Goal: Task Accomplishment & Management: Manage account settings

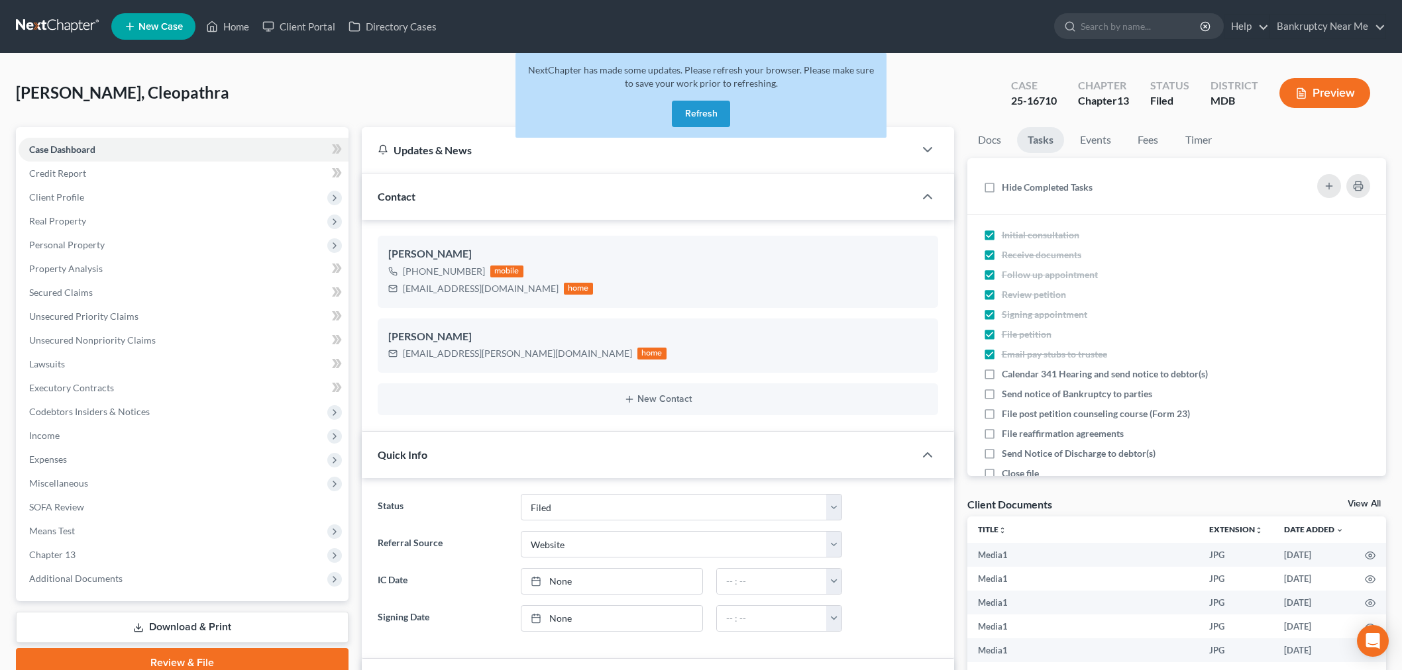
select select "6"
select select "3"
select select "0"
click at [711, 115] on button "Refresh" at bounding box center [701, 114] width 58 height 26
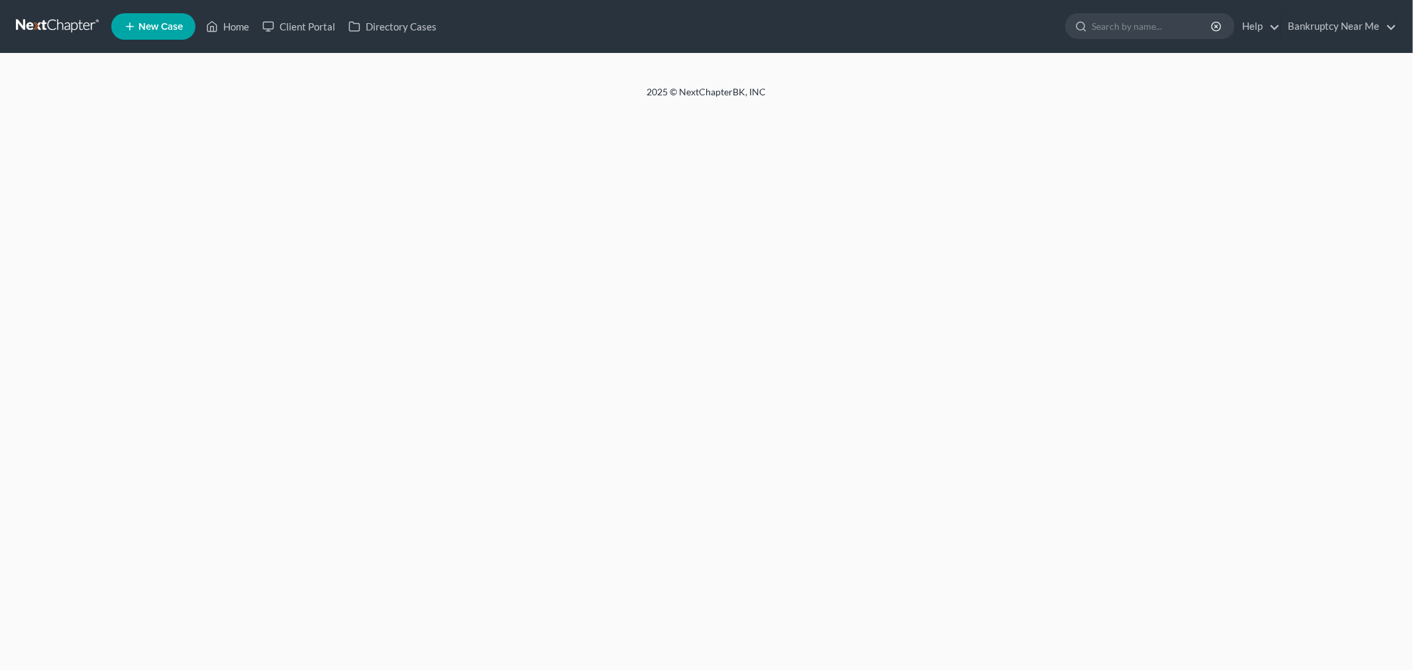
select select "3"
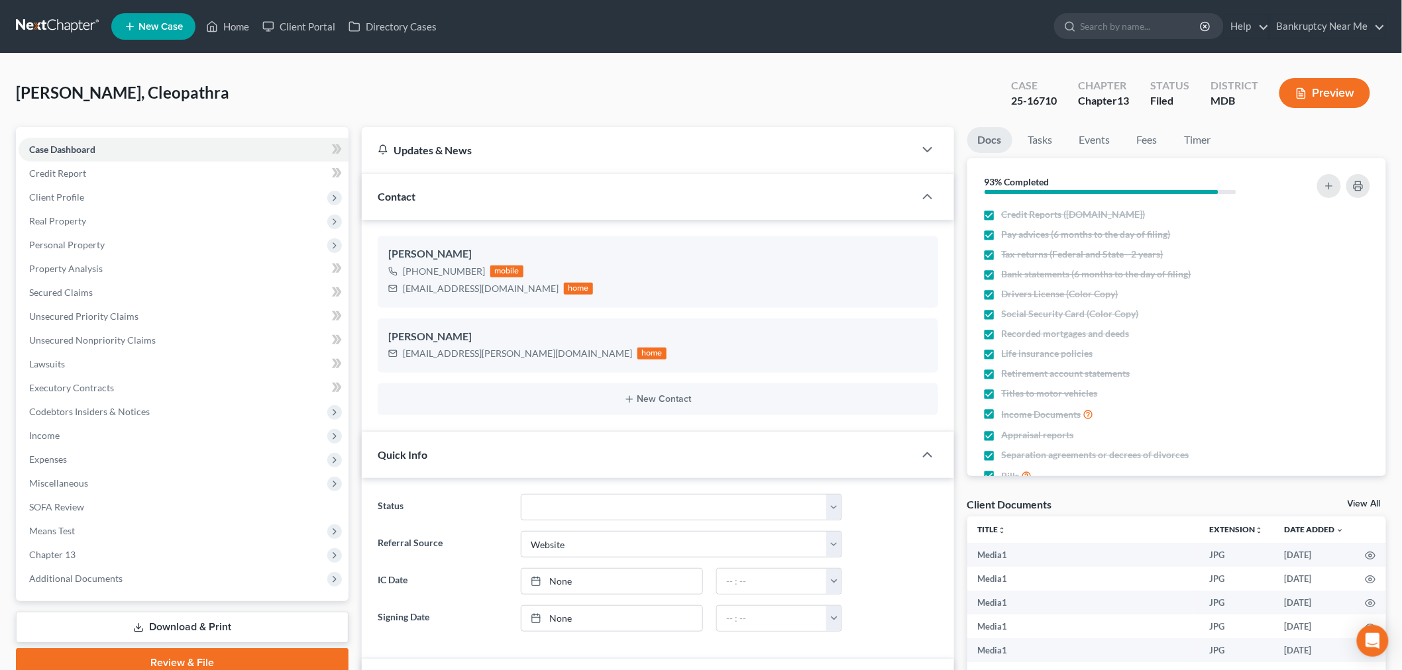
scroll to position [14487, 0]
click at [38, 21] on link at bounding box center [58, 27] width 85 height 24
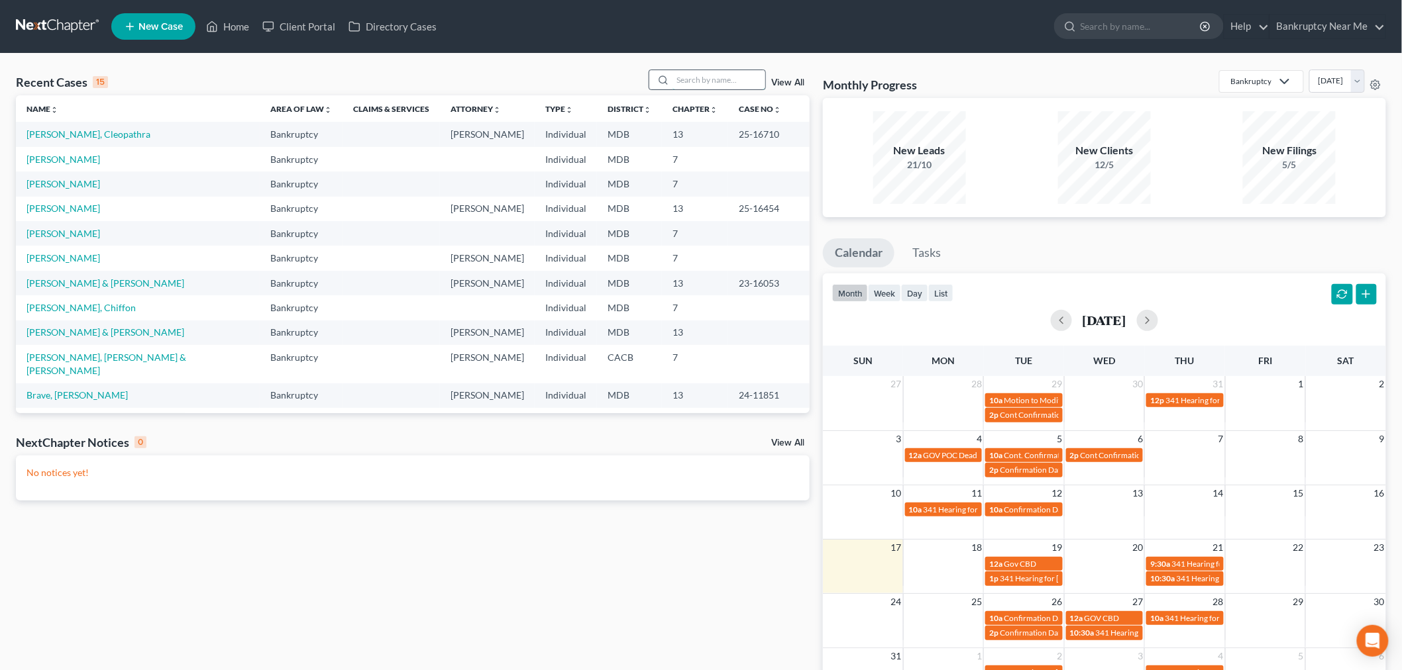
click at [674, 76] on input "search" at bounding box center [718, 79] width 93 height 19
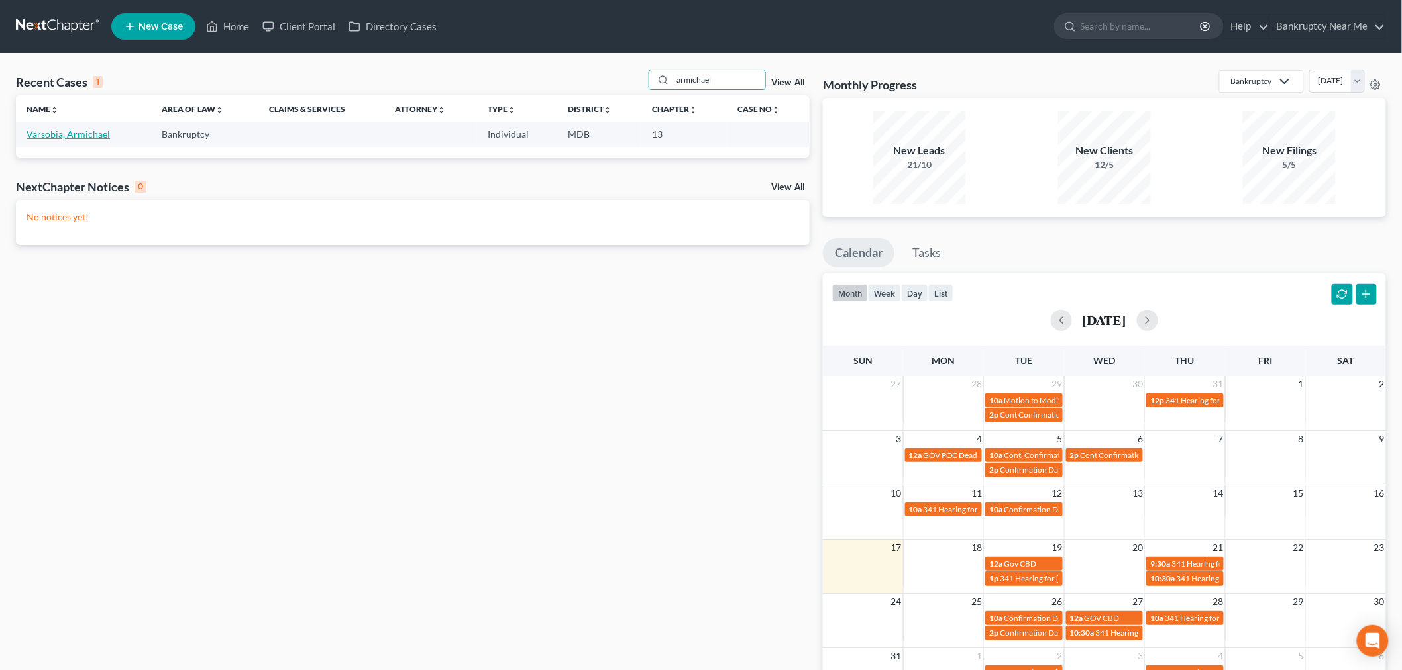
type input "armichael"
click at [56, 129] on link "Varsobia, Armichael" at bounding box center [67, 134] width 83 height 11
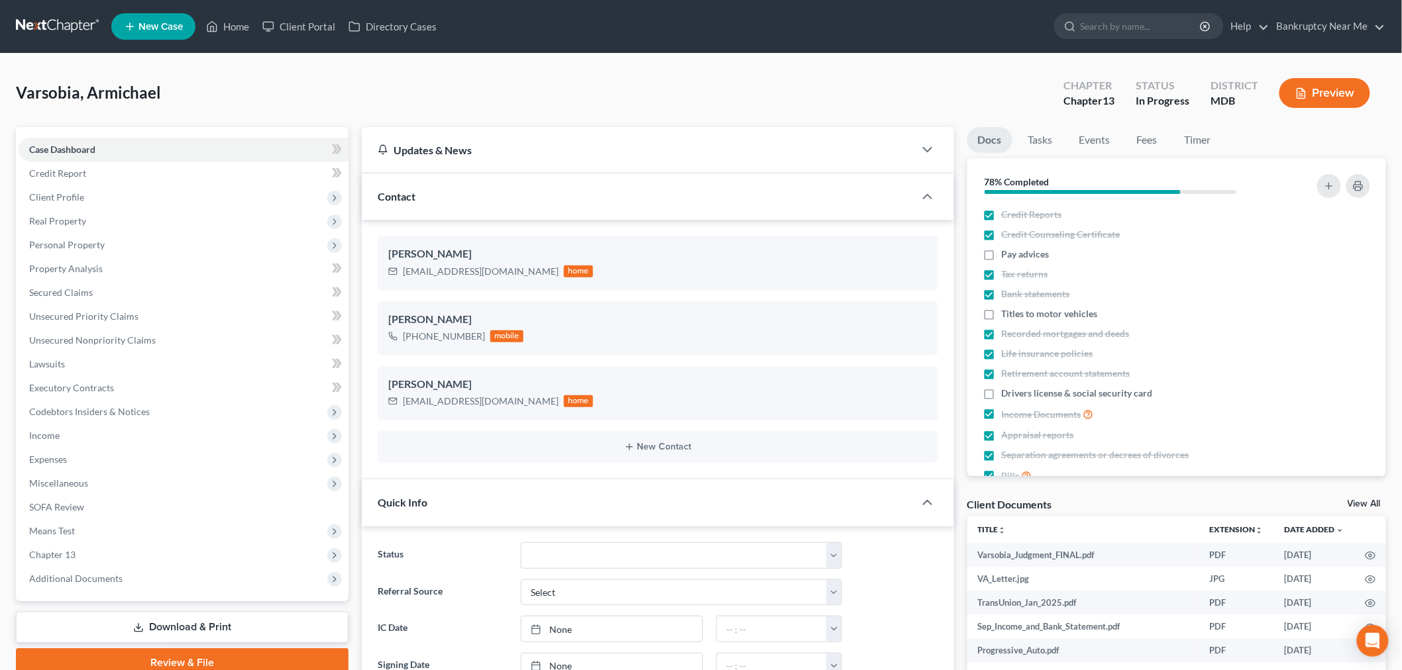
scroll to position [7512, 0]
click at [1347, 254] on icon "button" at bounding box center [1350, 254] width 6 height 6
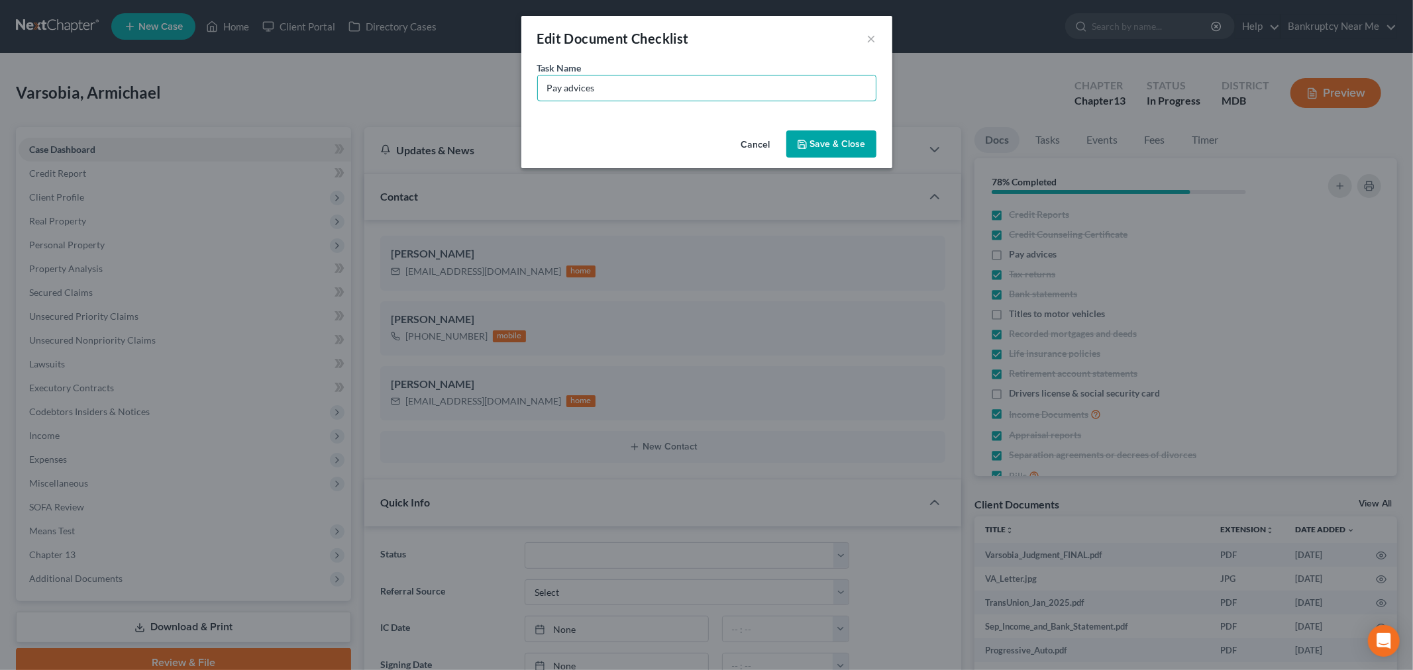
drag, startPoint x: 739, startPoint y: 76, endPoint x: 440, endPoint y: 48, distance: 299.4
click at [440, 48] on div "Edit Document Checklist × Task Name * Pay advices Cancel Save & Close" at bounding box center [706, 335] width 1413 height 670
type input "Business Profit & Loss (receipts proving losses)"
click at [843, 146] on button "Save & Close" at bounding box center [831, 144] width 90 height 28
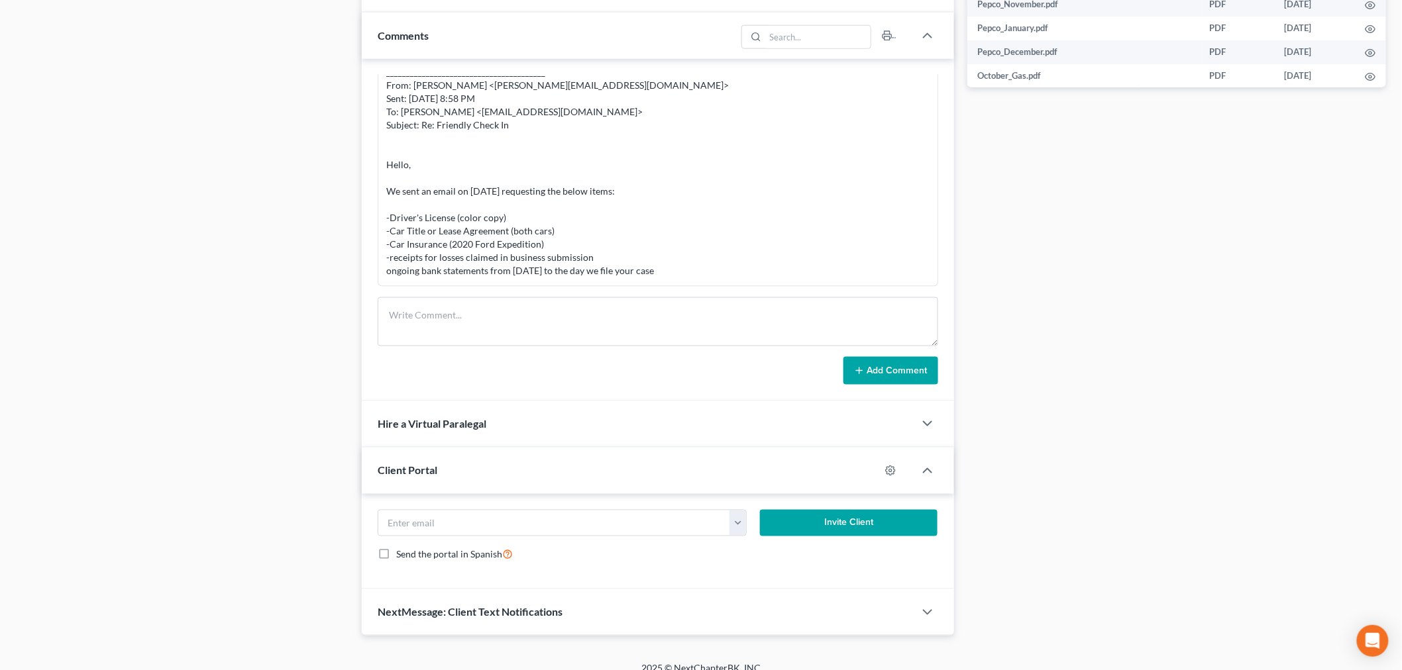
scroll to position [711, 0]
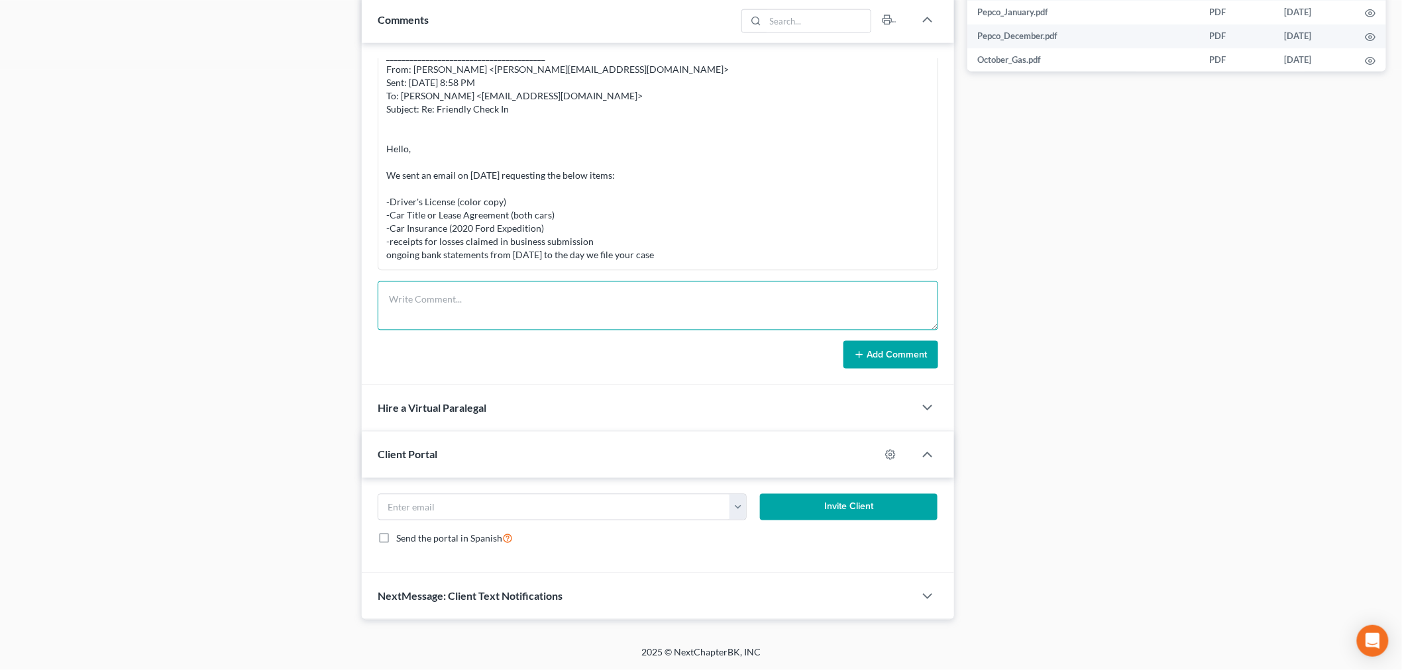
click at [641, 309] on textarea at bounding box center [658, 306] width 560 height 49
paste textarea "From: Iris Kwon <iris@bankruptcynearme.org> Sent: Sunday, August 17, 2025 3:44 …"
type textarea "From: Iris Kwon <iris@bankruptcynearme.org> Sent: Sunday, August 17, 2025 3:44 …"
click at [872, 354] on button "Add Comment" at bounding box center [890, 355] width 95 height 28
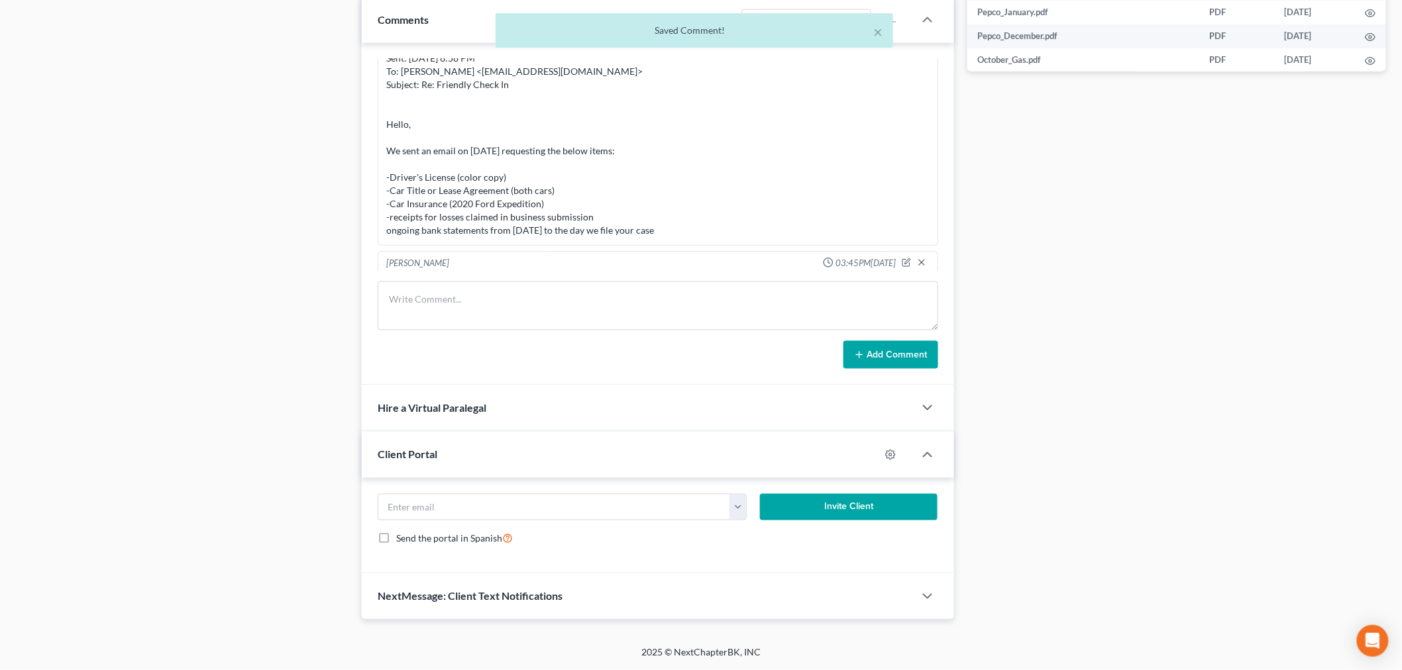
scroll to position [7680, 0]
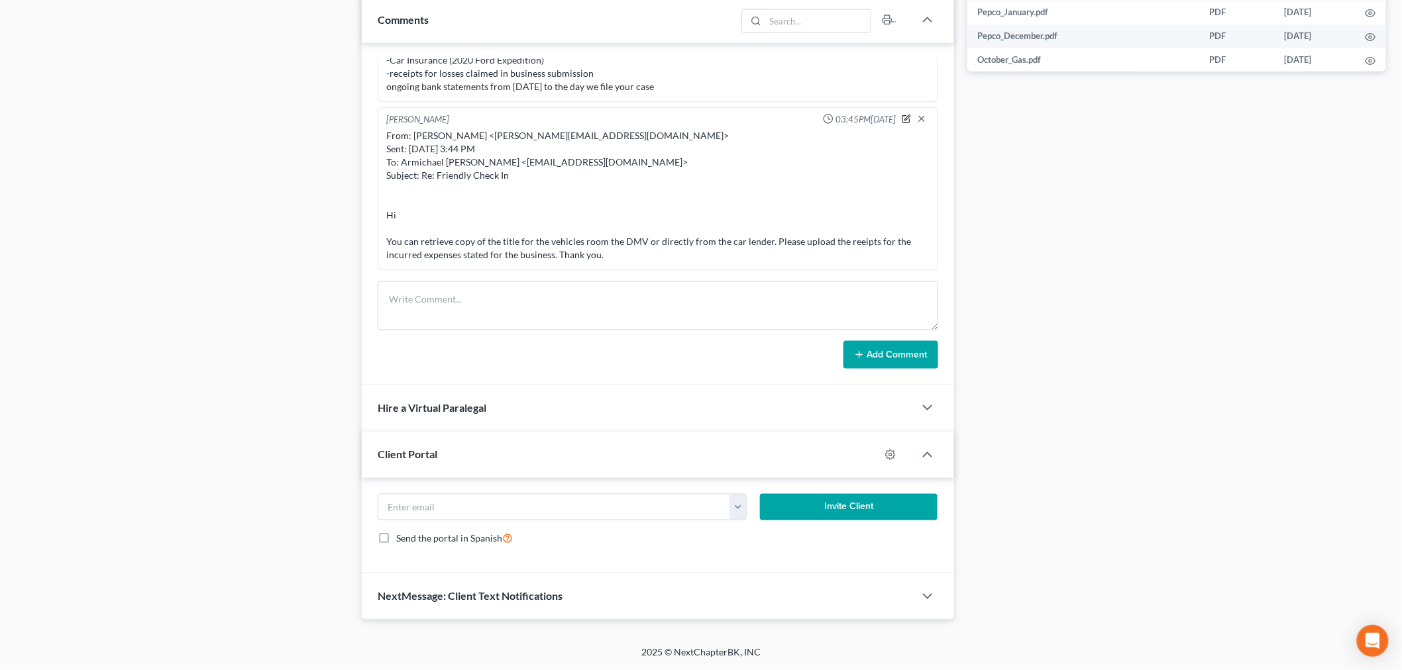
click at [902, 115] on icon "button" at bounding box center [906, 119] width 9 height 9
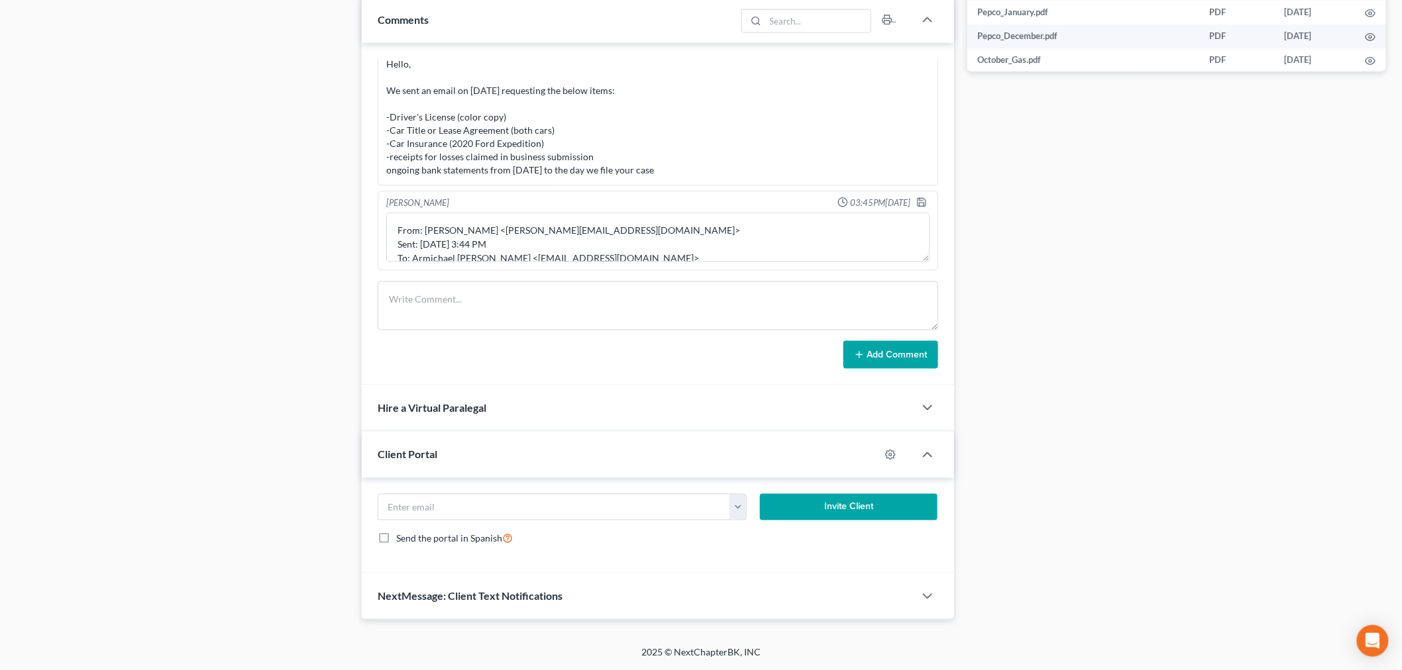
scroll to position [7596, 0]
click at [389, 233] on textarea "From: Iris Kwon <iris@bankruptcynearme.org> Sent: Sunday, August 17, 2025 3:44 …" at bounding box center [657, 237] width 543 height 49
paste textarea "From: Armichael Mari Varsobia <armichael.varsobia@gmail.com> Sent: Saturday, Au…"
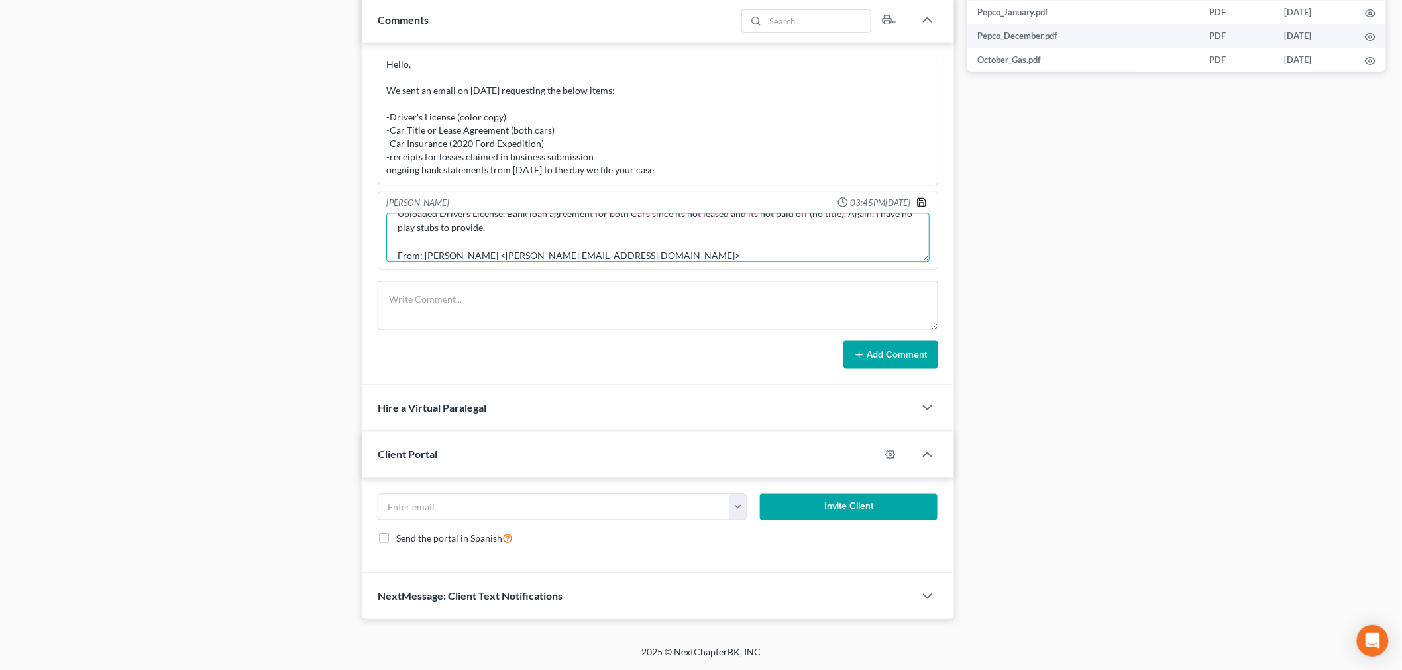
type textarea "From: Armichael Mari Varsobia <armichael.varsobia@gmail.com> Sent: Saturday, Au…"
click at [916, 203] on icon "button" at bounding box center [921, 202] width 11 height 11
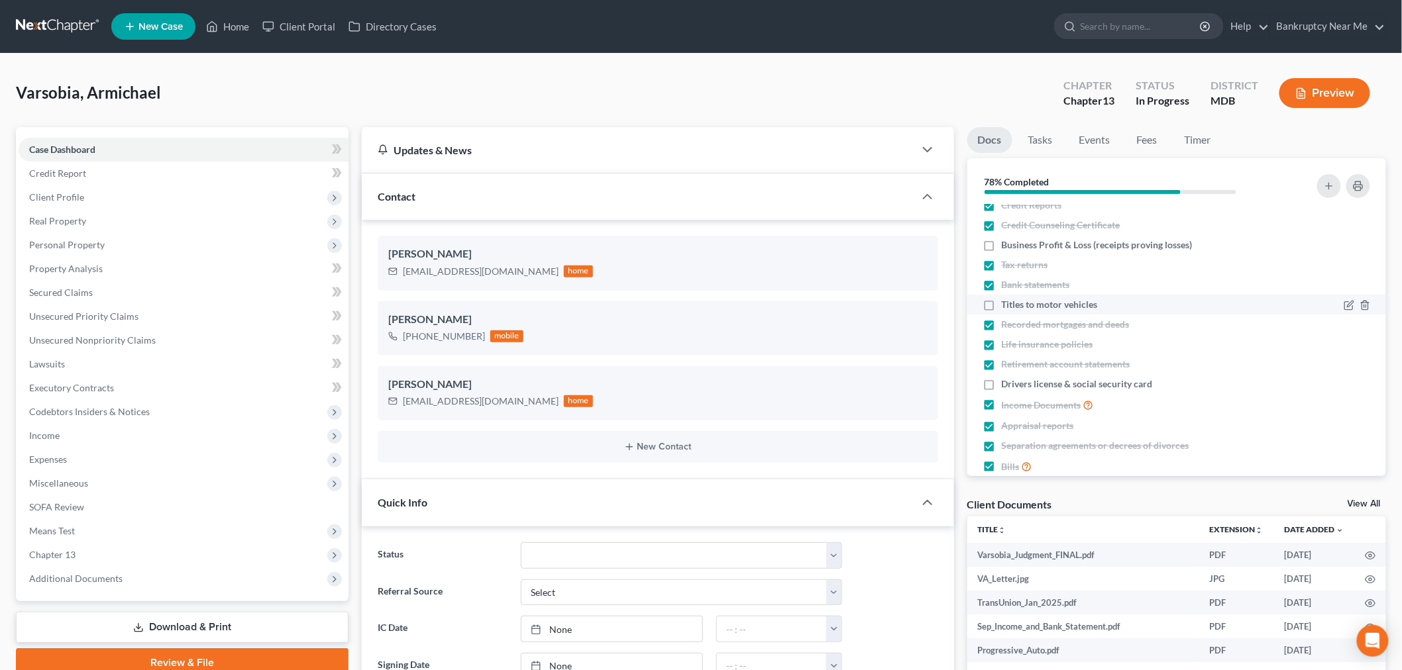
scroll to position [0, 0]
click at [38, 17] on link at bounding box center [58, 27] width 85 height 24
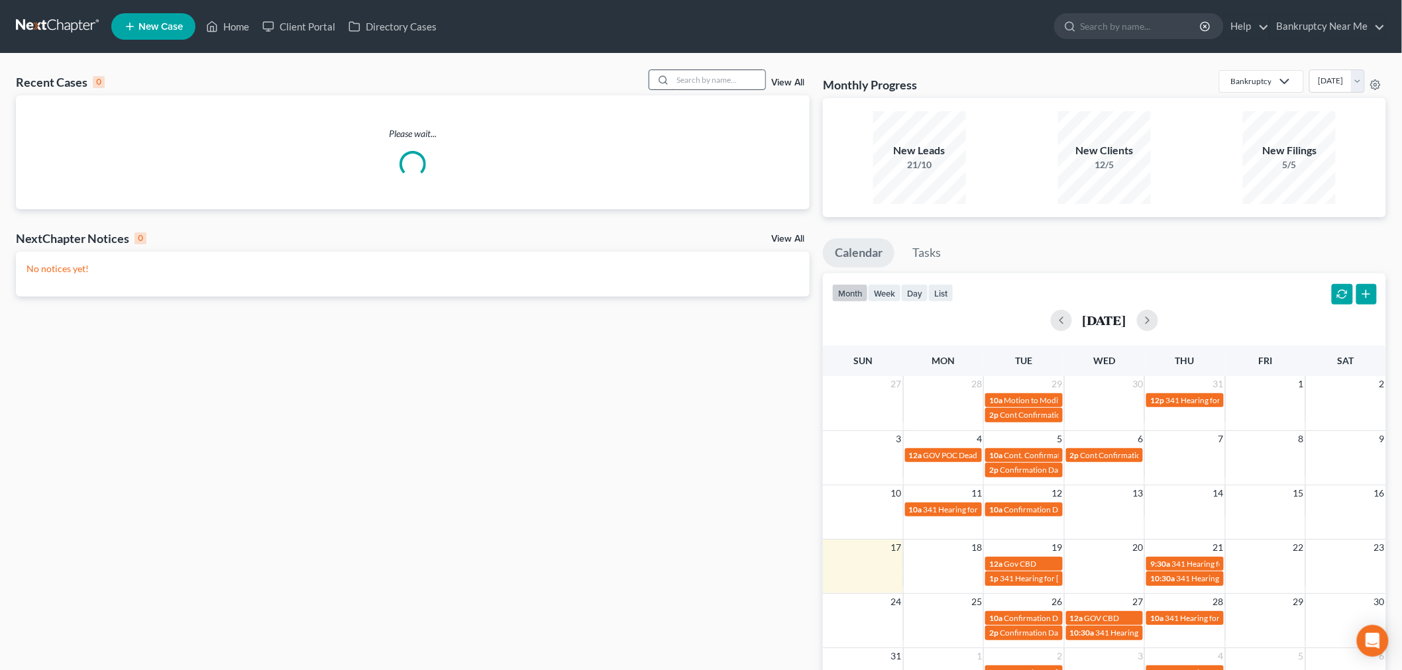
click at [727, 79] on input "search" at bounding box center [718, 79] width 93 height 19
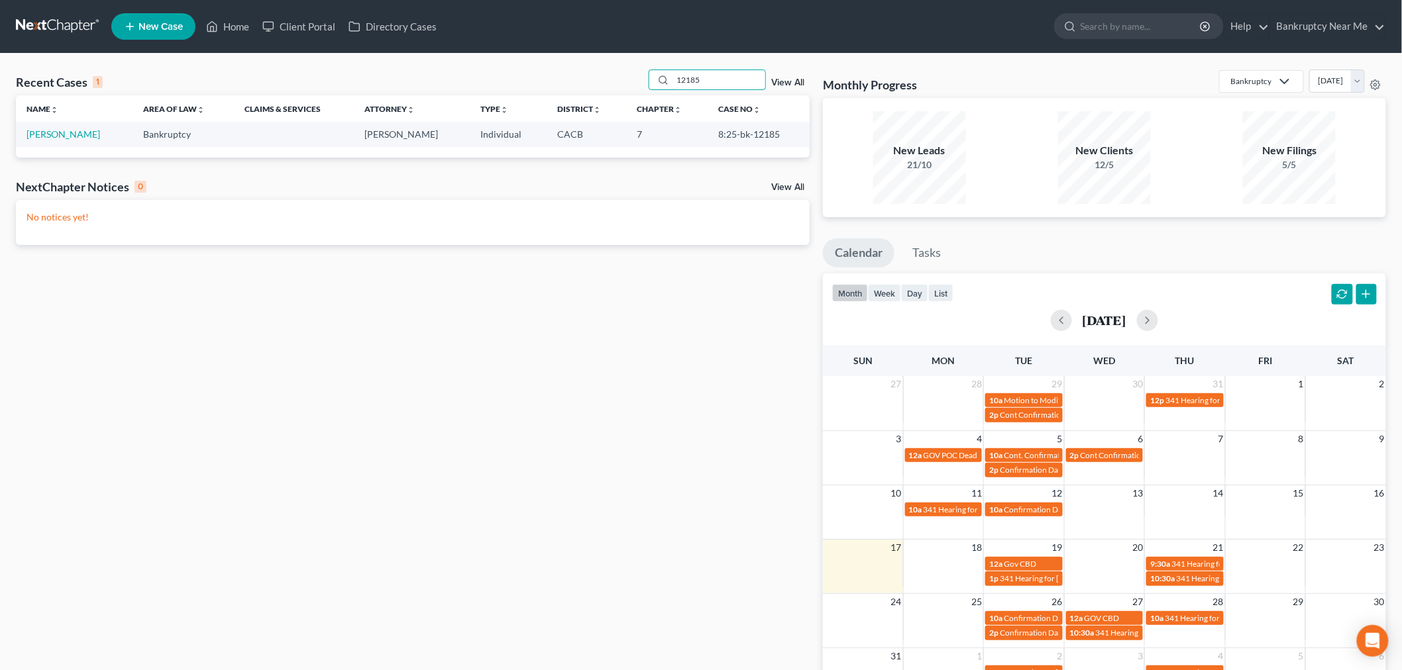
drag, startPoint x: 725, startPoint y: 80, endPoint x: 570, endPoint y: 91, distance: 155.4
click at [570, 91] on div "Recent Cases 1 12185 View All" at bounding box center [413, 83] width 794 height 26
type input "lytle"
click at [60, 136] on link "Lytle, Karen" at bounding box center [63, 134] width 74 height 11
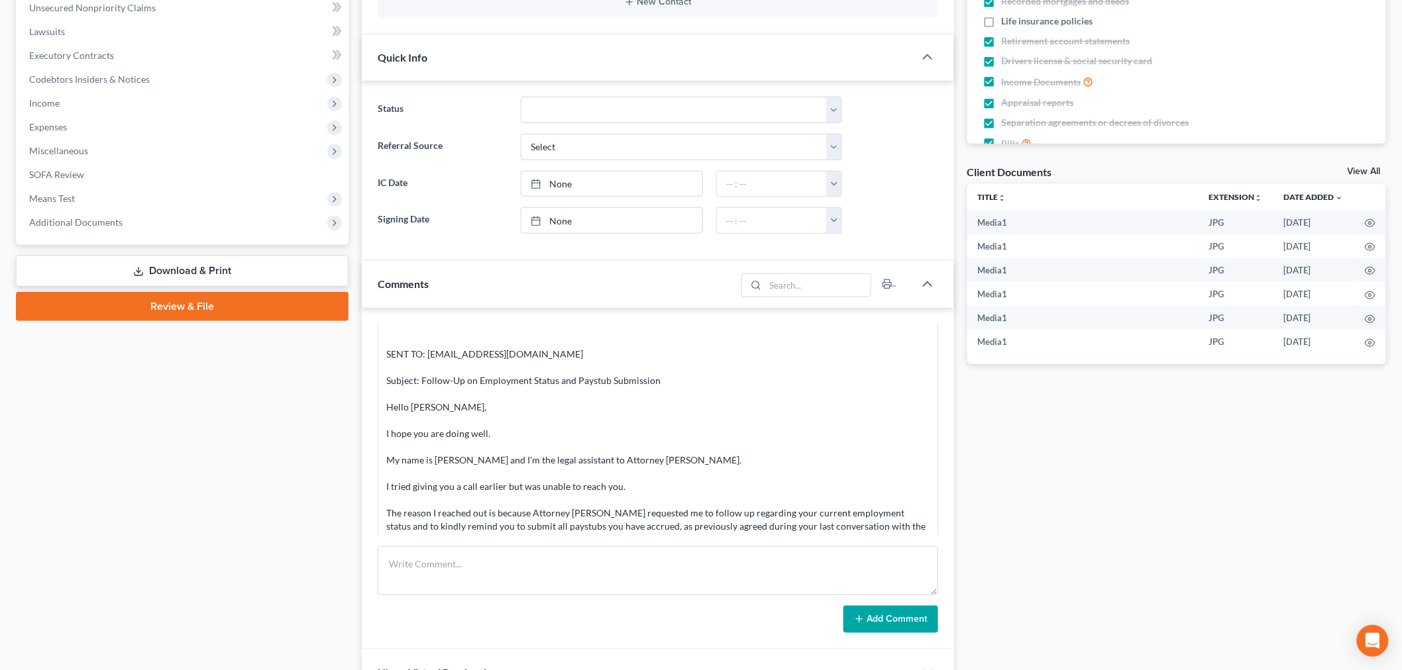
scroll to position [441, 0]
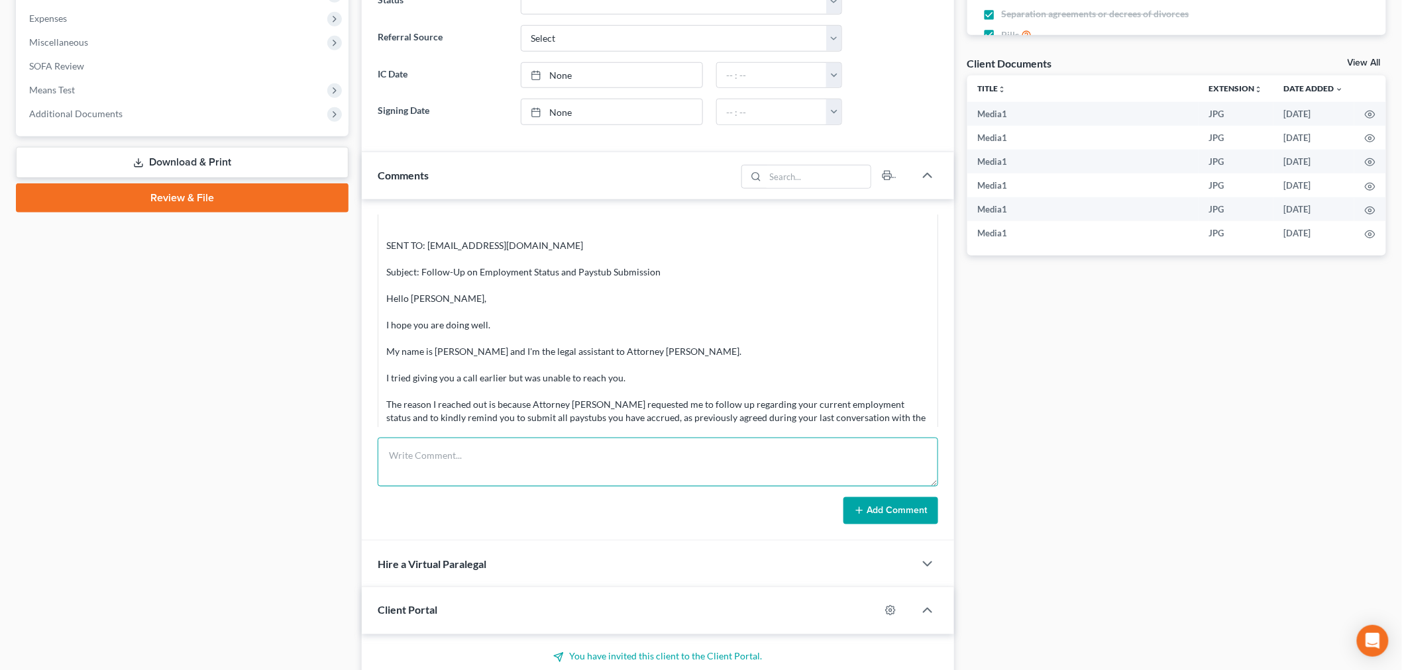
click at [565, 466] on textarea at bounding box center [658, 462] width 560 height 49
paste textarea "From: Info Bankruptcy <info@bankruptcynearme.org> Sent: Monday, August 04, 2025…"
type textarea "From: Info Bankruptcy <info@bankruptcynearme.org> Sent: Monday, August 04, 2025…"
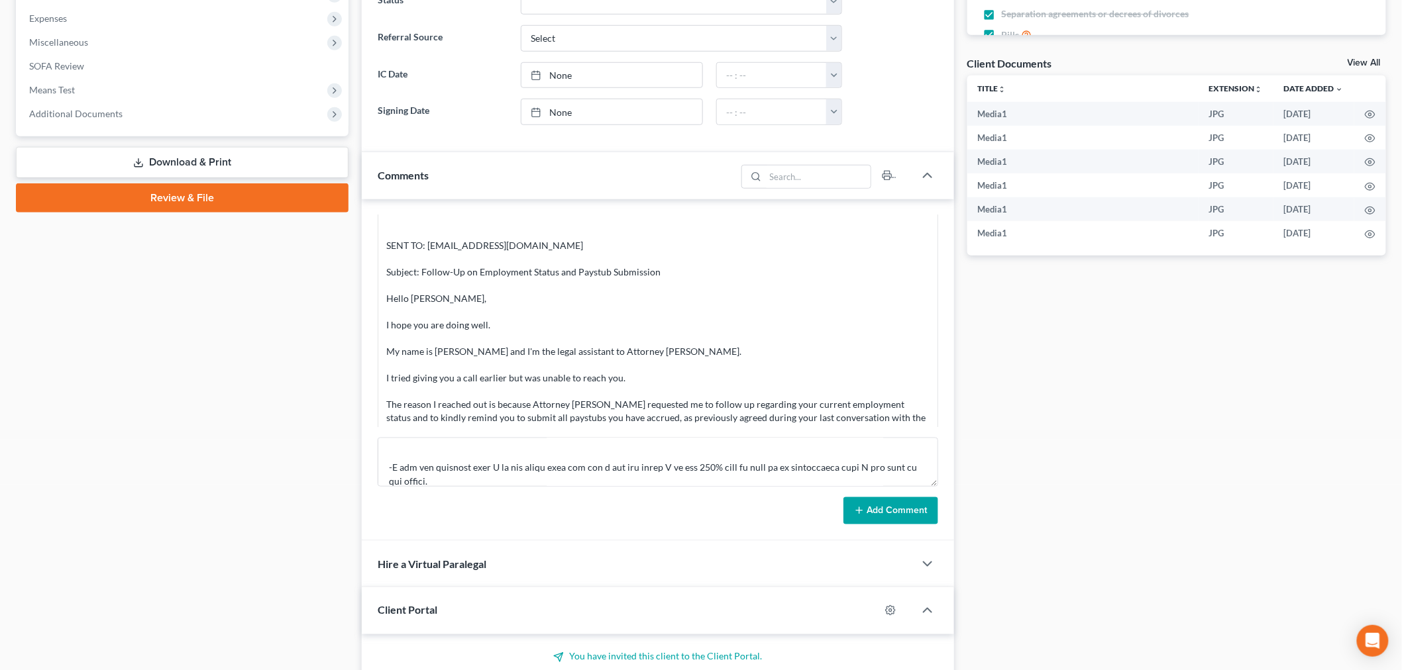
drag, startPoint x: 898, startPoint y: 524, endPoint x: 890, endPoint y: 521, distance: 8.6
click at [893, 525] on button "Add Comment" at bounding box center [890, 511] width 95 height 28
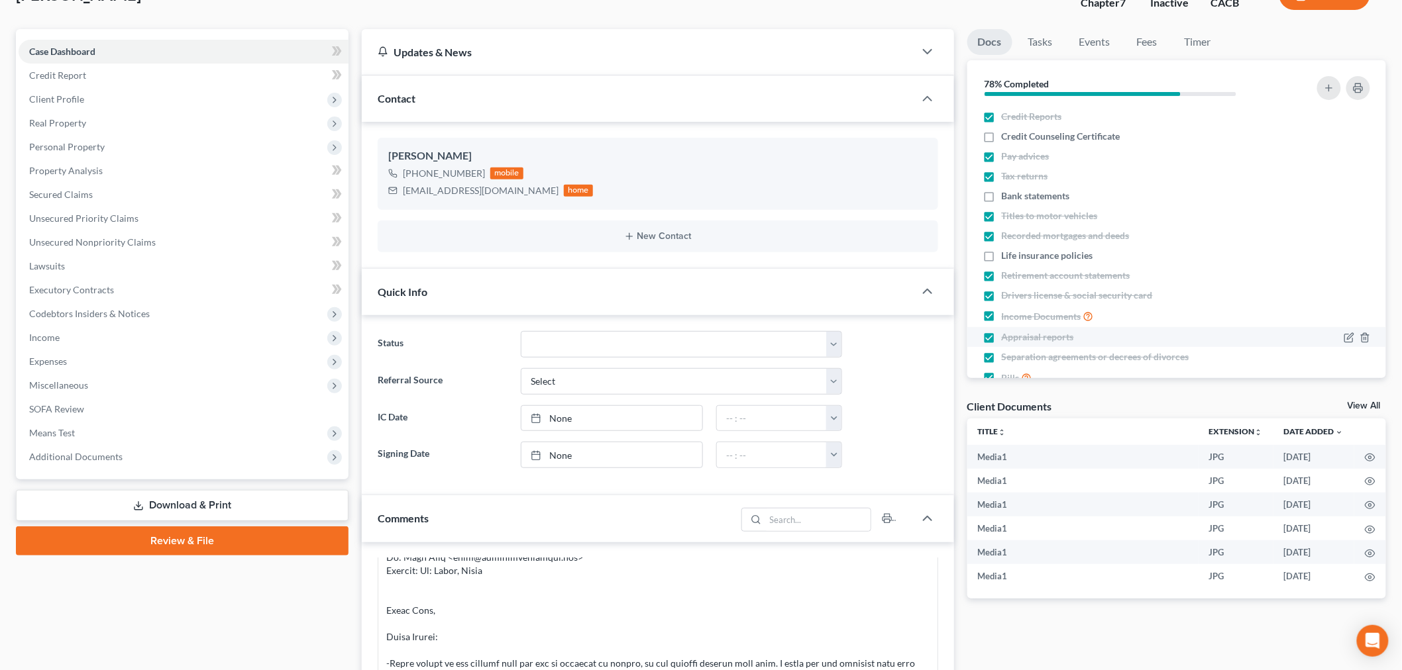
scroll to position [74, 0]
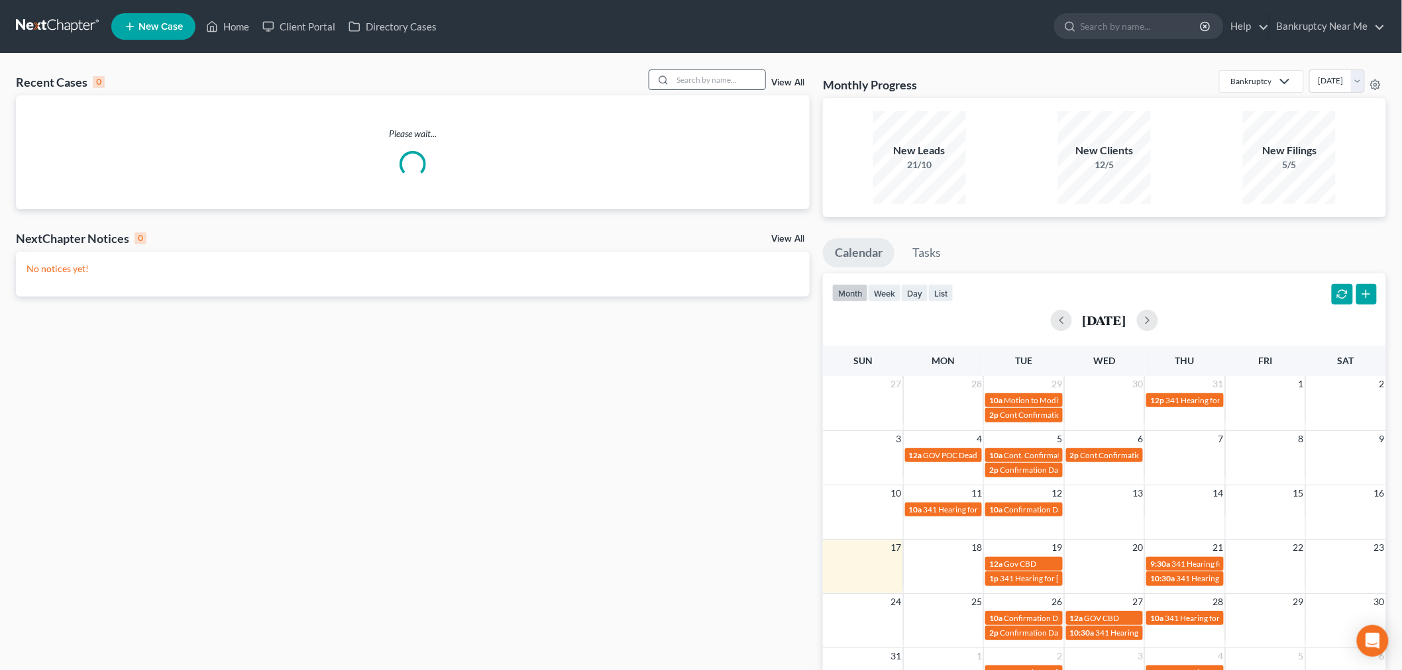
drag, startPoint x: 764, startPoint y: 76, endPoint x: 723, endPoint y: 81, distance: 40.8
click at [730, 81] on input "search" at bounding box center [718, 79] width 93 height 19
click at [723, 81] on input "search" at bounding box center [718, 79] width 93 height 19
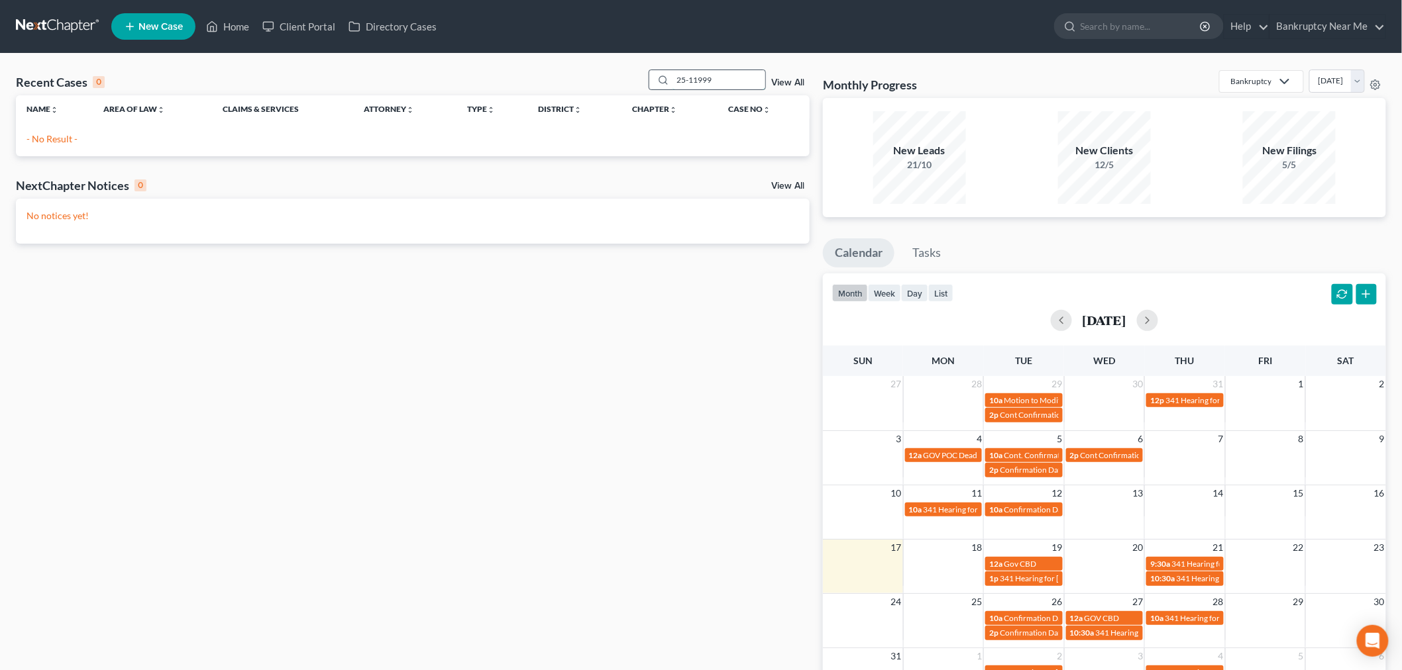
click at [689, 81] on input "25-11999" at bounding box center [718, 79] width 93 height 19
drag, startPoint x: 694, startPoint y: 77, endPoint x: 552, endPoint y: 95, distance: 142.3
click at [552, 95] on div "Recent Cases 0 25-11999 View All Name unfold_more expand_more expand_less Area …" at bounding box center [413, 113] width 794 height 87
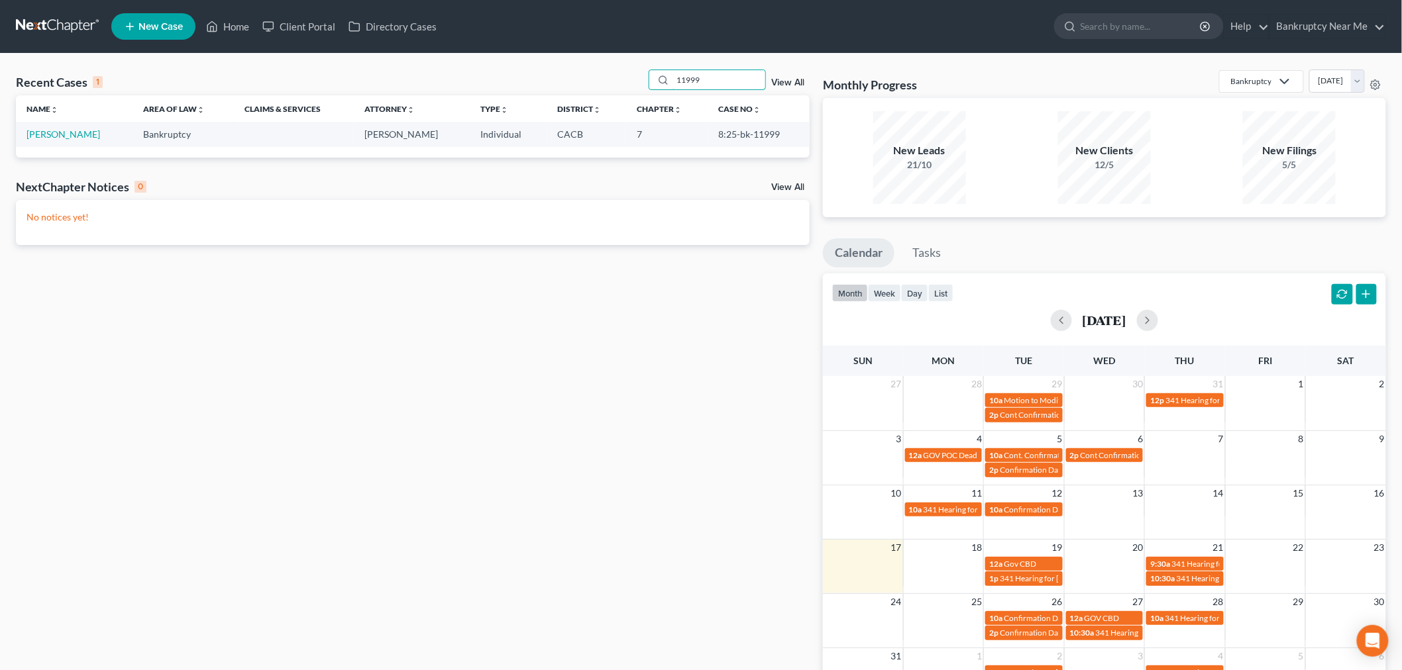
drag, startPoint x: 701, startPoint y: 73, endPoint x: 636, endPoint y: 85, distance: 66.0
click at [636, 85] on div "Recent Cases 1 11999 View All" at bounding box center [413, 83] width 794 height 26
type input "asante"
click at [60, 137] on link "Kennedy, Asante" at bounding box center [63, 134] width 74 height 11
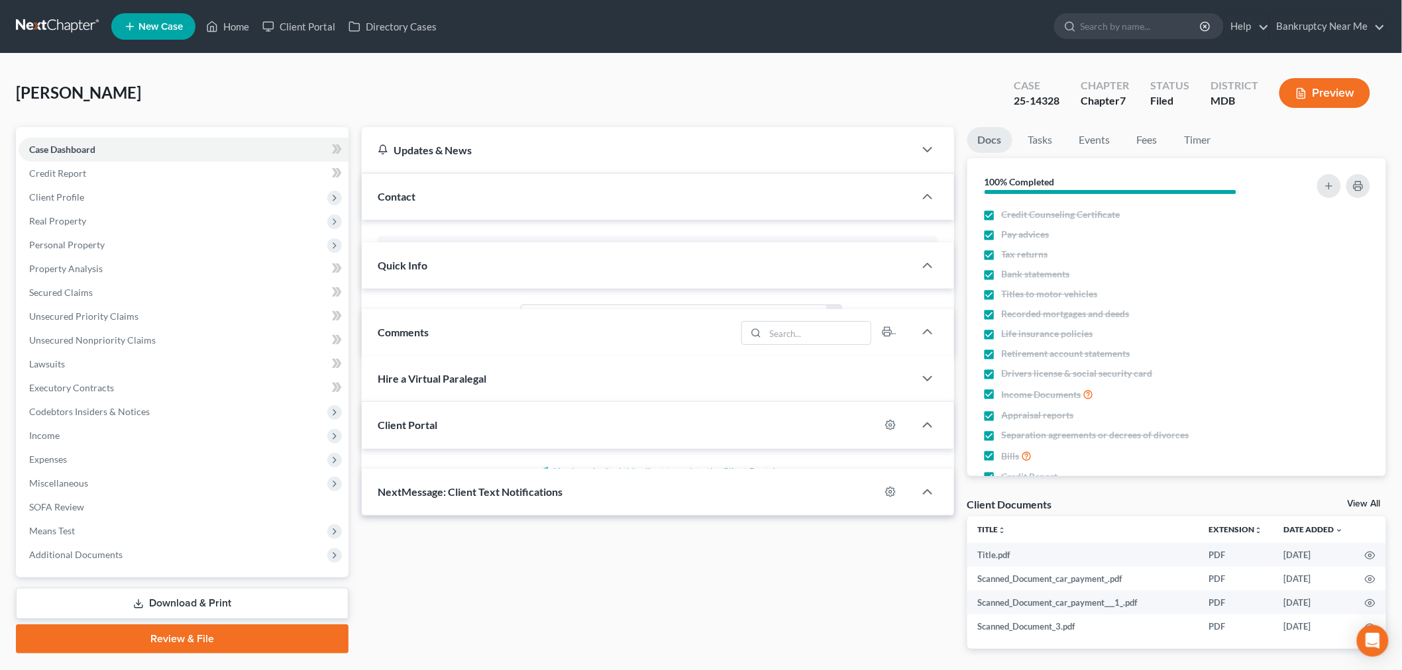
scroll to position [431, 0]
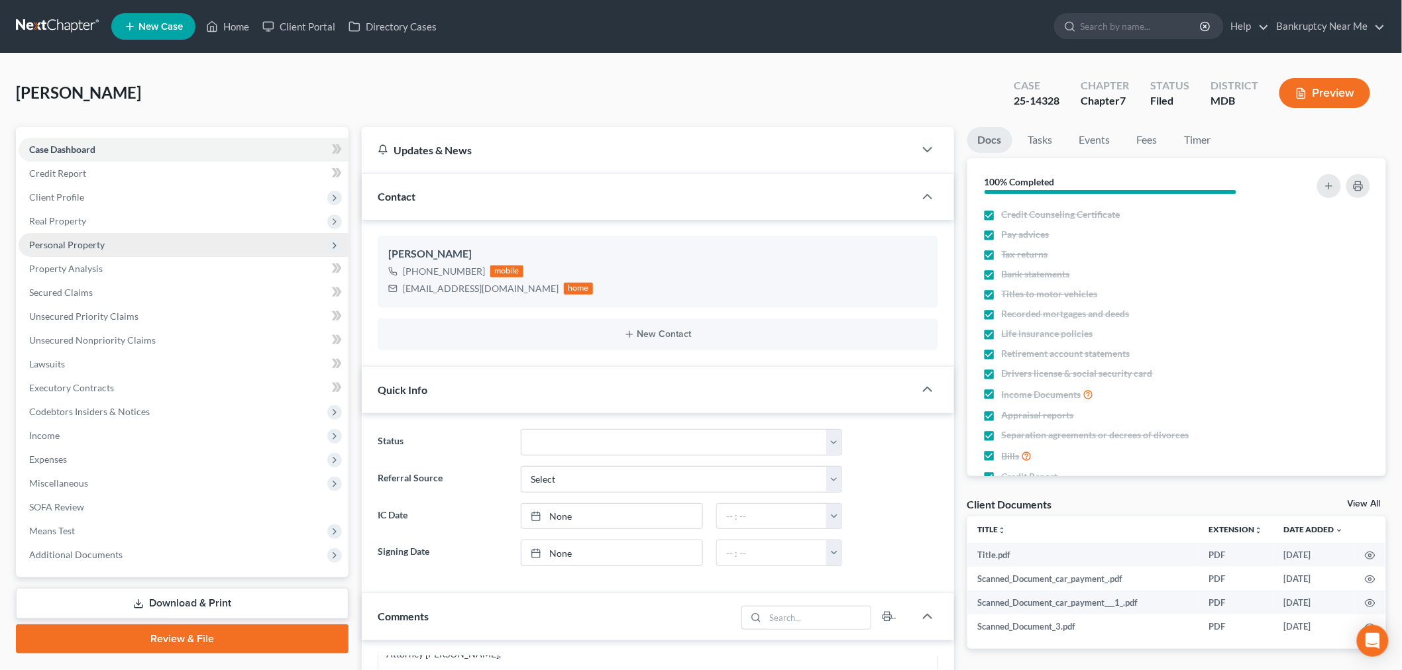
click at [110, 246] on span "Personal Property" at bounding box center [184, 245] width 330 height 24
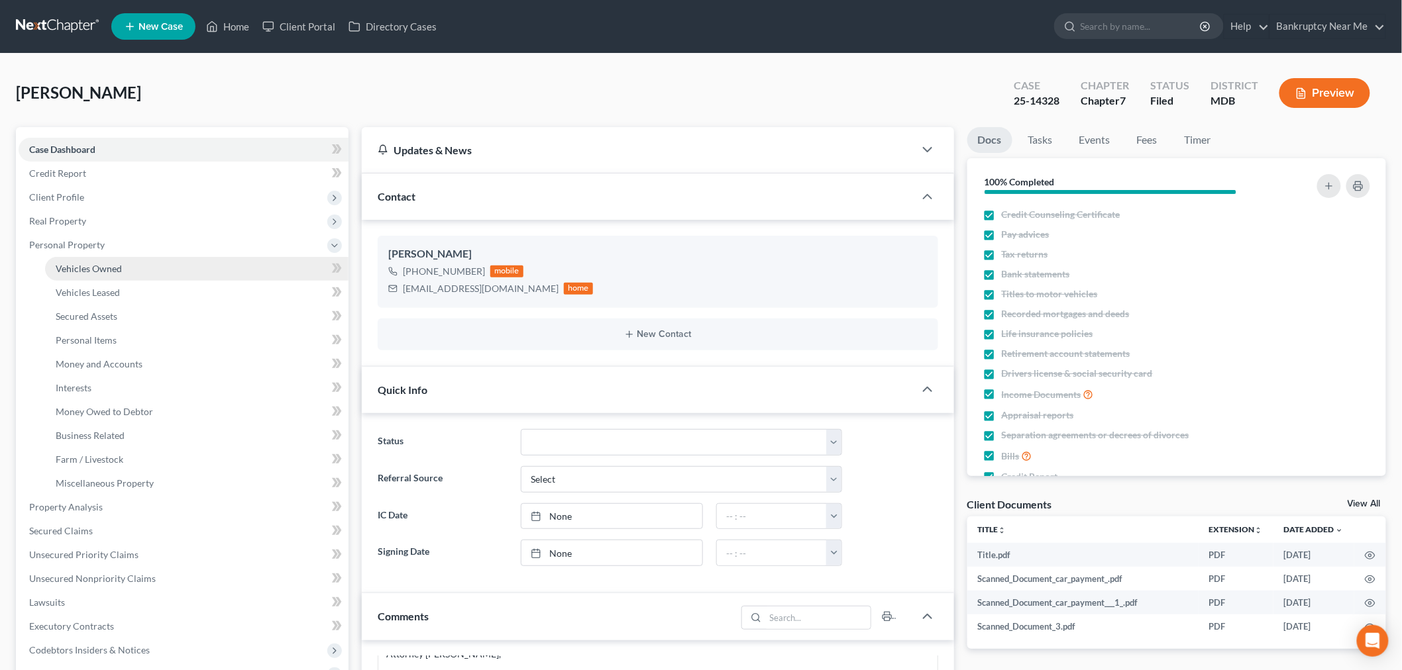
click at [101, 268] on span "Vehicles Owned" at bounding box center [89, 268] width 66 height 11
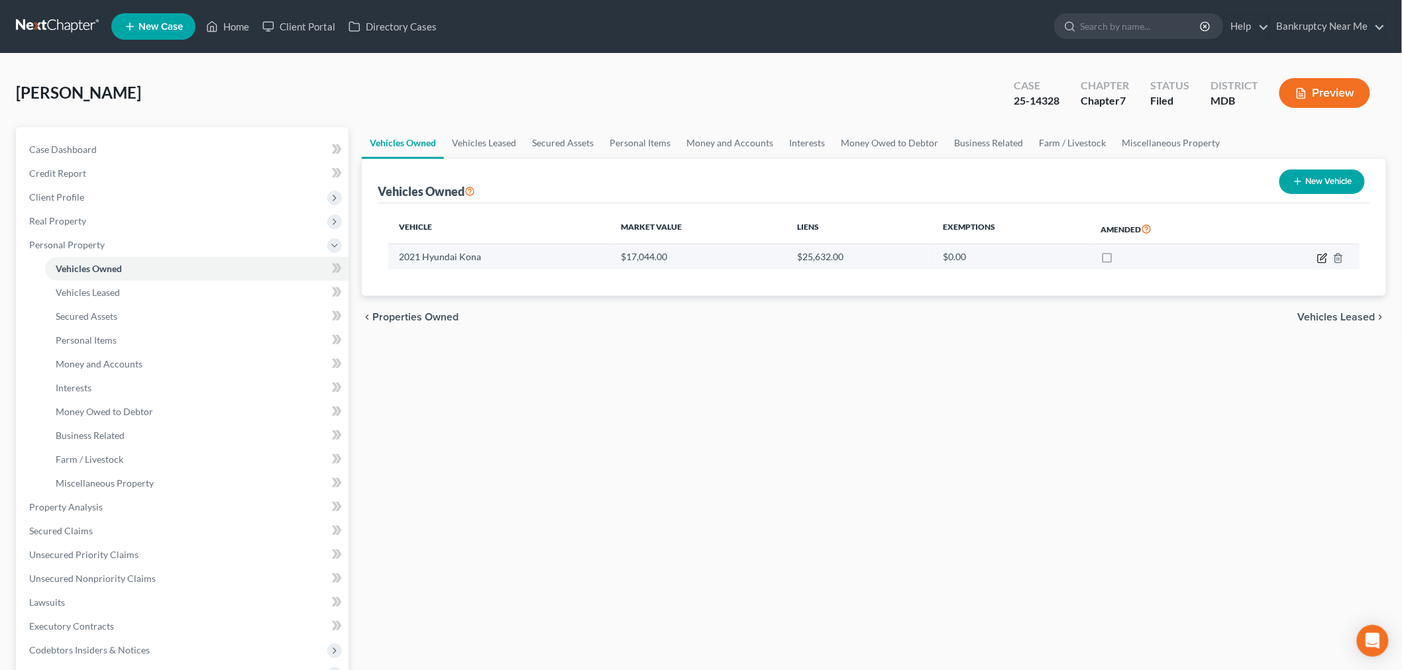
click at [1321, 260] on icon "button" at bounding box center [1322, 258] width 11 height 11
select select "0"
select select "5"
select select "1"
select select "0"
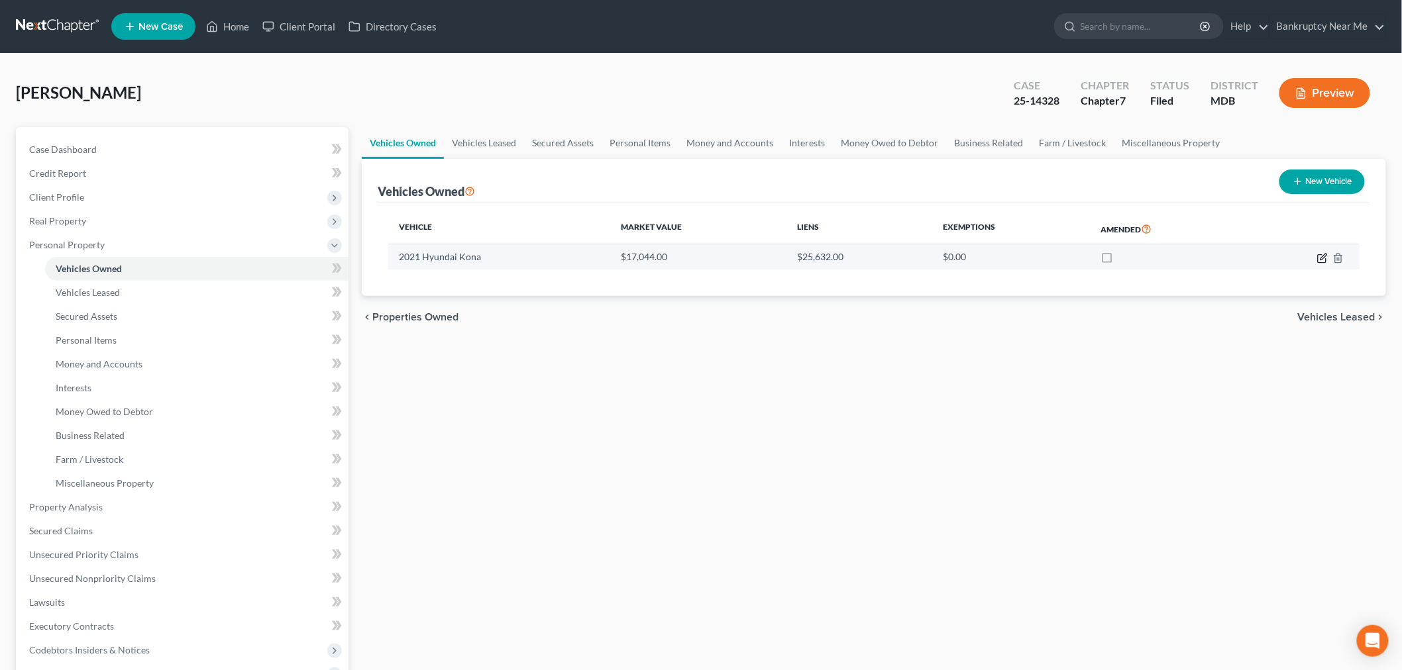
select select "45"
select select "0"
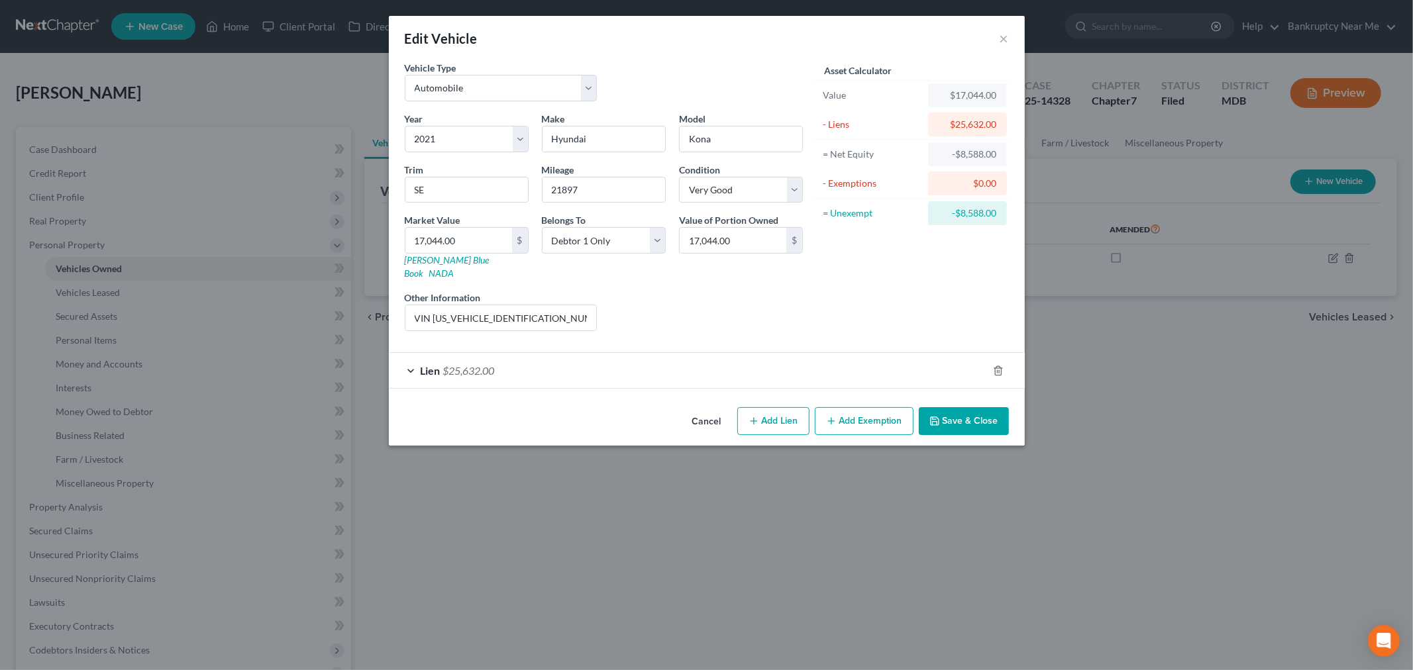
drag, startPoint x: 645, startPoint y: 358, endPoint x: 661, endPoint y: 343, distance: 22.0
click at [643, 358] on div "Lien $25,632.00" at bounding box center [688, 370] width 599 height 35
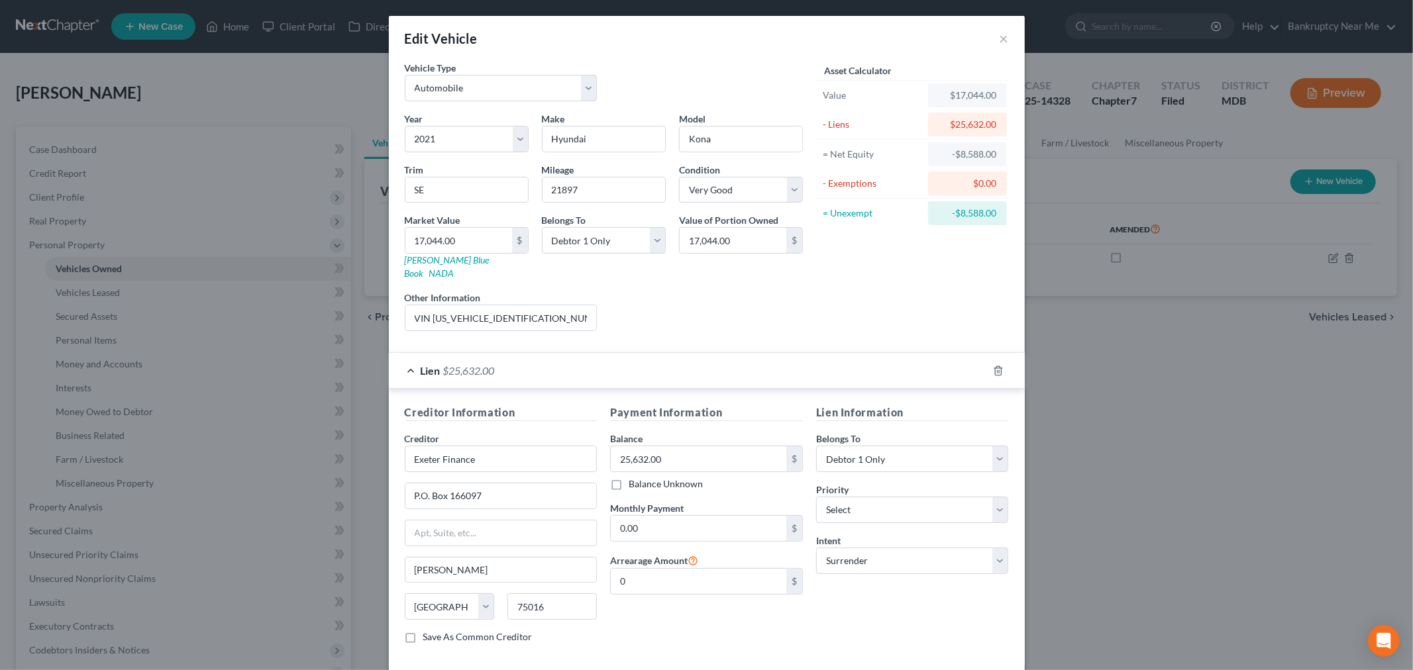
click at [1008, 41] on div "Edit Vehicle ×" at bounding box center [707, 38] width 636 height 45
click at [1000, 42] on button "×" at bounding box center [1004, 38] width 9 height 16
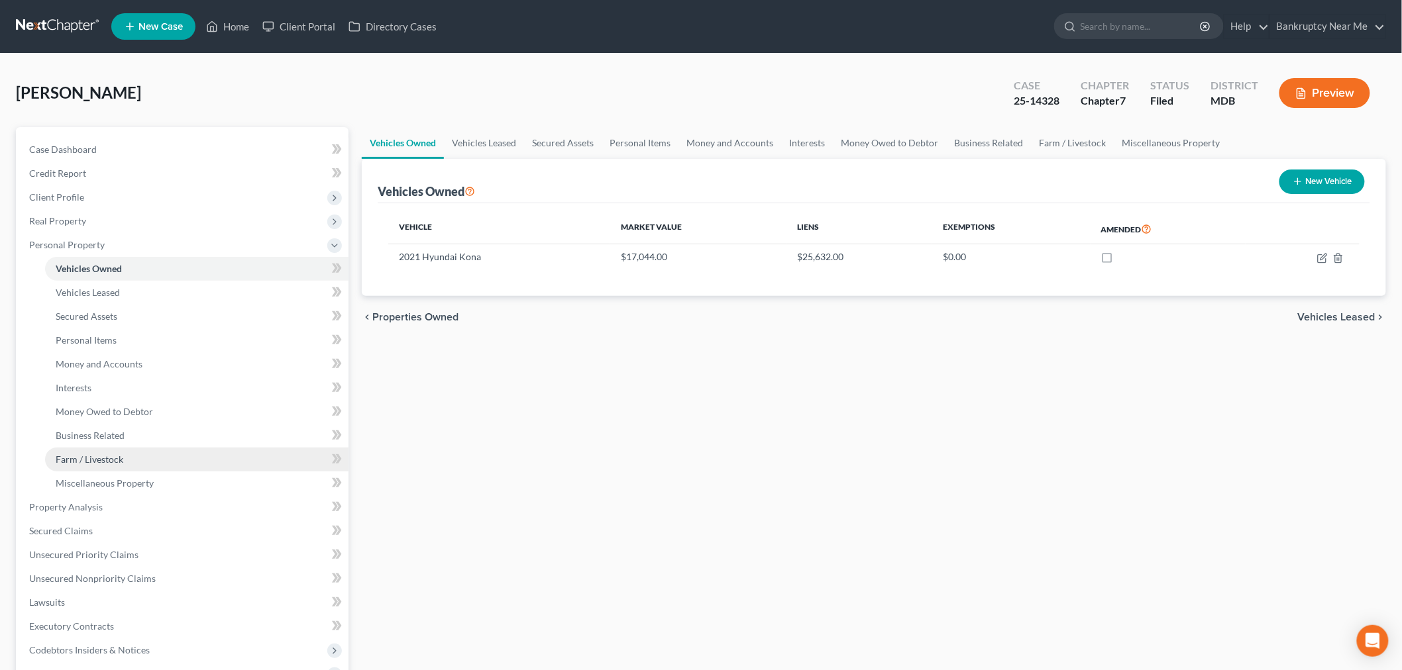
scroll to position [221, 0]
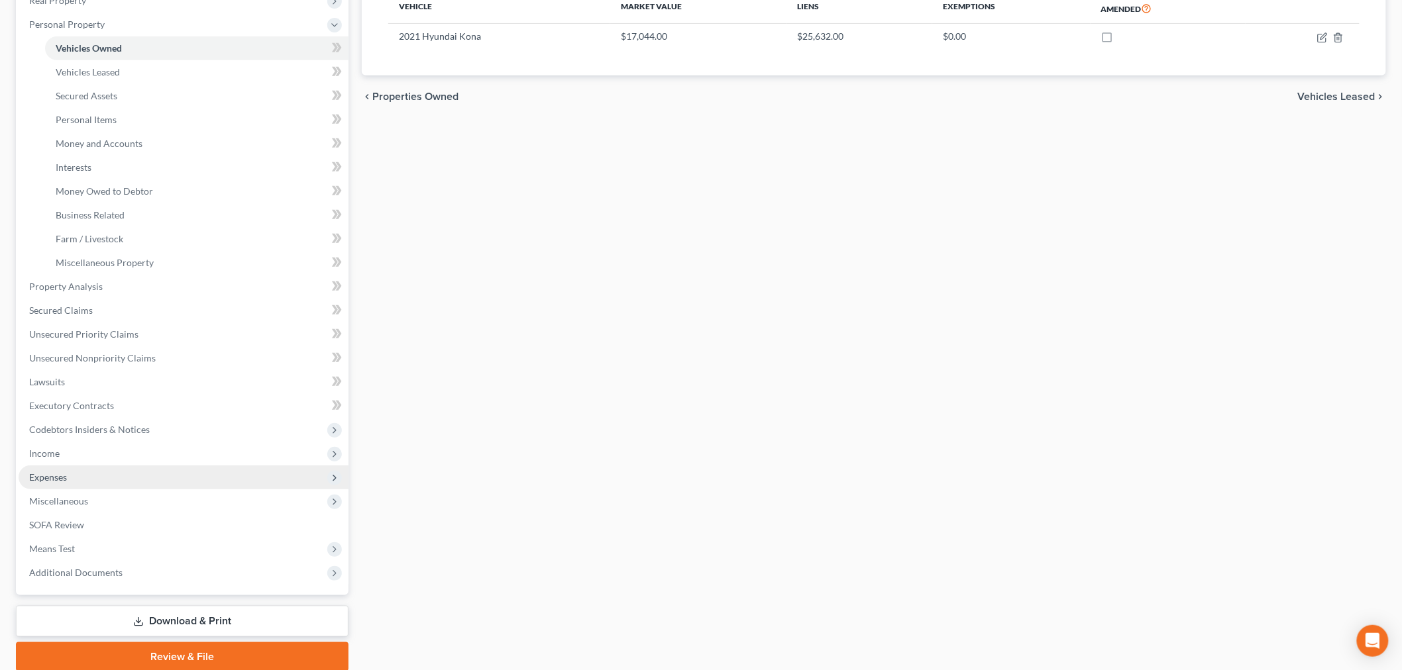
click at [69, 475] on span "Expenses" at bounding box center [184, 478] width 330 height 24
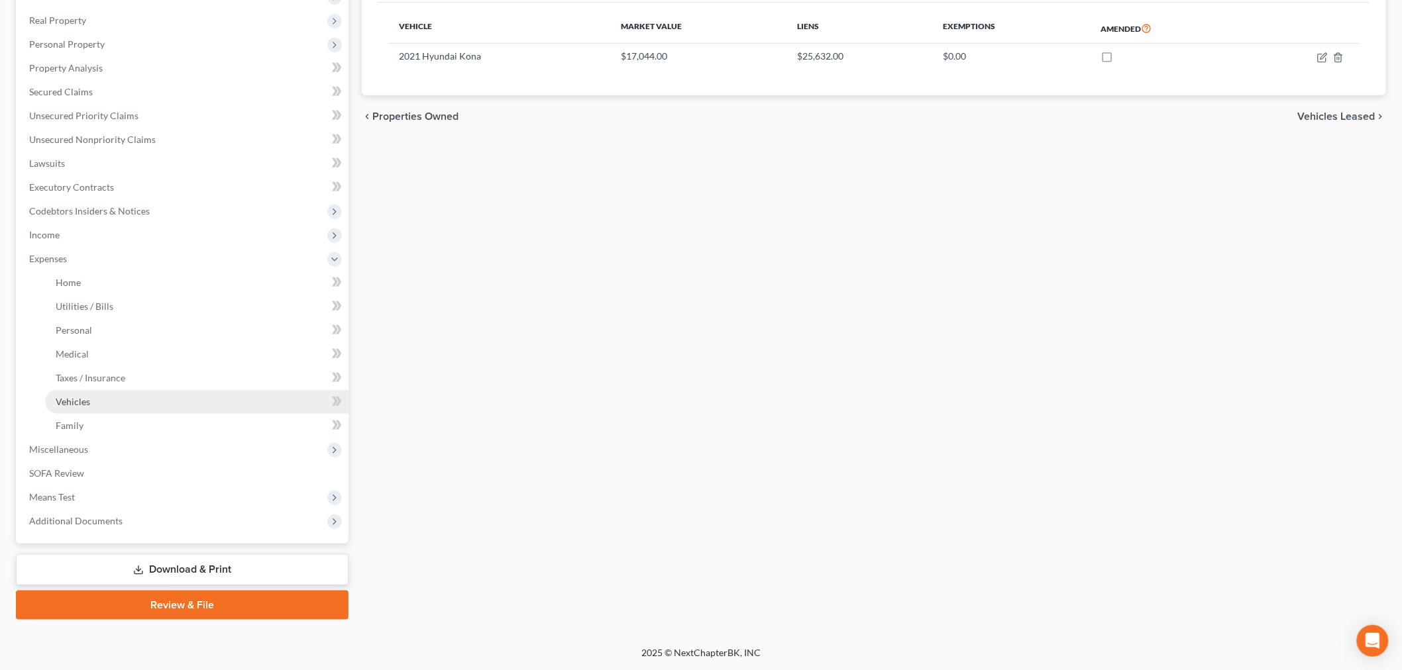
scroll to position [199, 0]
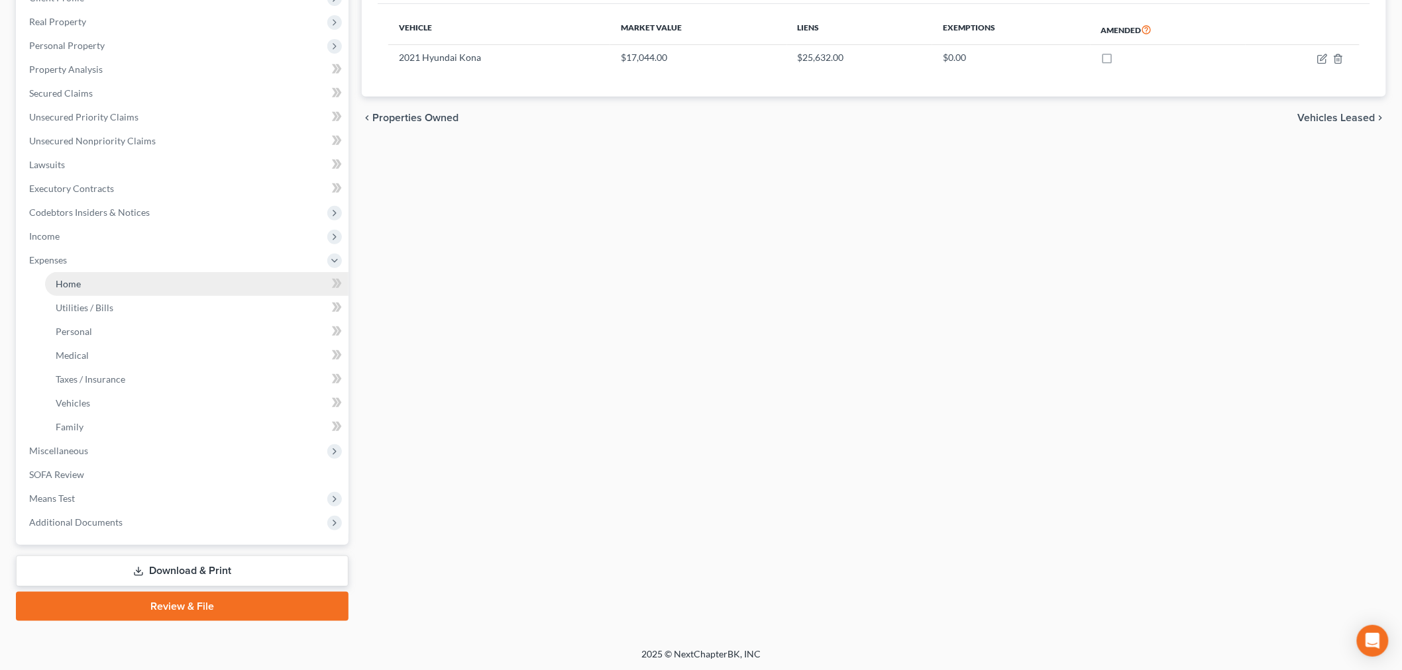
click at [144, 286] on link "Home" at bounding box center [196, 284] width 303 height 24
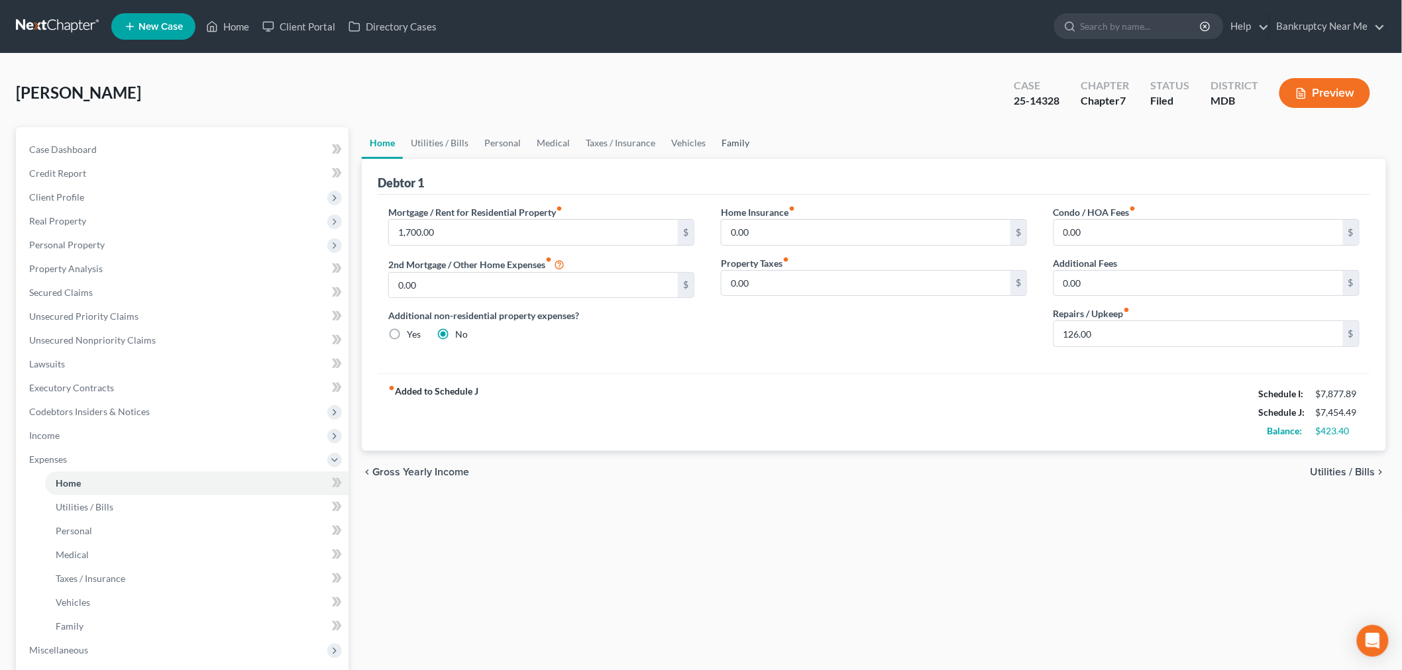
click at [718, 140] on link "Family" at bounding box center [735, 143] width 44 height 32
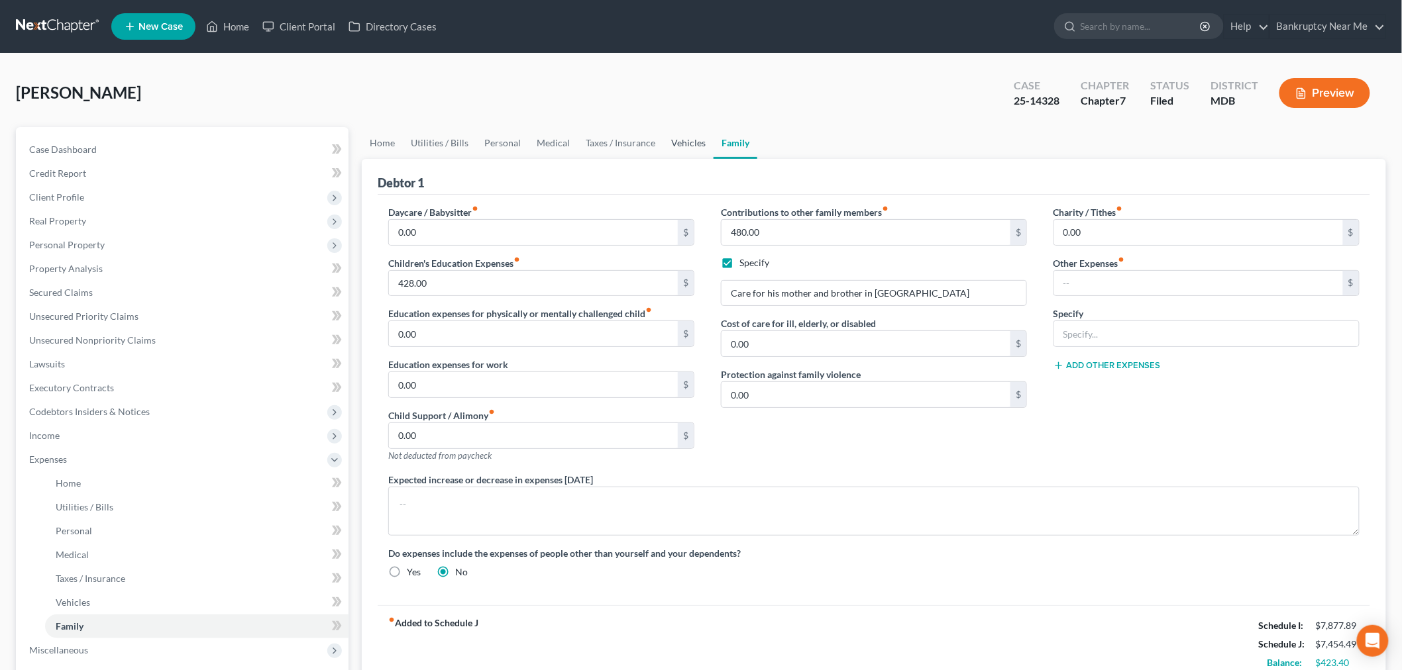
click at [680, 144] on link "Vehicles" at bounding box center [688, 143] width 50 height 32
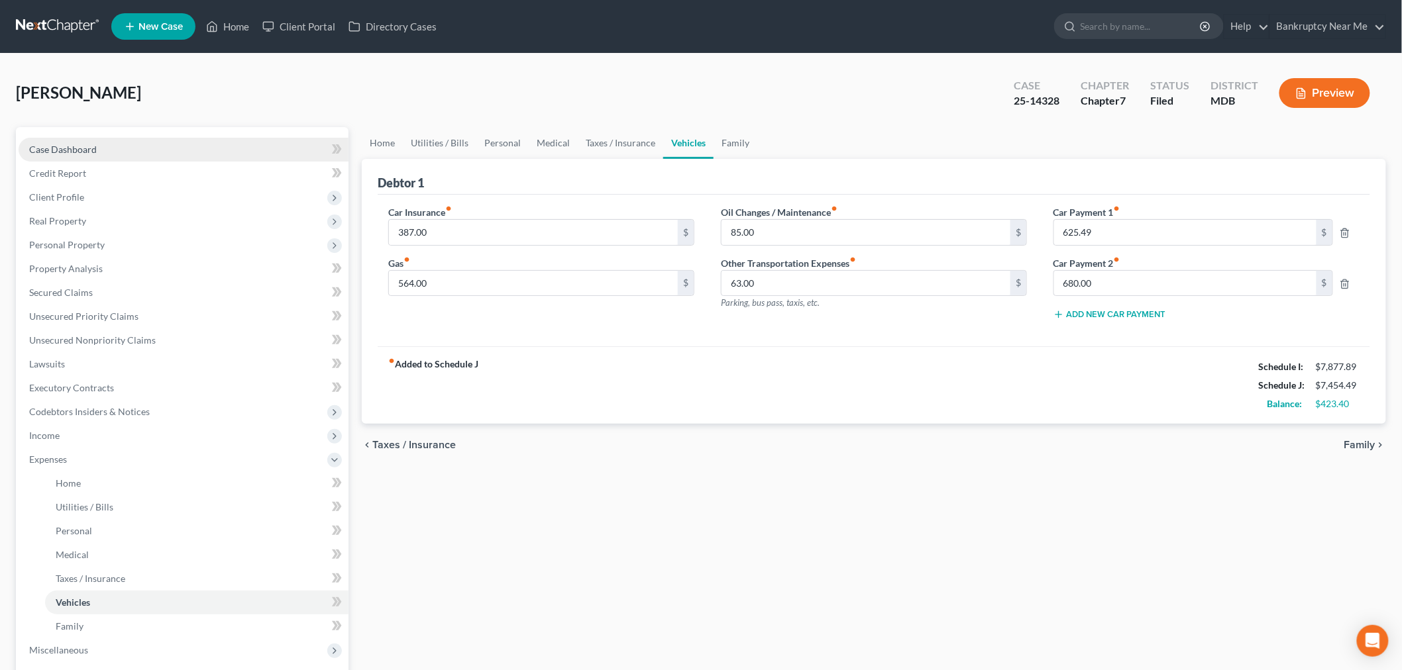
click at [168, 150] on link "Case Dashboard" at bounding box center [184, 150] width 330 height 24
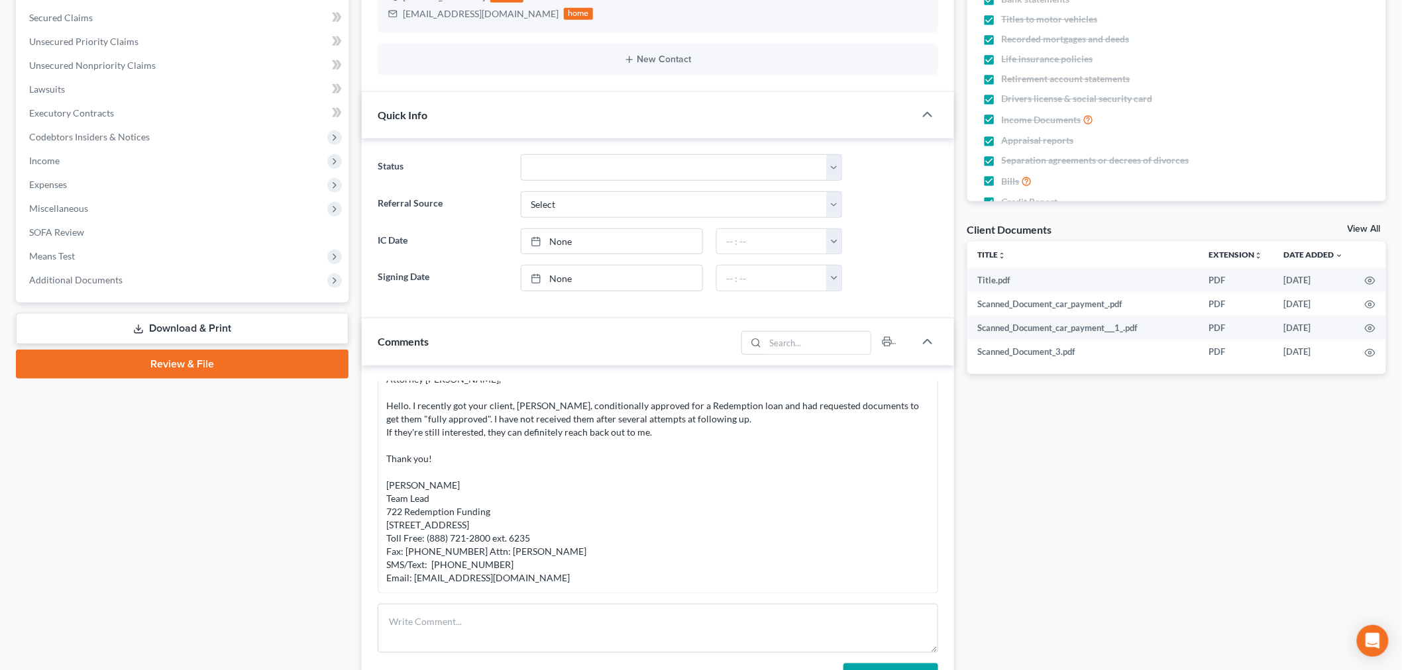
scroll to position [294, 0]
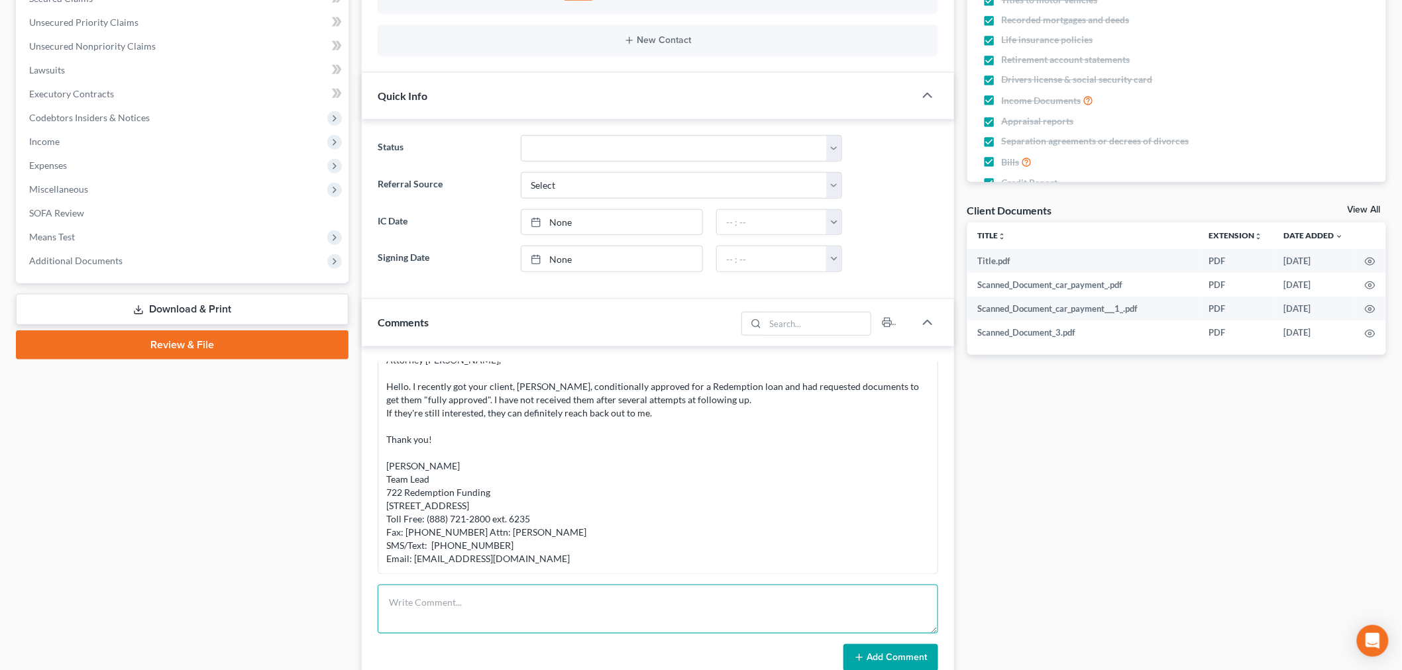
click at [637, 615] on textarea at bounding box center [658, 609] width 560 height 49
paste textarea "From: Iris Kwon <iris@bankruptcynearme.org> Sent: Sunday, August 17, 2025 4:19 …"
type textarea "From: Iris Kwon <iris@bankruptcynearme.org> Sent: Sunday, August 17, 2025 4:19 …"
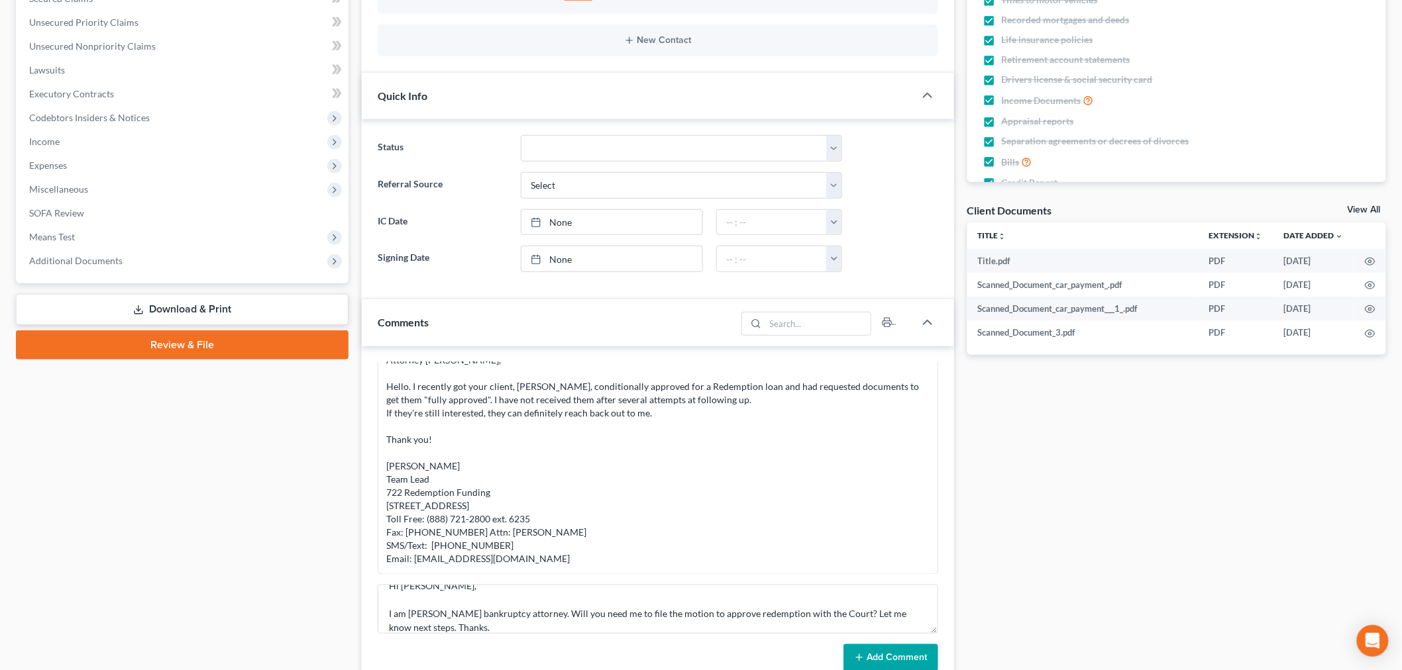
click at [862, 656] on icon at bounding box center [859, 657] width 11 height 11
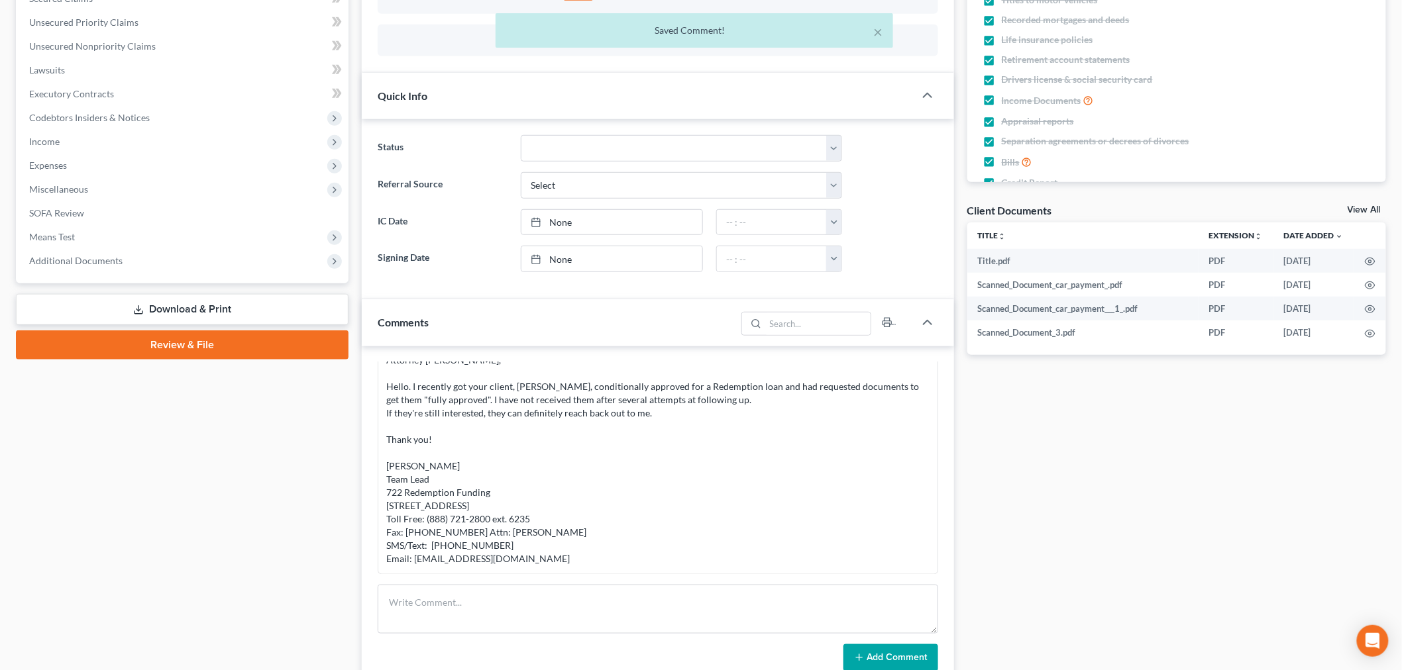
scroll to position [9668, 0]
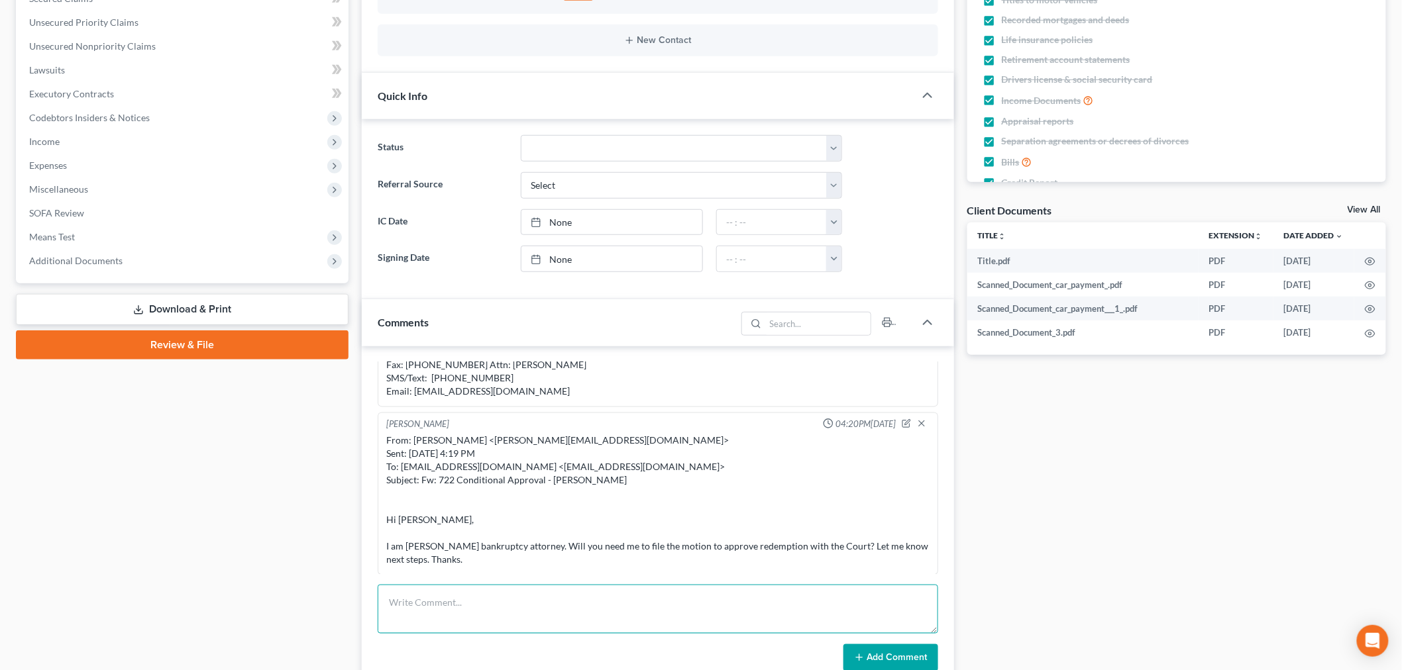
drag, startPoint x: 672, startPoint y: 588, endPoint x: 727, endPoint y: 603, distance: 57.1
click at [672, 588] on textarea at bounding box center [658, 609] width 560 height 49
paste textarea "________________________________________ From: Iris Kwon <iris@bankruptcynearme…"
type textarea "________________________________________ From: Iris Kwon <iris@bankruptcynearme…"
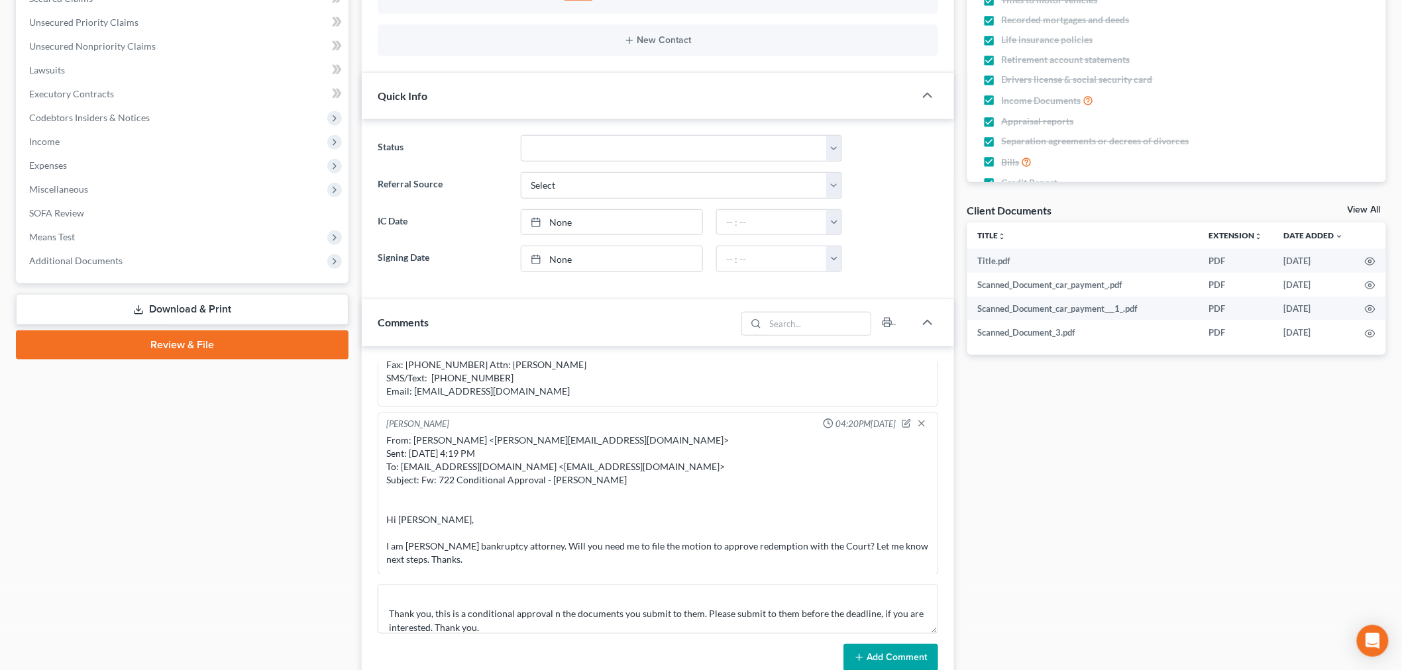
click at [884, 652] on button "Add Comment" at bounding box center [890, 659] width 95 height 28
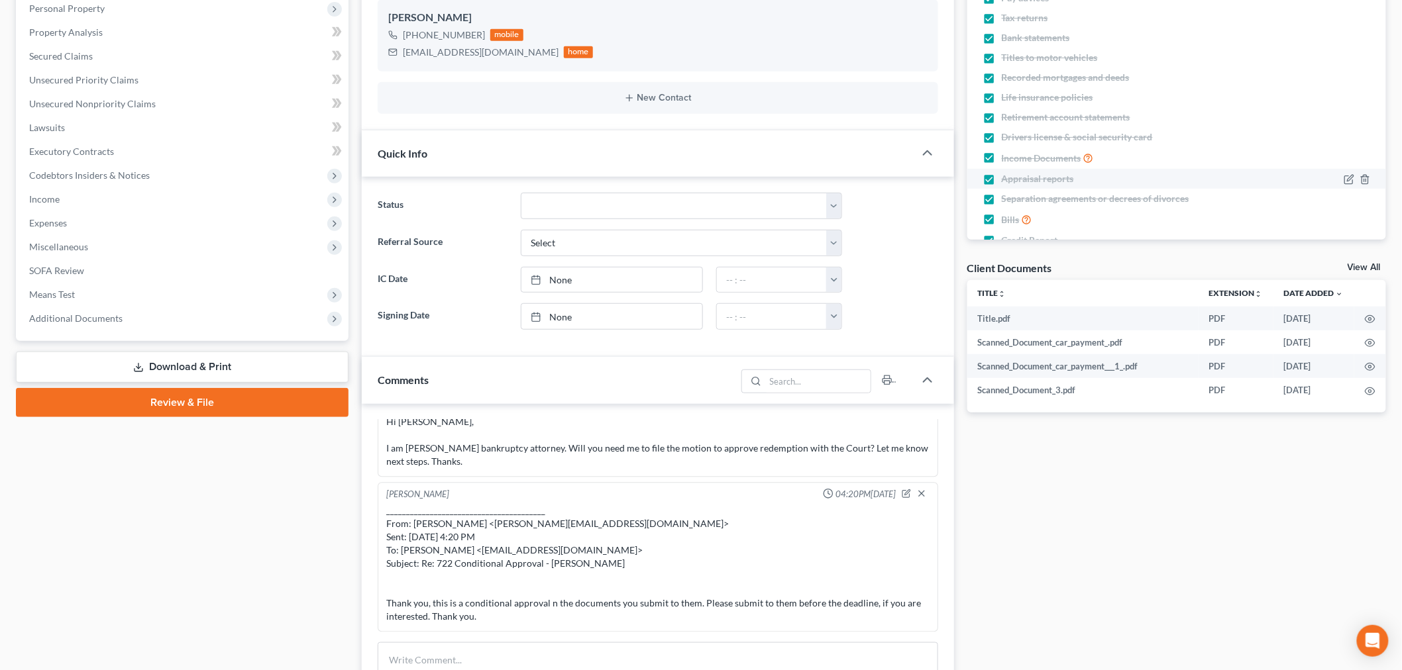
scroll to position [0, 0]
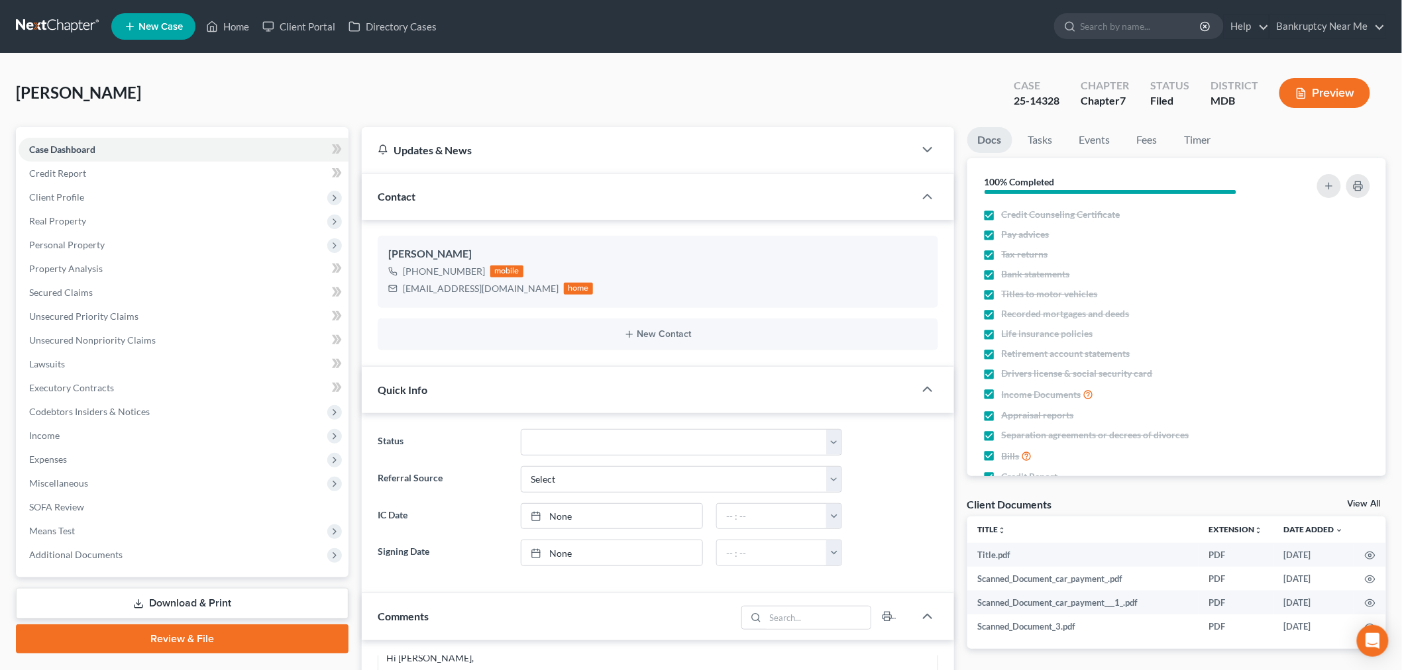
click at [70, 27] on link at bounding box center [58, 27] width 85 height 24
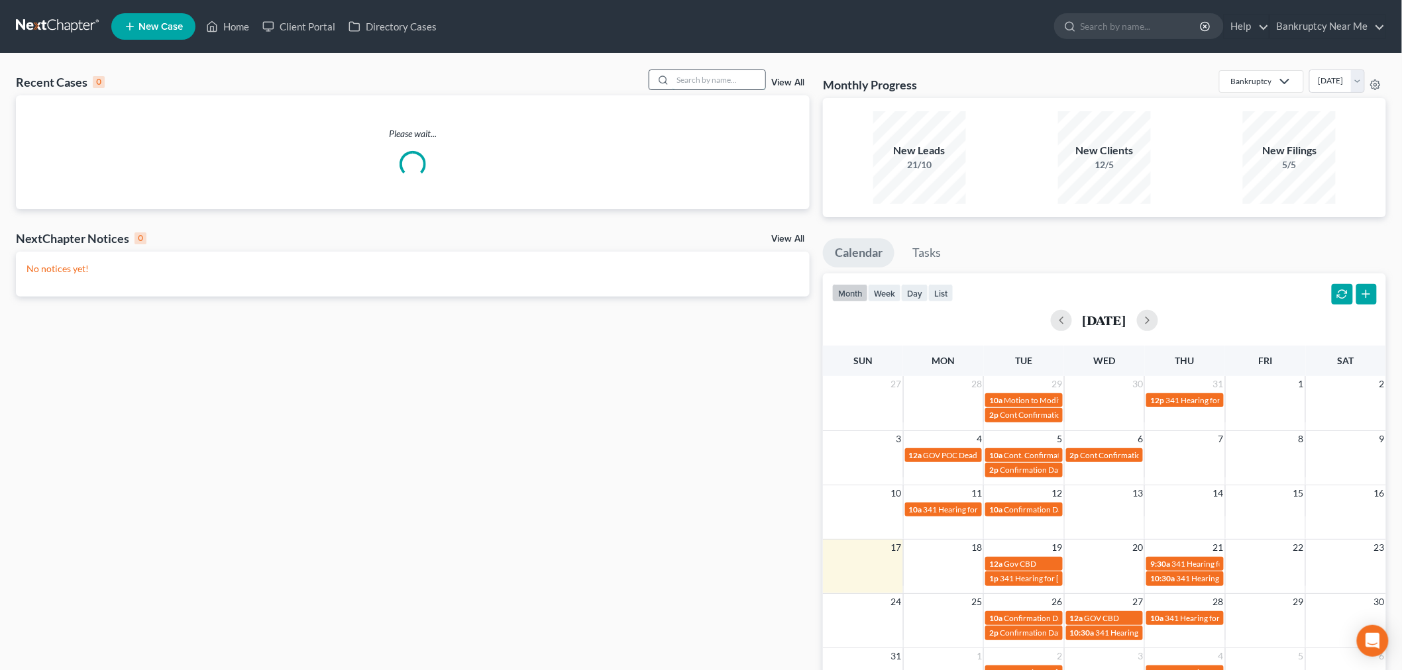
click at [688, 78] on input "search" at bounding box center [718, 79] width 93 height 19
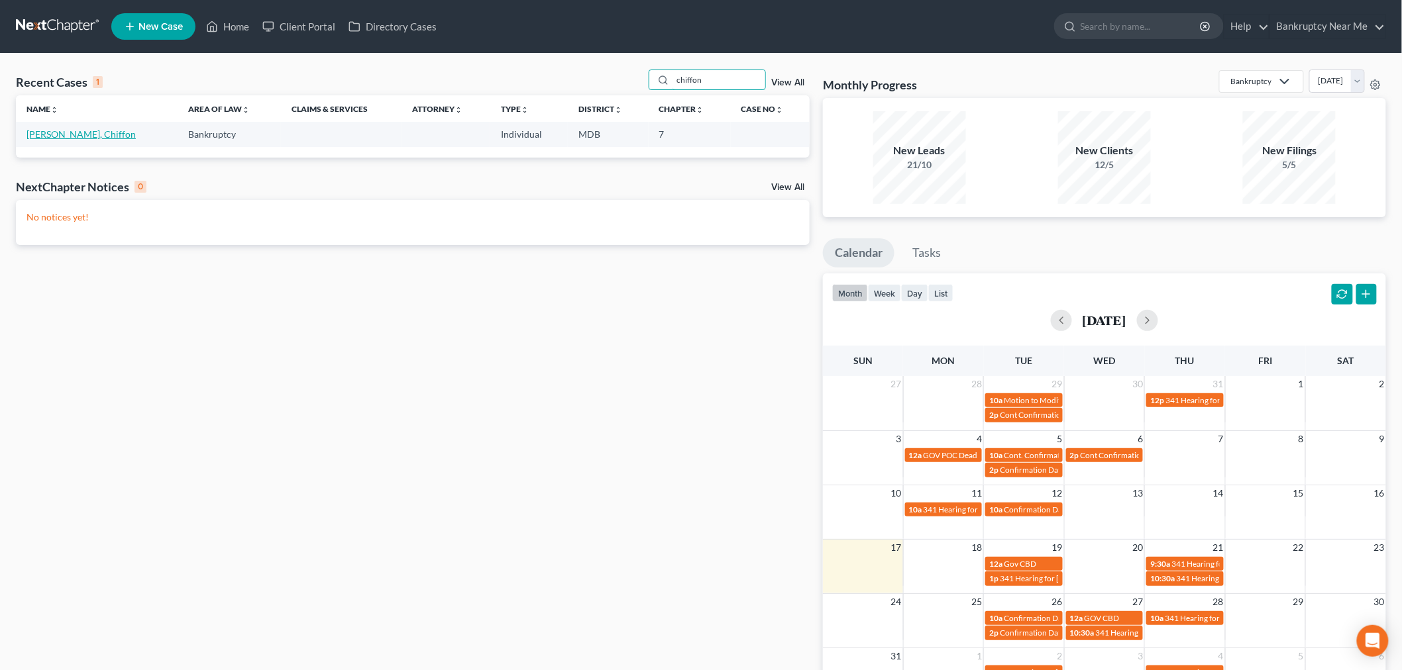
type input "chiffon"
click at [75, 137] on link "[PERSON_NAME], Chiffon" at bounding box center [80, 134] width 109 height 11
select select "6"
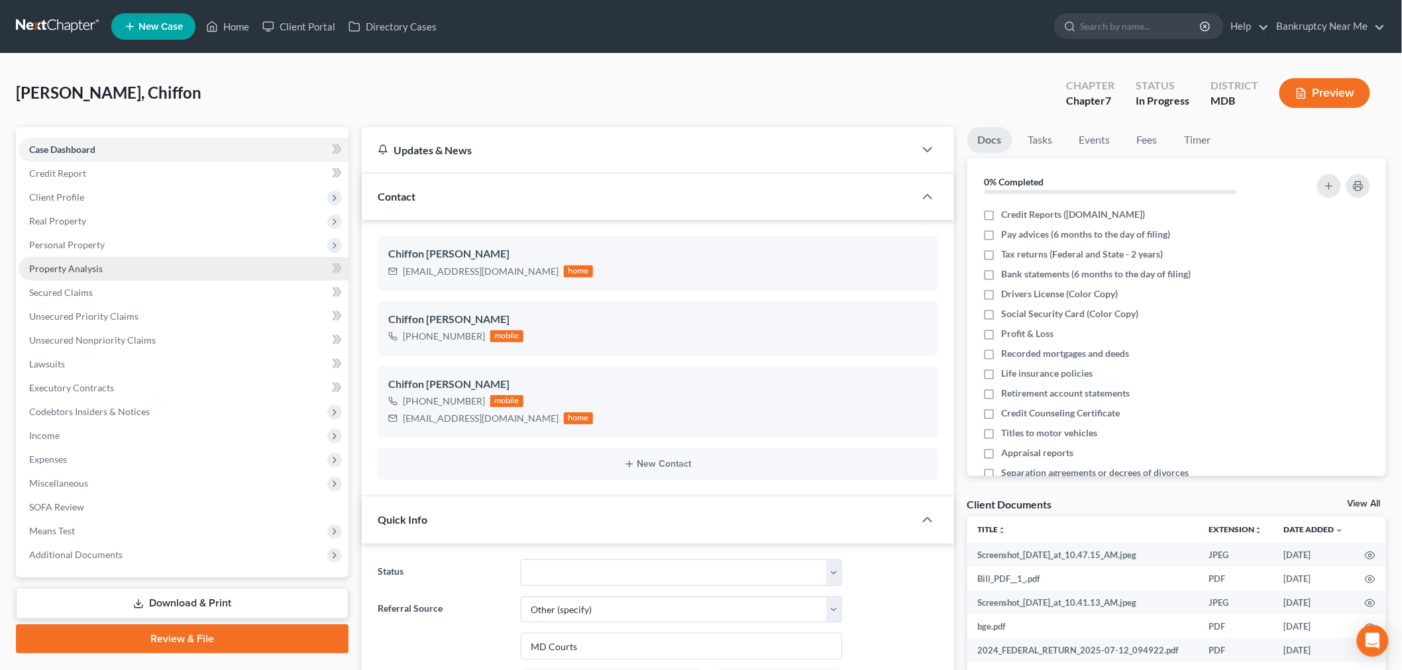
scroll to position [3763, 0]
click at [136, 345] on link "Unsecured Nonpriority Claims" at bounding box center [184, 341] width 330 height 24
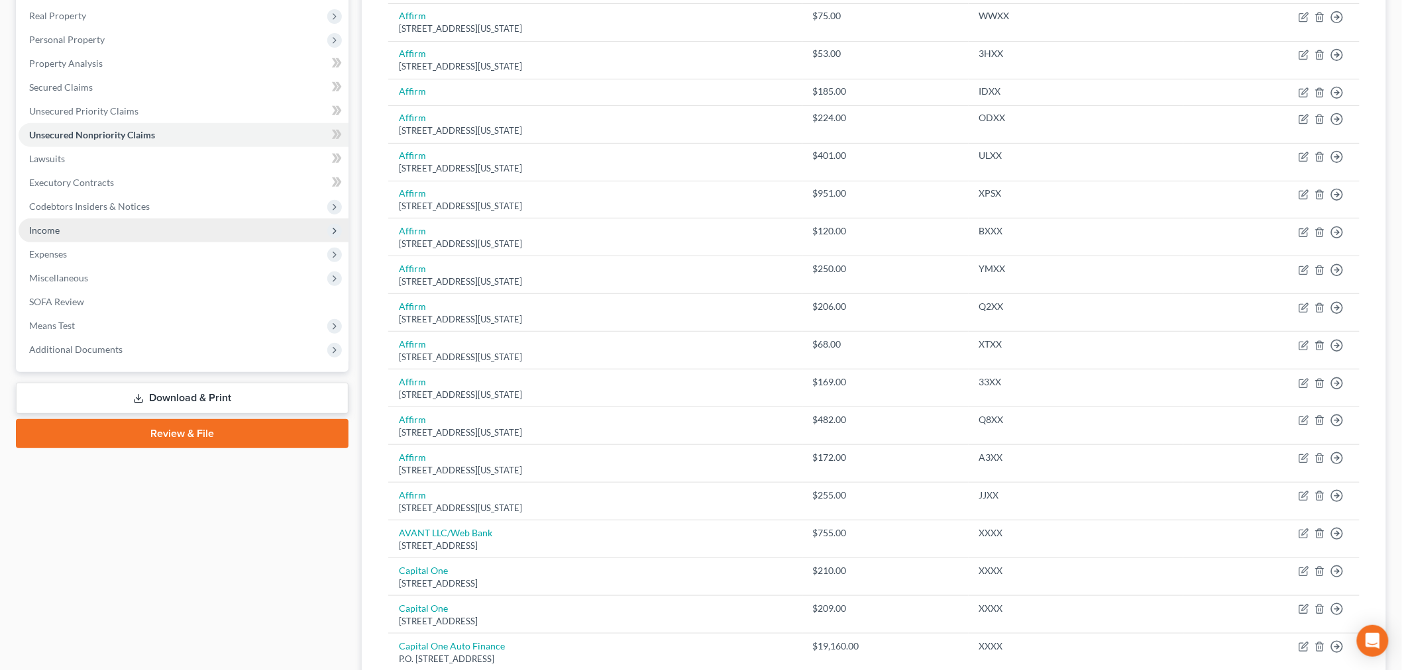
scroll to position [68, 0]
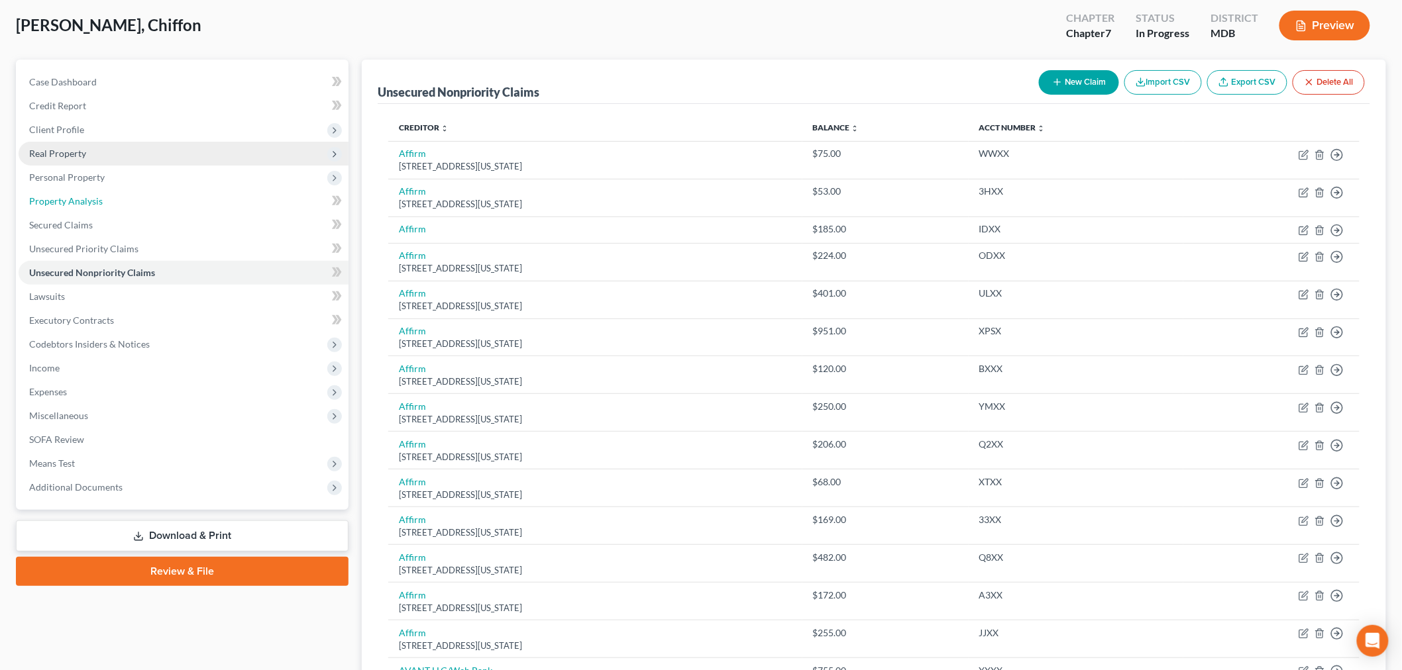
drag, startPoint x: 81, startPoint y: 199, endPoint x: 95, endPoint y: 201, distance: 13.5
click at [81, 199] on span "Property Analysis" at bounding box center [66, 200] width 74 height 11
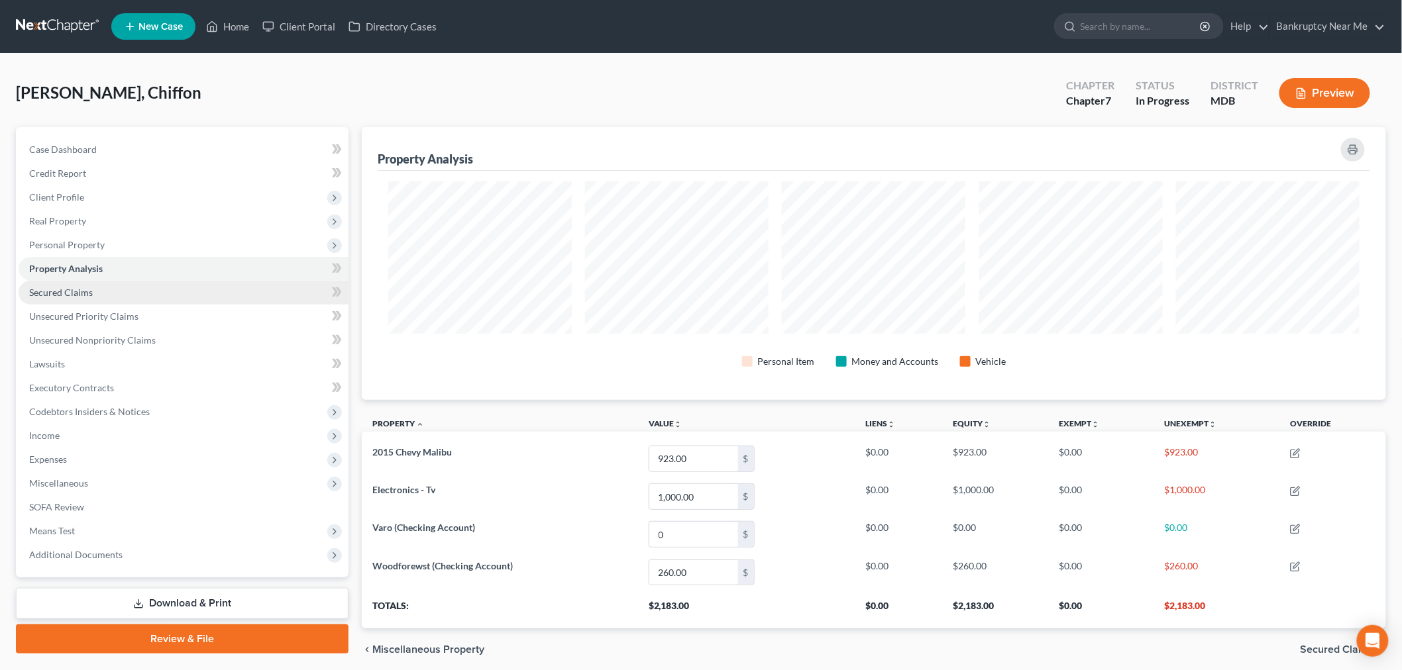
click at [71, 290] on span "Secured Claims" at bounding box center [61, 292] width 64 height 11
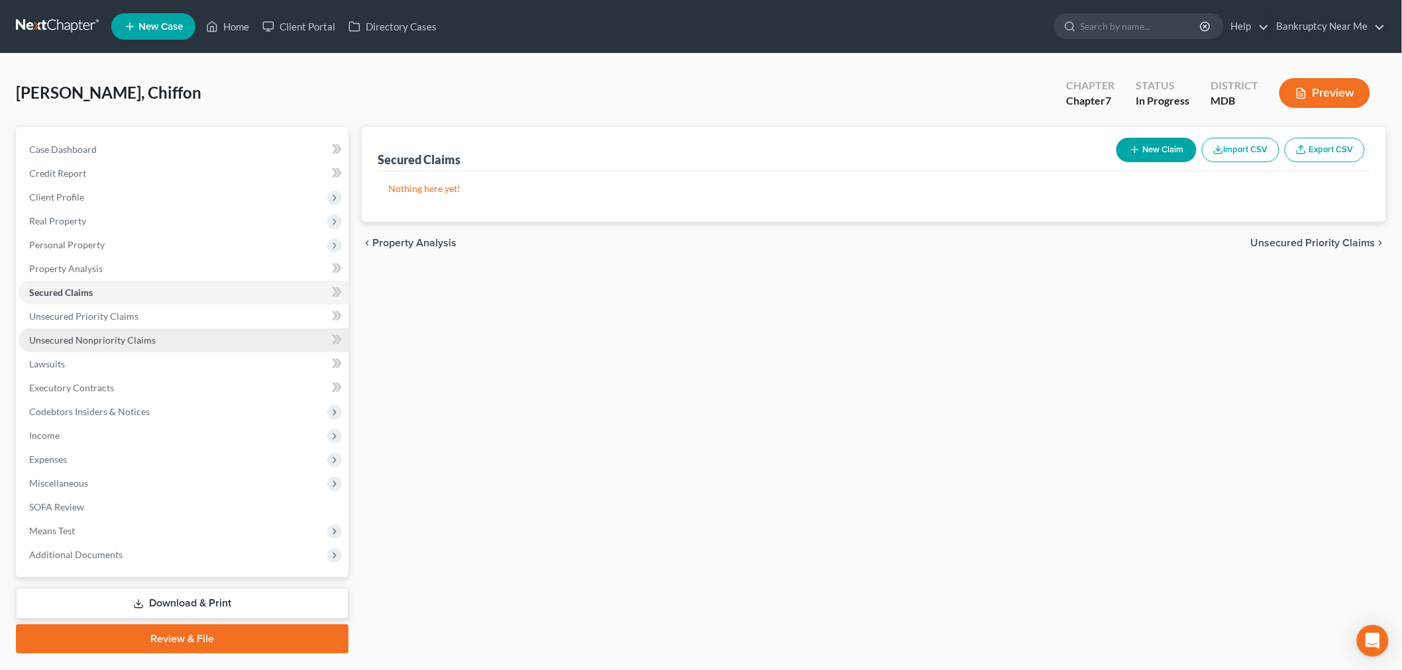
click at [129, 342] on span "Unsecured Nonpriority Claims" at bounding box center [92, 340] width 127 height 11
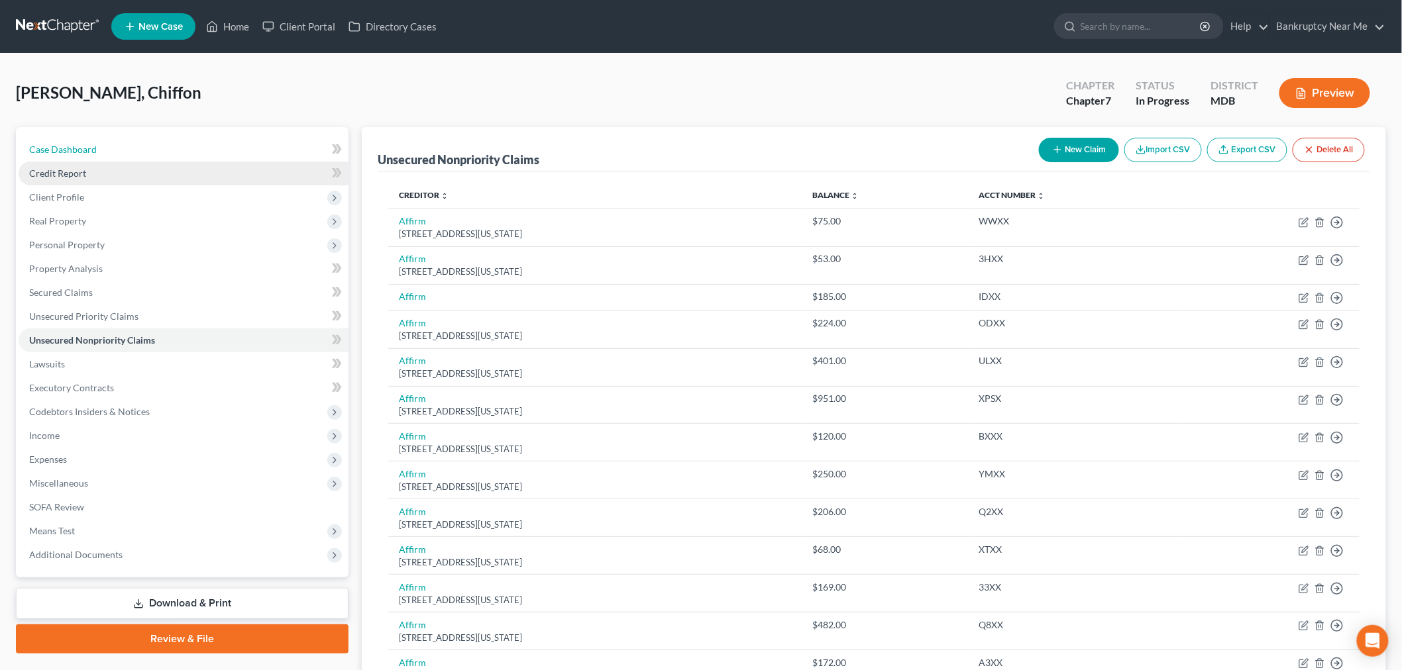
drag, startPoint x: 77, startPoint y: 155, endPoint x: 239, endPoint y: 164, distance: 162.5
click at [77, 155] on link "Case Dashboard" at bounding box center [184, 150] width 330 height 24
select select "6"
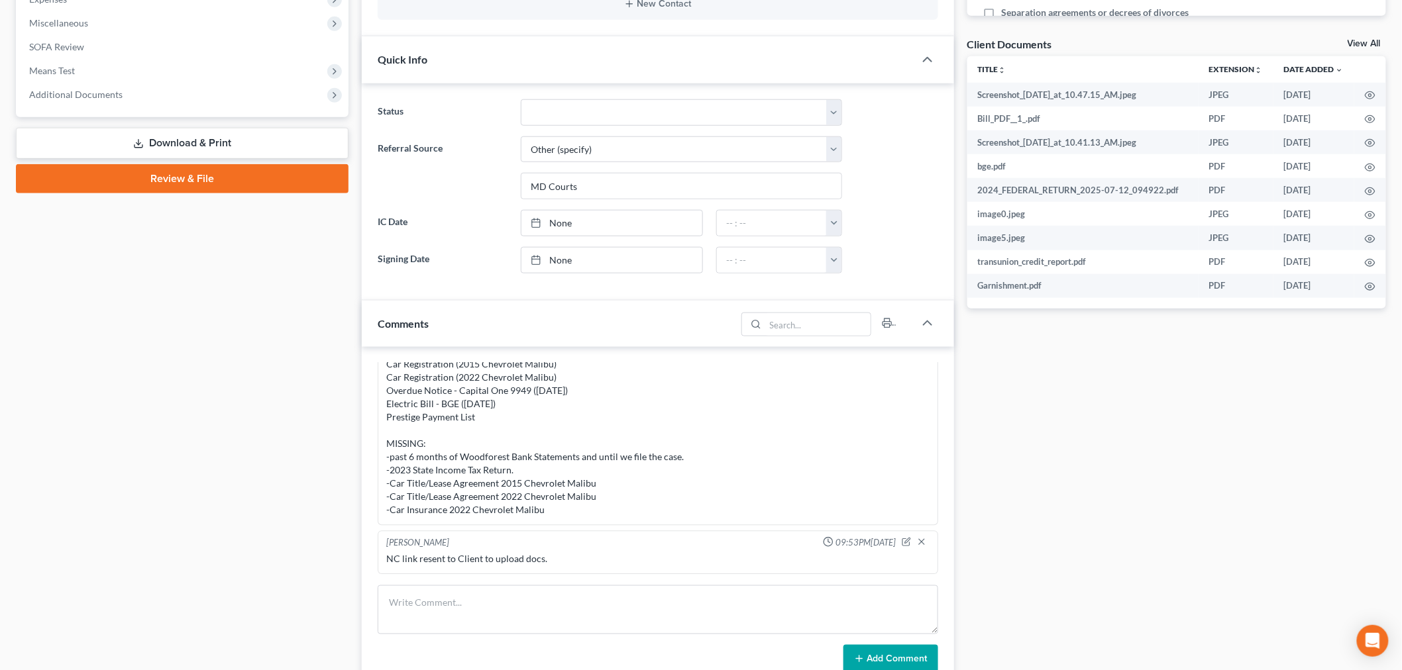
scroll to position [588, 0]
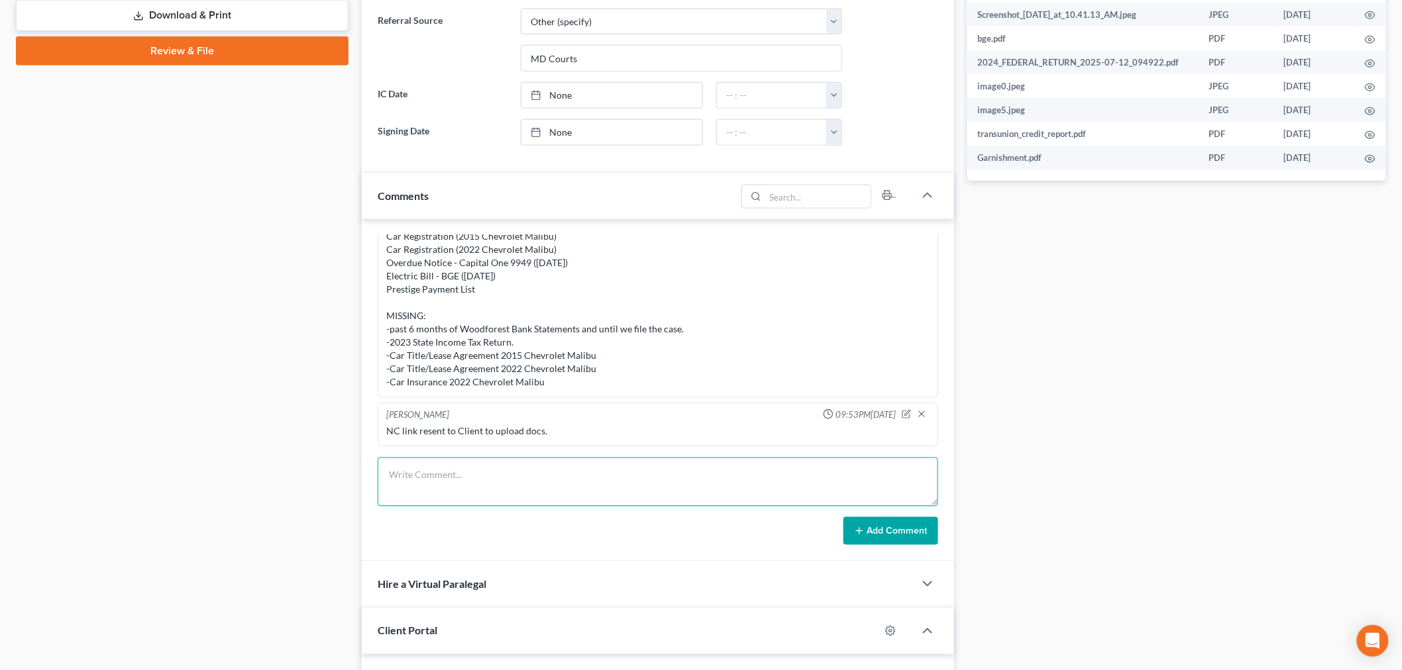
click at [452, 489] on textarea at bounding box center [658, 482] width 560 height 49
paste textarea "________________________________________ From: Chiffon Edmonds <chiffonedmonds@…"
type textarea "________________________________________ From: Chiffon Edmonds <chiffonedmonds@…"
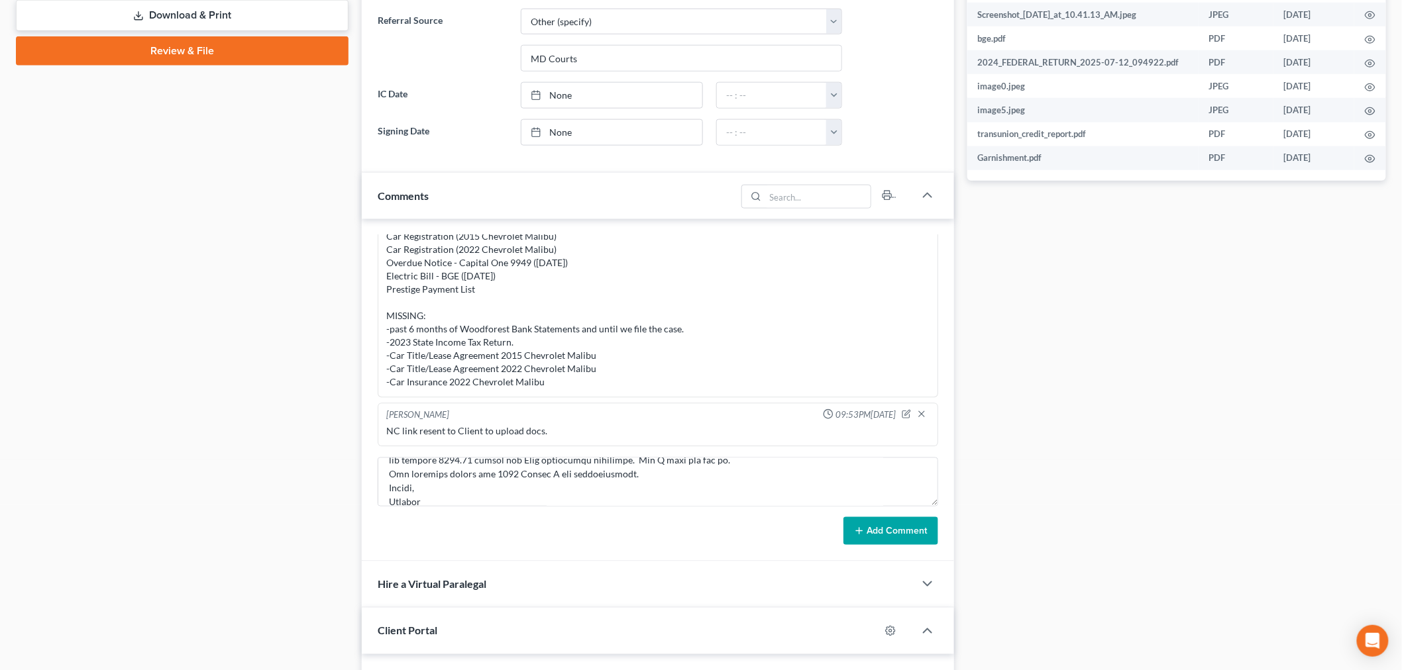
click at [916, 533] on button "Add Comment" at bounding box center [890, 531] width 95 height 28
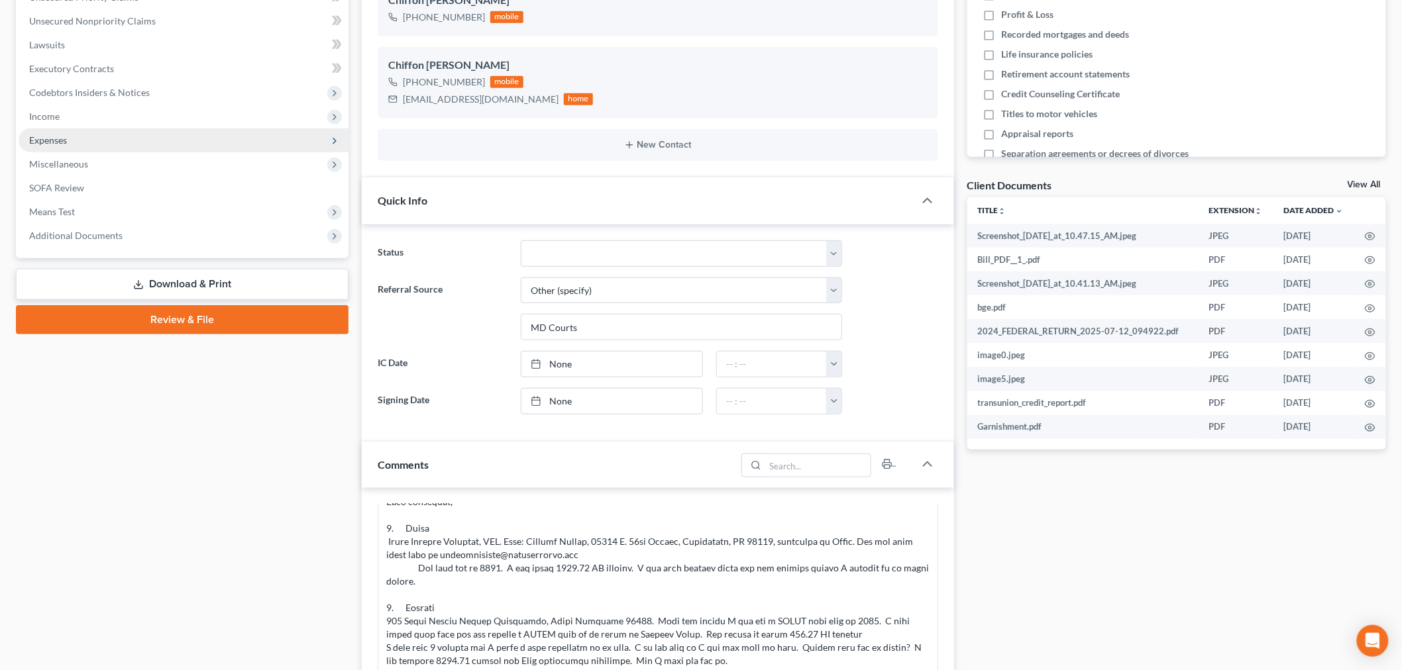
scroll to position [74, 0]
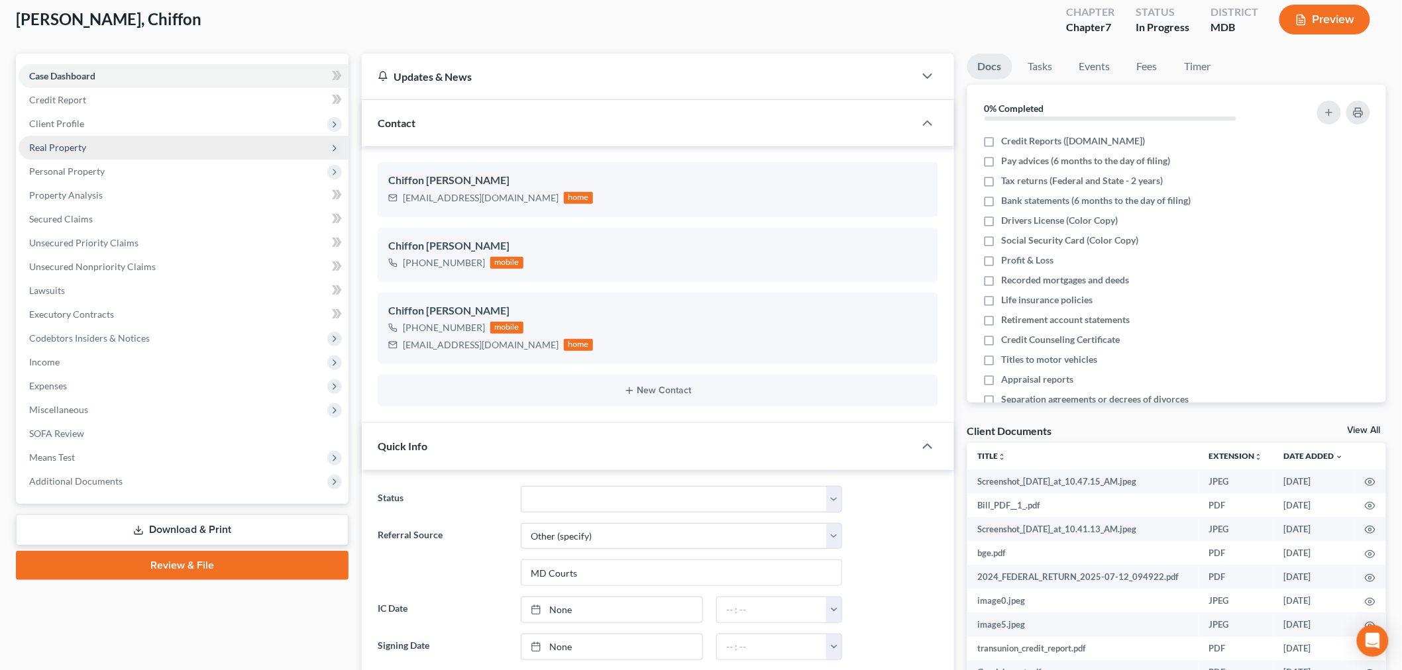
click at [111, 144] on span "Real Property" at bounding box center [184, 148] width 330 height 24
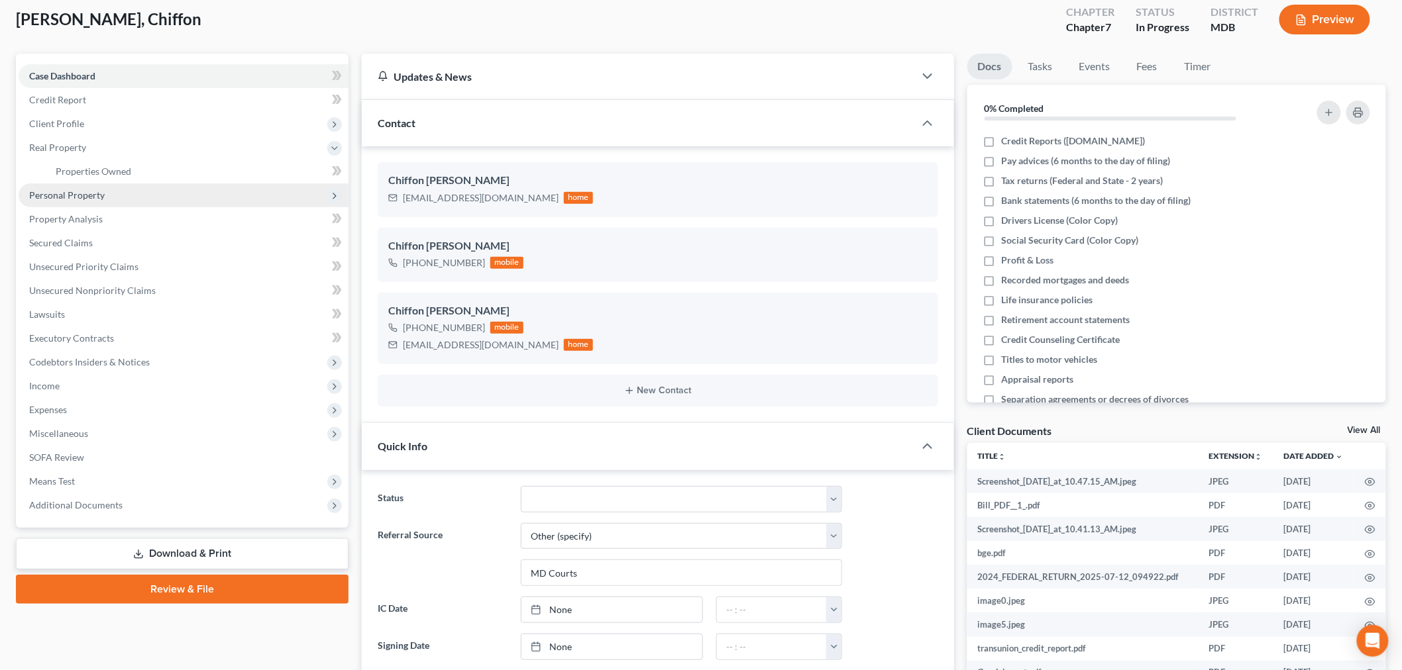
click at [93, 187] on span "Personal Property" at bounding box center [184, 195] width 330 height 24
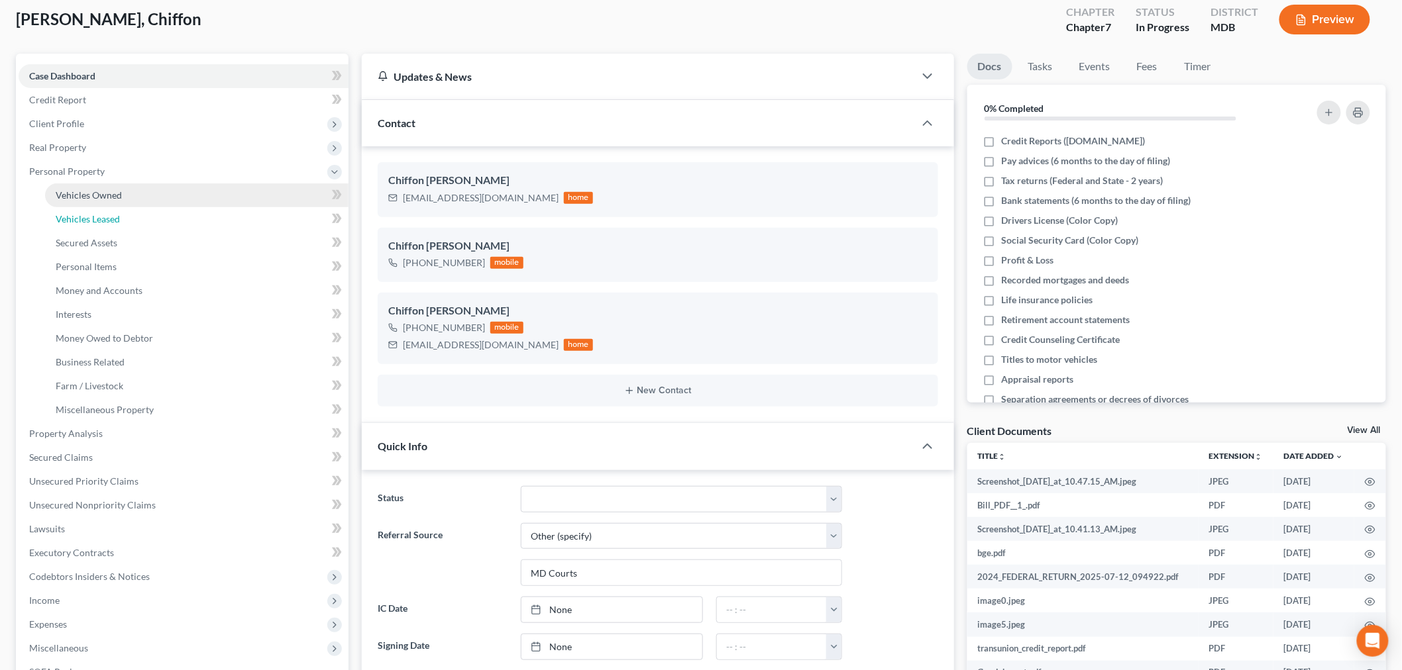
click at [121, 216] on link "Vehicles Leased" at bounding box center [196, 219] width 303 height 24
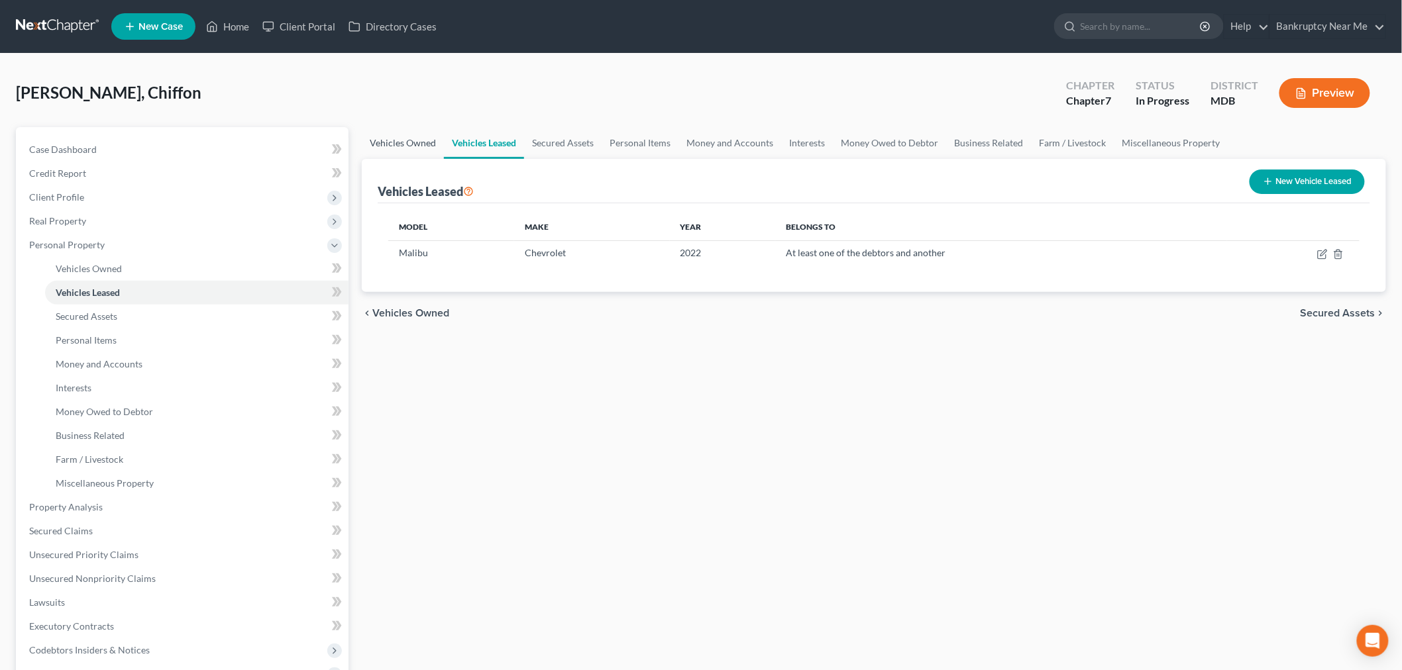
click at [418, 142] on link "Vehicles Owned" at bounding box center [403, 143] width 82 height 32
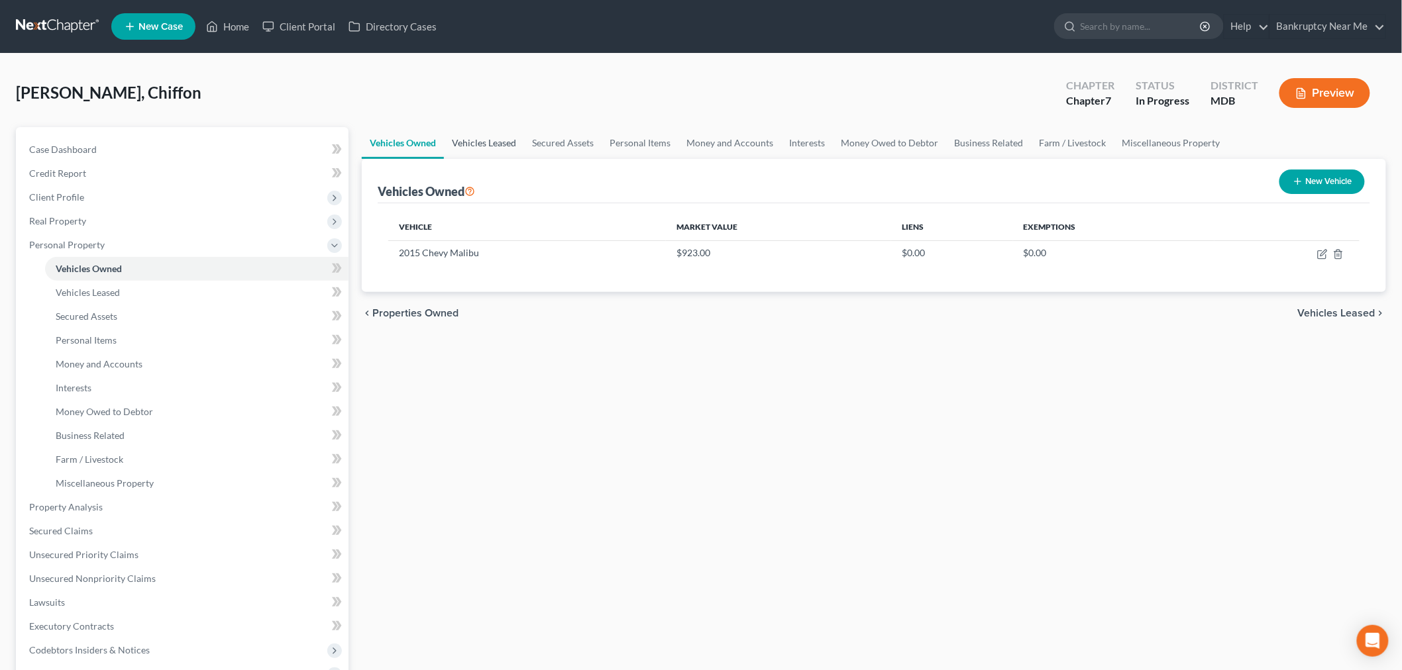
click at [472, 129] on link "Vehicles Leased" at bounding box center [484, 143] width 80 height 32
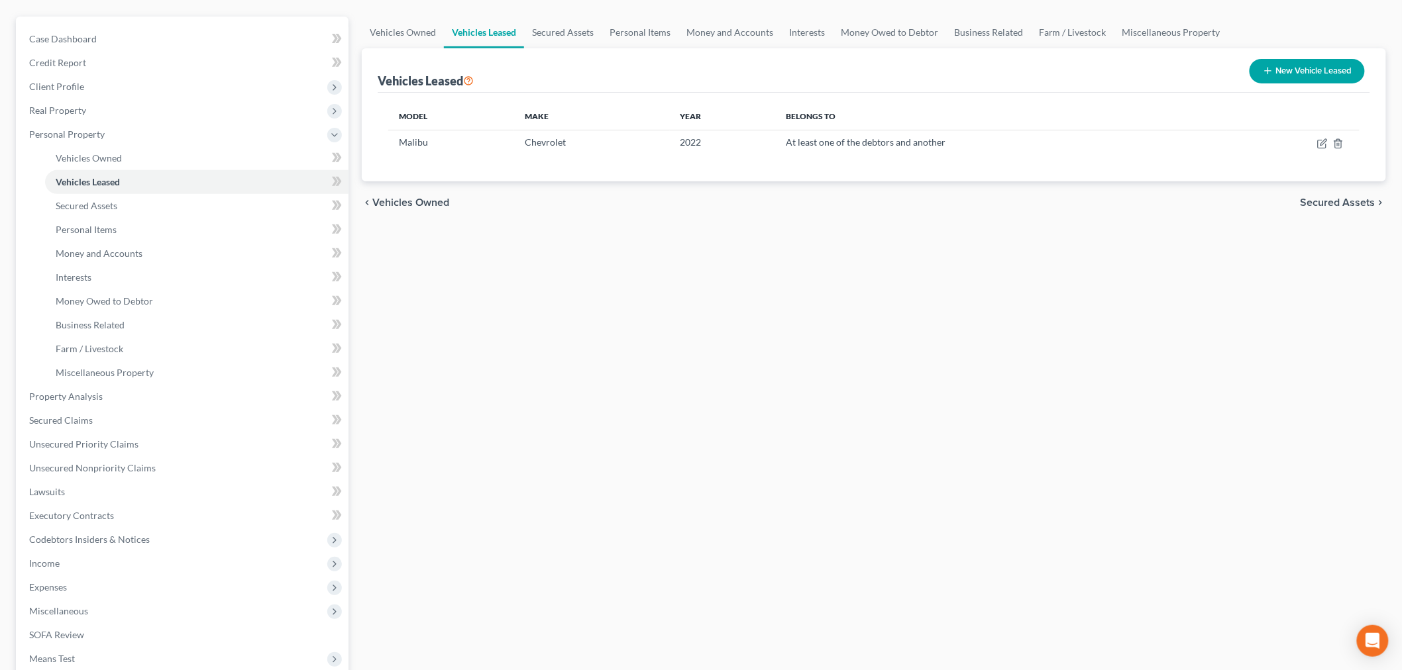
scroll to position [221, 0]
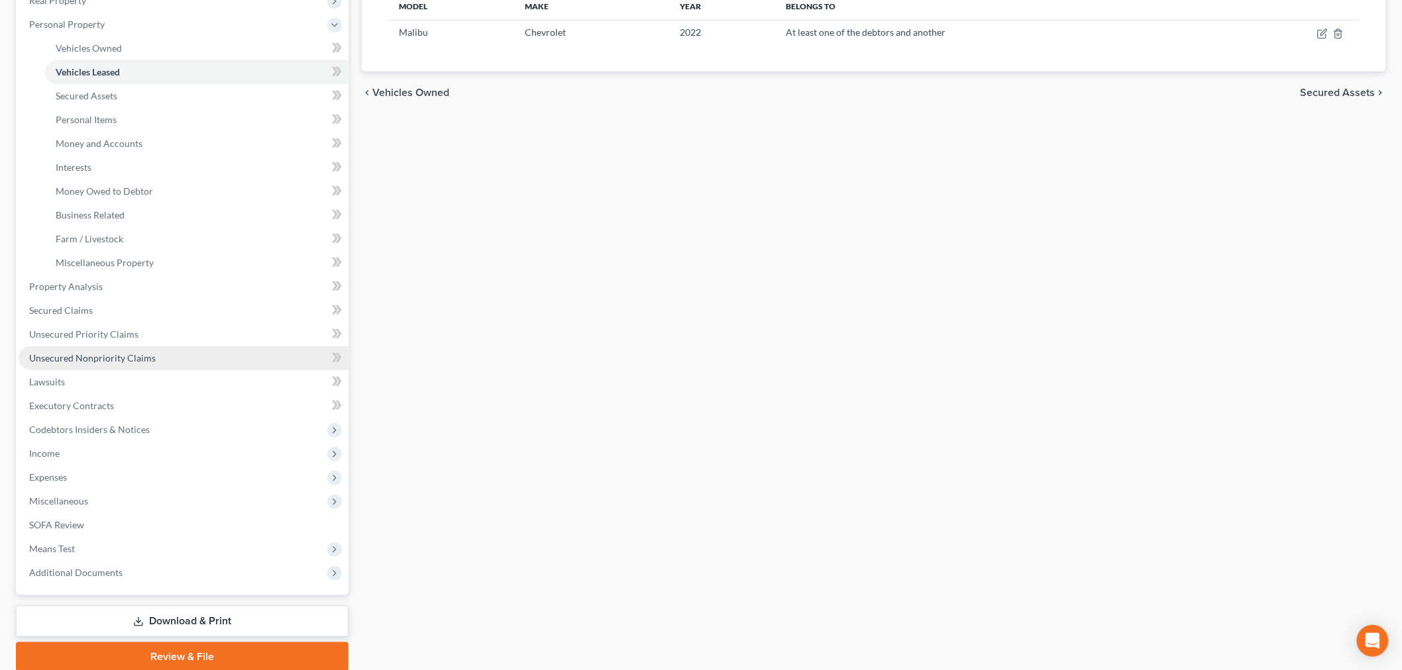
drag, startPoint x: 129, startPoint y: 354, endPoint x: 171, endPoint y: 353, distance: 42.4
click at [129, 354] on span "Unsecured Nonpriority Claims" at bounding box center [92, 357] width 127 height 11
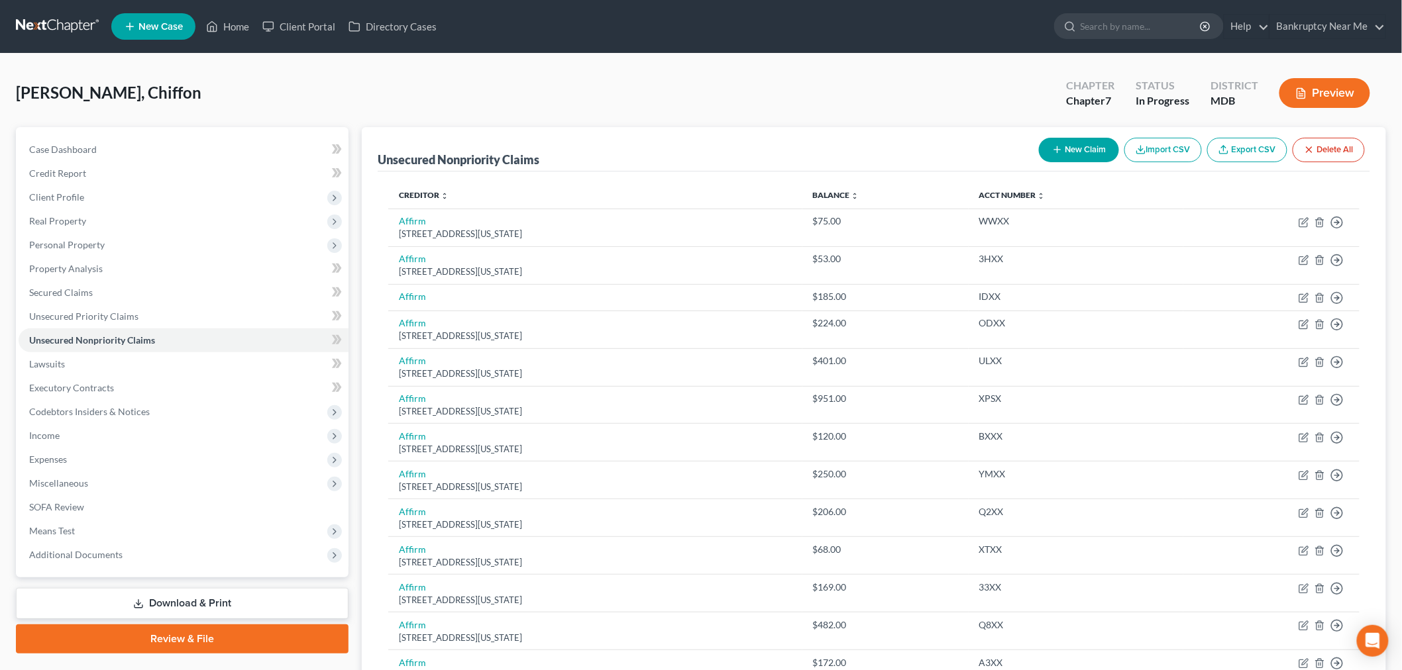
click at [77, 33] on link at bounding box center [58, 27] width 85 height 24
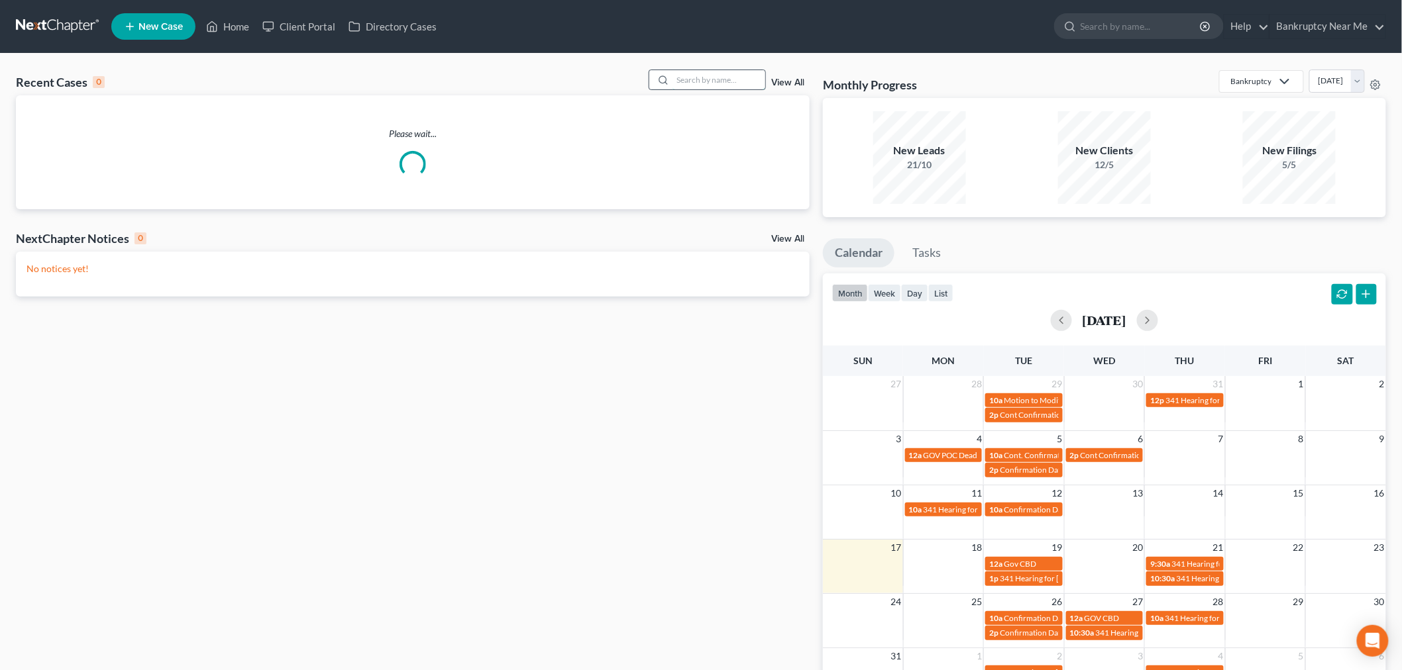
click at [705, 83] on input "search" at bounding box center [718, 79] width 93 height 19
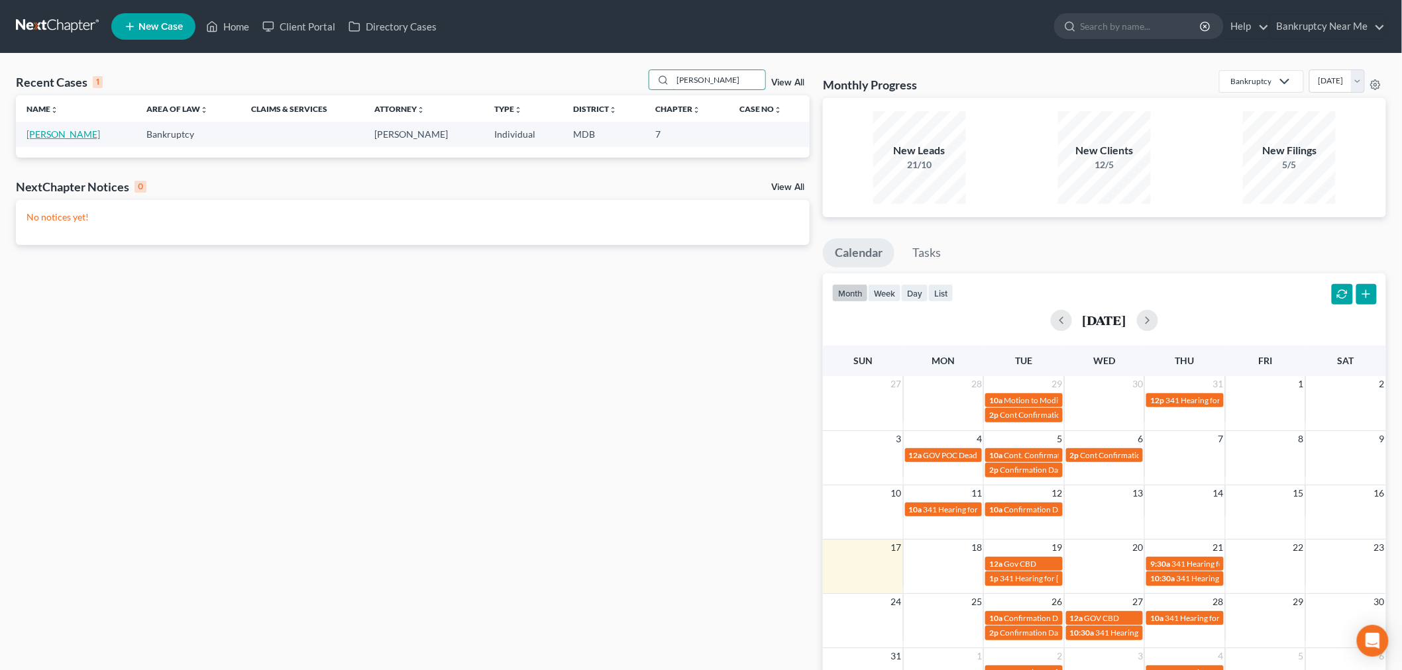
type input "[PERSON_NAME]"
click at [58, 134] on link "[PERSON_NAME]" at bounding box center [63, 134] width 74 height 11
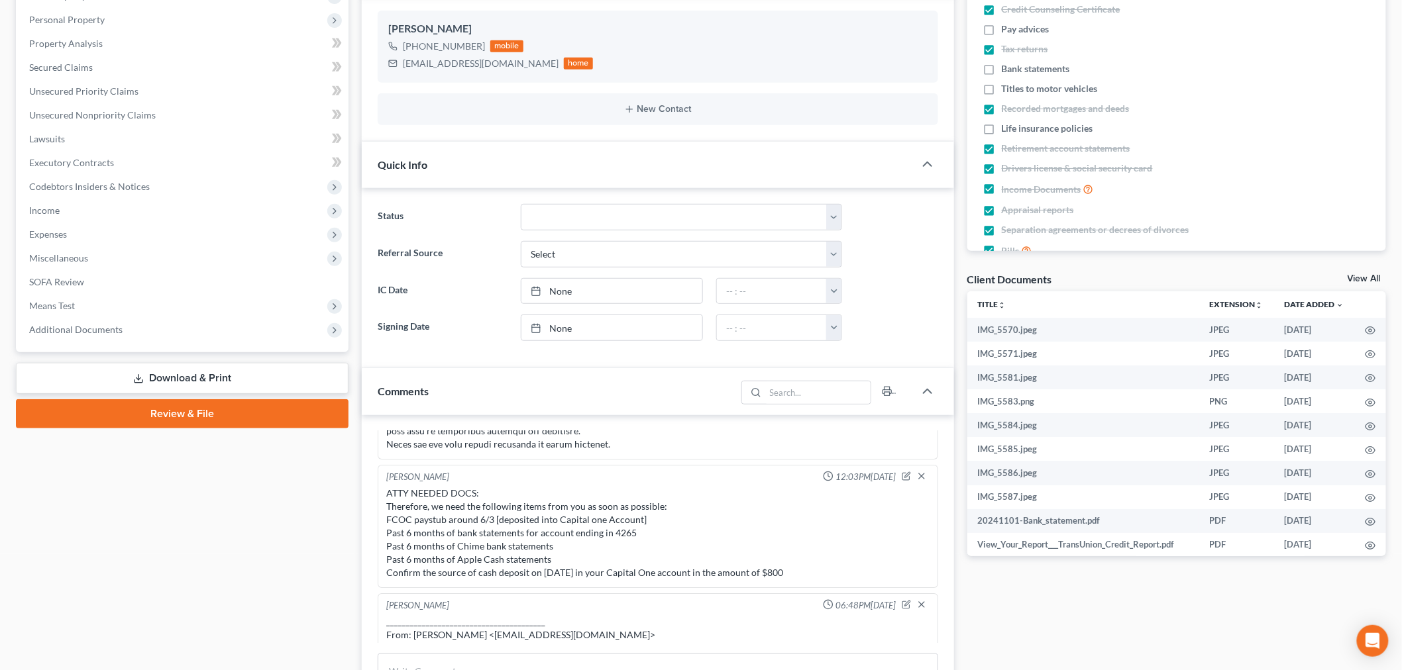
scroll to position [220, 0]
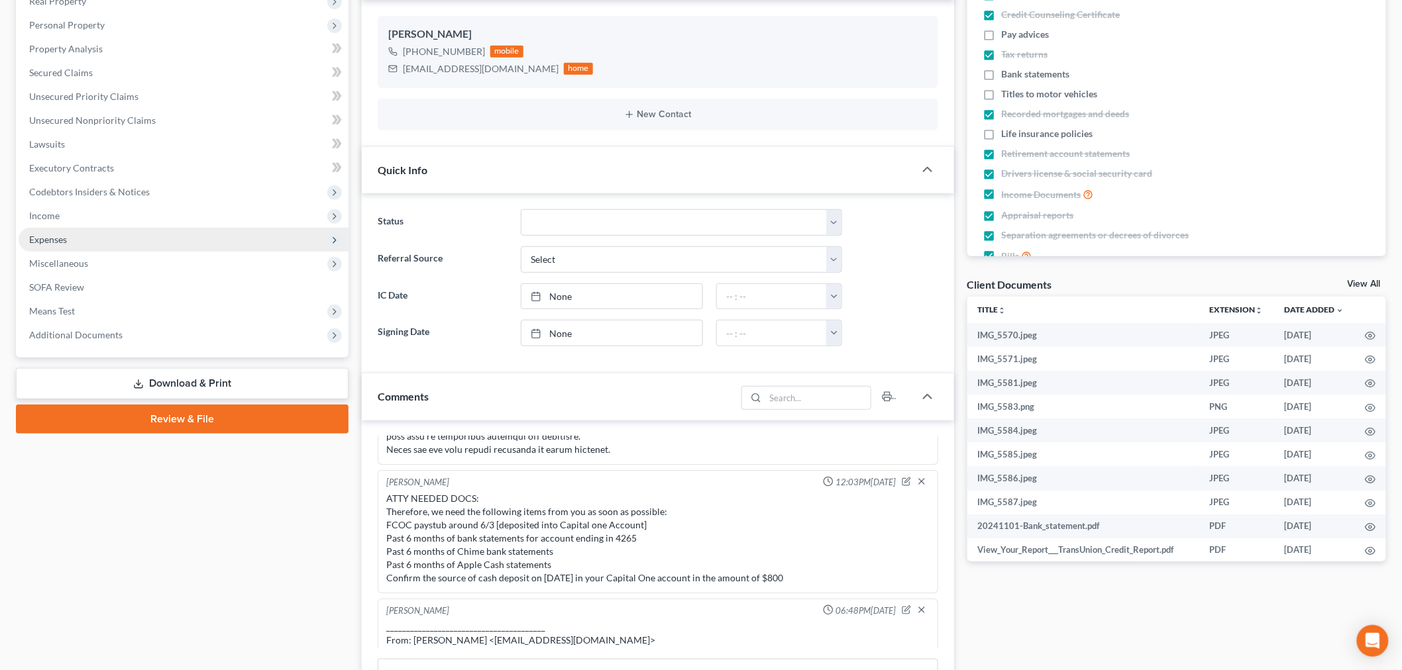
click at [65, 246] on span "Expenses" at bounding box center [184, 240] width 330 height 24
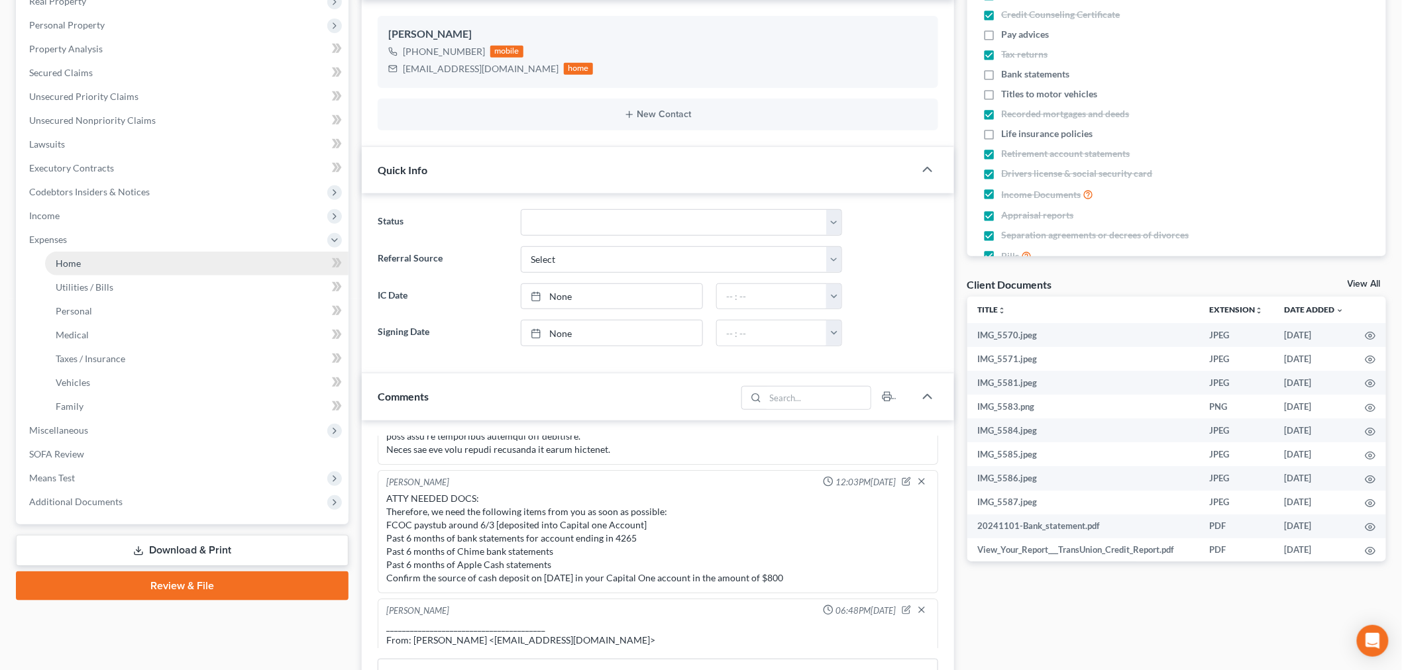
click at [87, 252] on link "Home" at bounding box center [196, 264] width 303 height 24
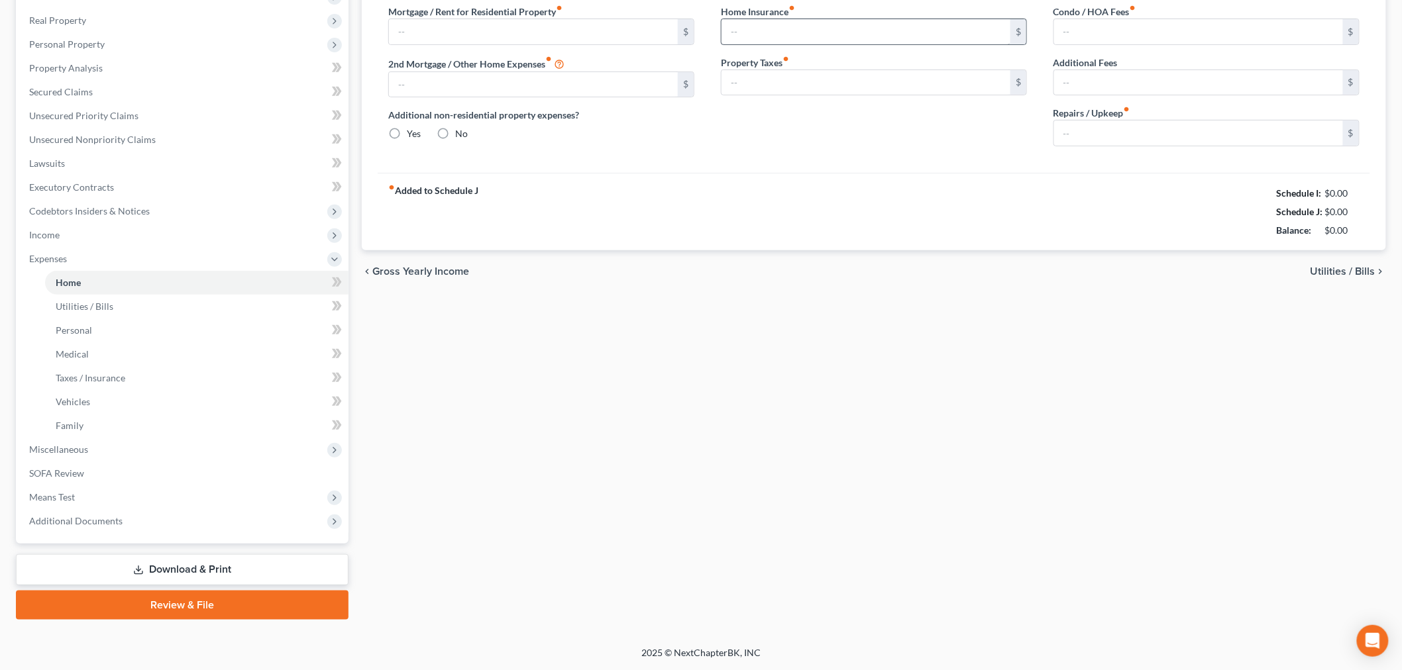
type input "1,160.00"
type input "0.00"
radio input "true"
type input "0.00"
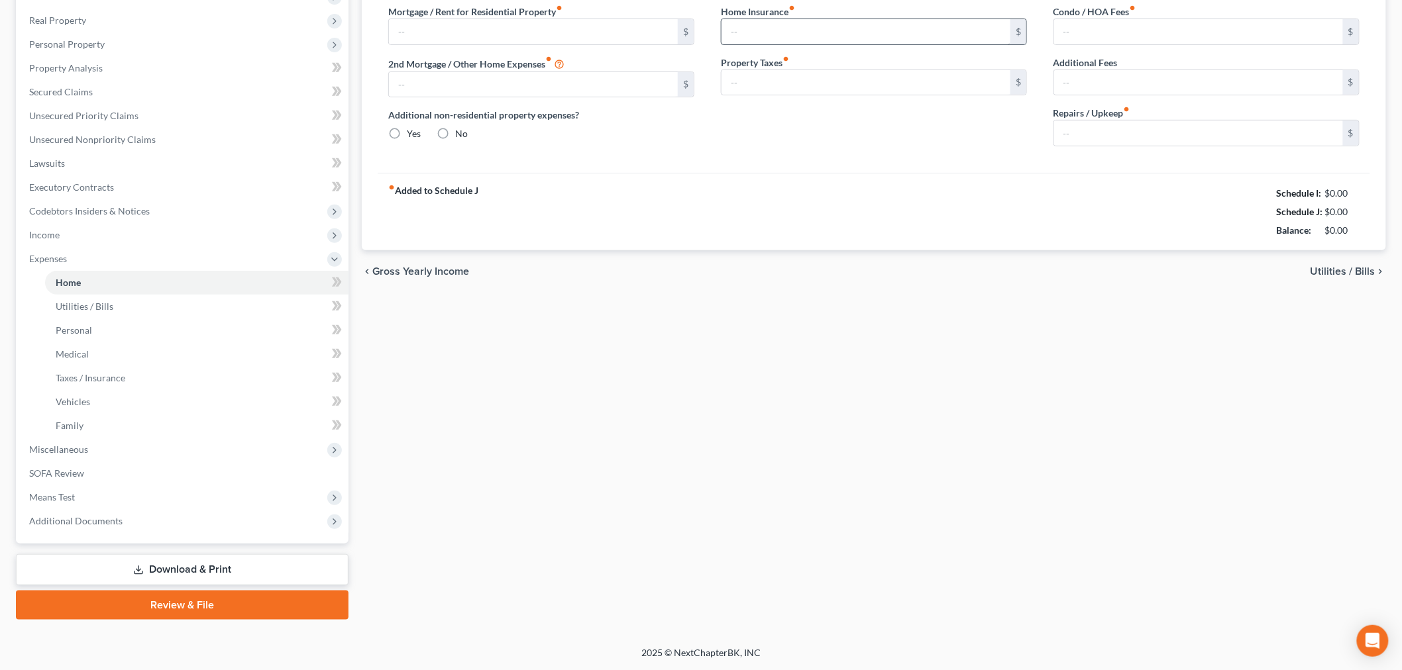
type input "0.00"
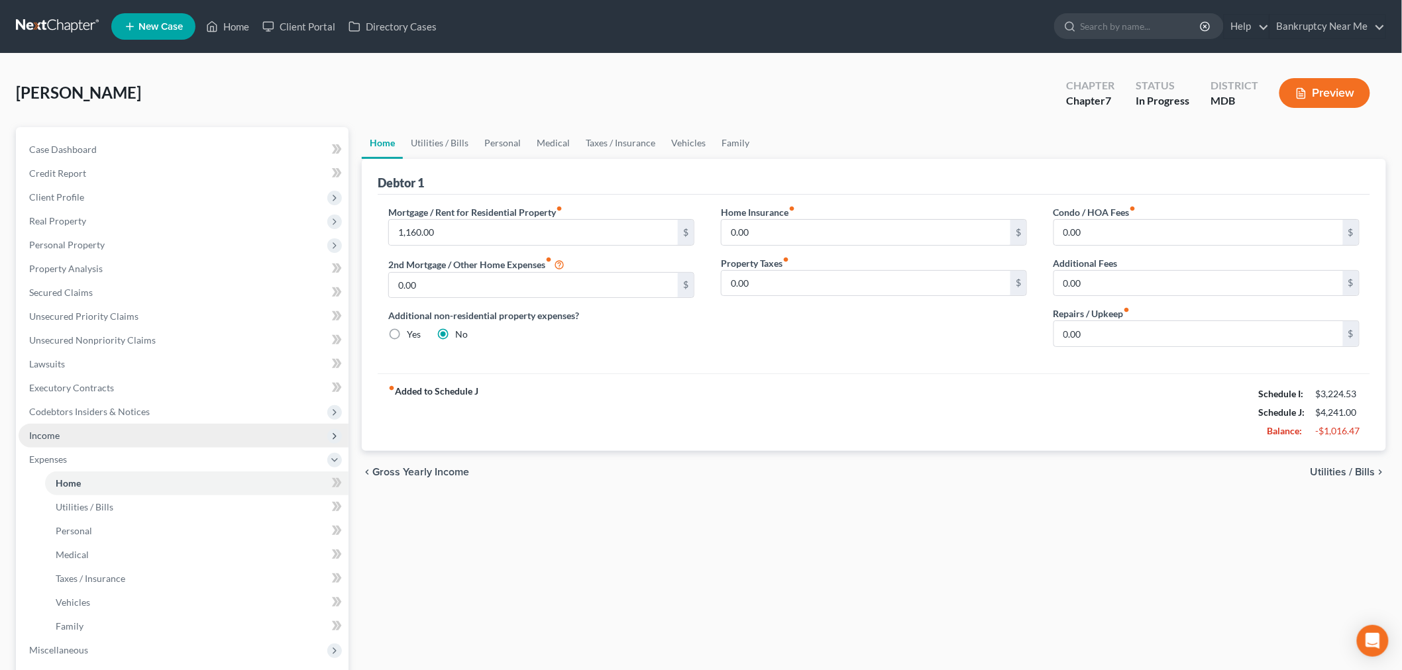
click at [63, 442] on span "Income" at bounding box center [184, 436] width 330 height 24
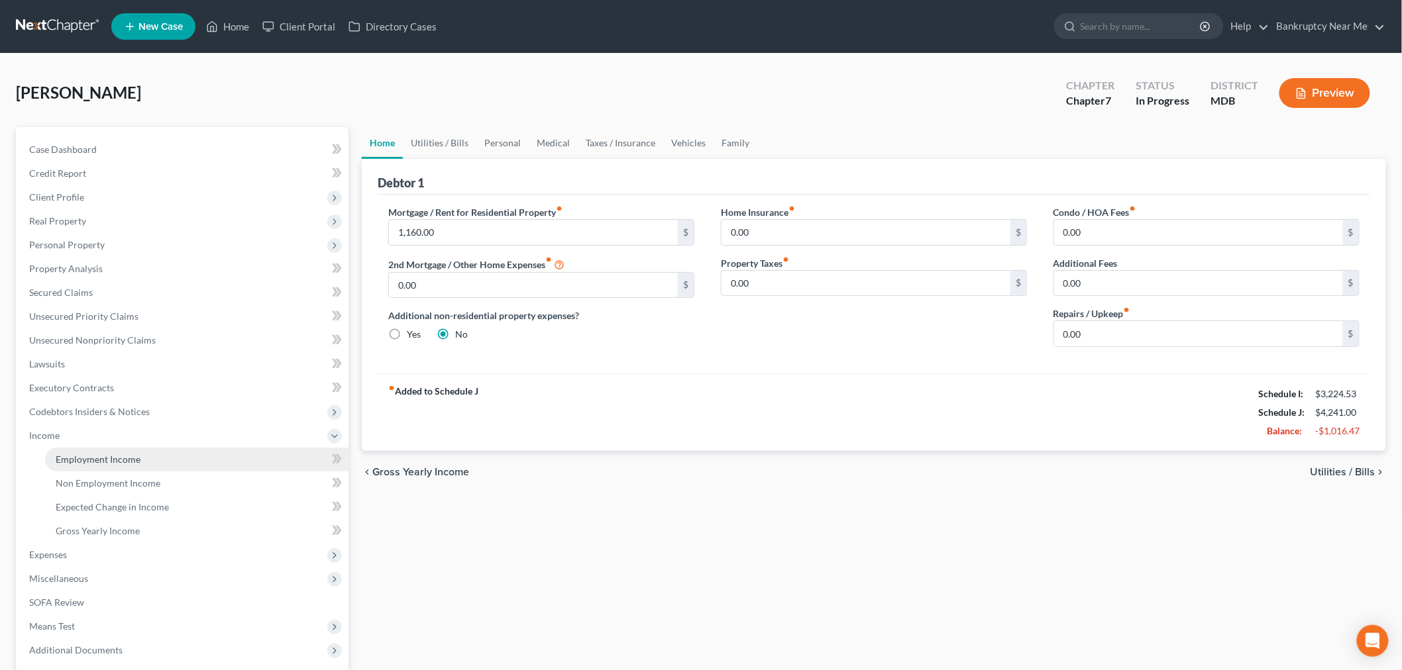
click at [95, 450] on link "Employment Income" at bounding box center [196, 460] width 303 height 24
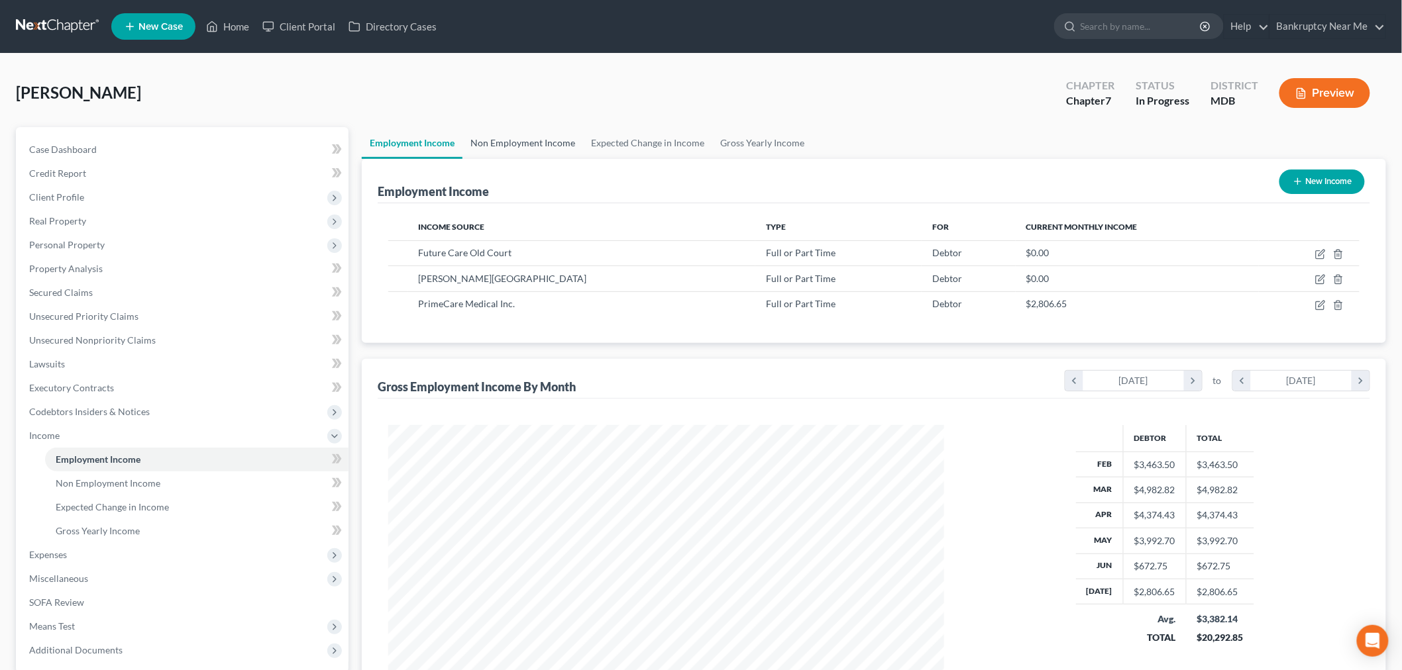
scroll to position [277, 582]
click at [523, 139] on link "Non Employment Income" at bounding box center [522, 143] width 121 height 32
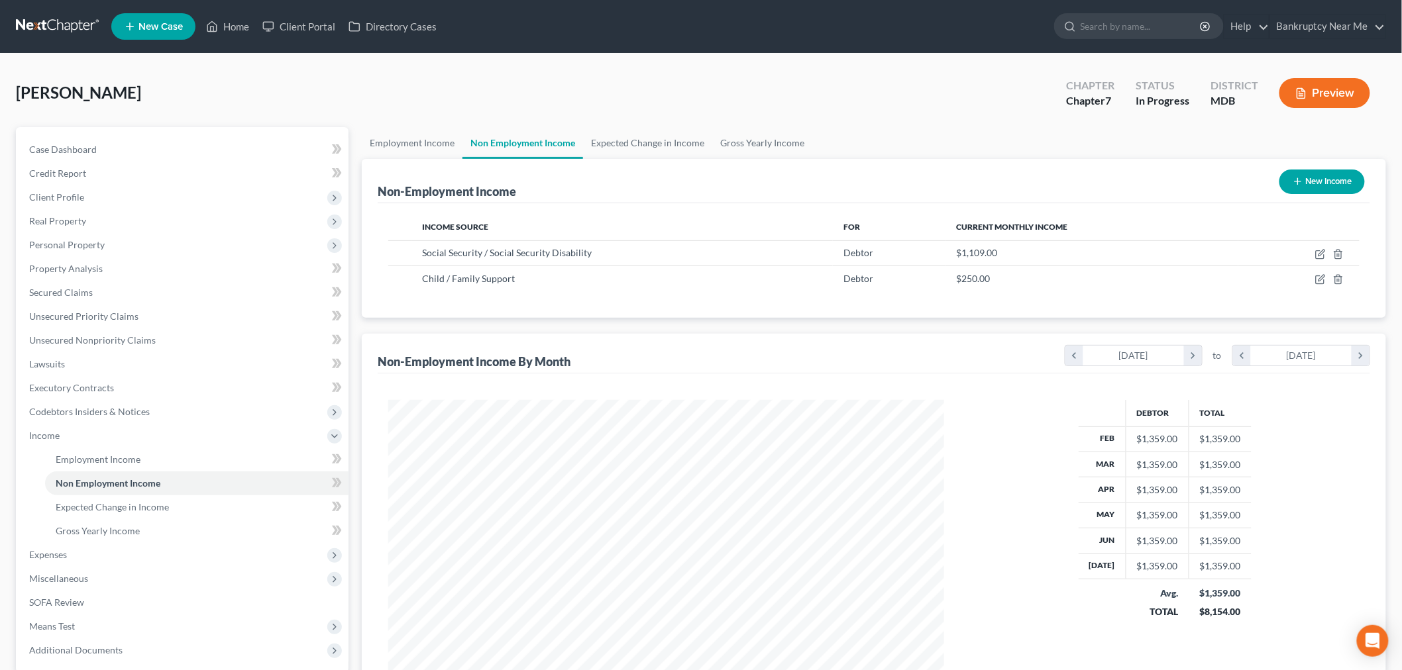
scroll to position [277, 582]
click at [402, 136] on link "Employment Income" at bounding box center [412, 143] width 101 height 32
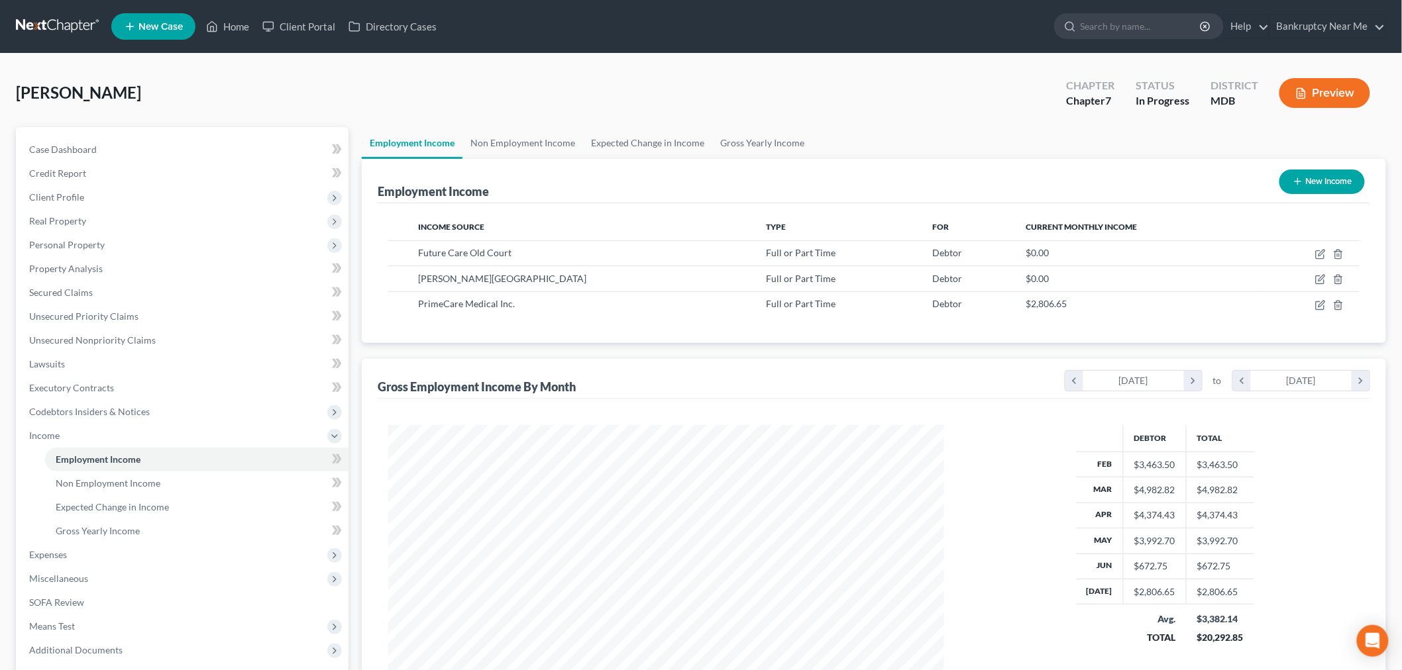
scroll to position [277, 582]
click at [103, 197] on span "Client Profile" at bounding box center [184, 197] width 330 height 24
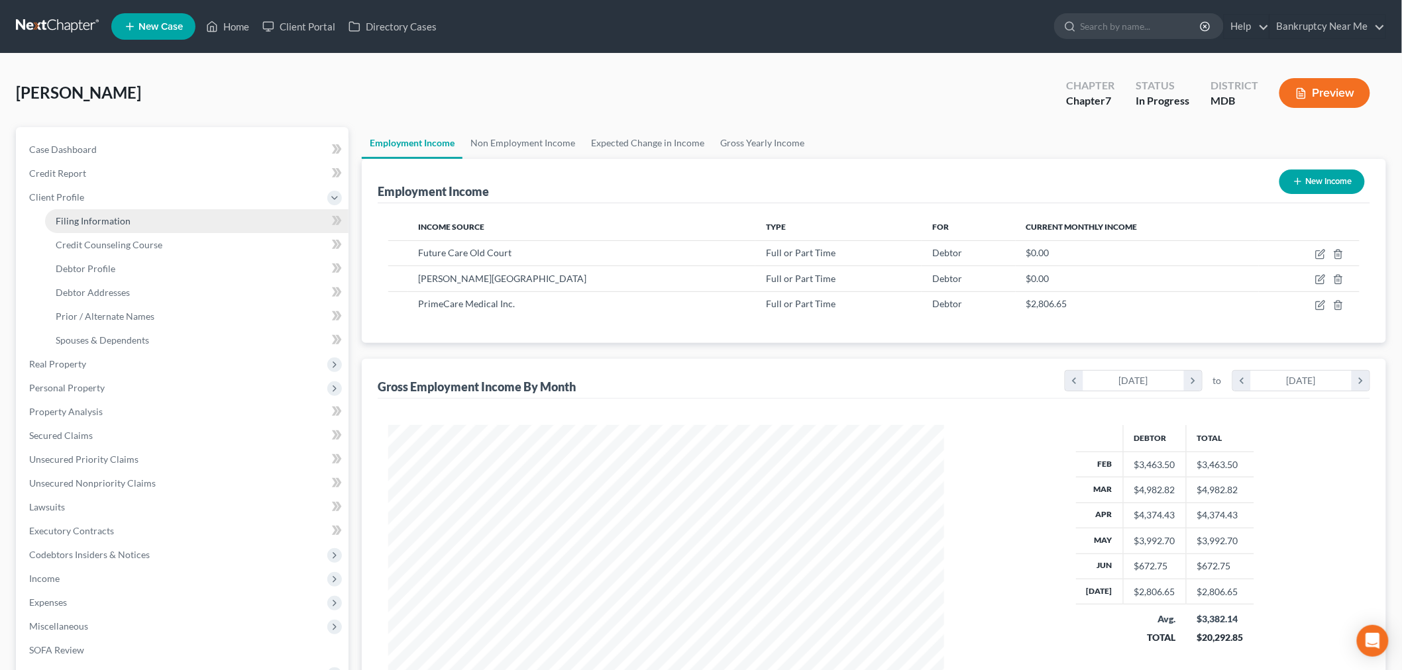
click at [123, 226] on link "Filing Information" at bounding box center [196, 221] width 303 height 24
select select "1"
select select "0"
select select "21"
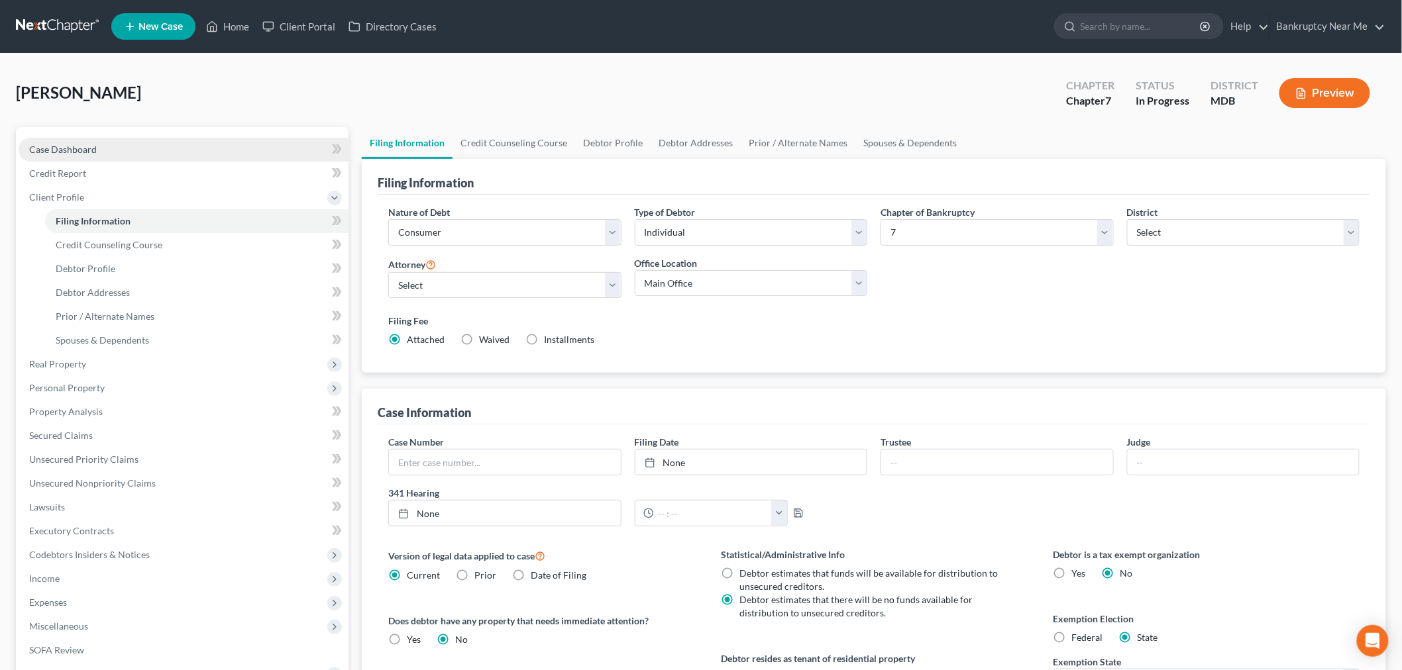
click at [117, 138] on link "Case Dashboard" at bounding box center [184, 150] width 330 height 24
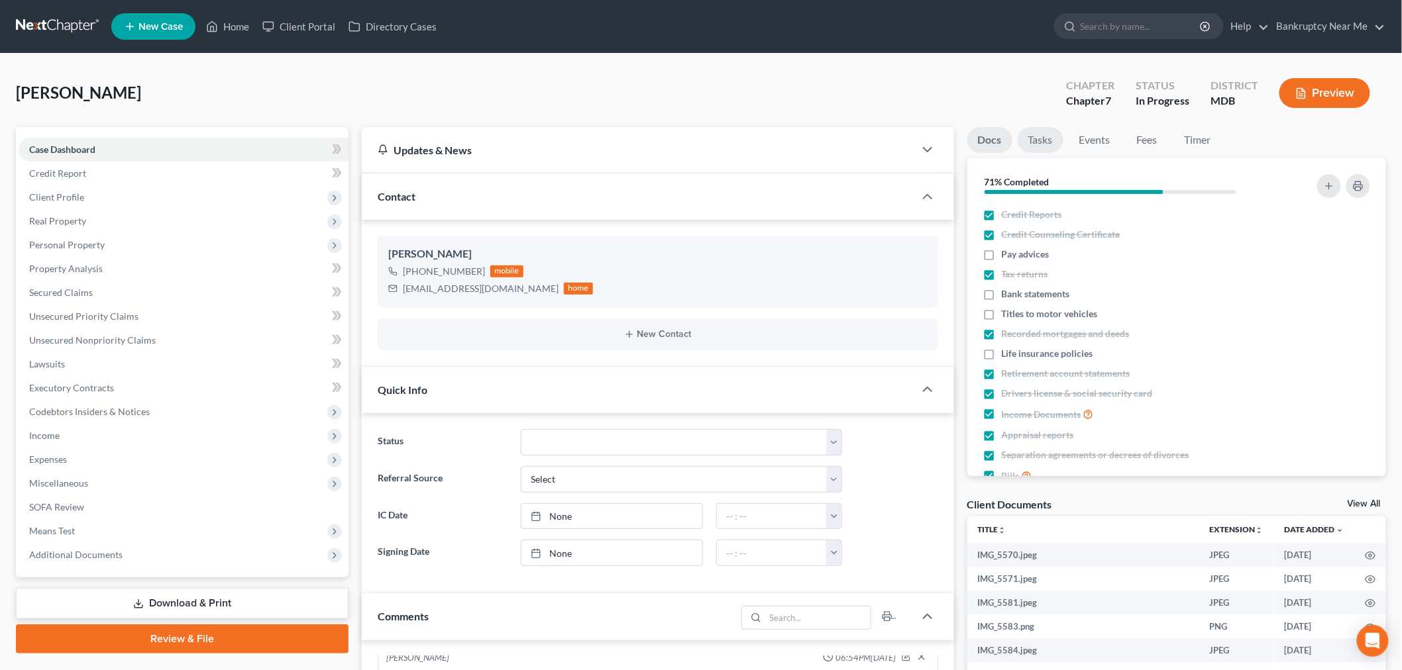
scroll to position [1431, 0]
click at [1041, 137] on link "Tasks" at bounding box center [1040, 140] width 46 height 26
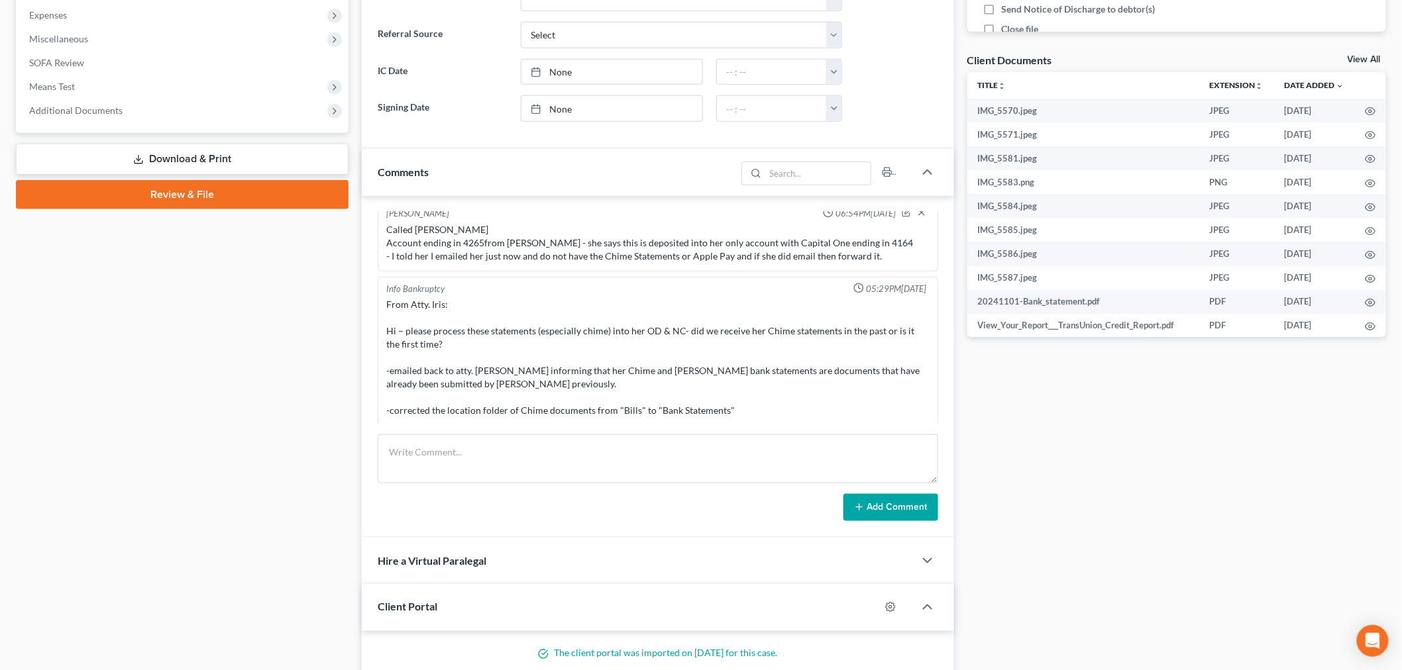
scroll to position [662, 0]
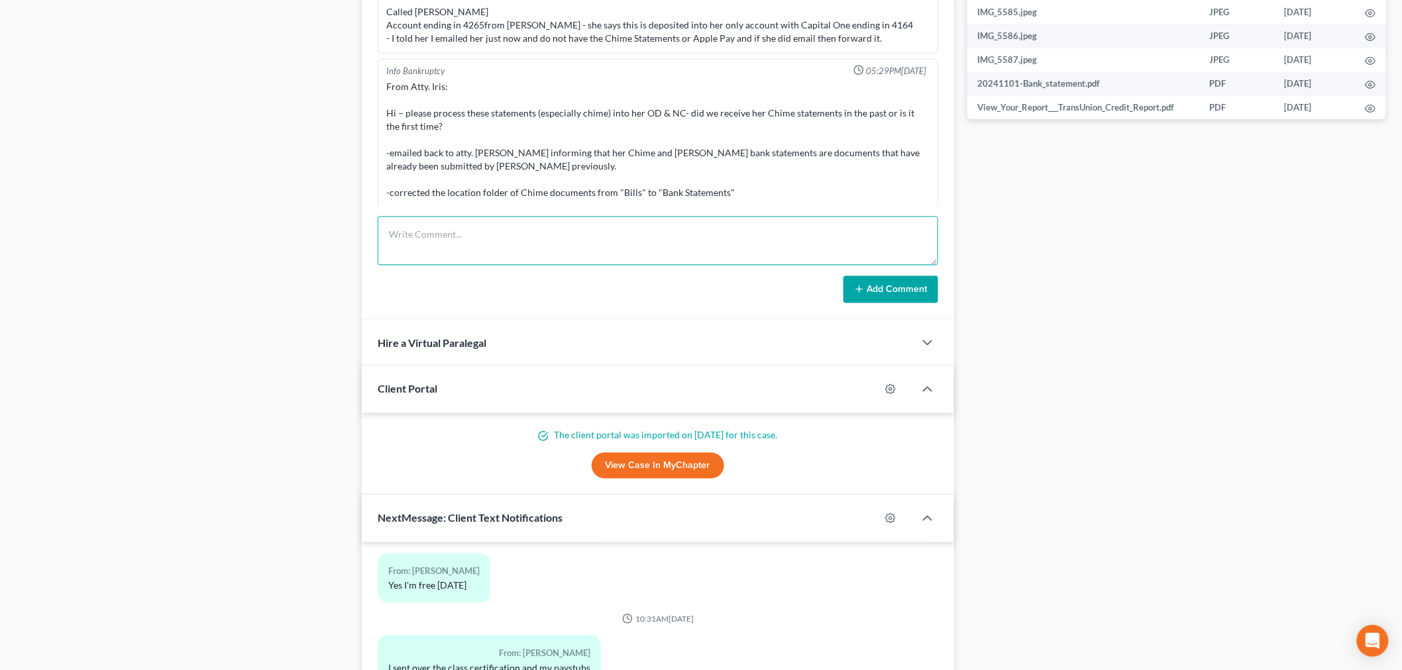
click at [599, 252] on textarea at bounding box center [658, 241] width 560 height 49
paste textarea "From: Stacyann Julius <mrs.sjulius@yahoo.com> Sent: Wednesday, August 06, 2025 …"
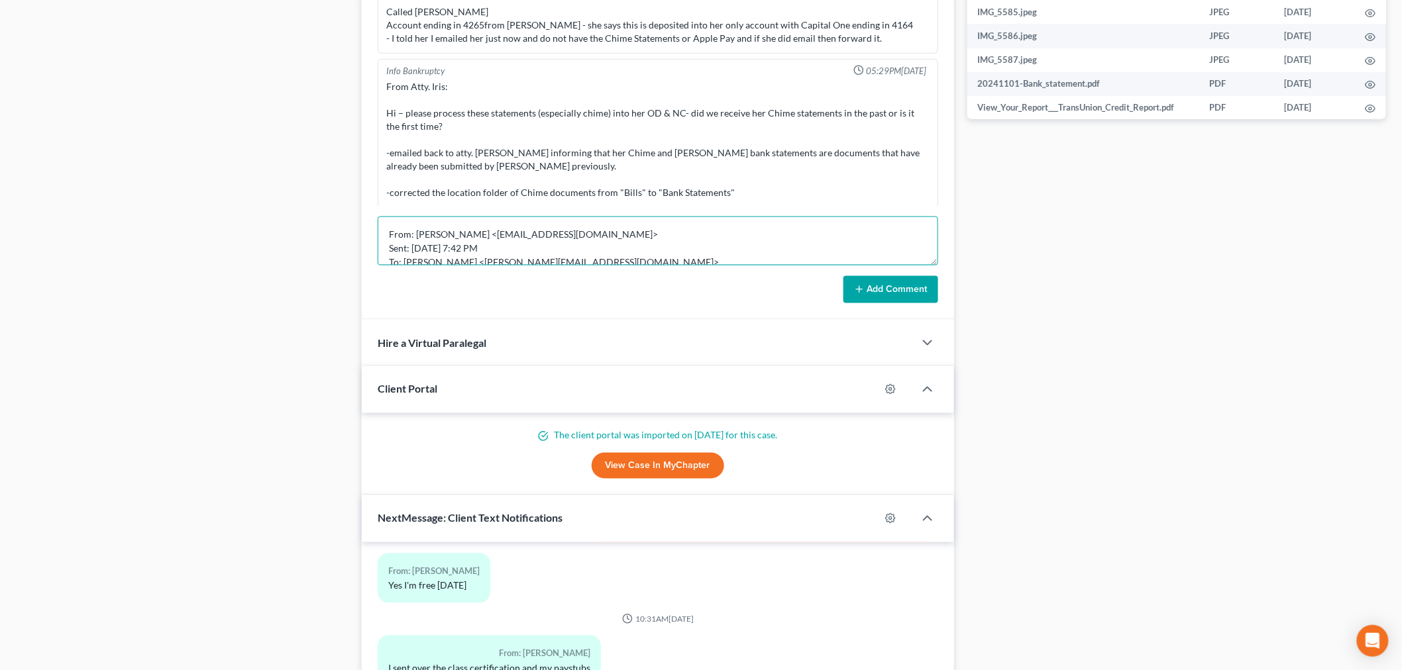
scroll to position [100, 0]
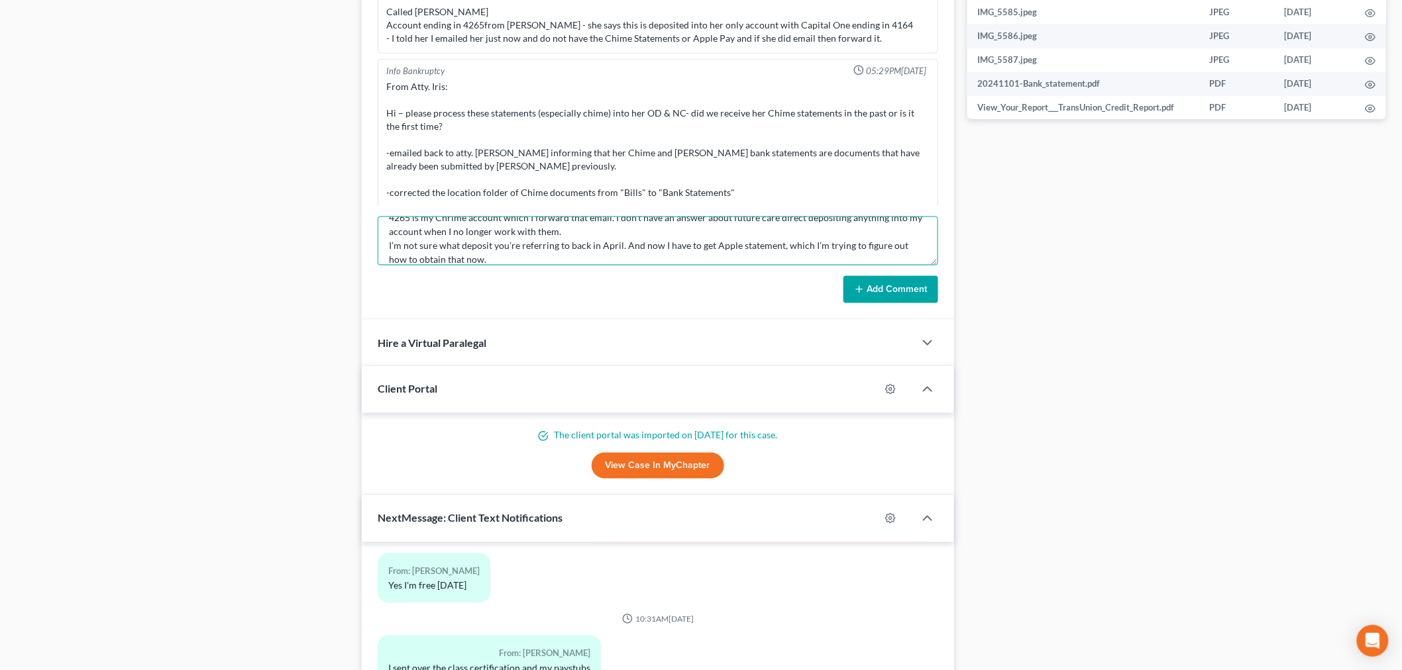
type textarea "From: Stacyann Julius <mrs.sjulius@yahoo.com> Sent: Wednesday, August 06, 2025 …"
drag, startPoint x: 924, startPoint y: 307, endPoint x: 911, endPoint y: 305, distance: 13.4
click at [916, 307] on div "Iris Kwon 10:48AM, 12/05/2024 From: Iris Kwon Sent: Thursday, December 5, 2024 …" at bounding box center [658, 149] width 592 height 342
click at [908, 295] on button "Add Comment" at bounding box center [890, 290] width 95 height 28
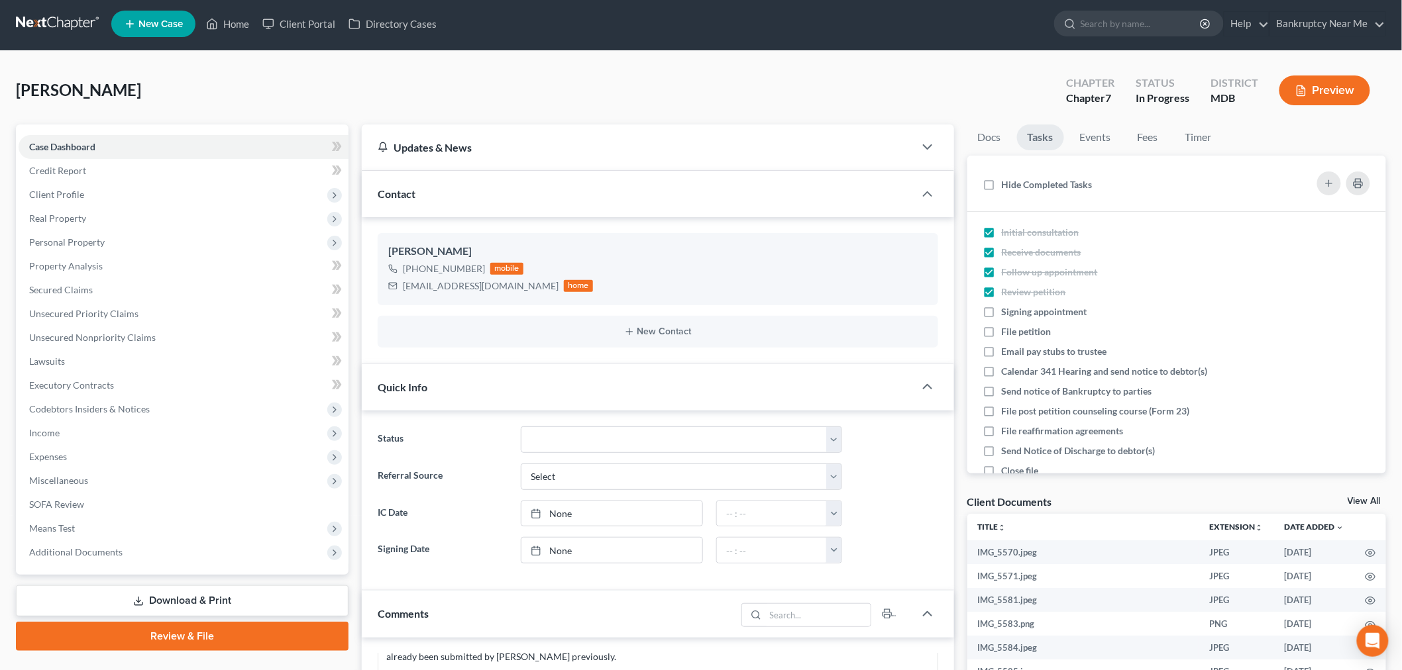
scroll to position [0, 0]
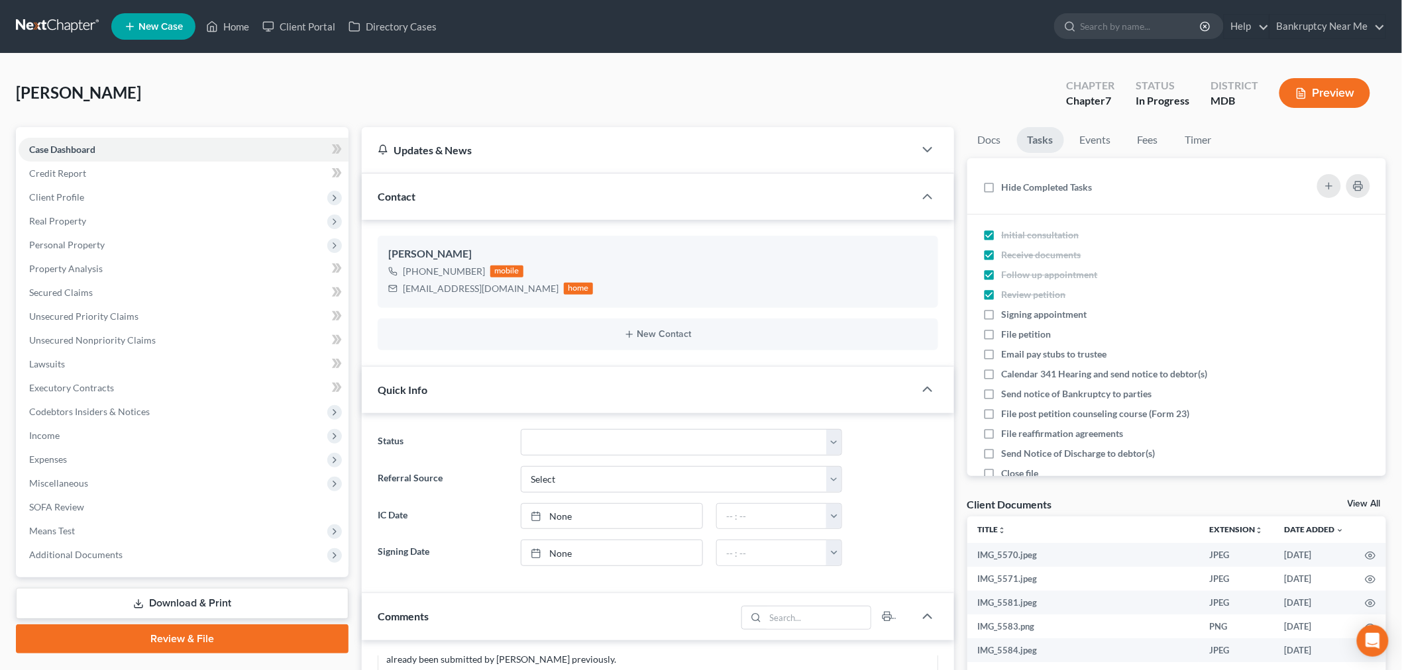
click at [37, 17] on link at bounding box center [58, 27] width 85 height 24
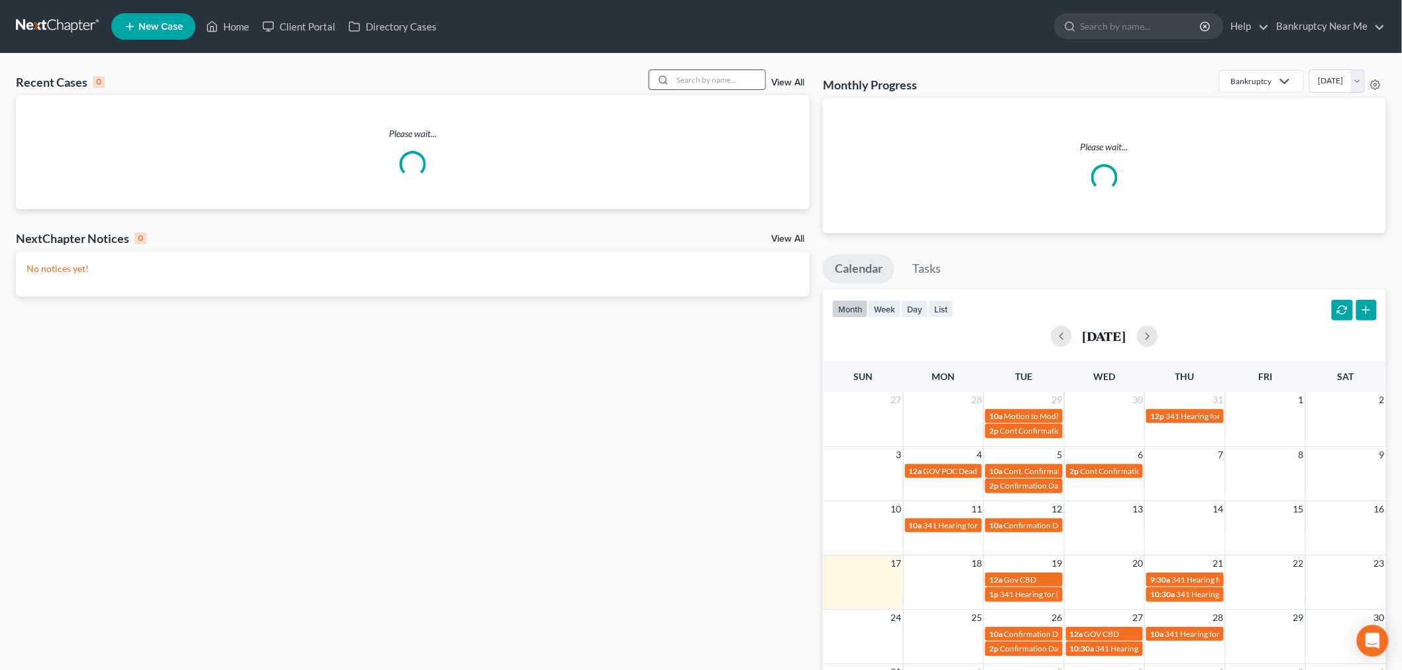
click at [724, 89] on input "search" at bounding box center [718, 79] width 93 height 19
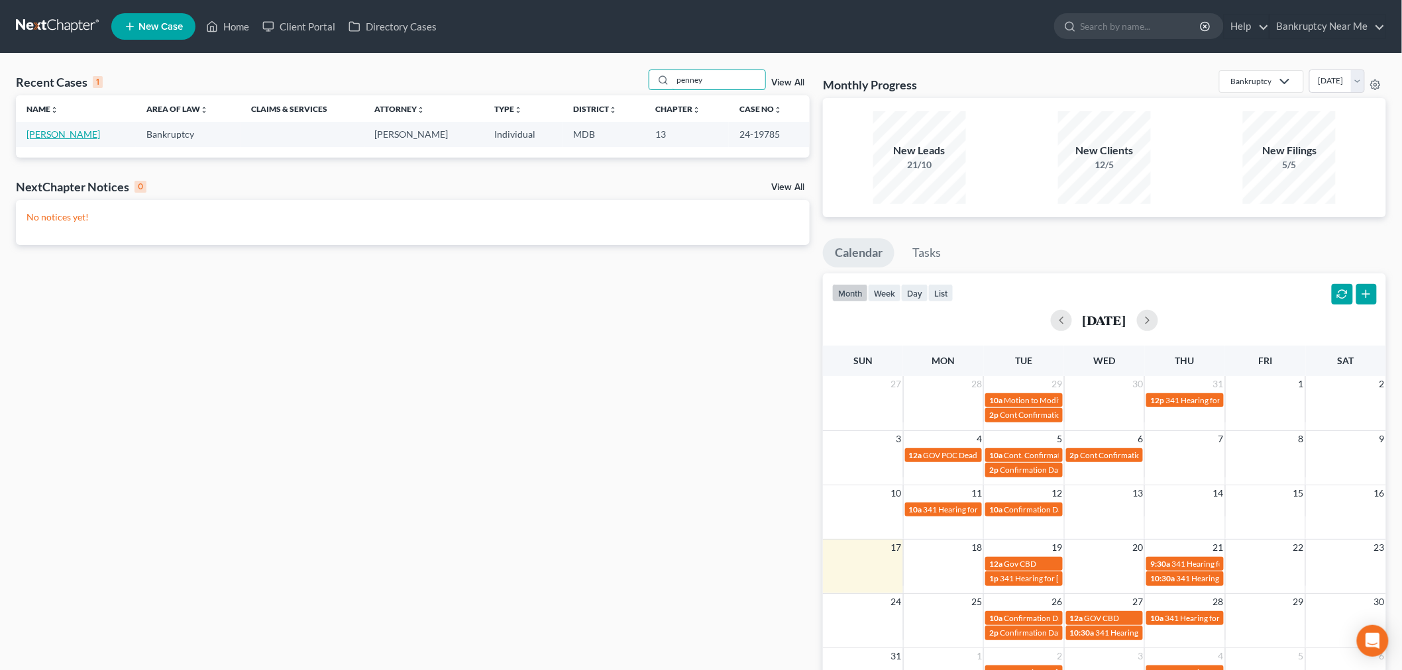
type input "penney"
click at [88, 136] on link "[PERSON_NAME]" at bounding box center [63, 134] width 74 height 11
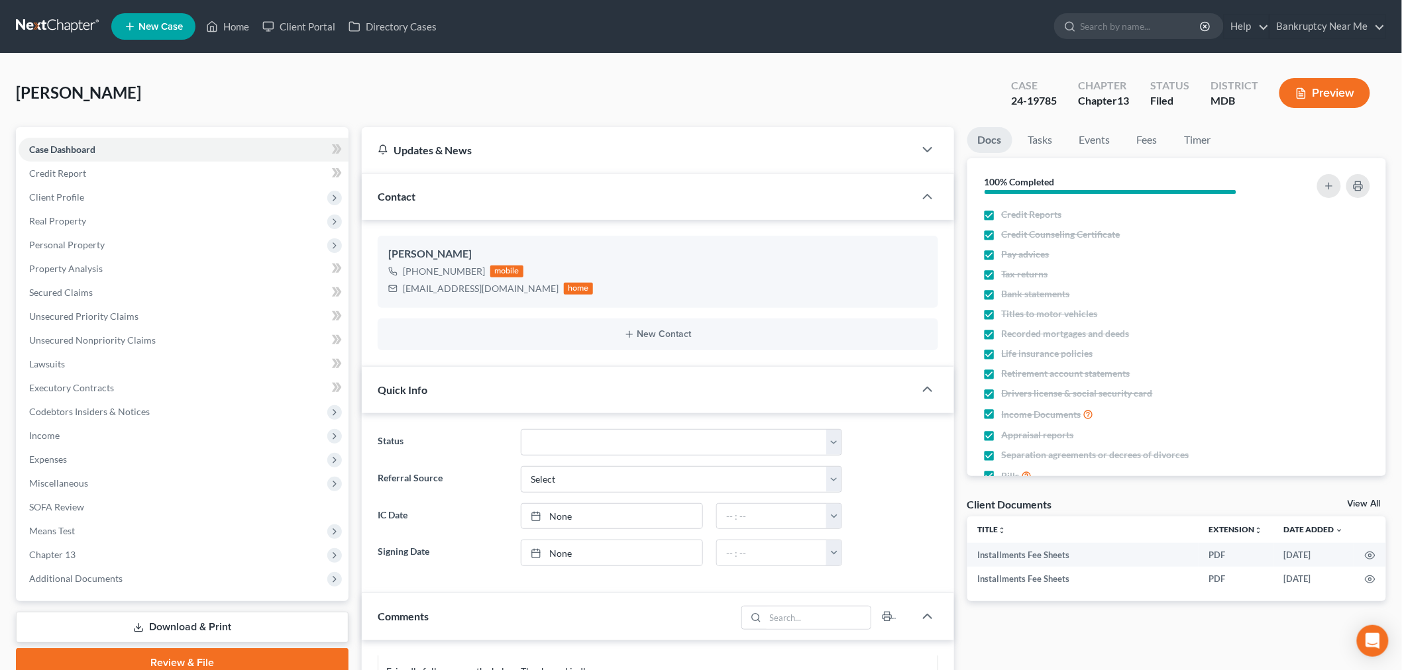
scroll to position [1163, 0]
click at [88, 554] on span "Chapter 13" at bounding box center [184, 555] width 330 height 24
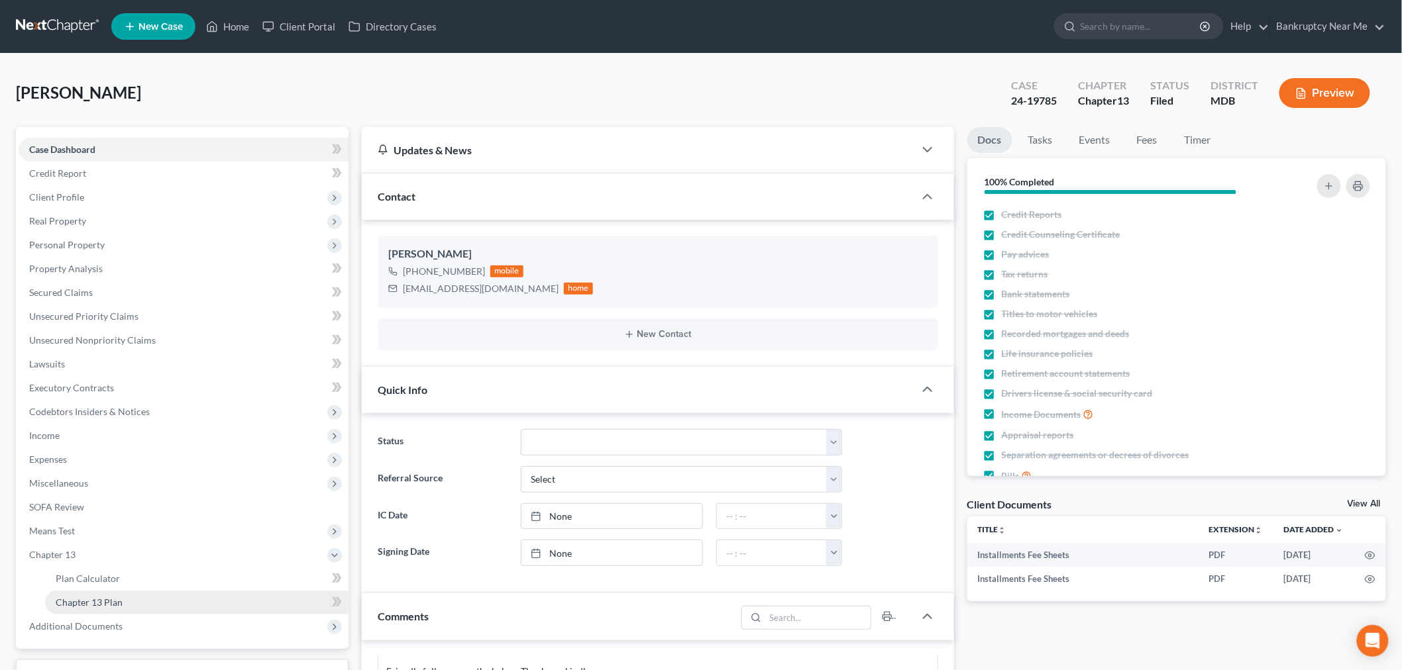
click at [129, 596] on link "Chapter 13 Plan" at bounding box center [196, 603] width 303 height 24
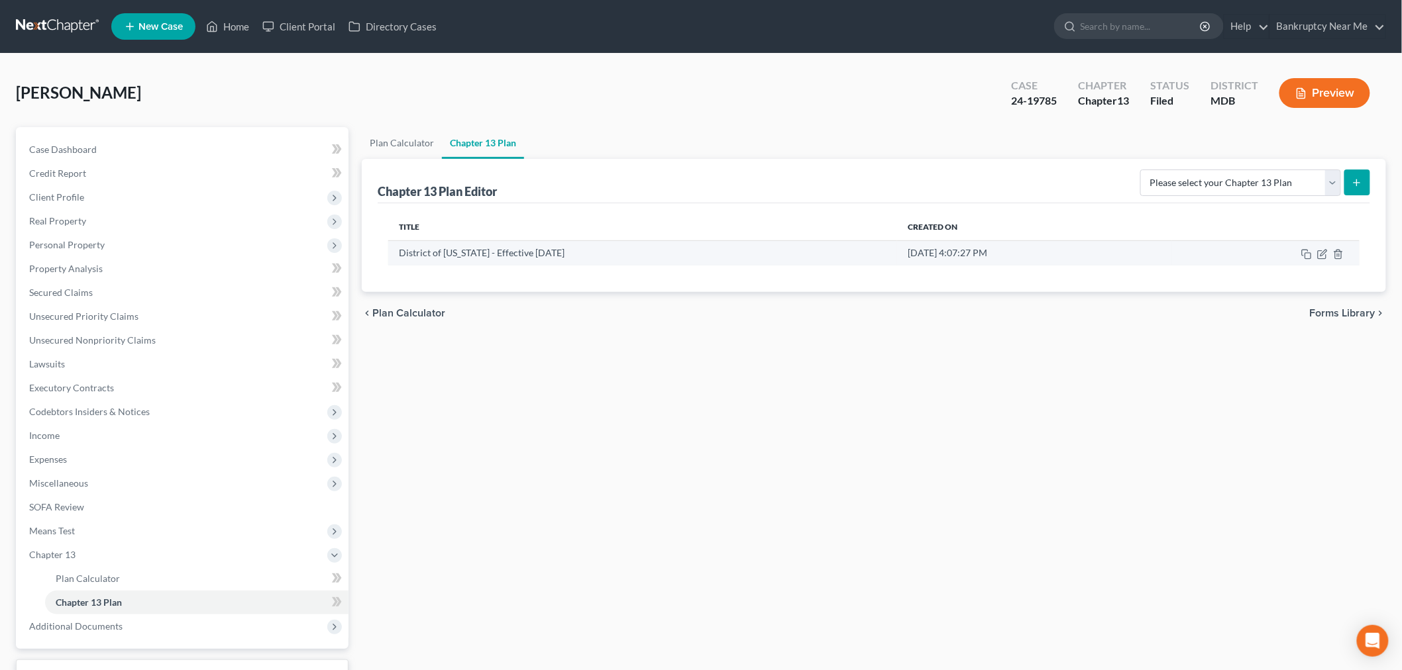
click at [1328, 248] on td at bounding box center [1265, 252] width 187 height 25
click at [1321, 249] on icon "button" at bounding box center [1322, 254] width 11 height 11
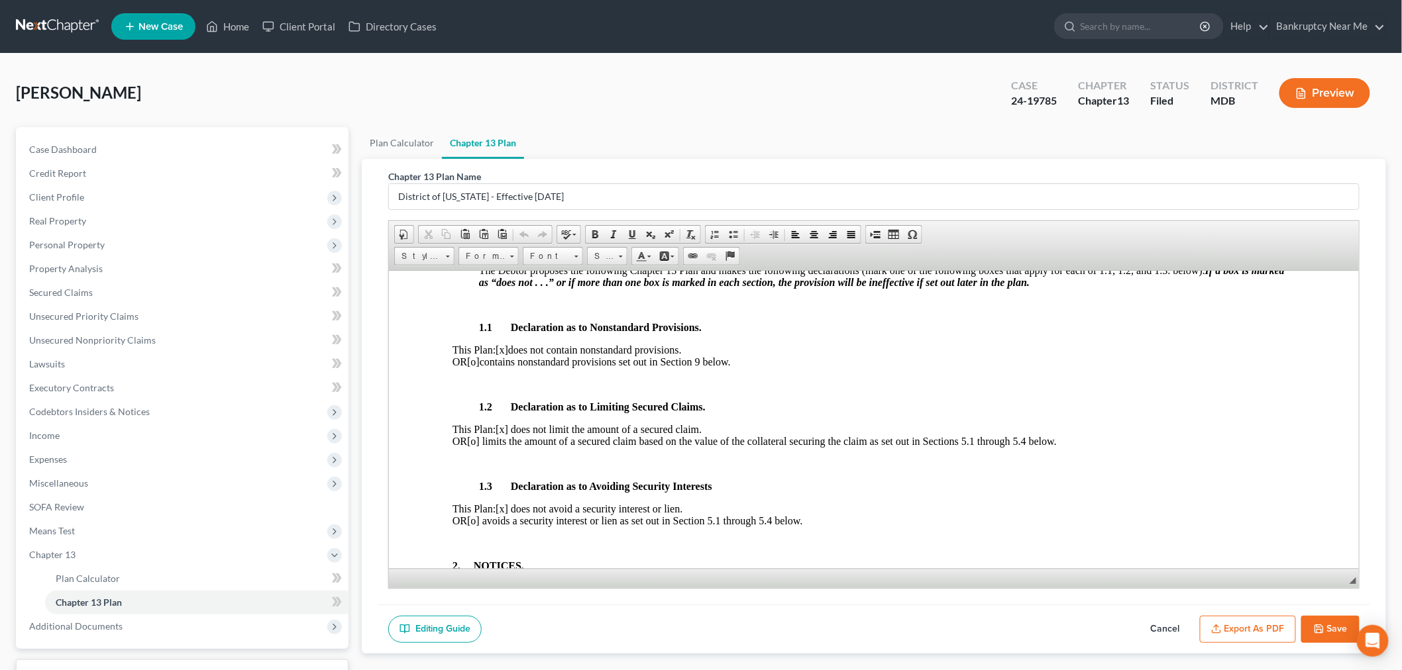
scroll to position [515, 0]
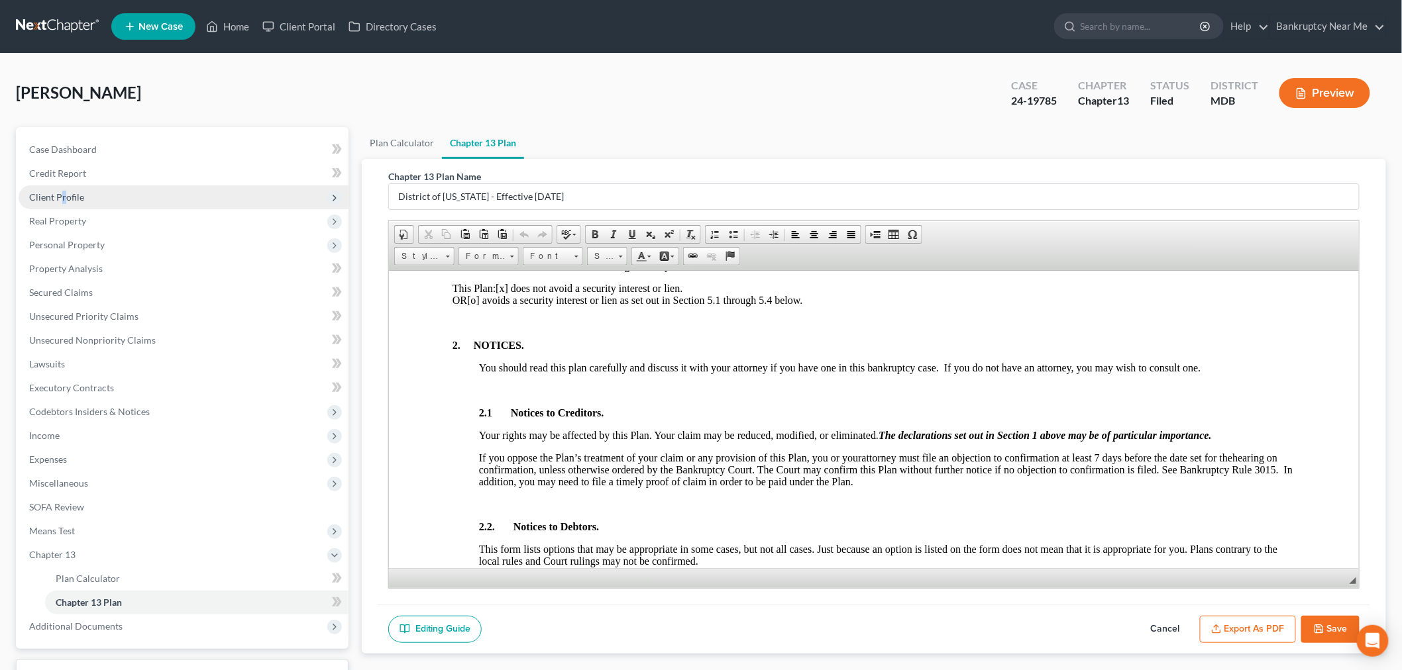
click at [63, 196] on span "Client Profile" at bounding box center [56, 196] width 55 height 11
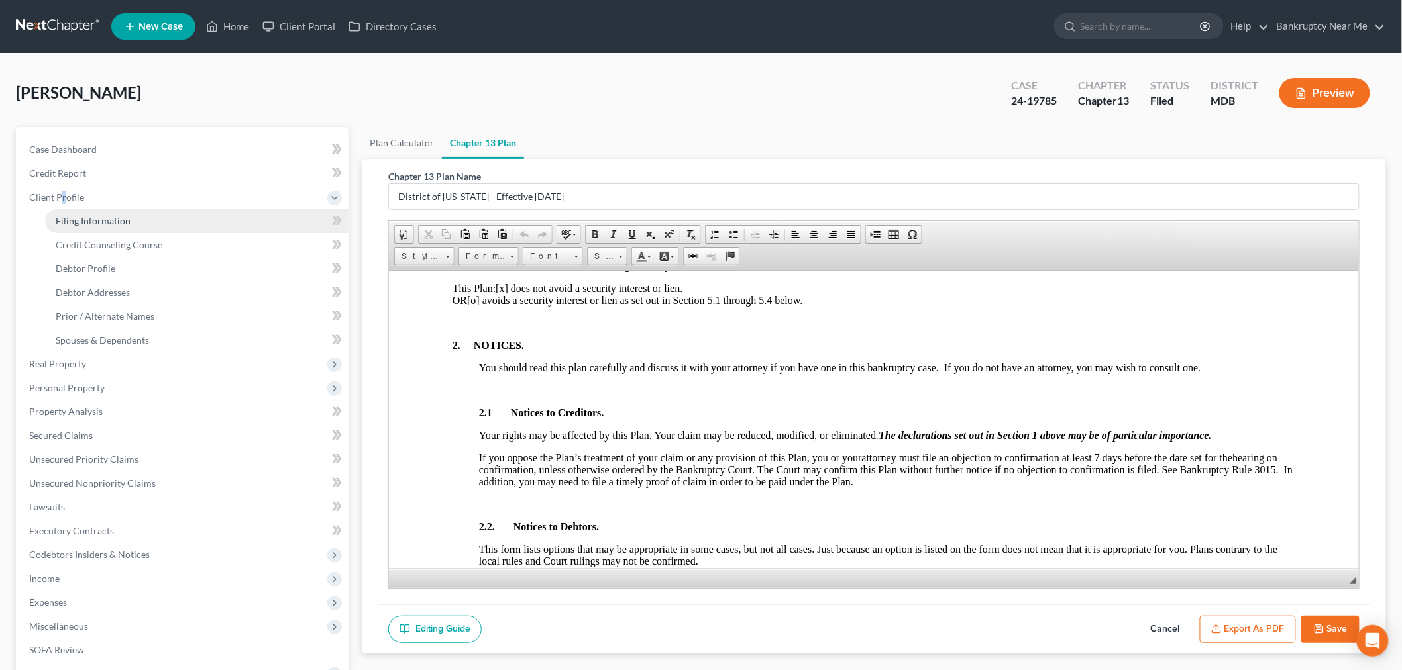
click at [91, 226] on link "Filing Information" at bounding box center [196, 221] width 303 height 24
select select "1"
select select "0"
select select "3"
select select "21"
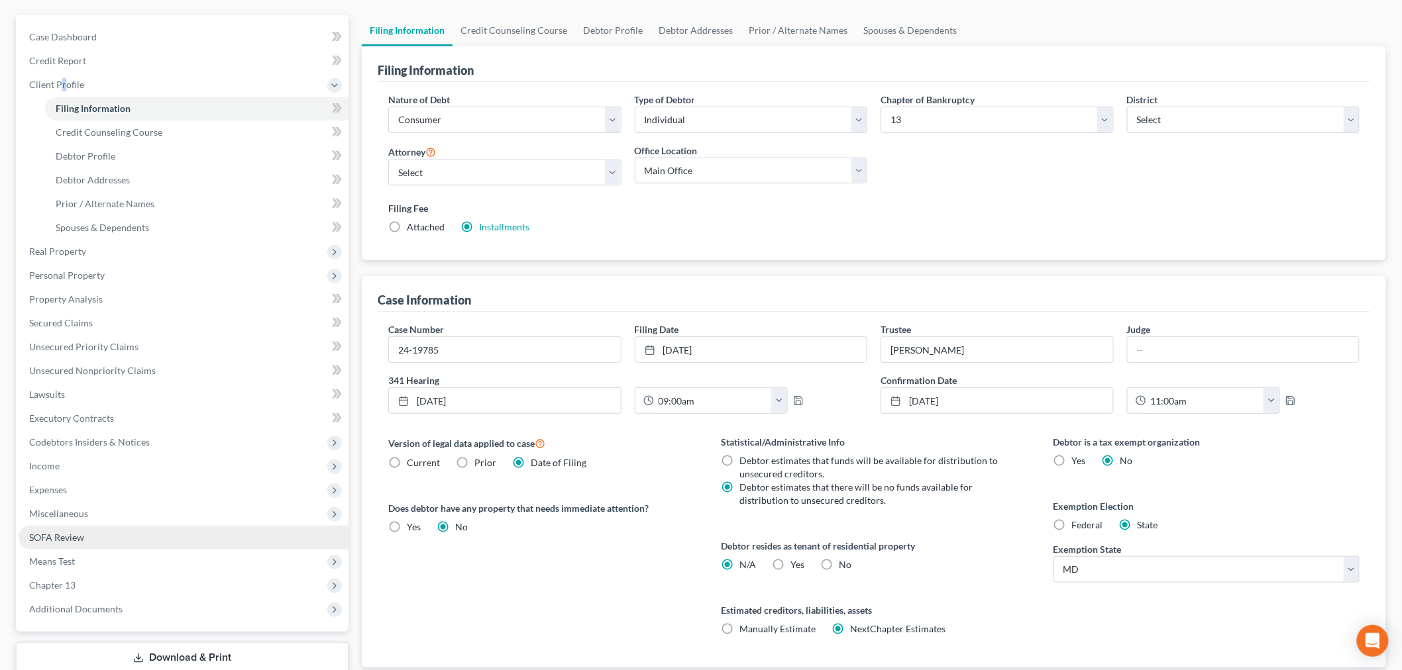
scroll to position [202, 0]
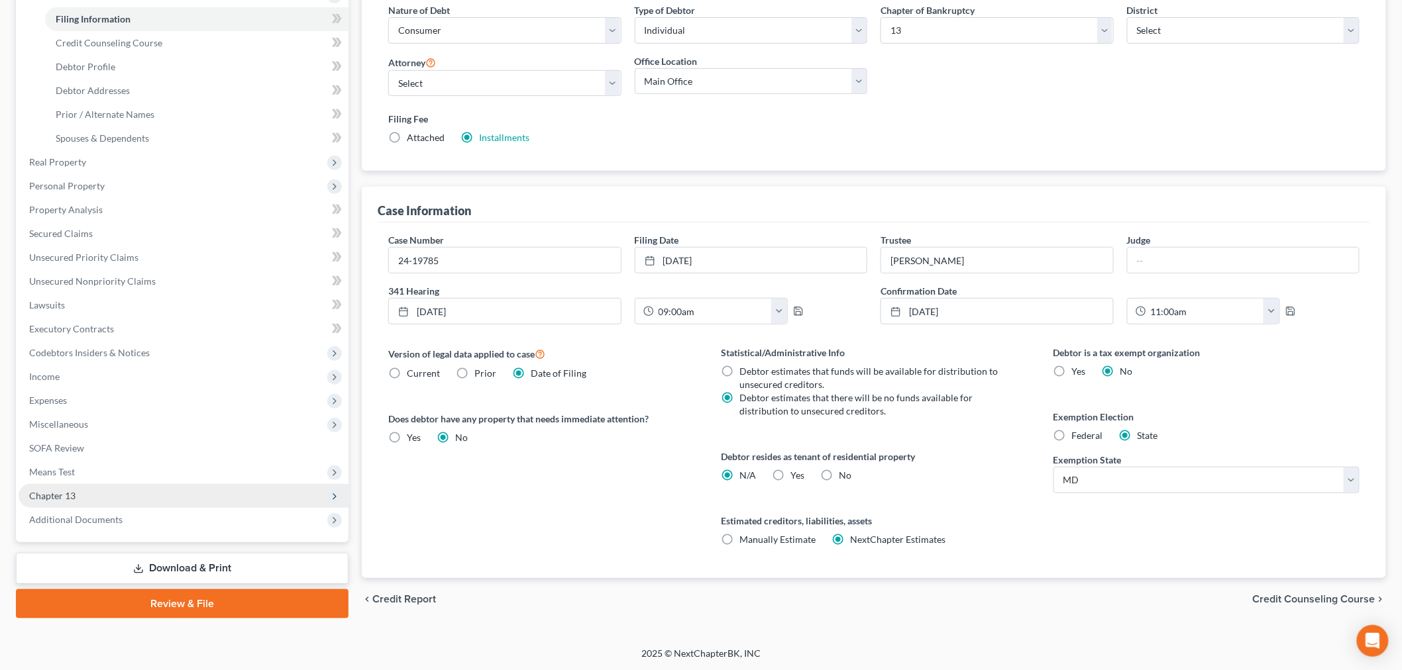
click at [85, 492] on span "Chapter 13" at bounding box center [184, 496] width 330 height 24
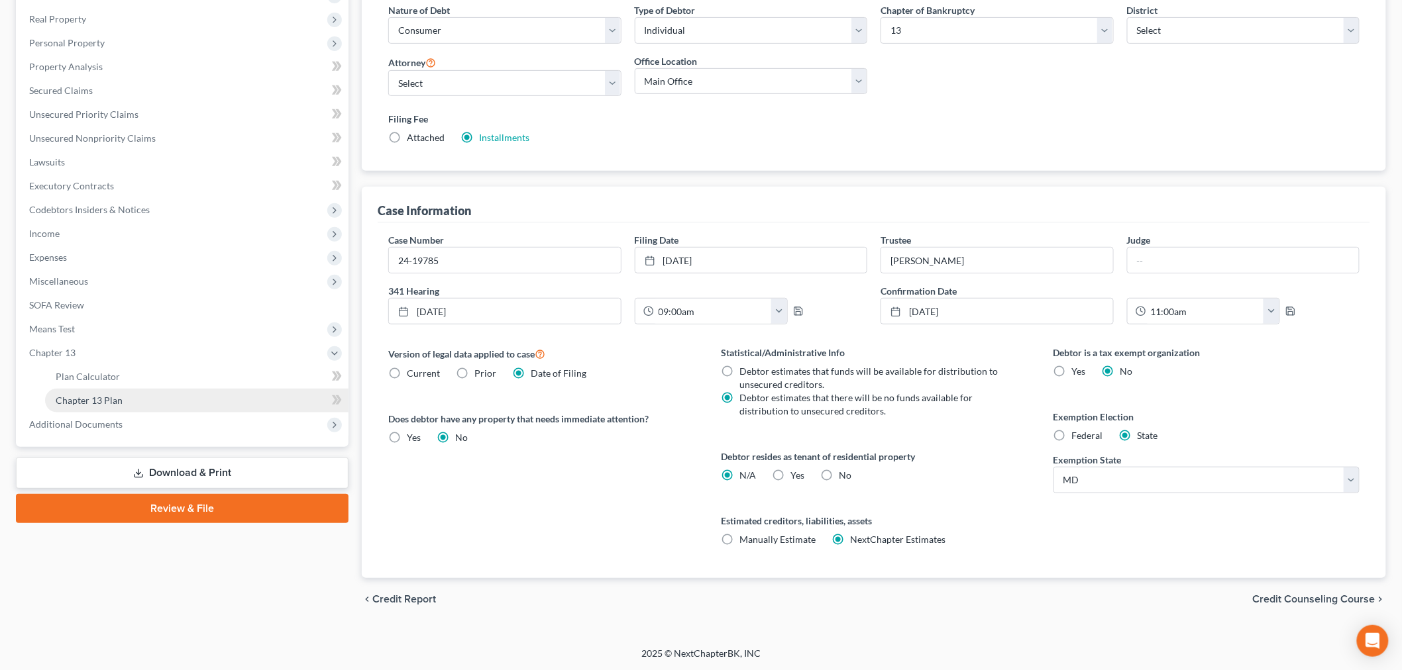
click at [184, 393] on link "Chapter 13 Plan" at bounding box center [196, 401] width 303 height 24
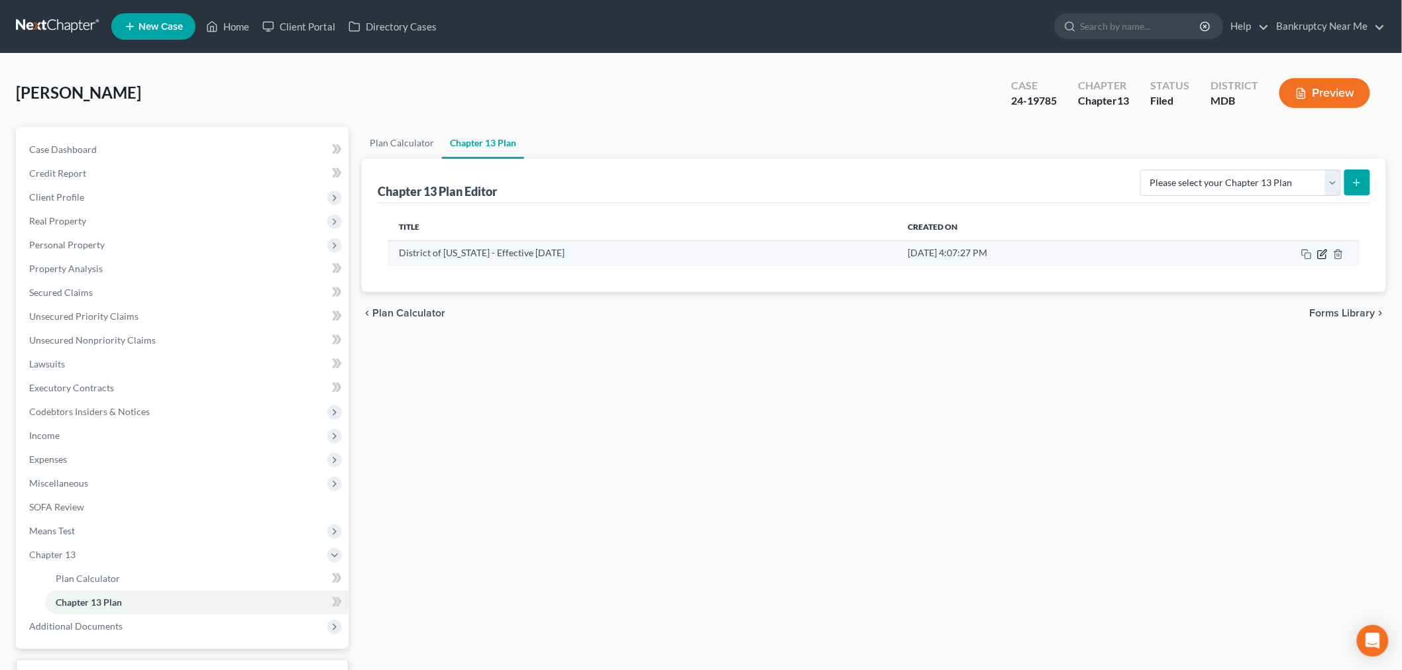
click at [1323, 250] on icon "button" at bounding box center [1322, 254] width 11 height 11
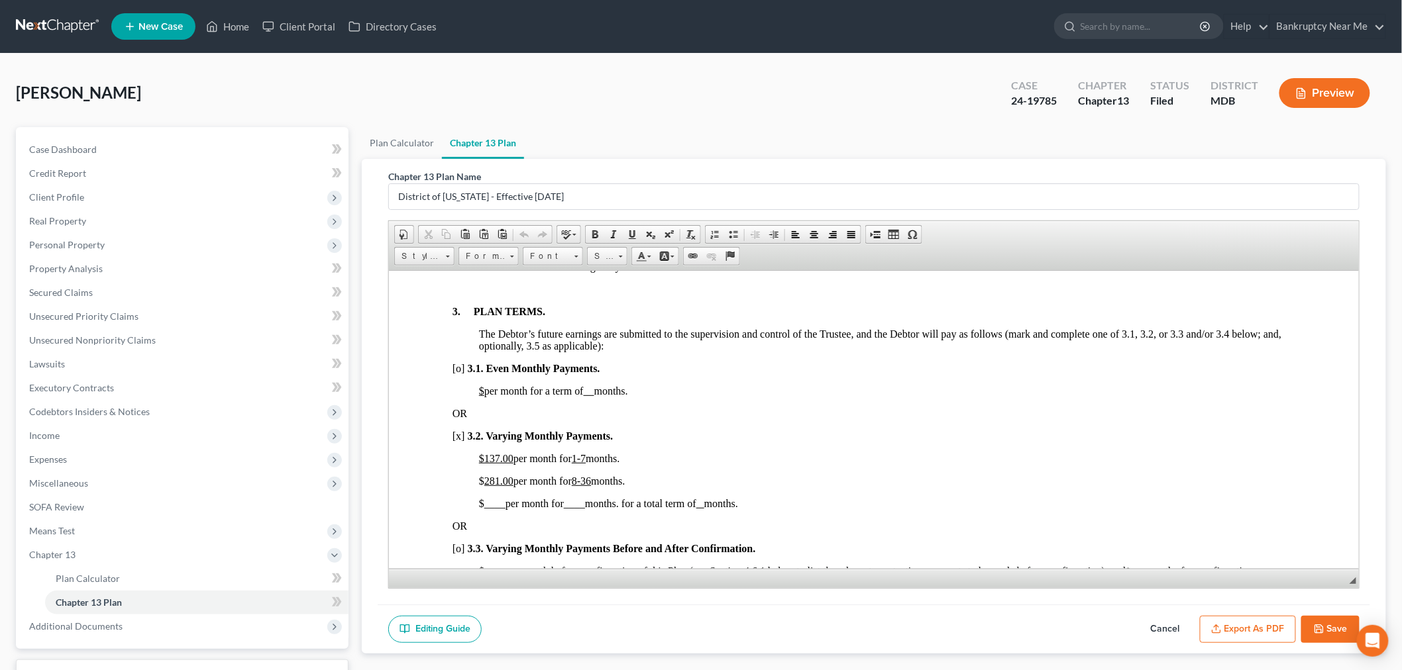
scroll to position [883, 0]
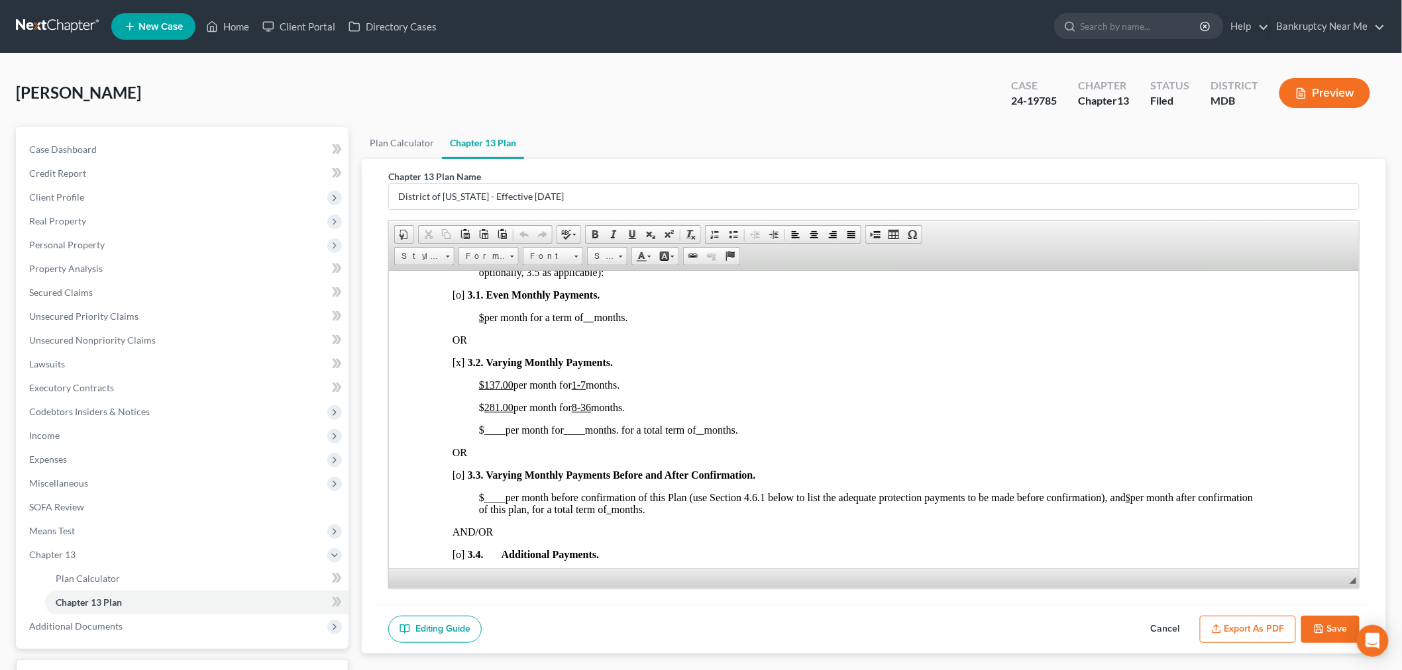
click at [585, 390] on u "1-7" at bounding box center [578, 384] width 14 height 11
click at [580, 413] on u "8-36" at bounding box center [580, 406] width 19 height 11
drag, startPoint x: 490, startPoint y: 409, endPoint x: 513, endPoint y: 409, distance: 23.8
click at [513, 390] on span "$137.00 per month for 1-10 months." at bounding box center [551, 384] width 146 height 11
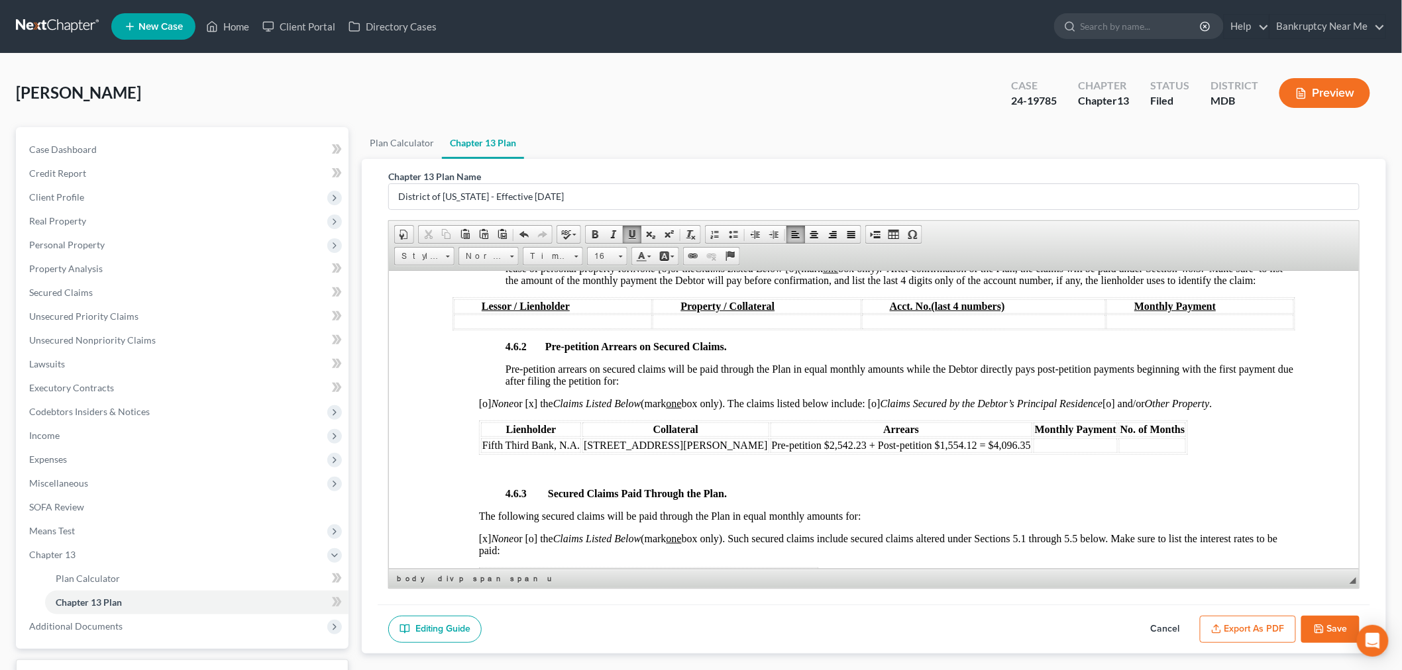
scroll to position [1987, 0]
drag, startPoint x: 871, startPoint y: 496, endPoint x: 906, endPoint y: 496, distance: 35.1
click at [906, 451] on td "Pre-petition $2,542.23 + Post-petition $1,554.12 = $4,096.35" at bounding box center [901, 444] width 262 height 15
drag, startPoint x: 925, startPoint y: 499, endPoint x: 962, endPoint y: 499, distance: 37.1
click at [962, 451] on tr "Fifth Third Bank, N.A. 27511 Mount Vernon Road Pre-petition $2,542.23 + Post-pe…" at bounding box center [832, 444] width 705 height 15
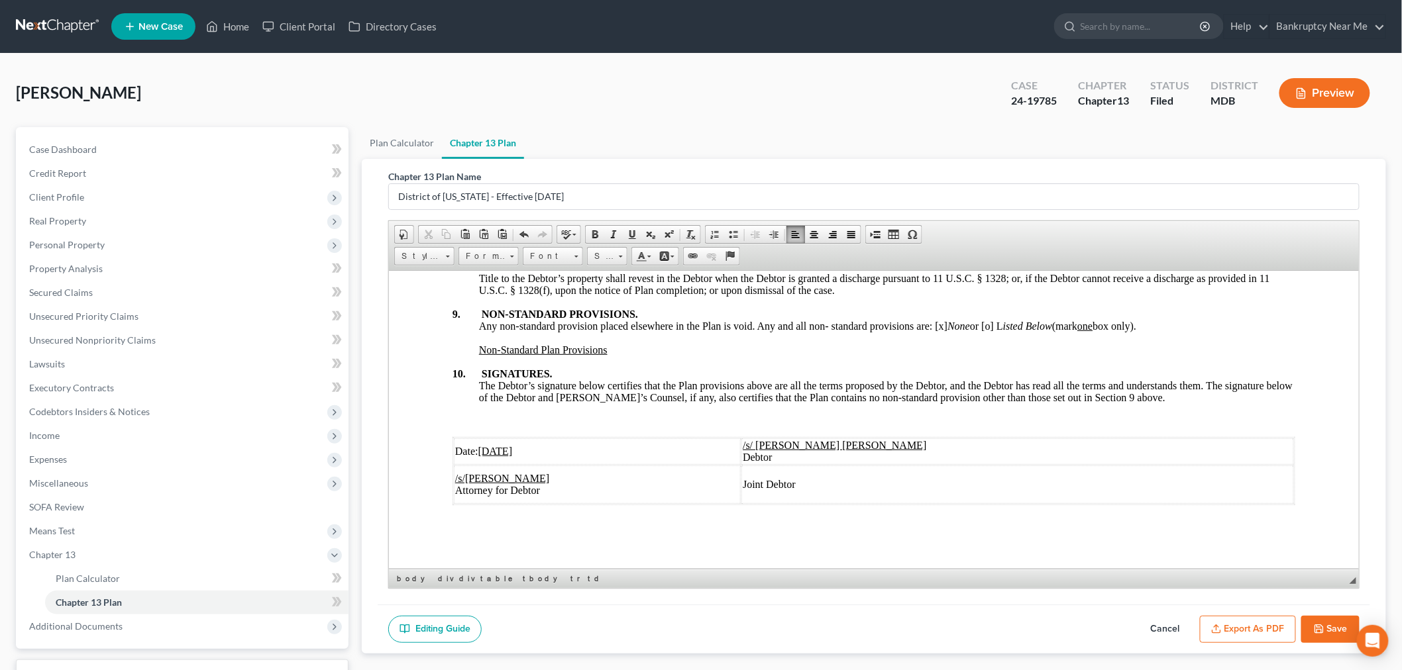
scroll to position [4392, 0]
drag, startPoint x: 496, startPoint y: 449, endPoint x: 482, endPoint y: 450, distance: 14.6
click at [482, 450] on u "6/20/2025" at bounding box center [495, 450] width 34 height 11
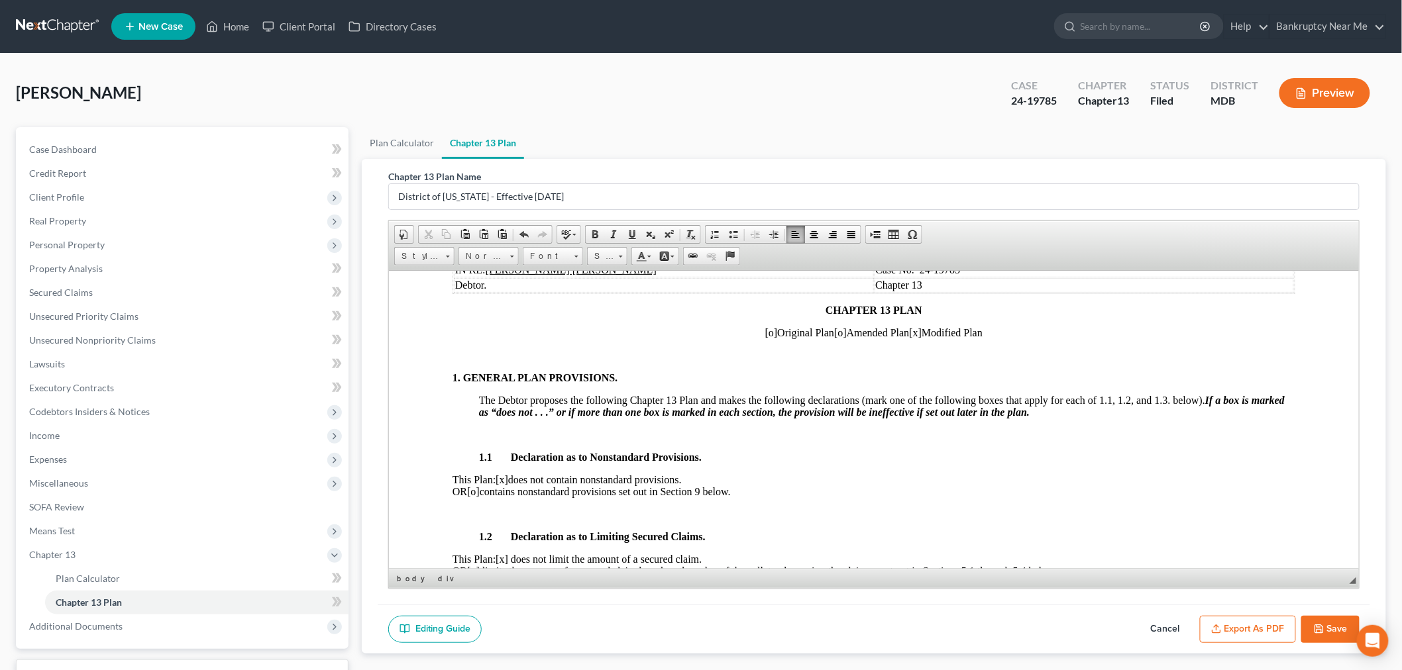
scroll to position [515, 0]
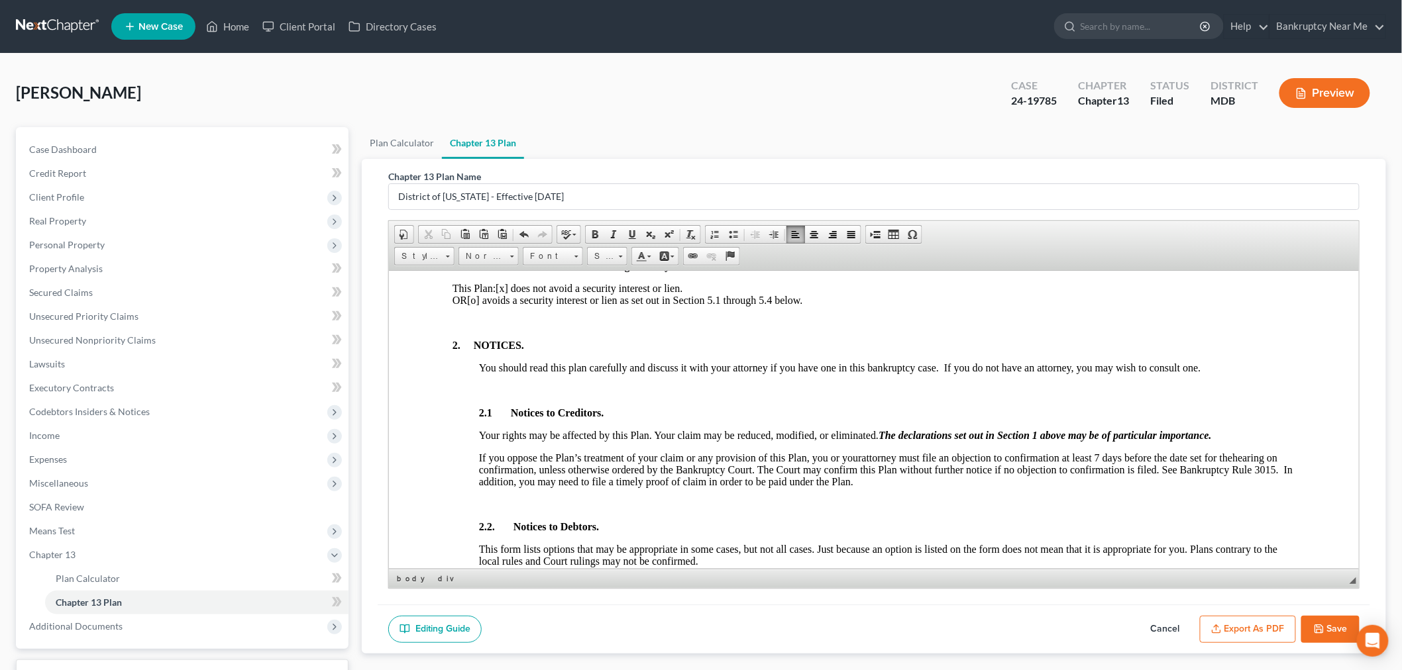
click at [1325, 637] on button "Save" at bounding box center [1330, 630] width 58 height 28
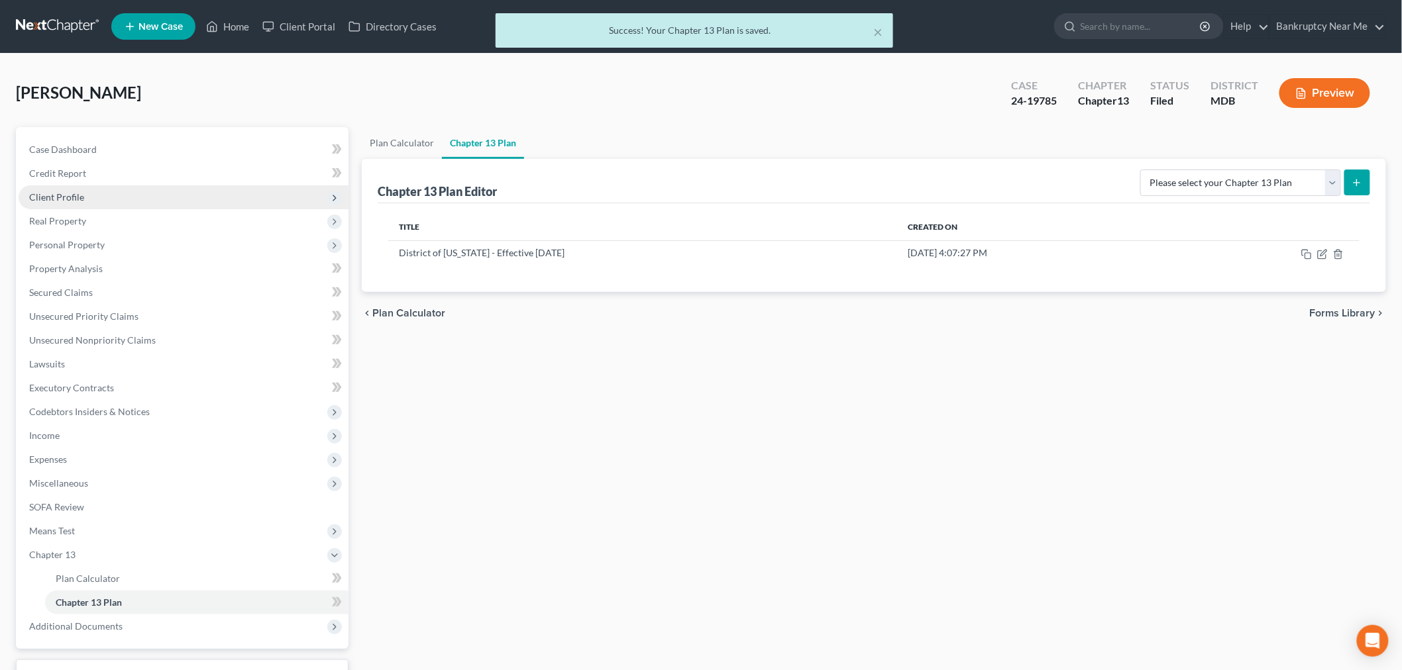
click at [107, 189] on span "Client Profile" at bounding box center [184, 197] width 330 height 24
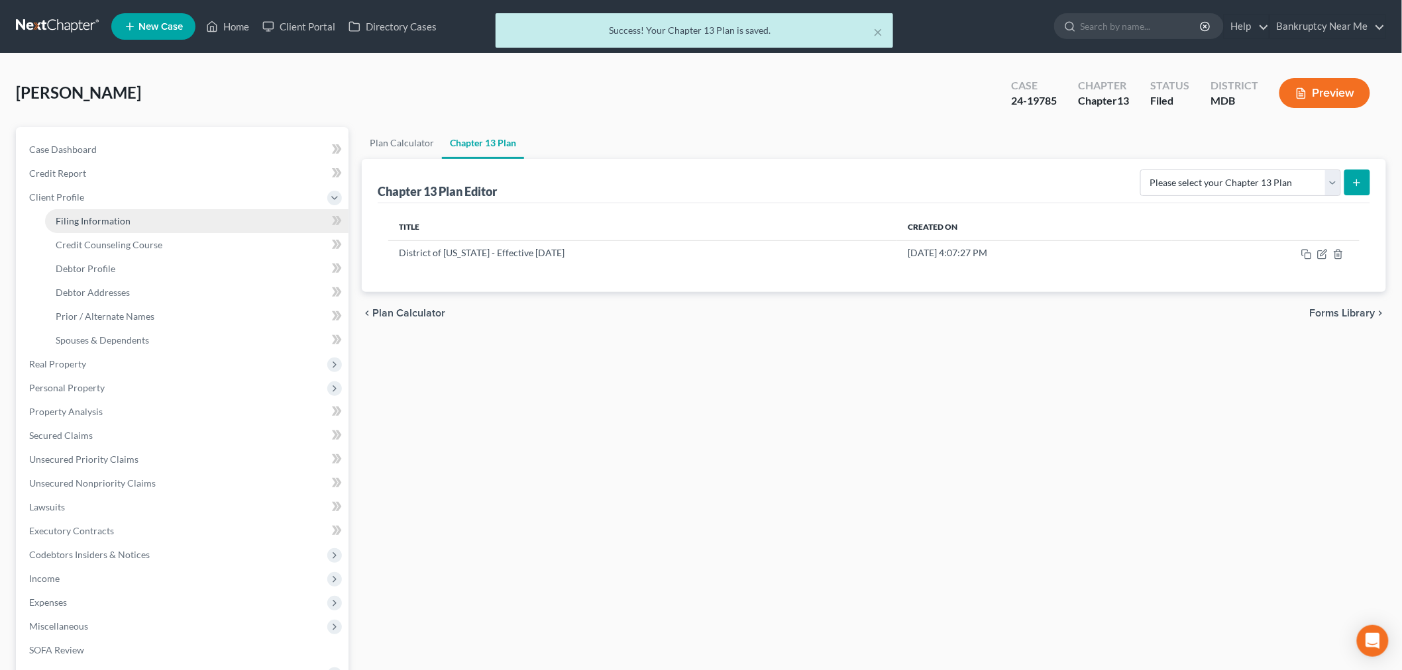
click at [217, 223] on link "Filing Information" at bounding box center [196, 221] width 303 height 24
select select "1"
select select "0"
select select "3"
select select "38"
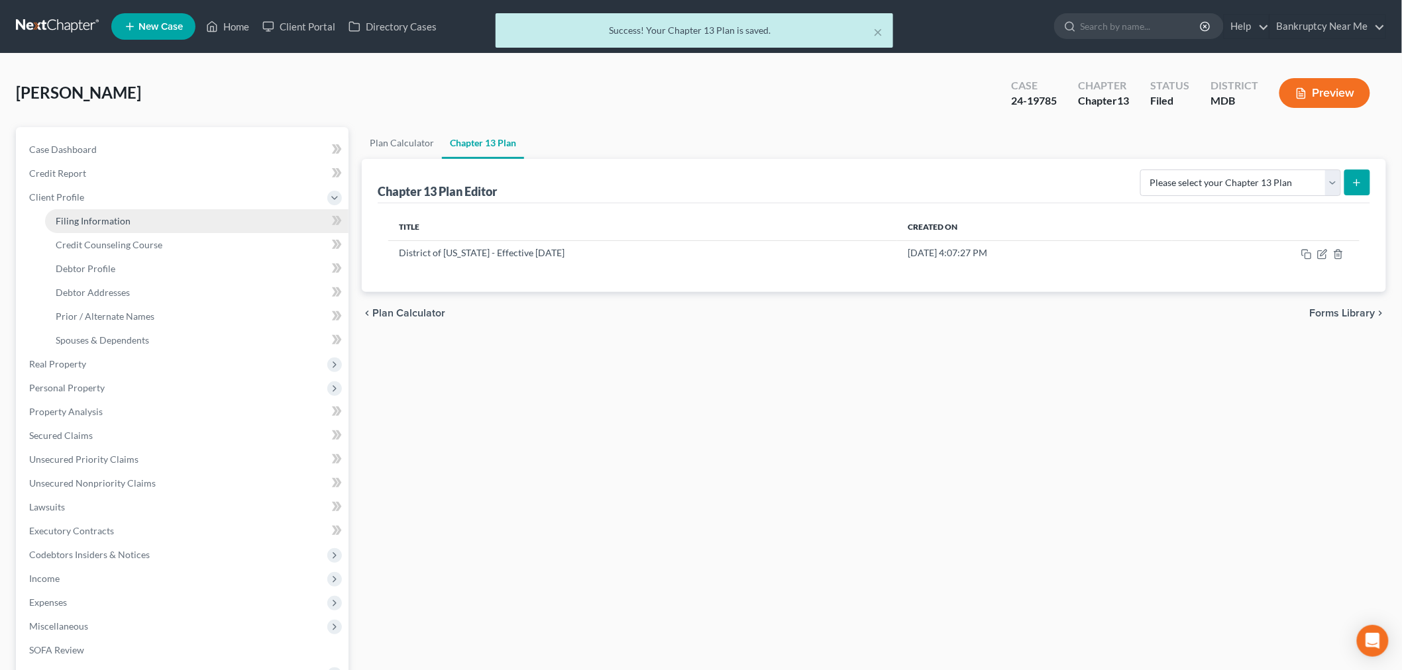
select select "0"
select select "21"
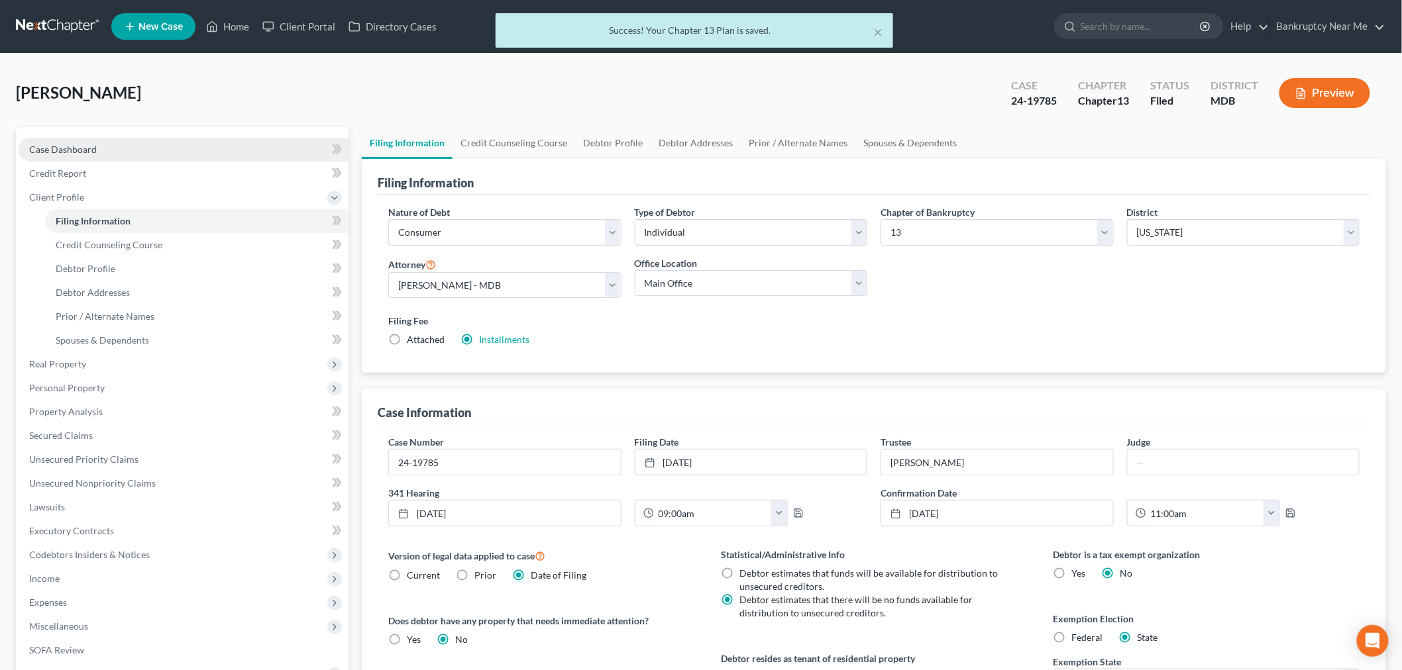
click at [146, 140] on link "Case Dashboard" at bounding box center [184, 150] width 330 height 24
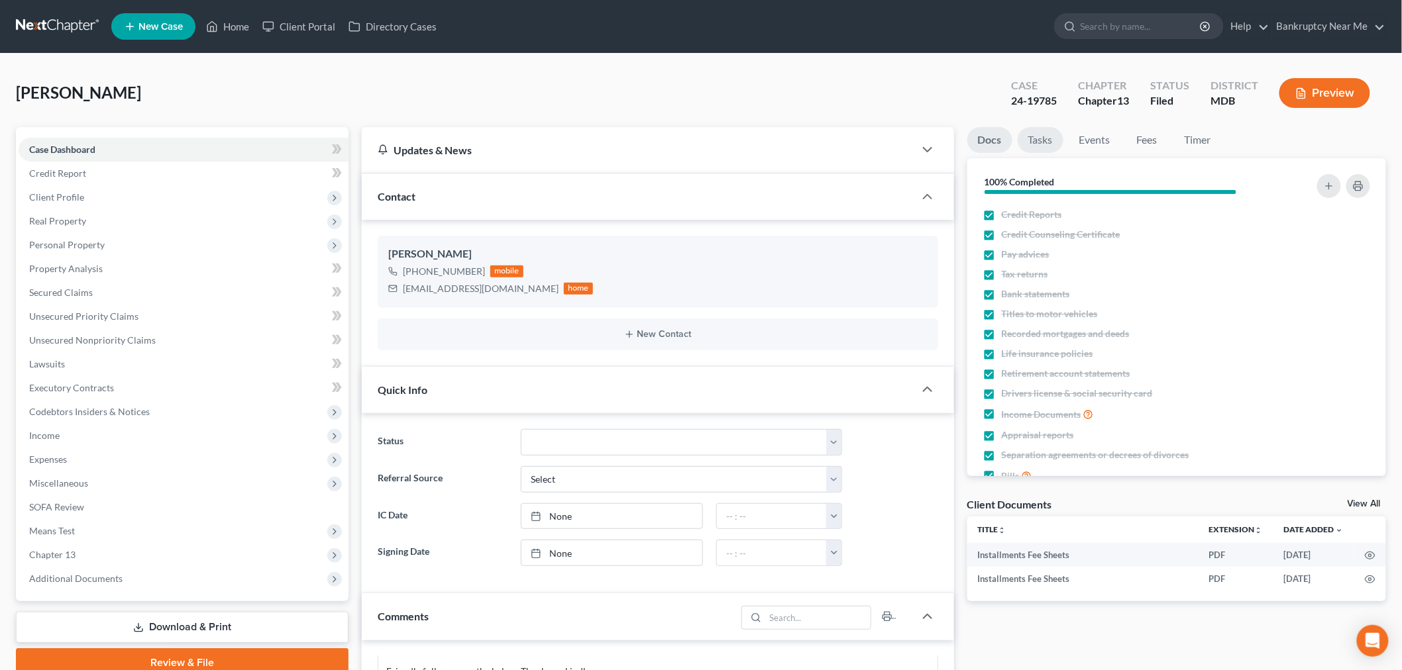
scroll to position [1163, 0]
click at [81, 450] on span "Expenses" at bounding box center [184, 460] width 330 height 24
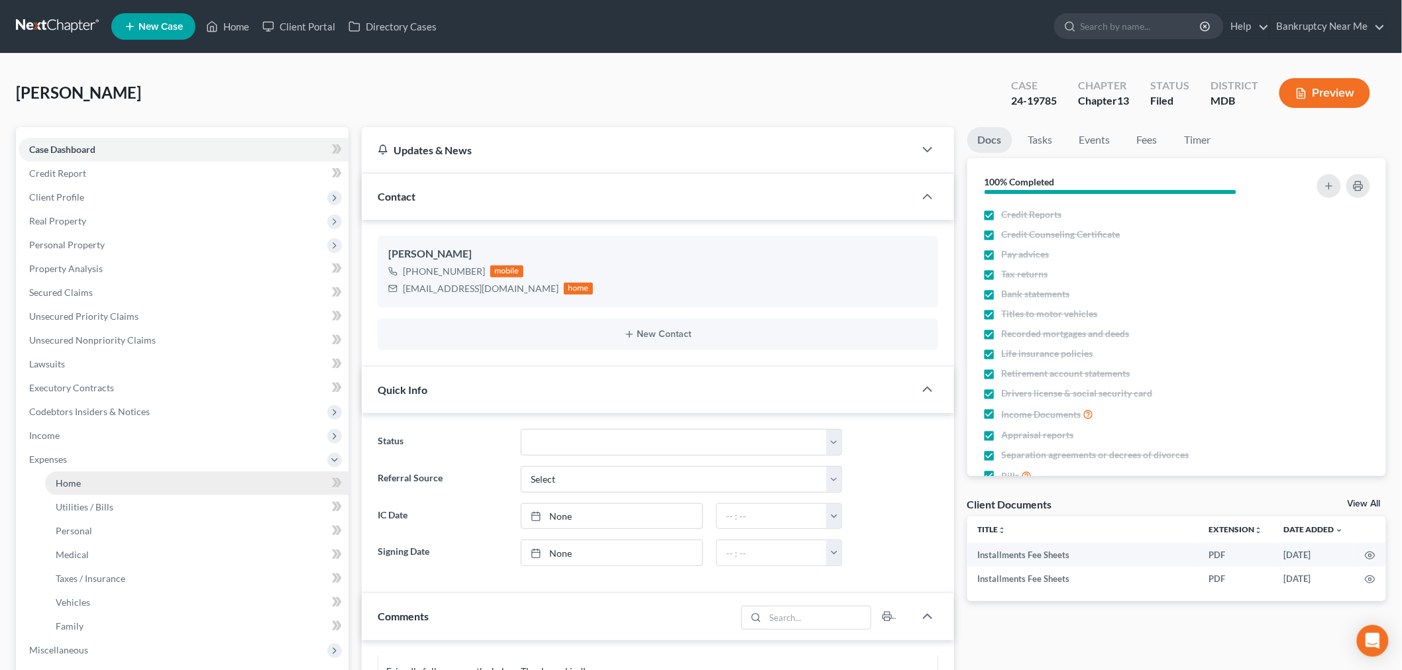
click at [97, 481] on link "Home" at bounding box center [196, 484] width 303 height 24
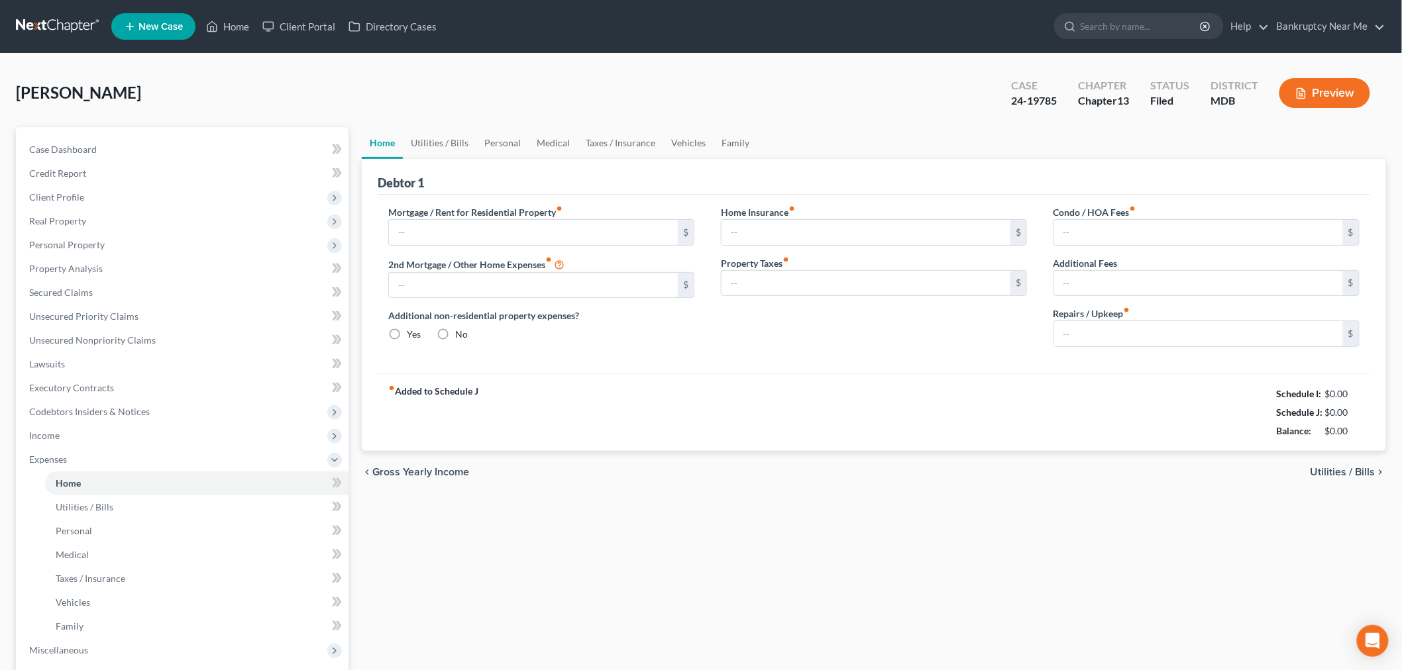
type input "780.00"
type input "0.00"
radio input "true"
type input "0.00"
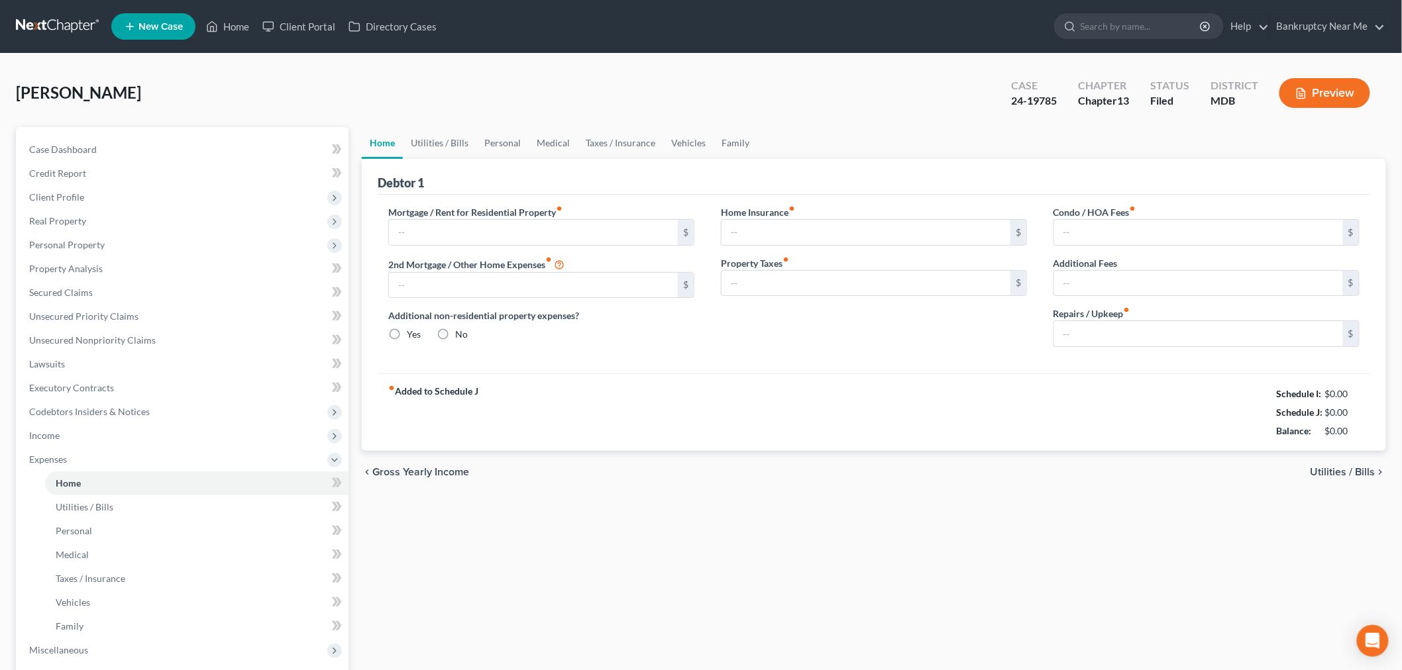
type input "0.00"
type input "150.00"
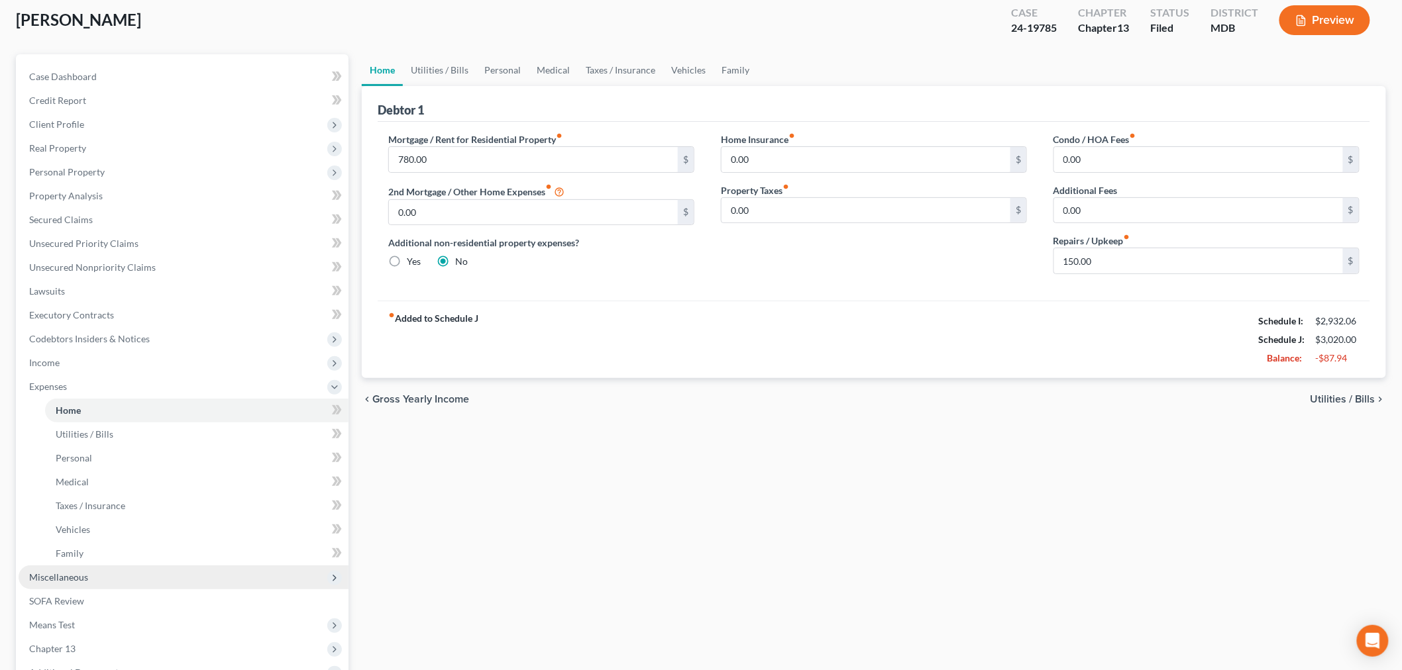
scroll to position [223, 0]
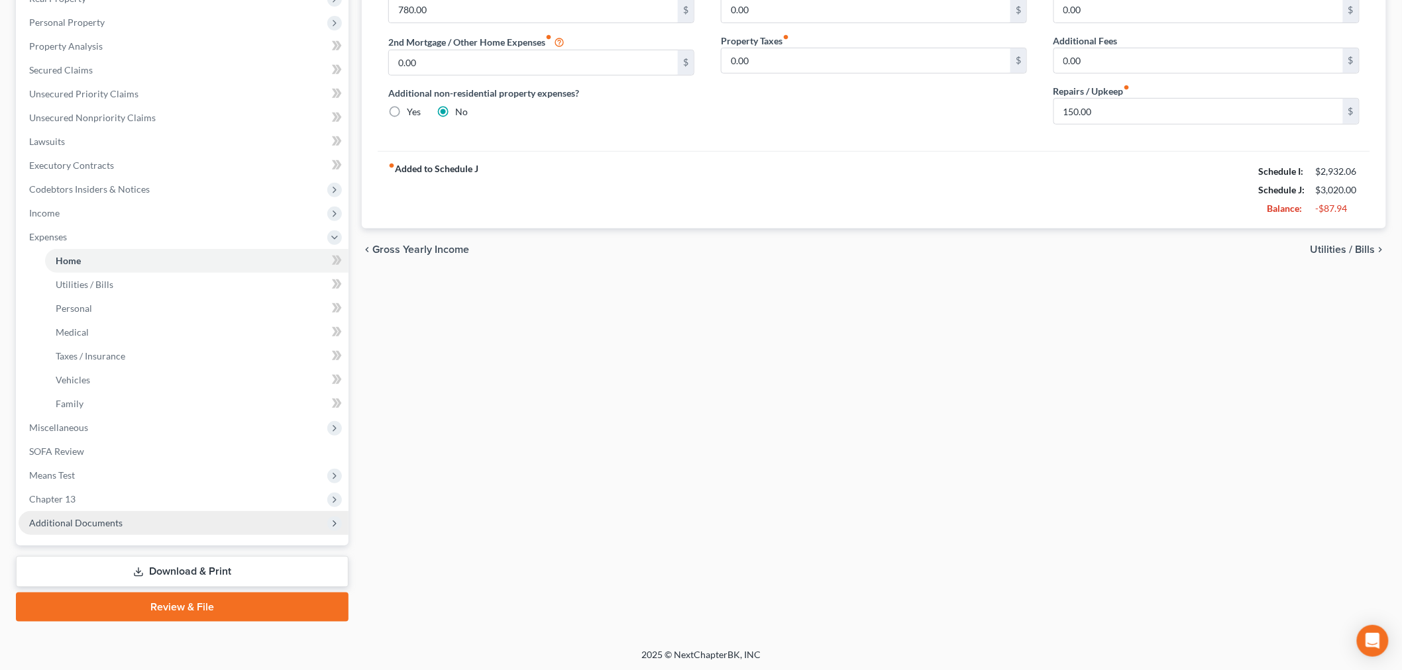
click at [144, 512] on span "Additional Documents" at bounding box center [184, 523] width 330 height 24
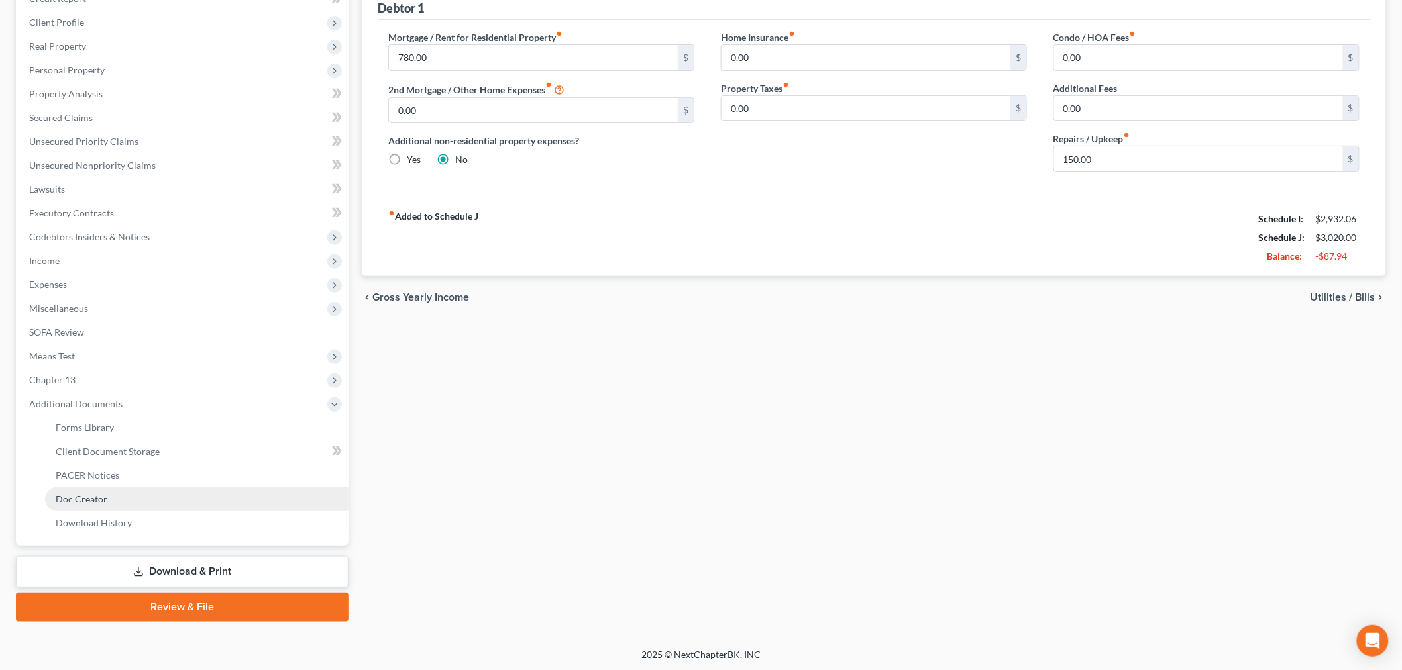
click at [150, 500] on link "Doc Creator" at bounding box center [196, 500] width 303 height 24
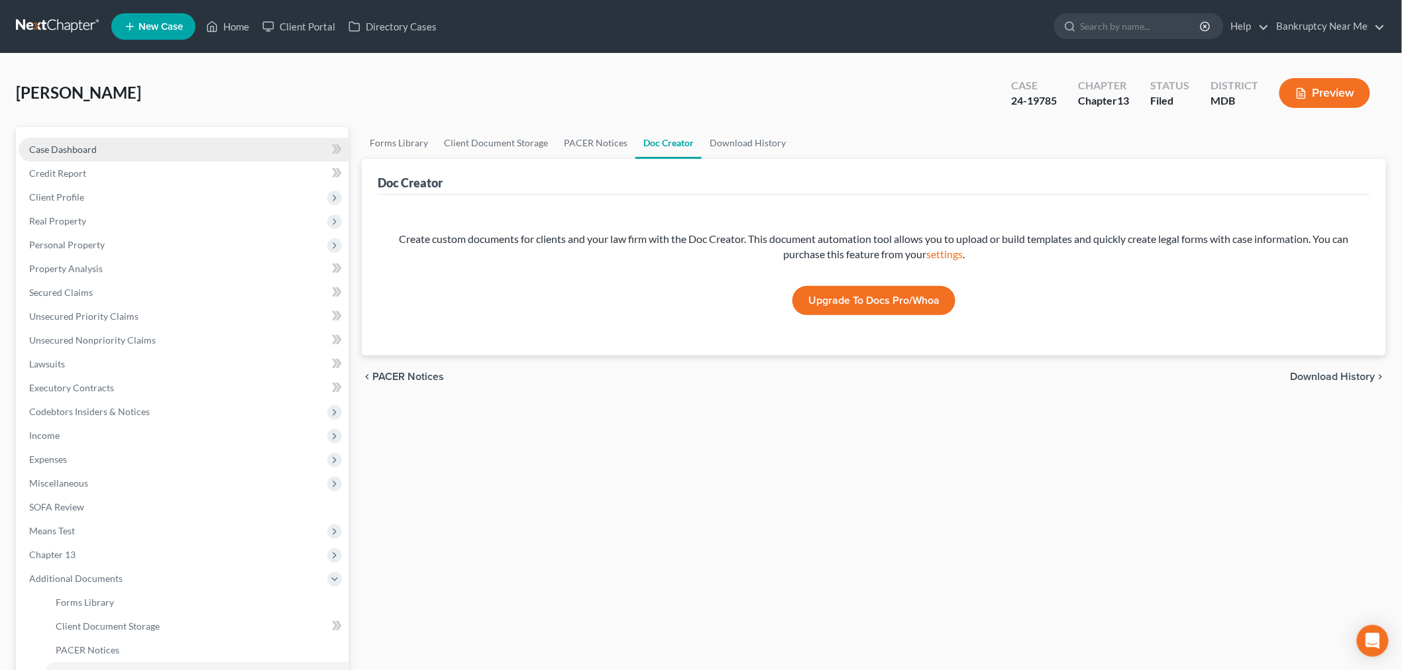
click at [146, 148] on link "Case Dashboard" at bounding box center [184, 150] width 330 height 24
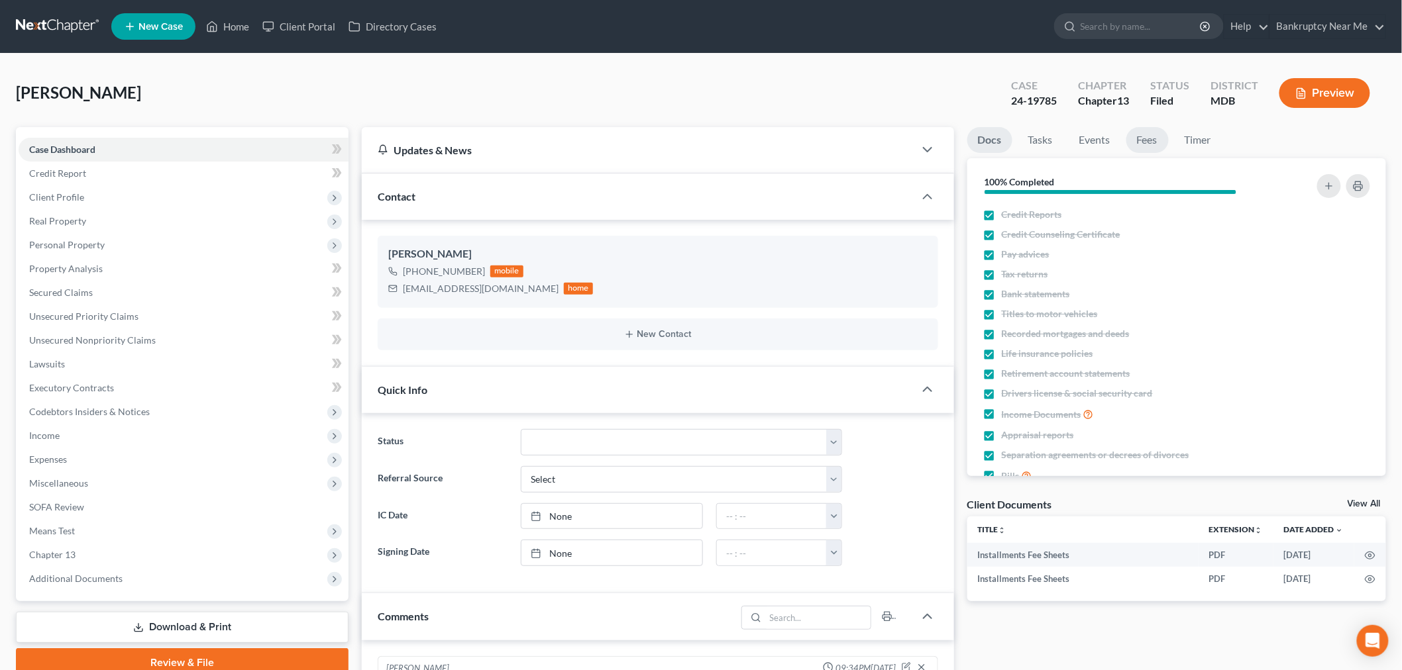
scroll to position [3961, 0]
click at [1140, 134] on link "Fees" at bounding box center [1147, 140] width 42 height 26
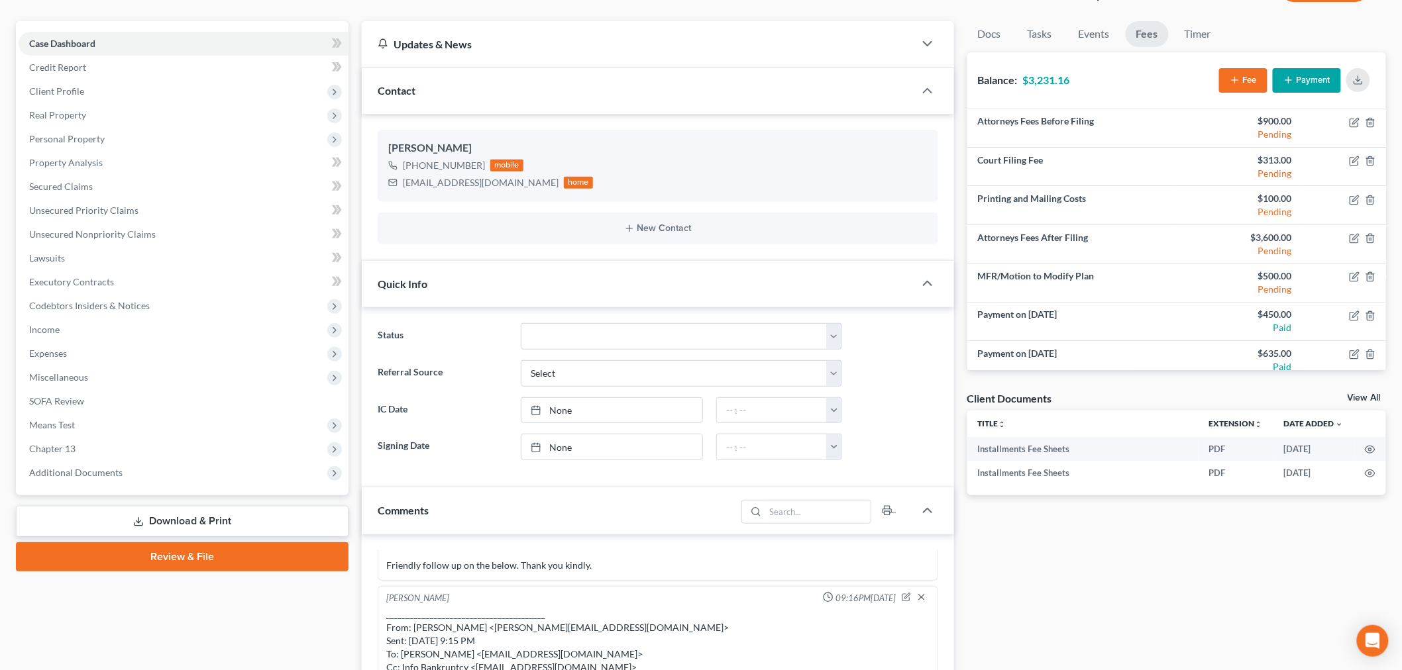
scroll to position [221, 0]
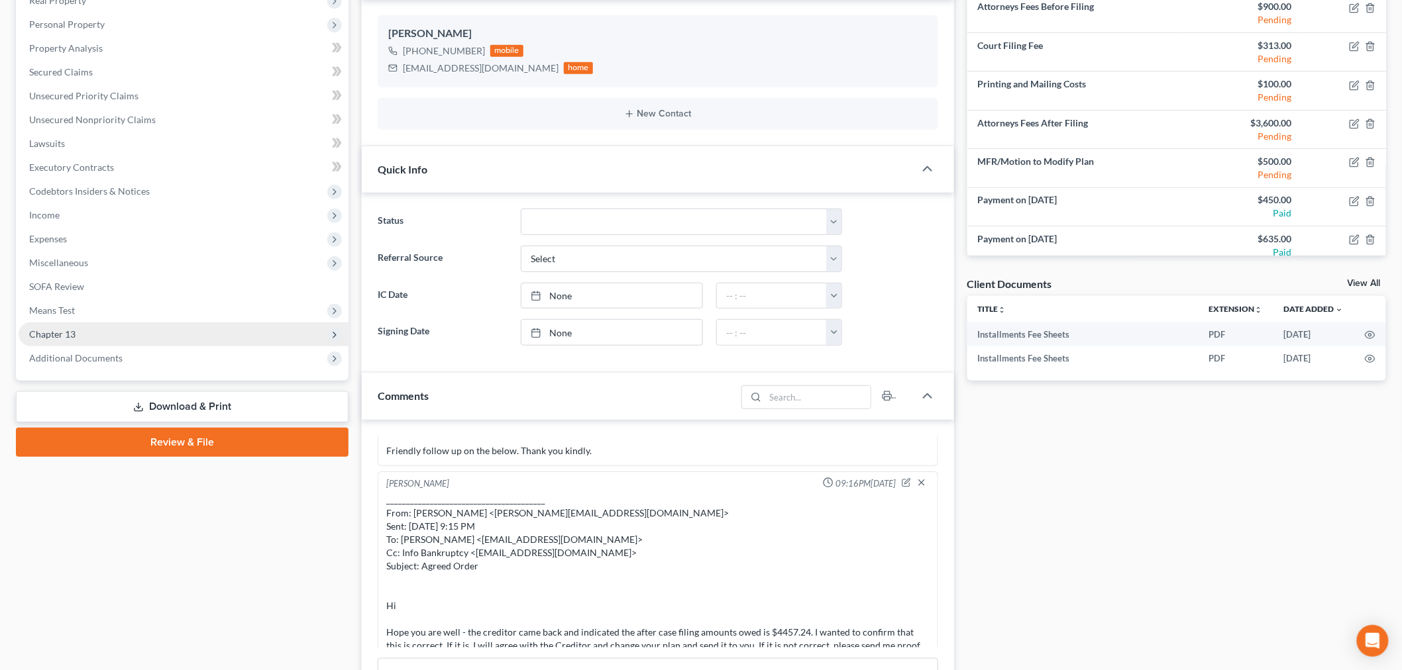
click at [126, 323] on span "Chapter 13" at bounding box center [184, 335] width 330 height 24
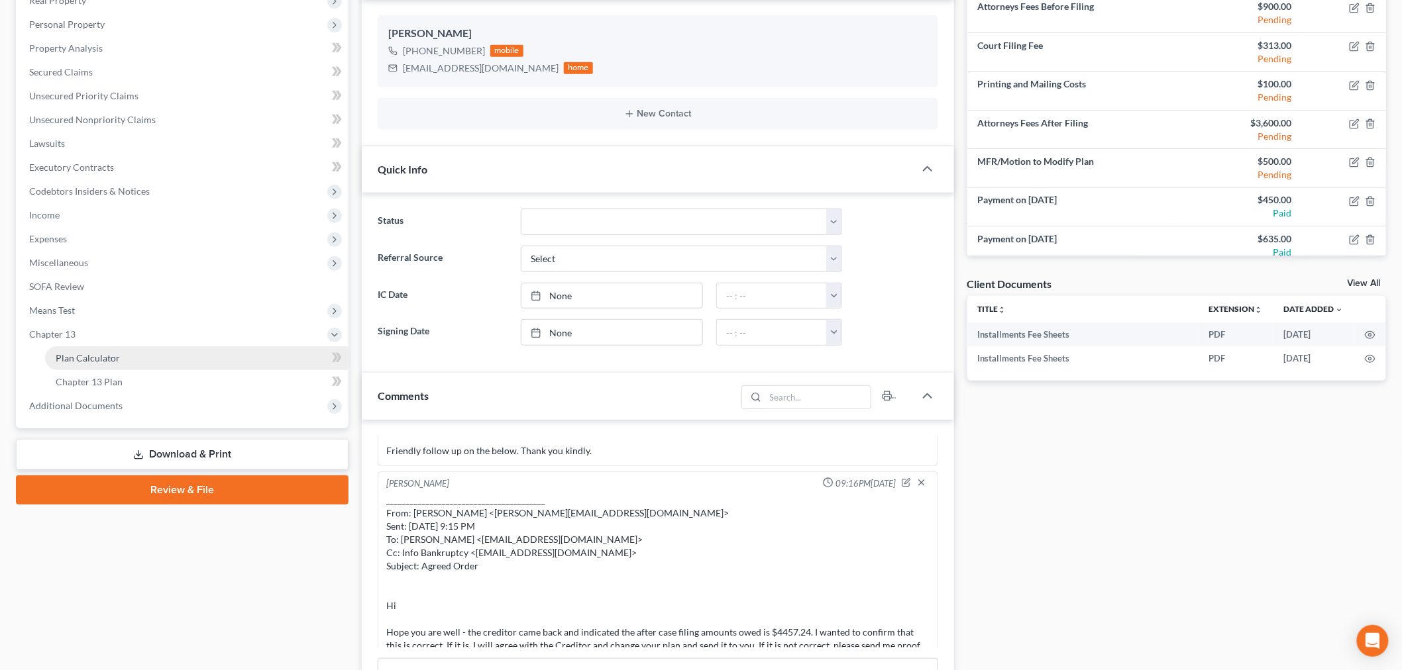
click at [132, 368] on link "Plan Calculator" at bounding box center [196, 358] width 303 height 24
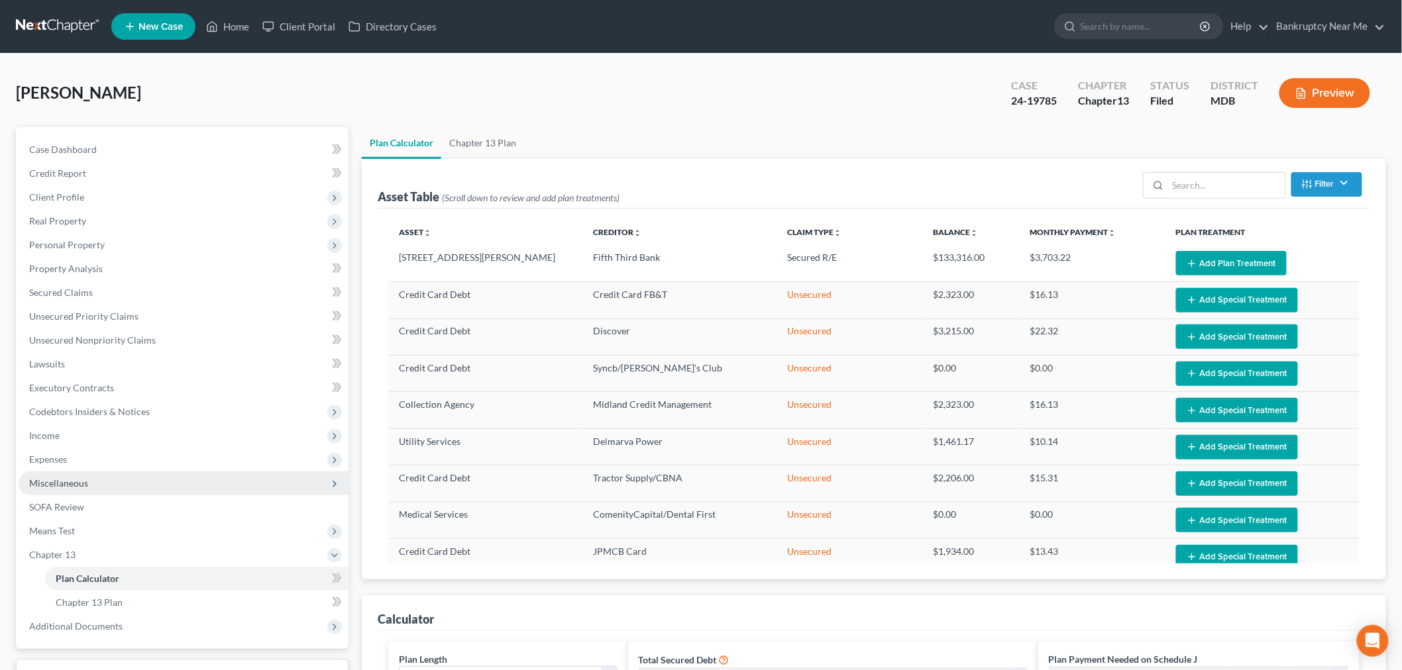
scroll to position [193, 0]
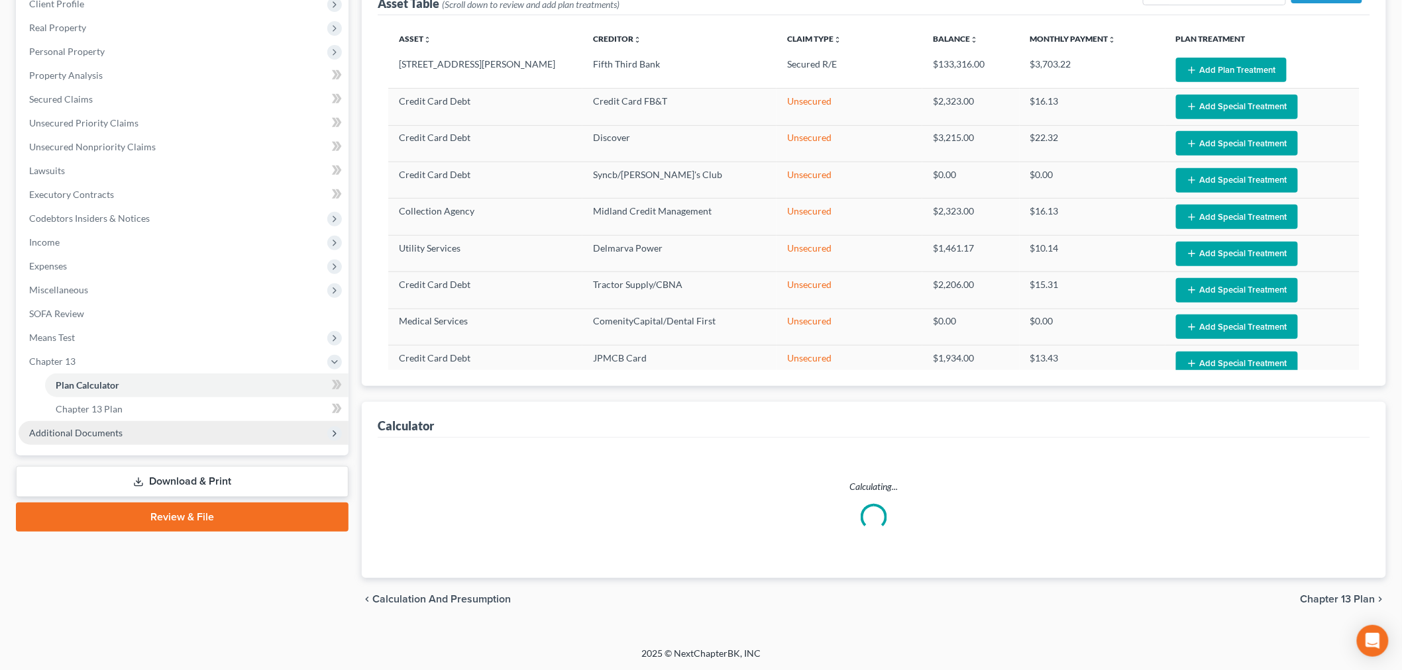
select select "35"
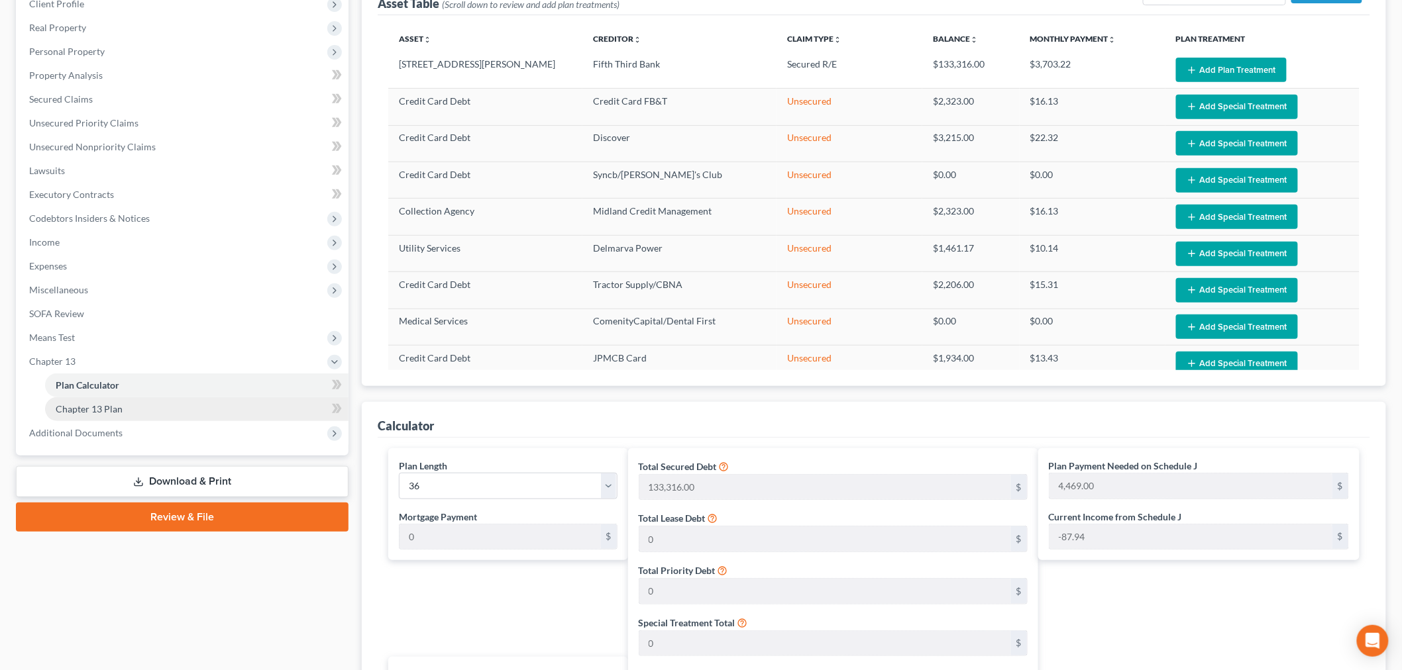
click at [170, 411] on link "Chapter 13 Plan" at bounding box center [196, 409] width 303 height 24
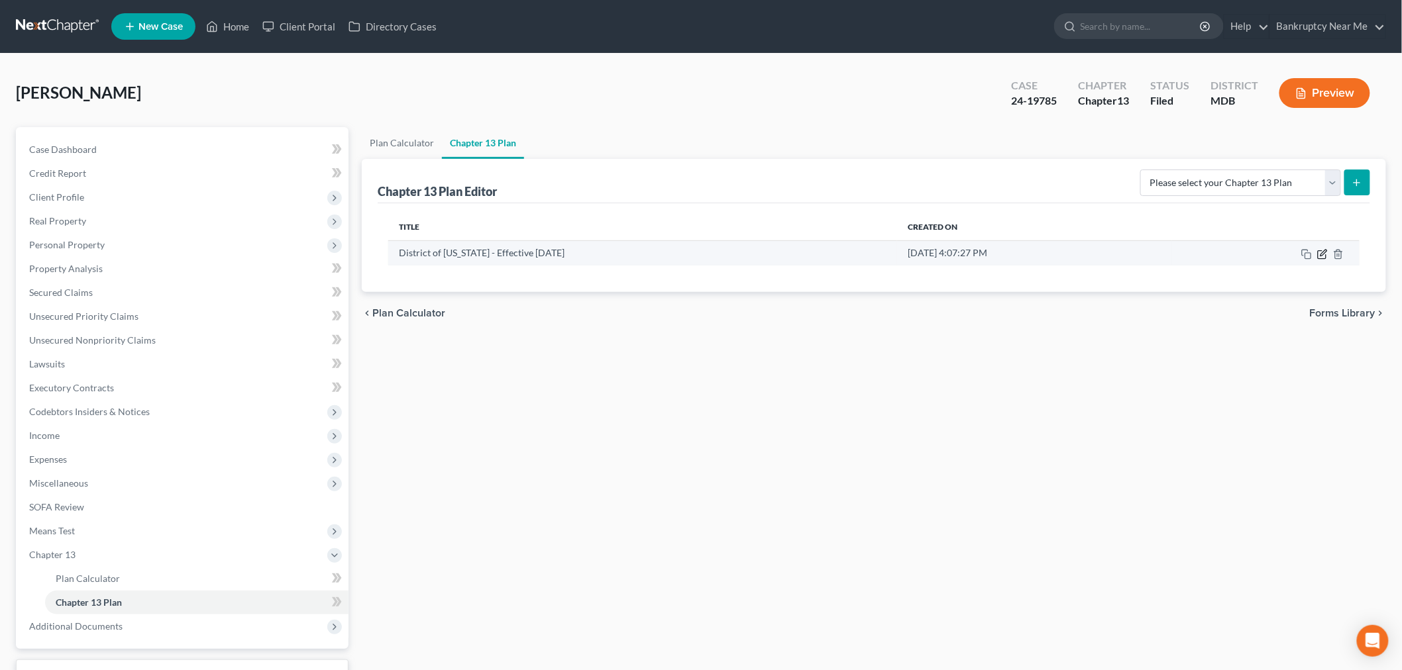
click at [1317, 254] on icon "button" at bounding box center [1322, 254] width 11 height 11
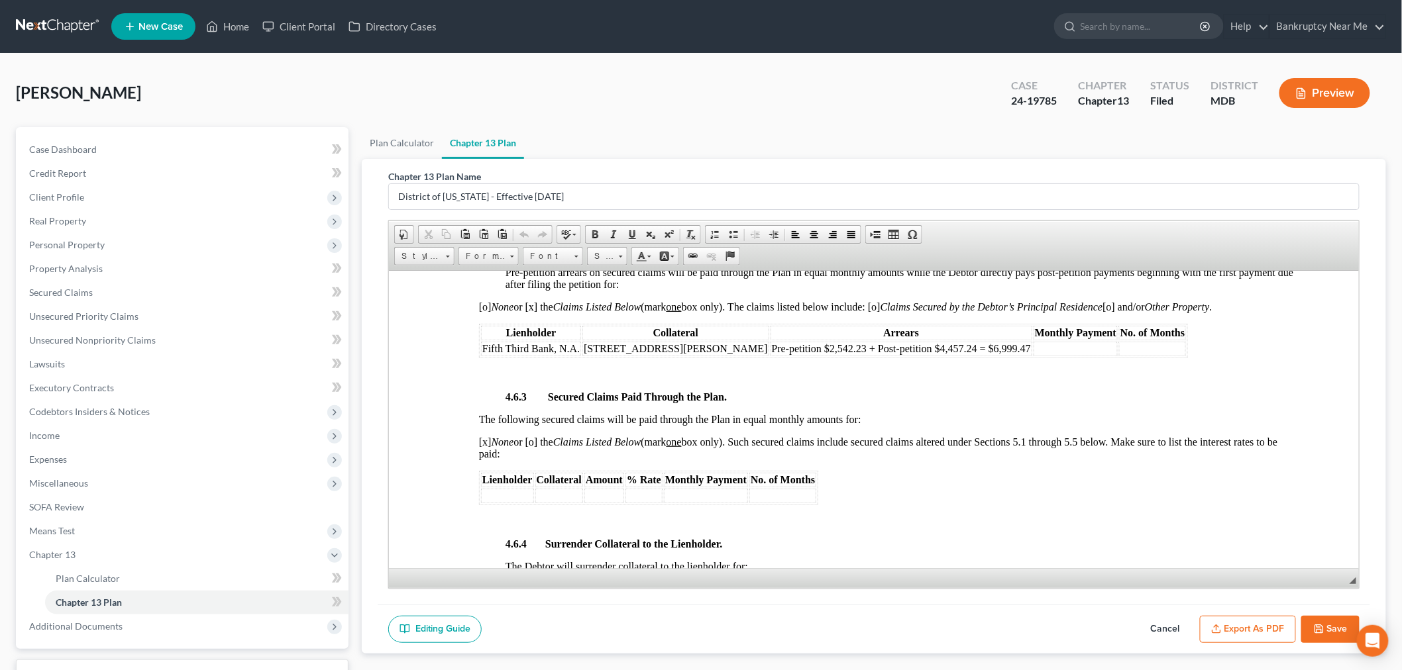
scroll to position [2061, 0]
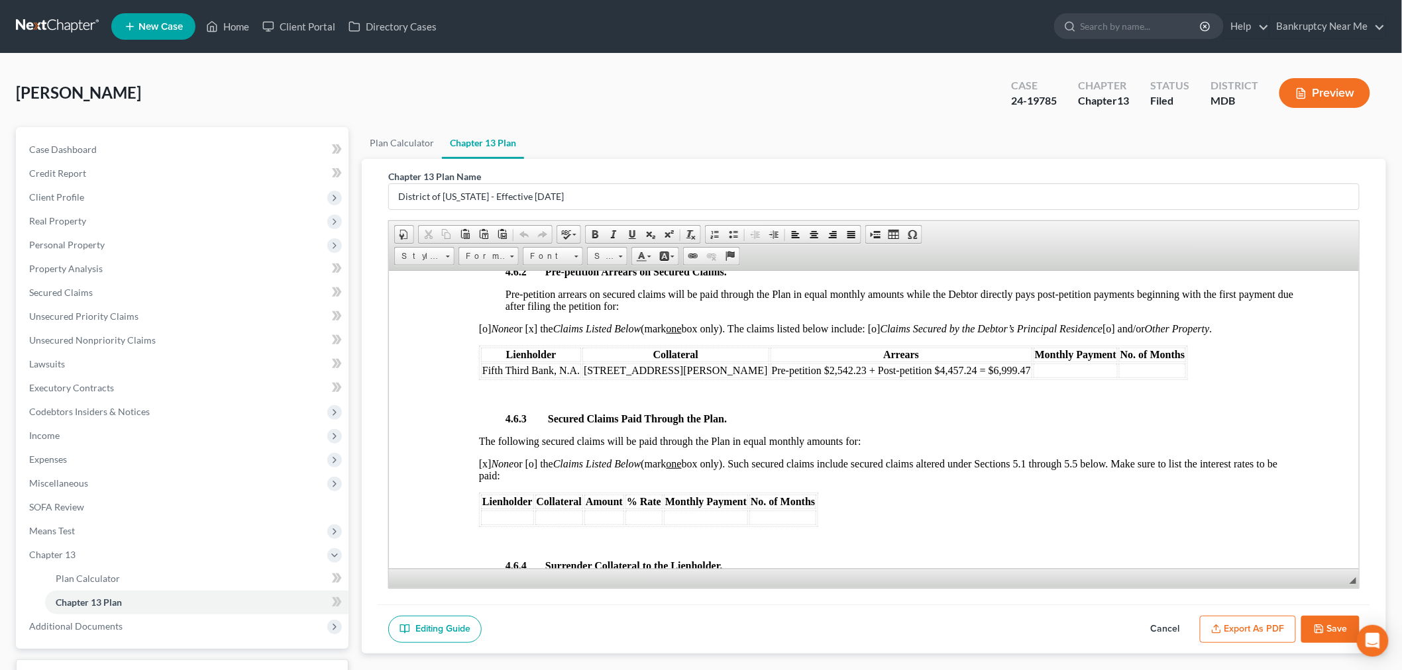
click at [1249, 631] on button "Export as PDF" at bounding box center [1248, 630] width 96 height 28
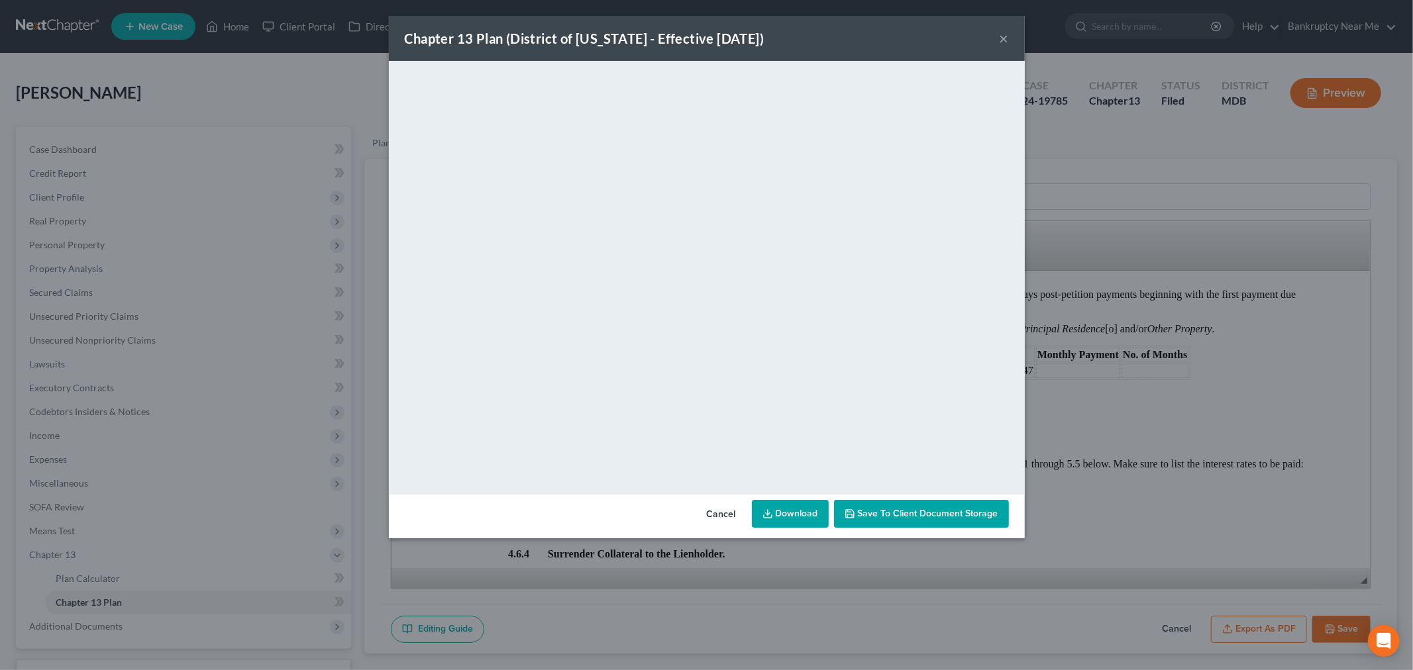
click at [1006, 41] on button "×" at bounding box center [1004, 38] width 9 height 16
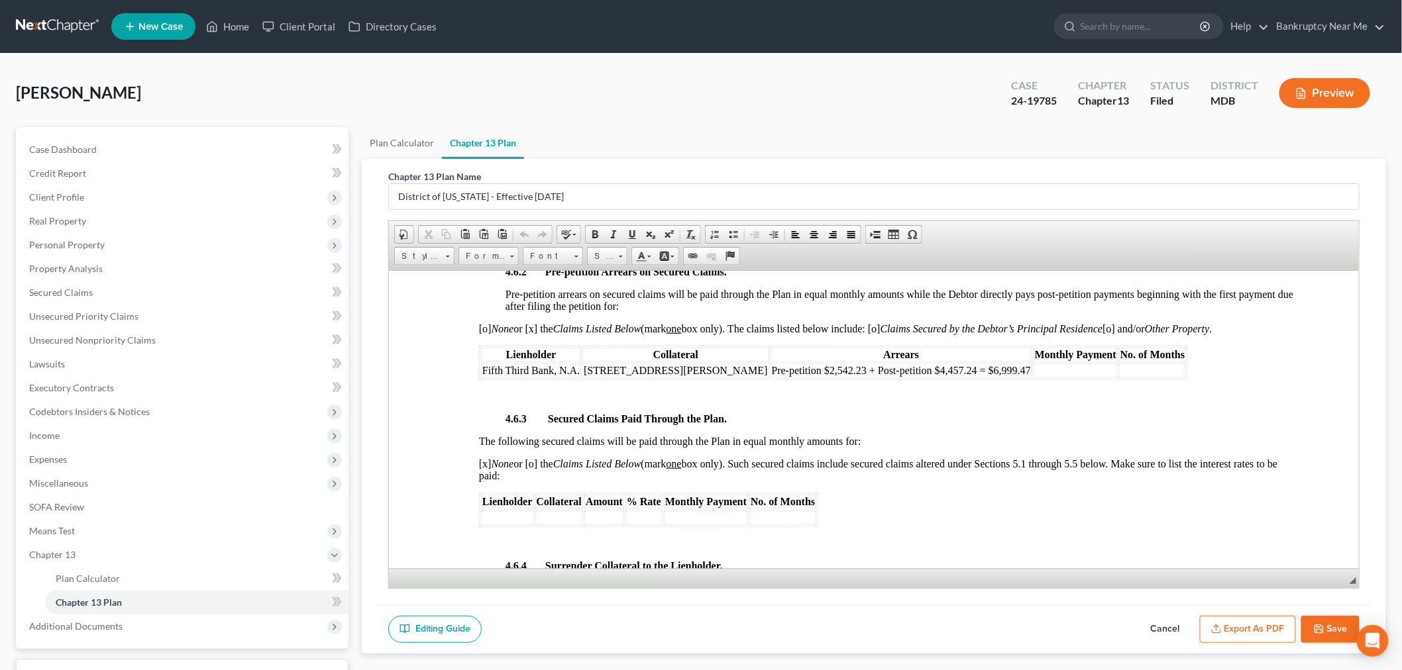
click at [1334, 623] on button "Save" at bounding box center [1330, 630] width 58 height 28
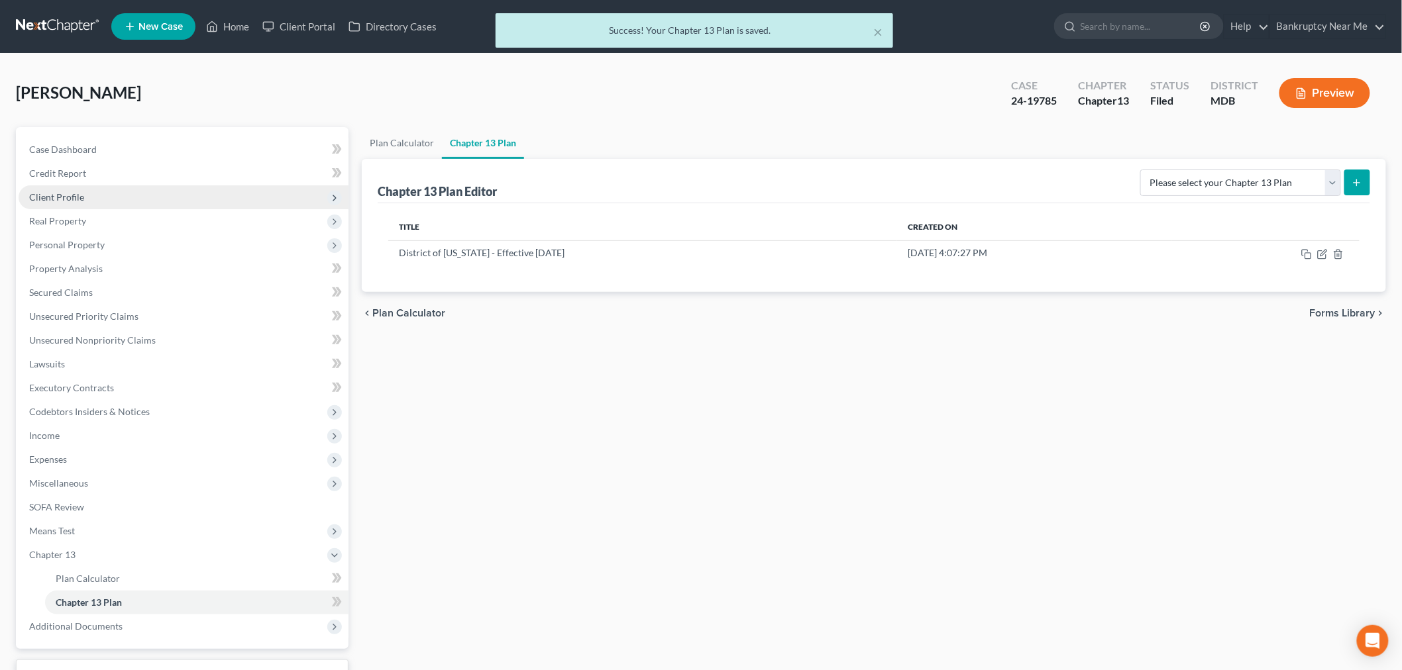
click at [144, 196] on span "Client Profile" at bounding box center [184, 197] width 330 height 24
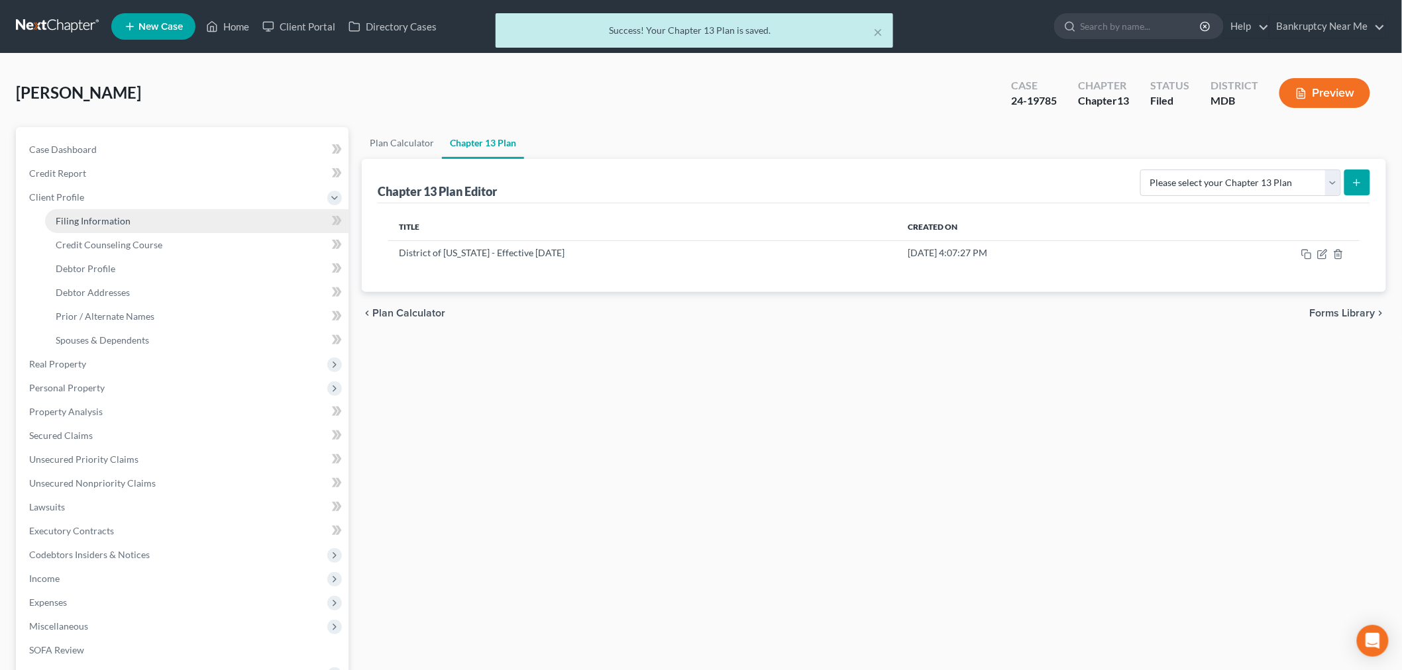
click at [154, 228] on link "Filing Information" at bounding box center [196, 221] width 303 height 24
select select "1"
select select "0"
select select "3"
select select "38"
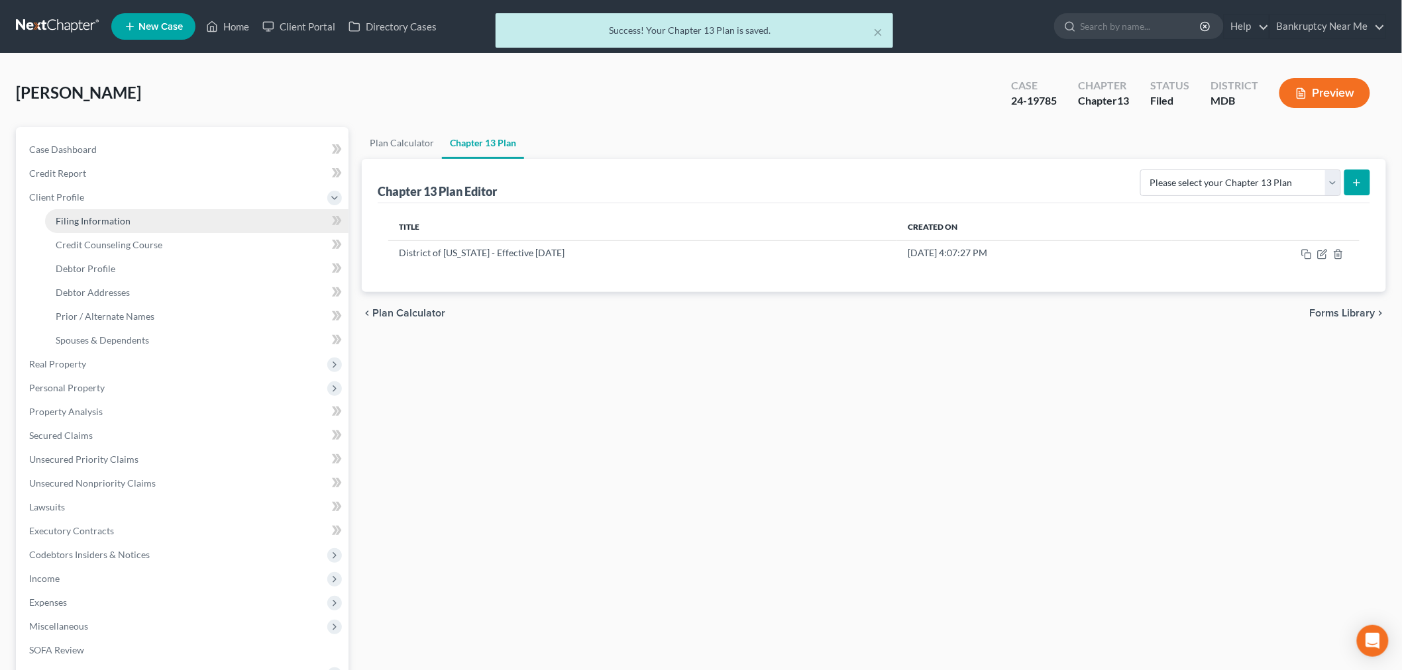
select select "0"
select select "21"
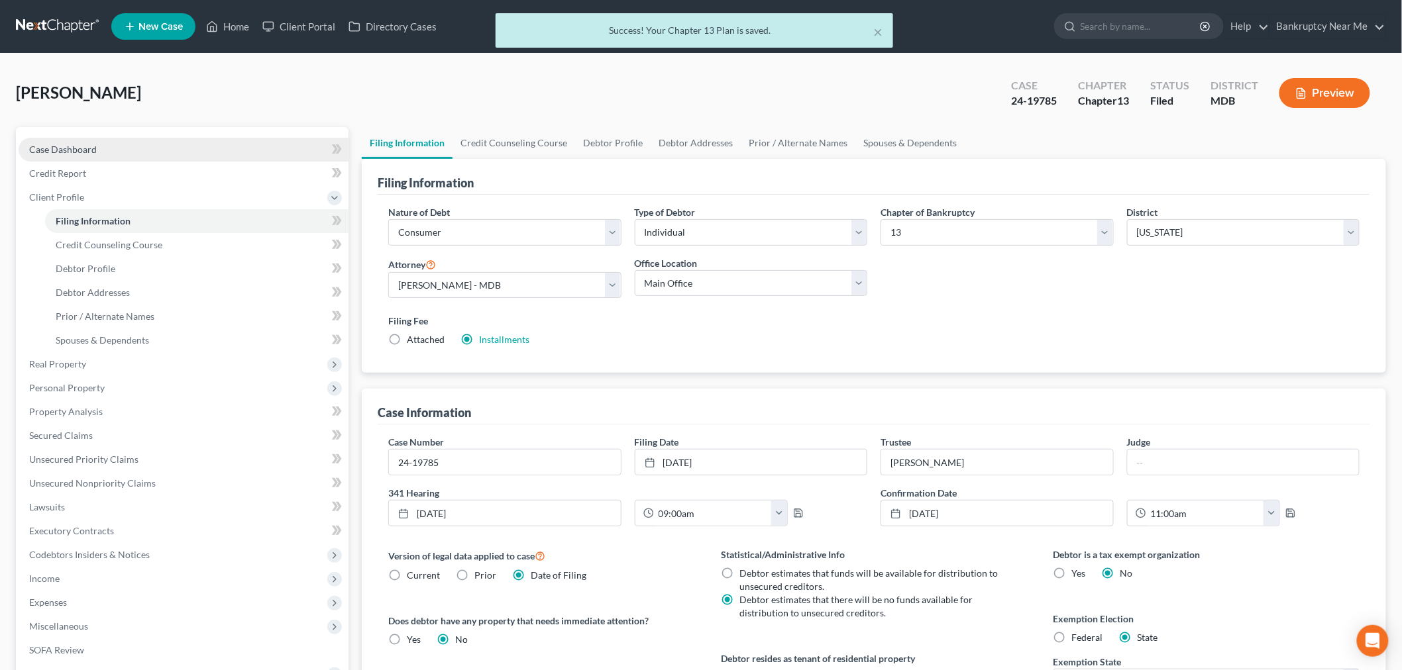
click at [143, 149] on link "Case Dashboard" at bounding box center [184, 150] width 330 height 24
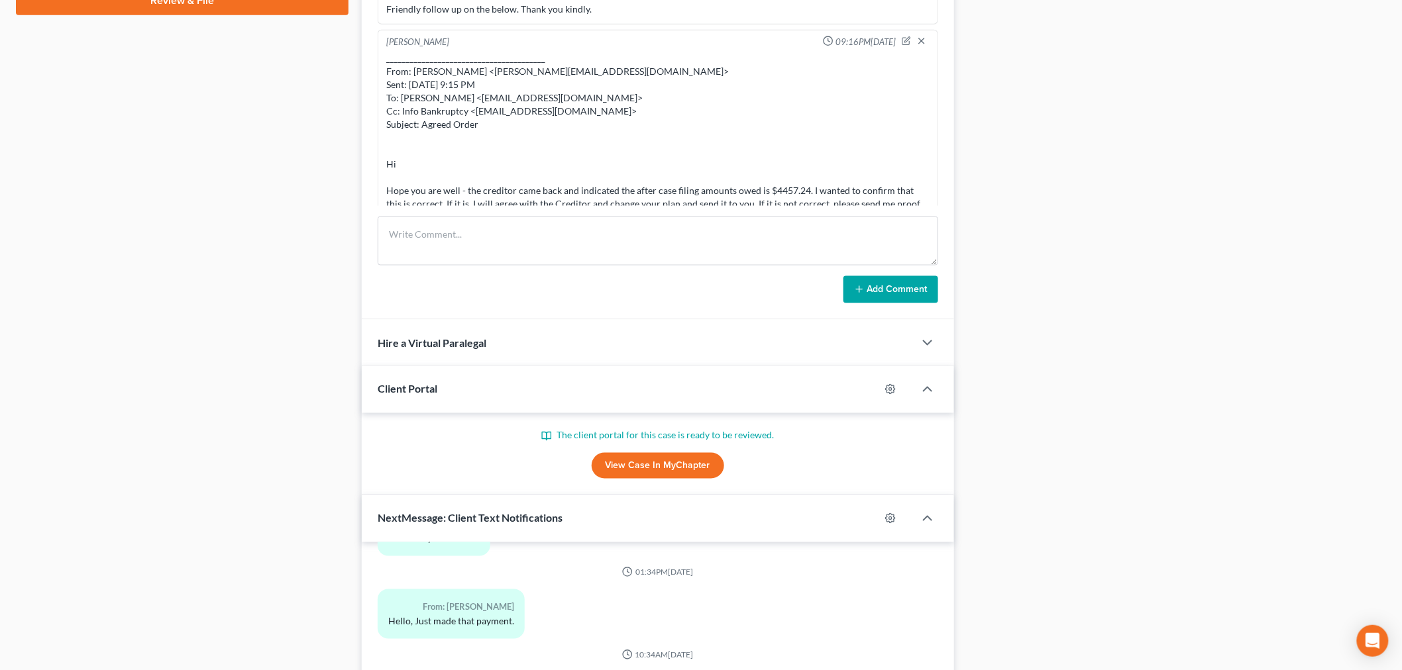
scroll to position [882, 0]
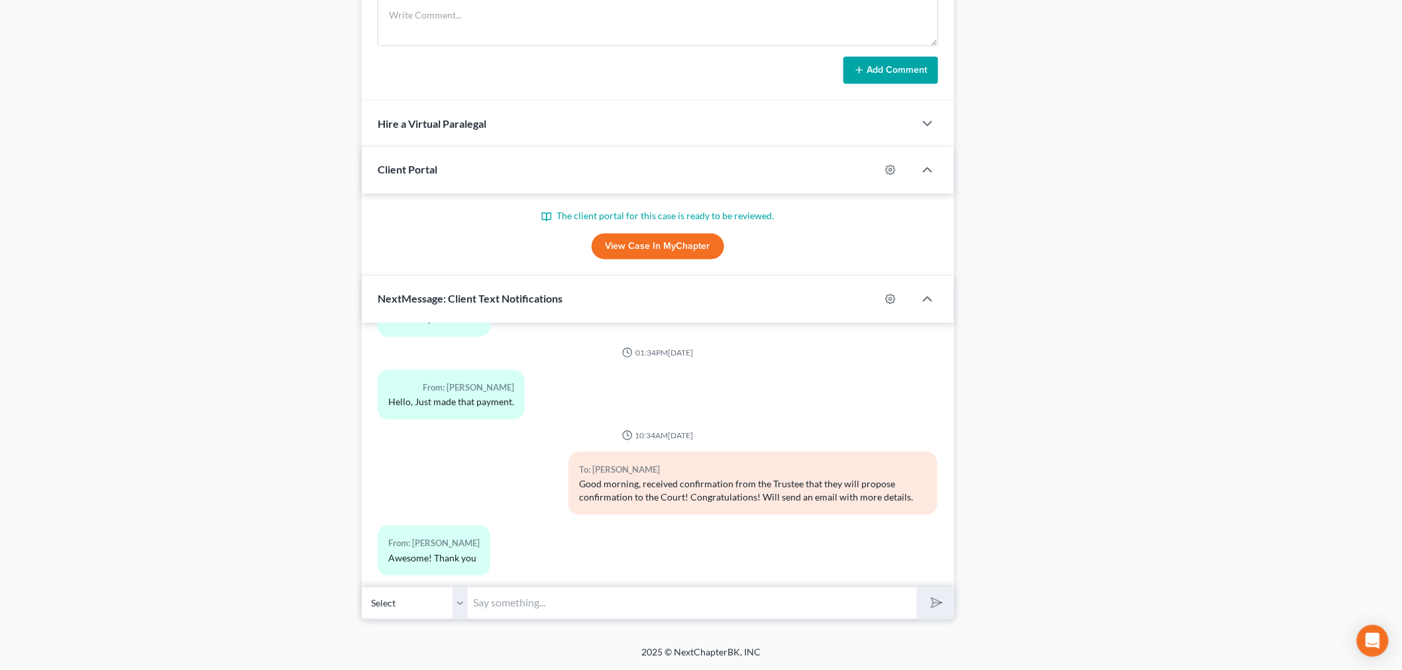
drag, startPoint x: 525, startPoint y: 598, endPoint x: 534, endPoint y: 586, distance: 14.7
click at [525, 598] on input "text" at bounding box center [692, 604] width 449 height 32
type input "Hi Tricia, I sent a few emails. Please confirm the consent order terms and the …"
click at [917, 588] on button "submit" at bounding box center [935, 603] width 36 height 31
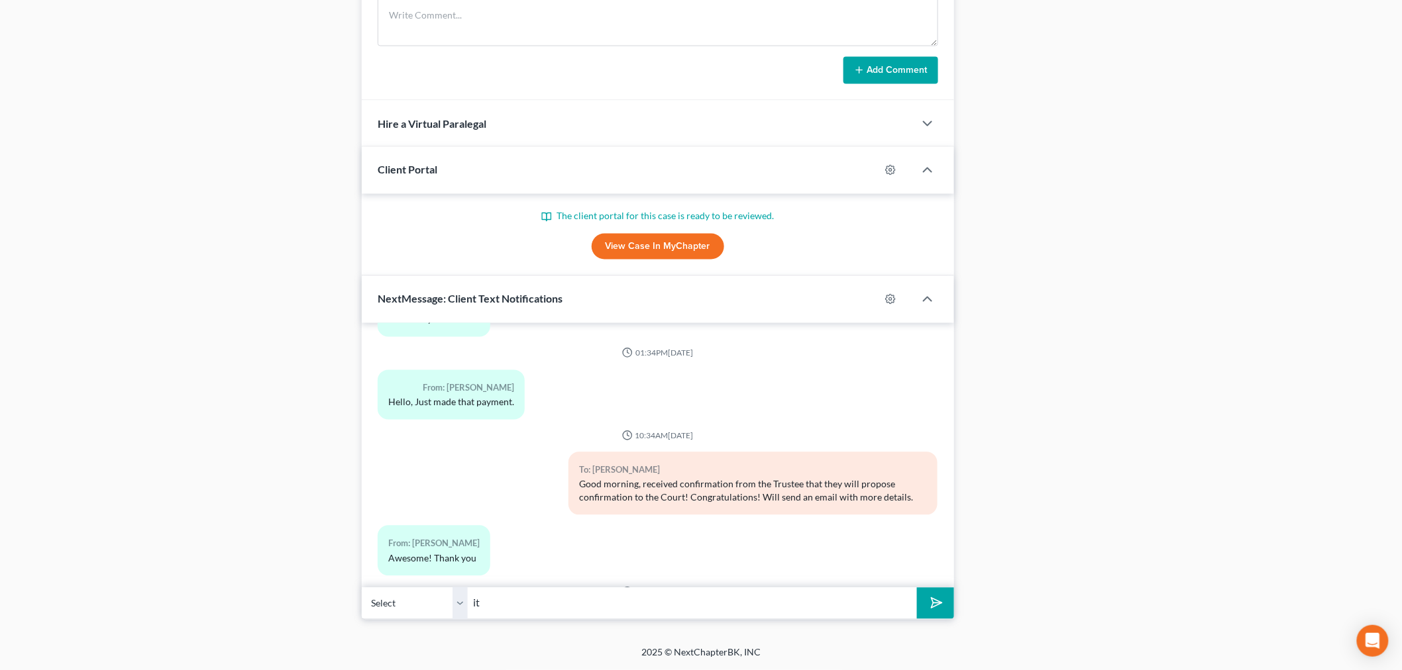
scroll to position [1259, 0]
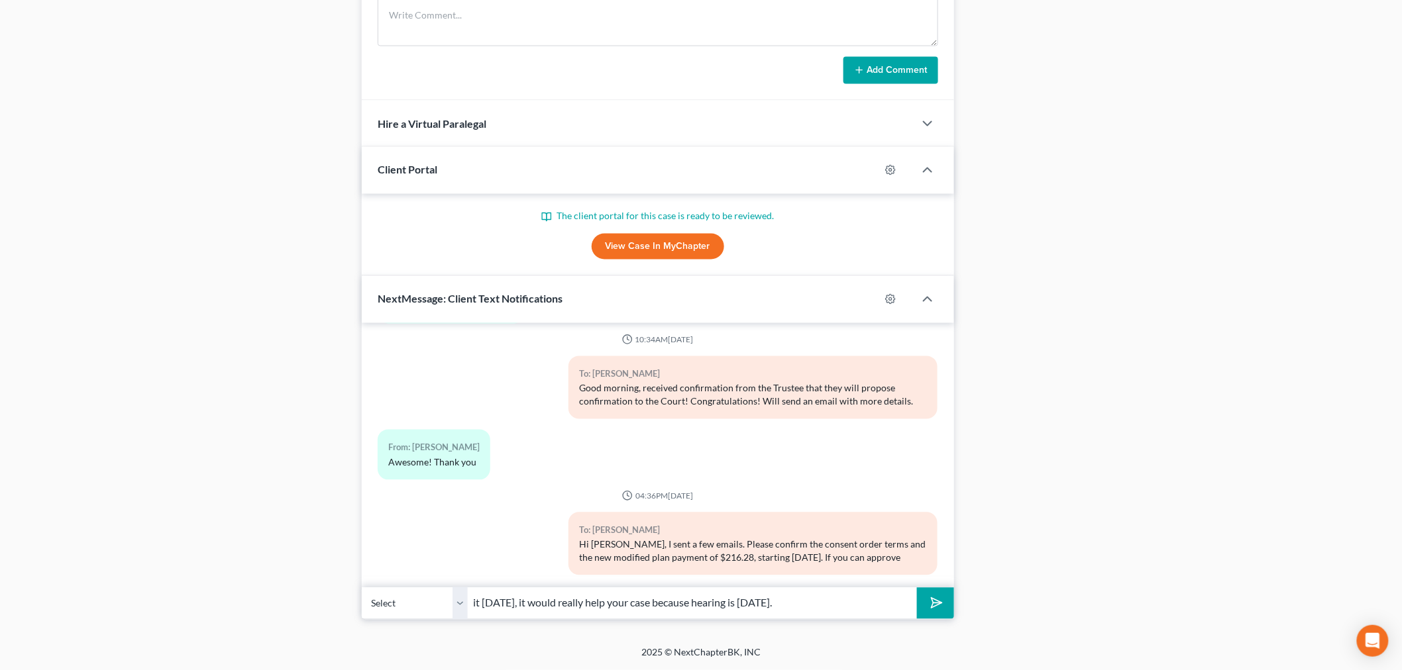
type input "it today, it would really help your case because hearing is on tuesday."
click at [934, 603] on polygon "submit" at bounding box center [935, 604] width 16 height 16
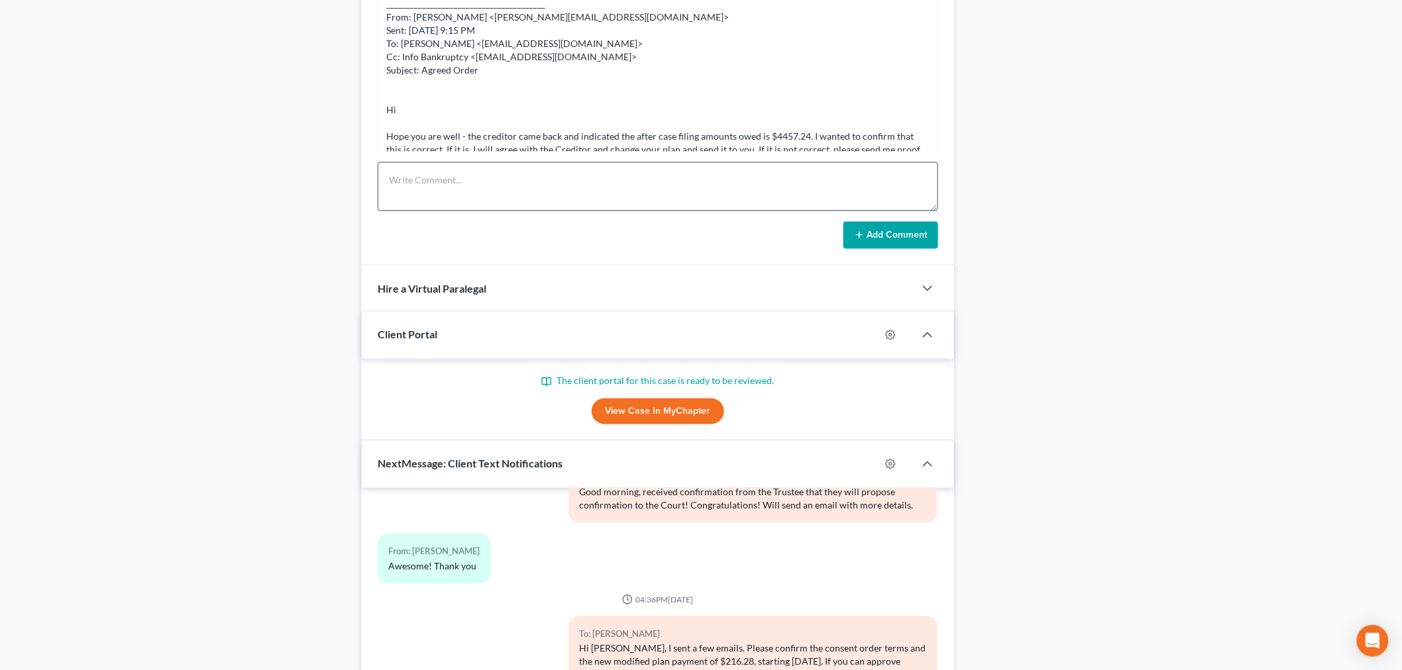
scroll to position [514, 0]
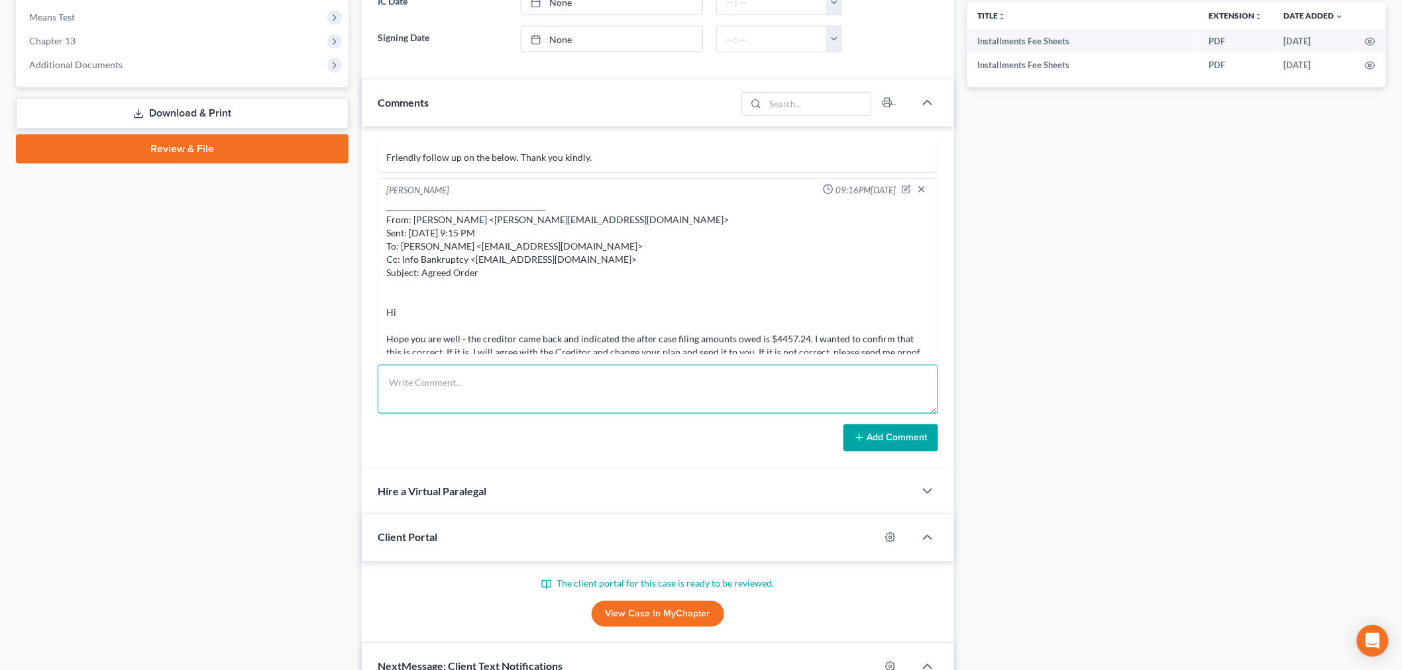
drag, startPoint x: 794, startPoint y: 382, endPoint x: 864, endPoint y: 440, distance: 91.8
click at [794, 383] on textarea at bounding box center [658, 389] width 560 height 49
paste textarea "From: Lisa B. Parkhurst <lparkhurst@ch13balt.com> Sent: Friday, August 08, 2025…"
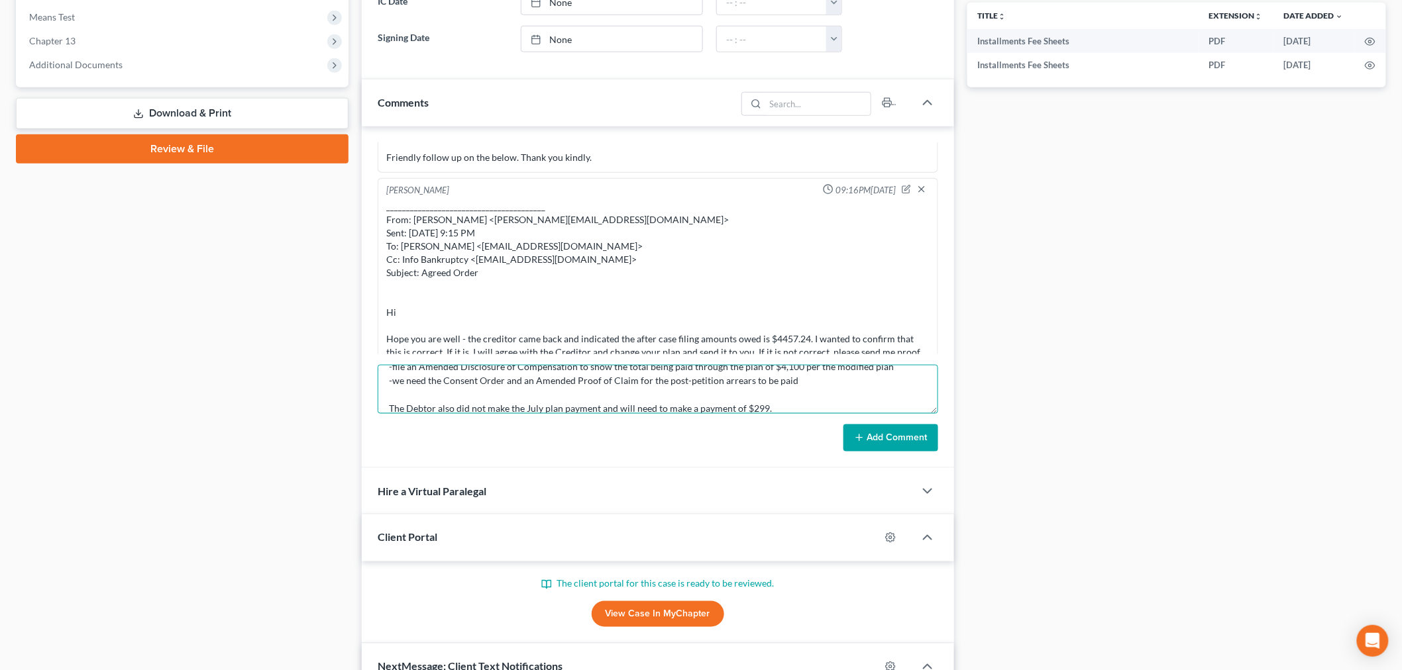
type textarea "From: Lisa B. Parkhurst <lparkhurst@ch13balt.com> Sent: Friday, August 08, 2025…"
click at [870, 440] on button "Add Comment" at bounding box center [890, 439] width 95 height 28
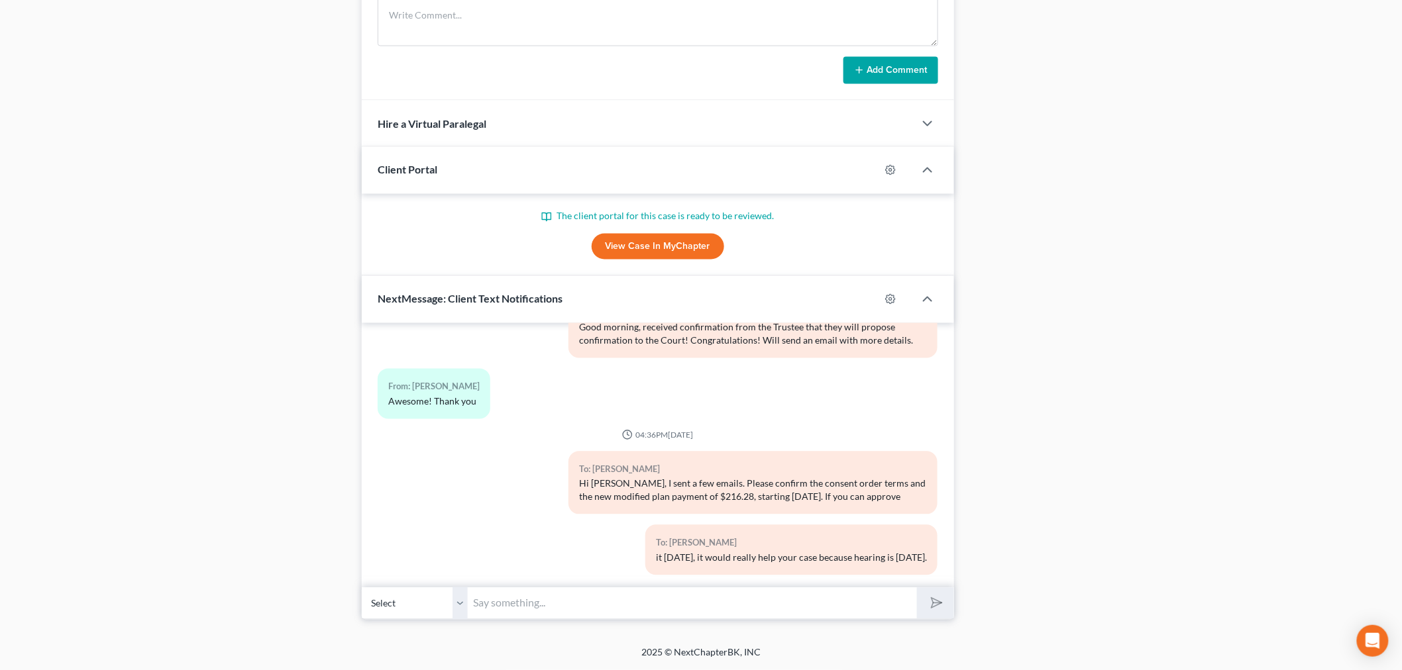
scroll to position [882, 0]
click at [782, 76] on div "Add Comment" at bounding box center [658, 71] width 560 height 28
click at [806, 32] on textarea at bounding box center [658, 21] width 560 height 49
paste textarea "From: Iris Kwon <iris@bankruptcynearme.org> Sent: Sunday, August 17, 2025 4:37 …"
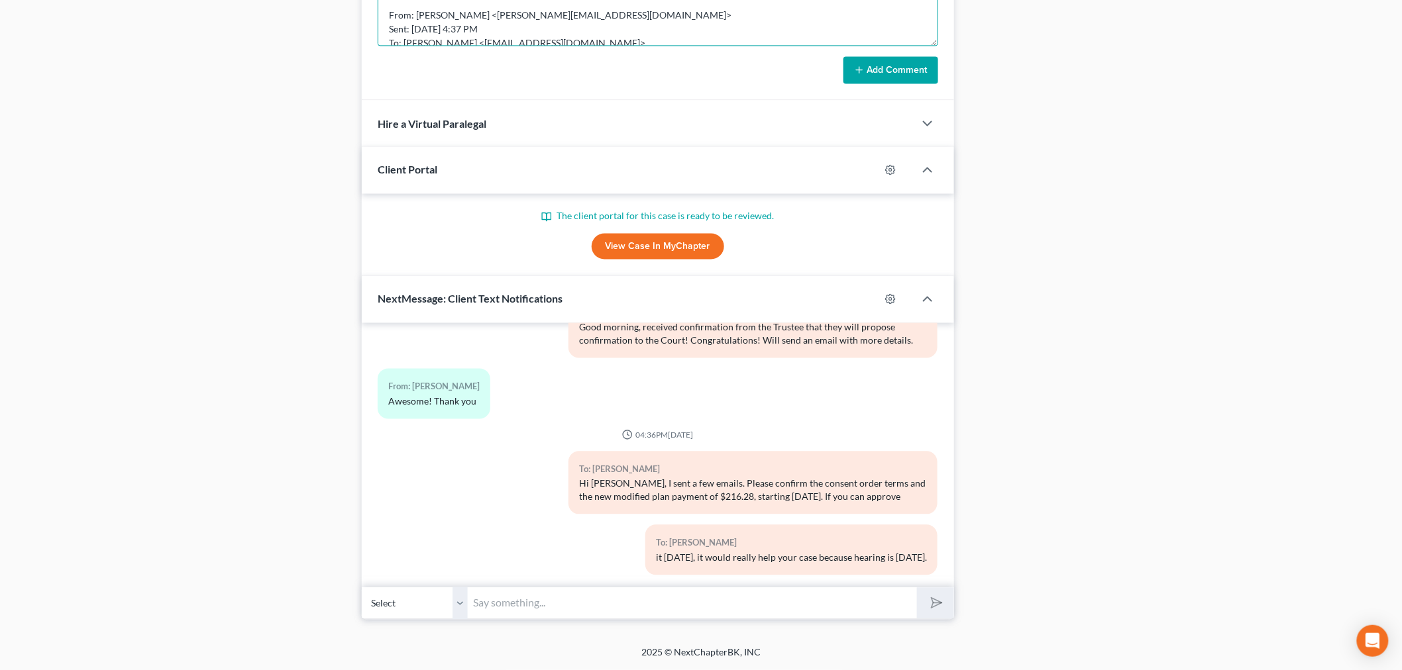
scroll to position [155, 0]
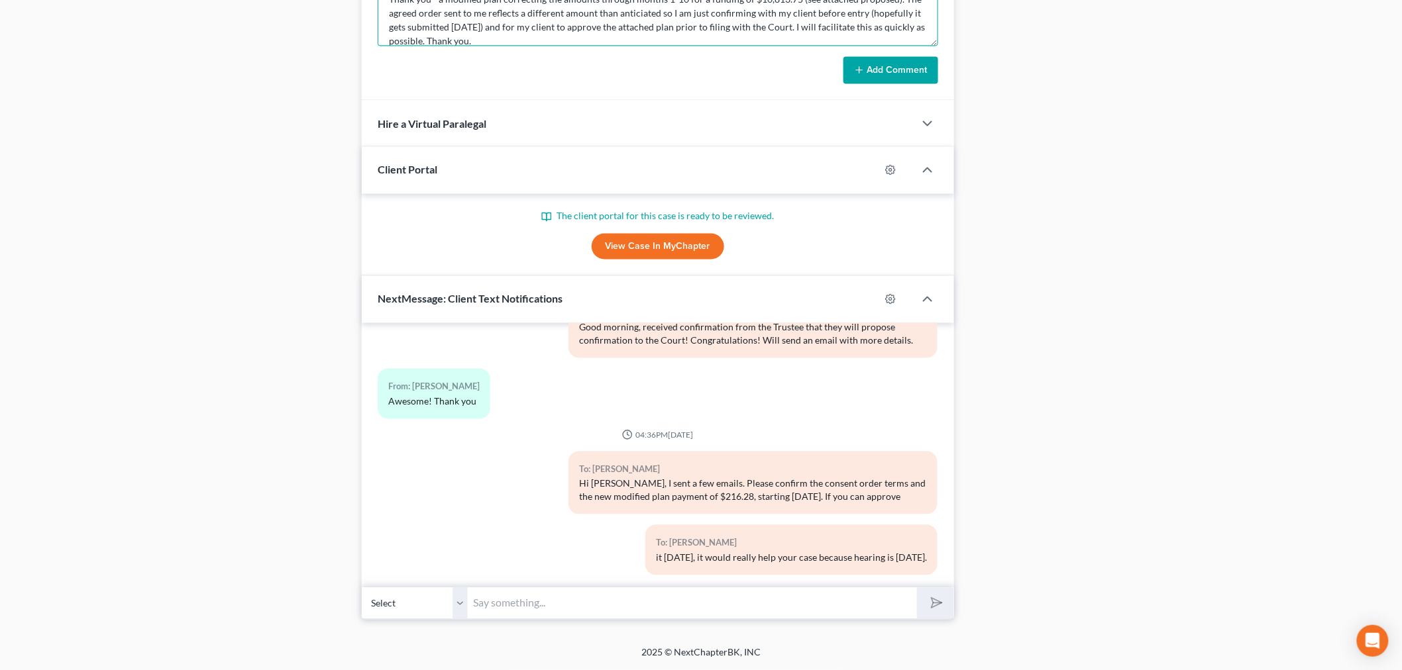
type textarea "From: Iris Kwon <iris@bankruptcynearme.org> Sent: Sunday, August 17, 2025 4:37 …"
click at [895, 76] on button "Add Comment" at bounding box center [890, 71] width 95 height 28
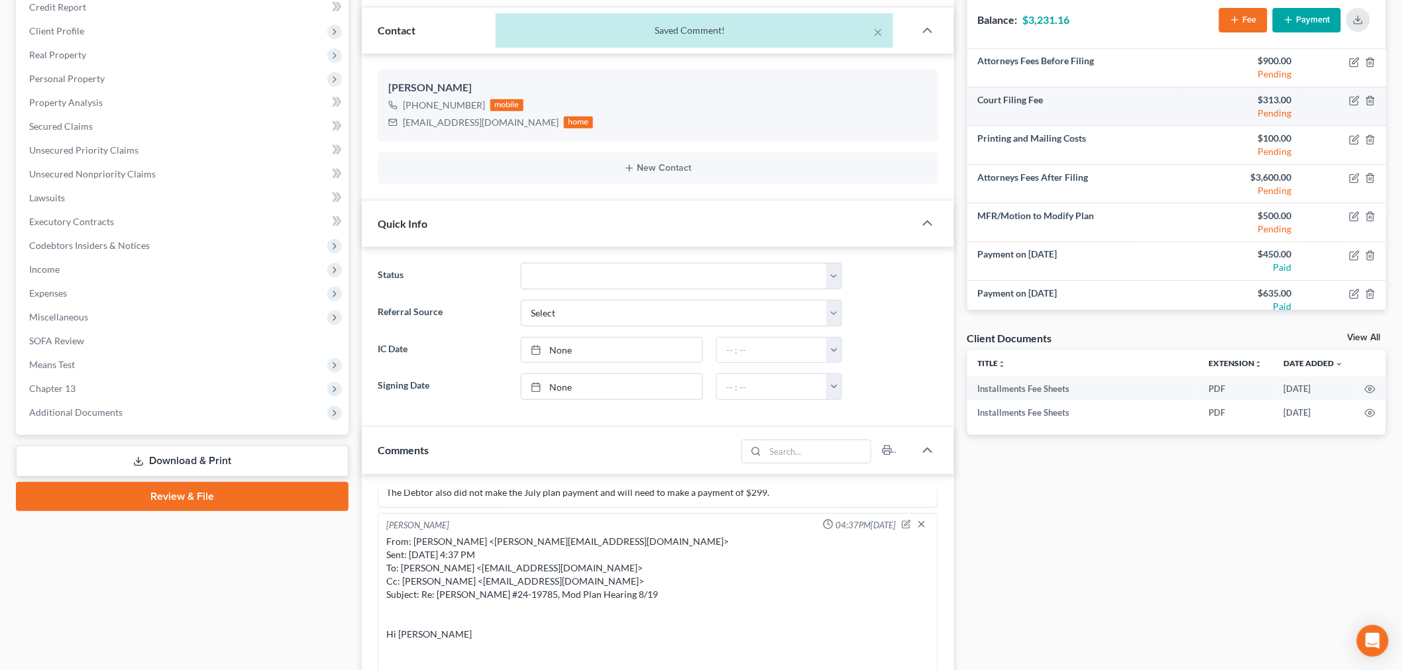
scroll to position [0, 0]
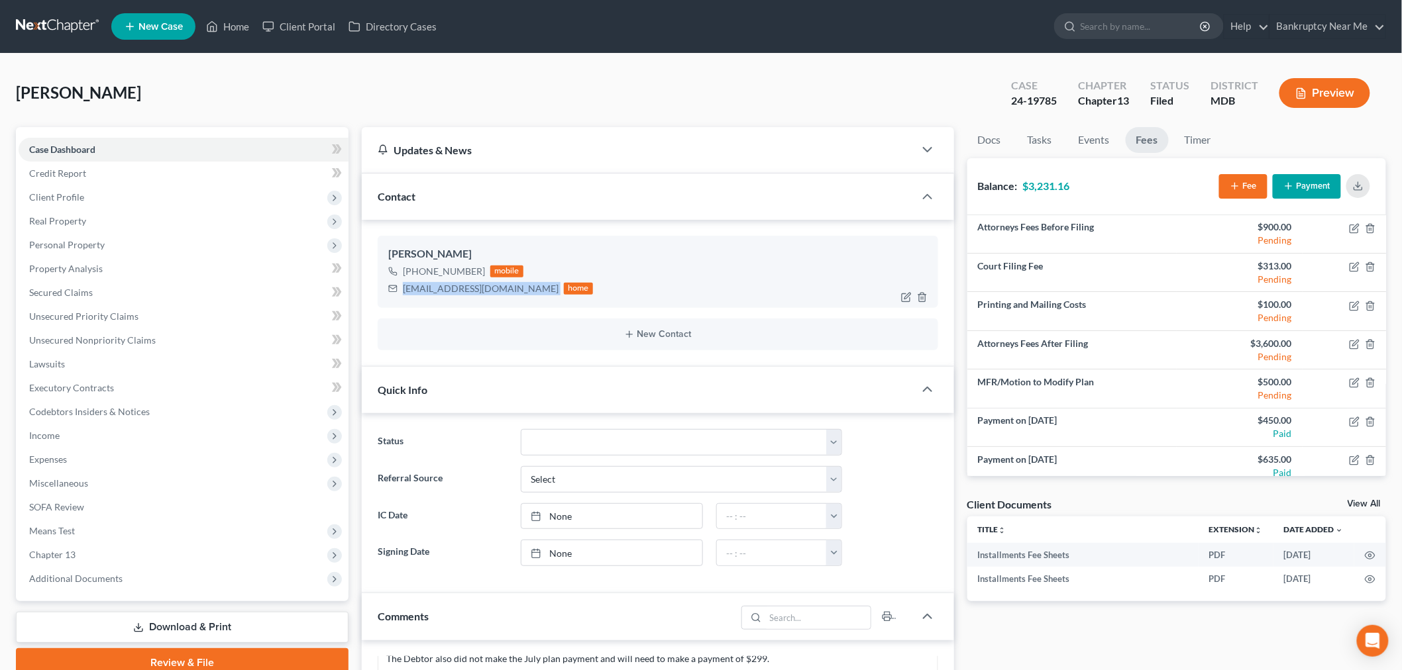
drag, startPoint x: 499, startPoint y: 287, endPoint x: 399, endPoint y: 301, distance: 101.6
click at [399, 301] on div "Patricia Penney +1 (410) 726-5531 mobile trishp613@verizon.net home" at bounding box center [658, 272] width 560 height 72
copy div "trishp613@verizon.net"
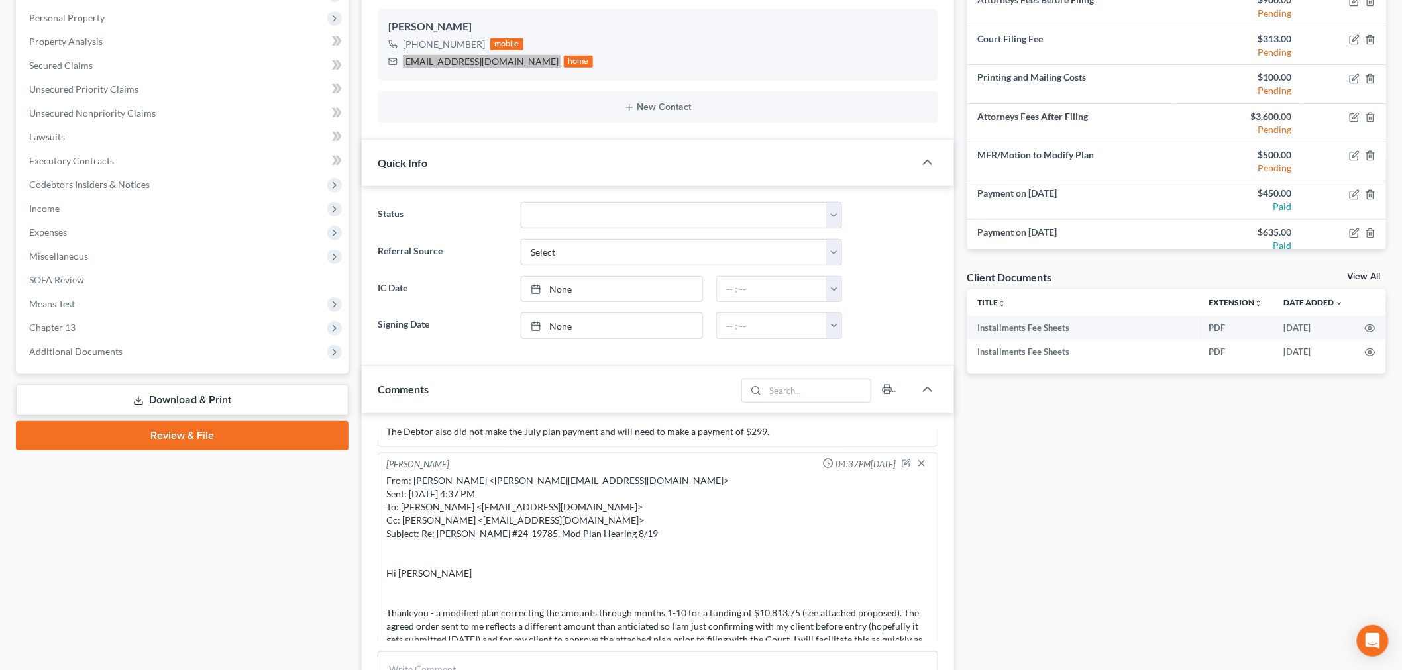
scroll to position [588, 0]
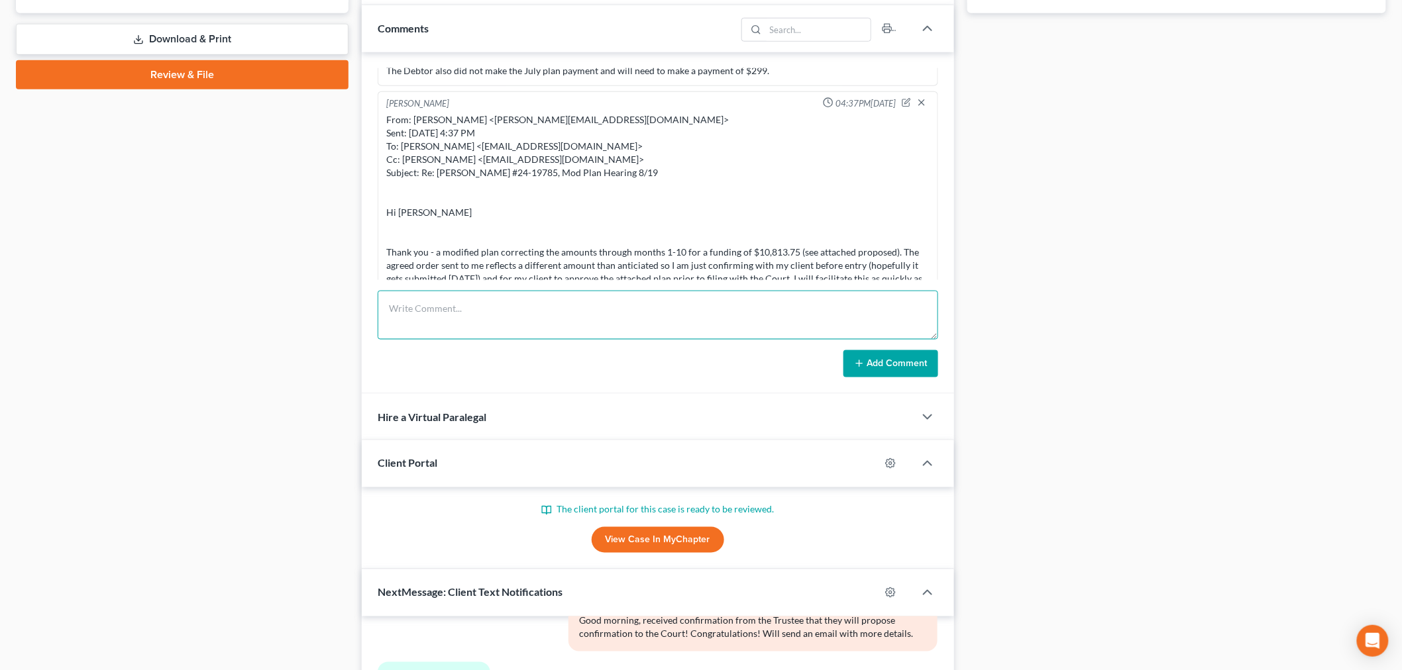
click at [664, 309] on textarea at bounding box center [658, 315] width 560 height 49
paste textarea "Please review and sign the modified plan where your new plan payment of $216.28…"
type textarea "Please review and sign the modified plan where your new plan payment of $216.28…"
click at [876, 363] on button "Add Comment" at bounding box center [890, 364] width 95 height 28
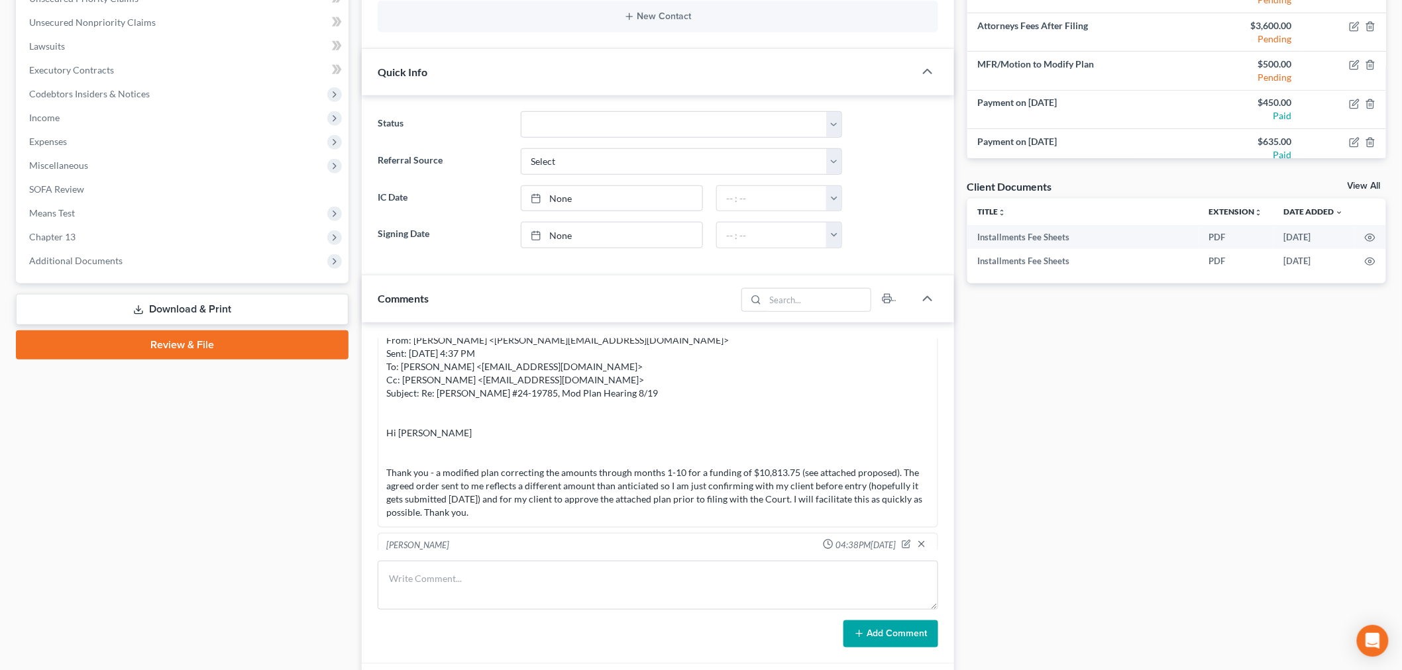
scroll to position [0, 0]
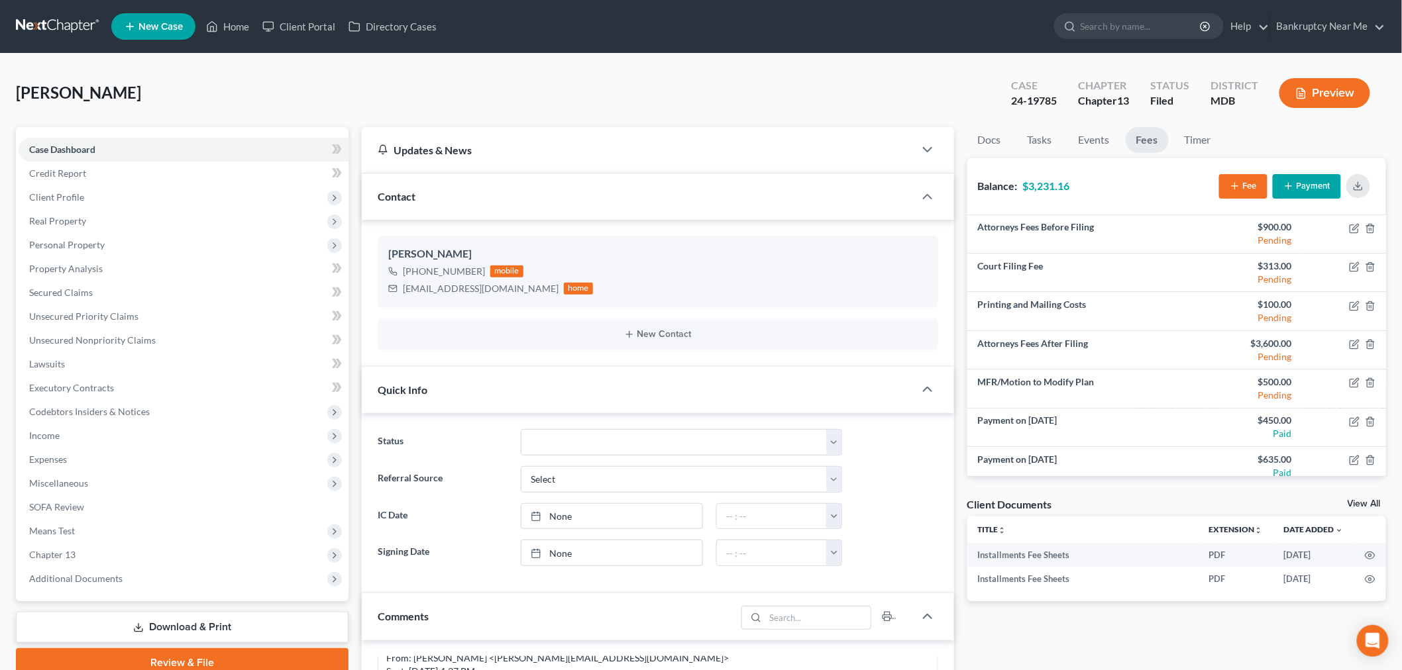
drag, startPoint x: 53, startPoint y: 28, endPoint x: 71, endPoint y: 19, distance: 20.1
click at [53, 28] on link at bounding box center [58, 27] width 85 height 24
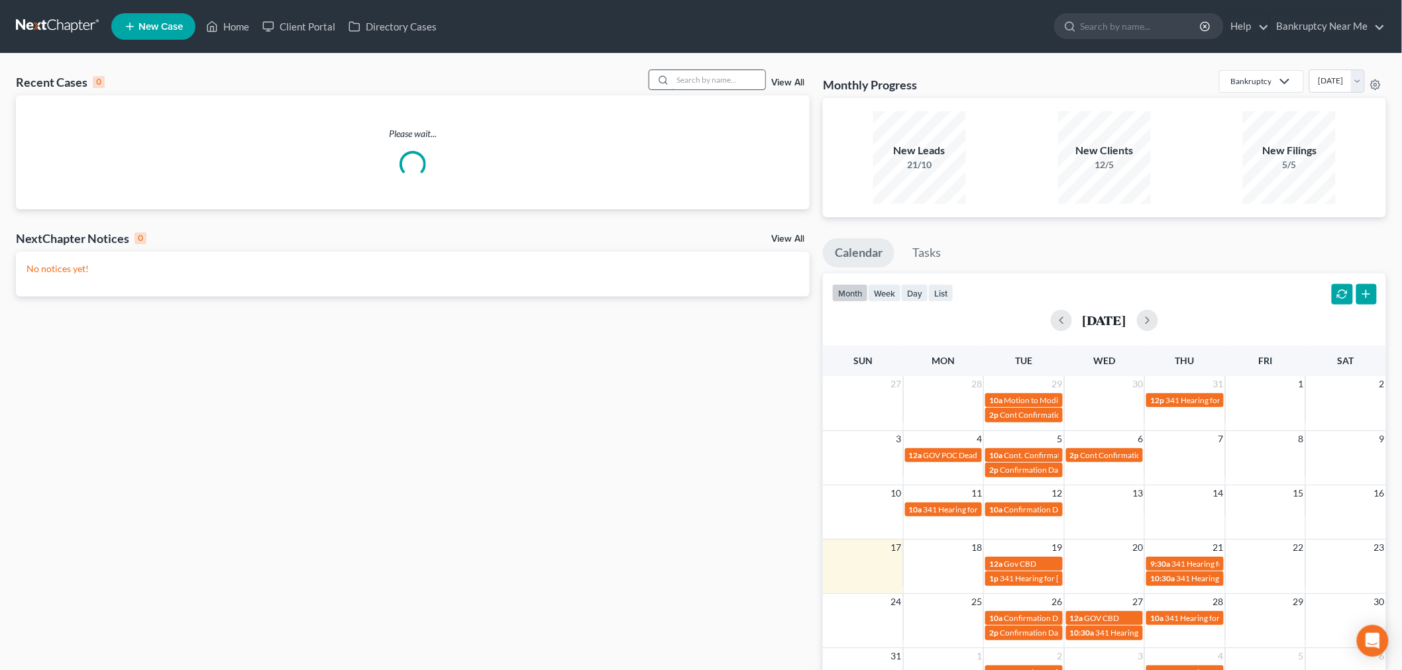
click at [686, 76] on input "search" at bounding box center [718, 79] width 93 height 19
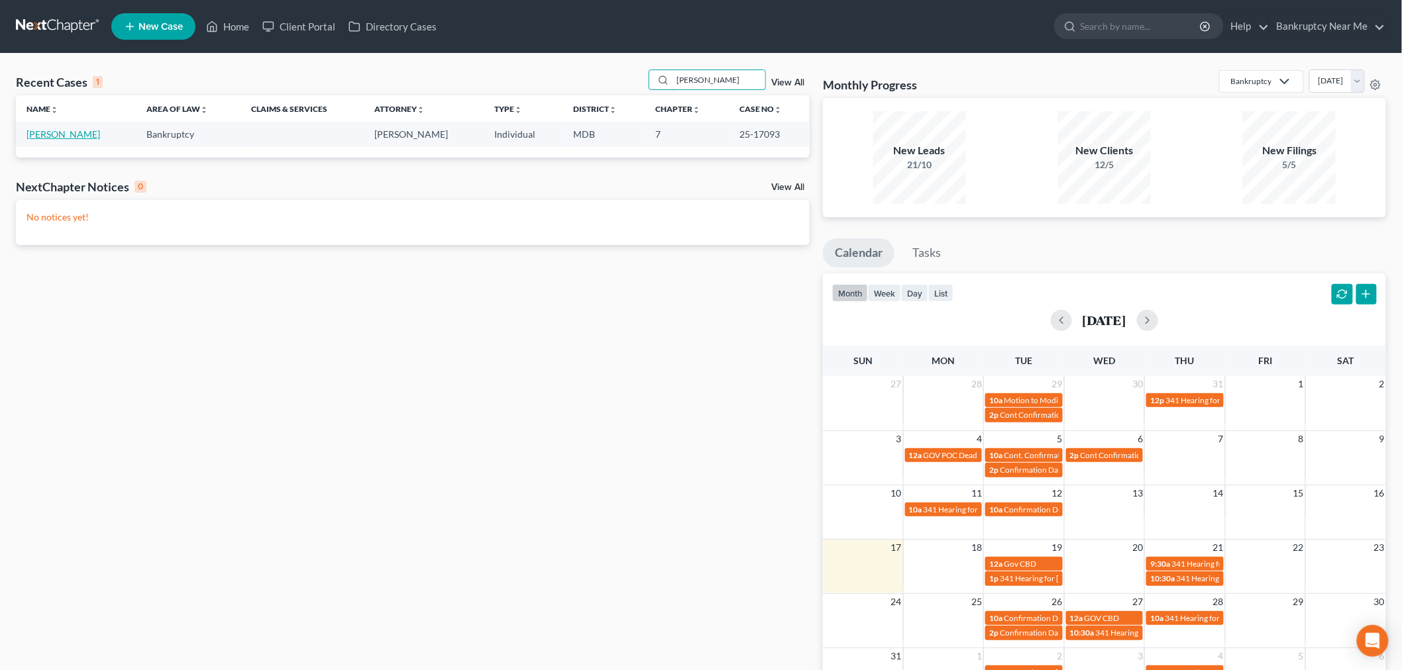
type input "[PERSON_NAME]"
click at [64, 132] on link "[PERSON_NAME]" at bounding box center [63, 134] width 74 height 11
select select "6"
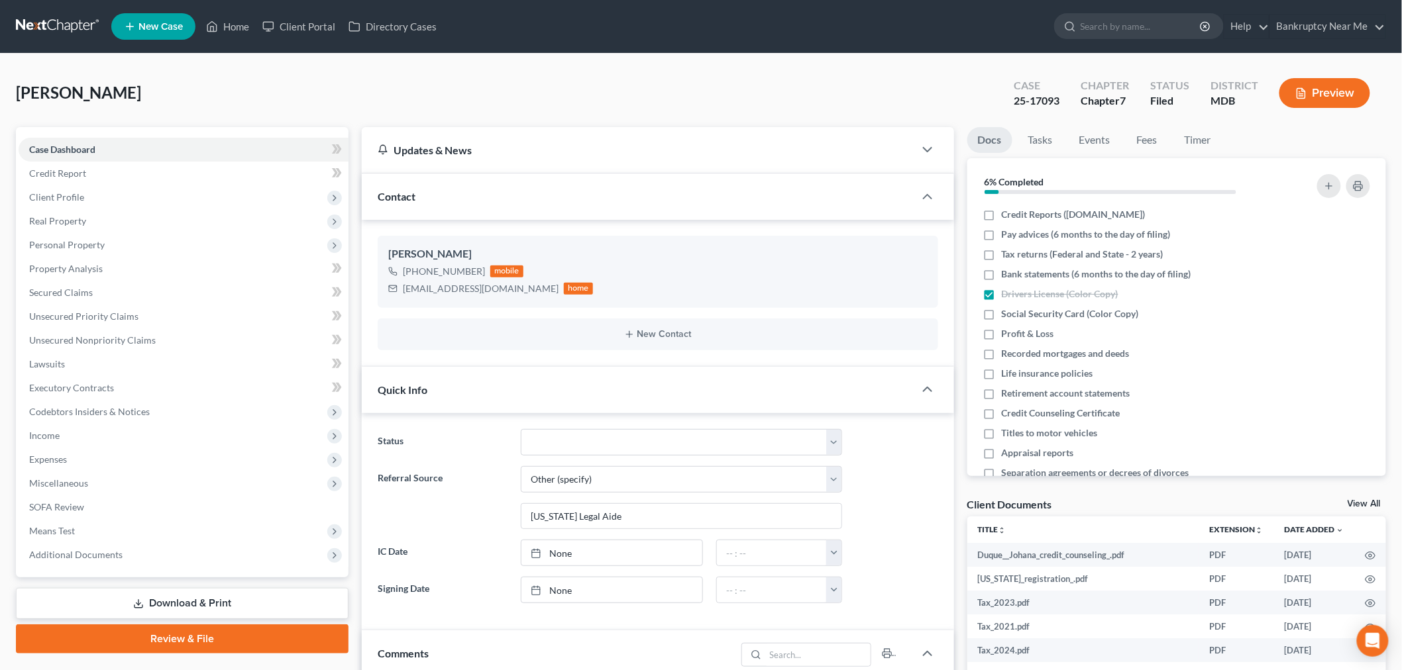
scroll to position [6479, 0]
drag, startPoint x: 1064, startPoint y: 98, endPoint x: 994, endPoint y: 106, distance: 70.0
click at [994, 106] on div "[PERSON_NAME] Upgraded Case 25-17093 Chapter Chapter 7 Status Filed District MD…" at bounding box center [701, 99] width 1370 height 58
copy div "25-17093"
drag, startPoint x: 1041, startPoint y: 153, endPoint x: 1041, endPoint y: 146, distance: 7.3
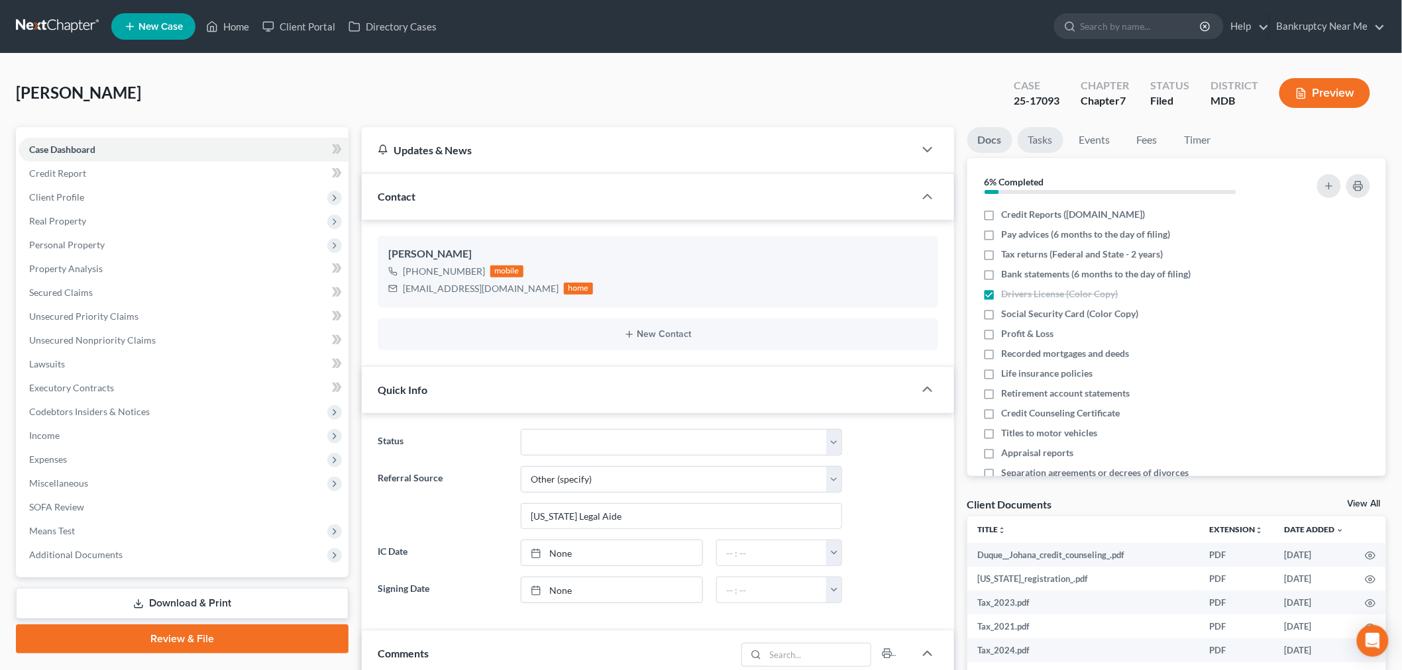
click at [1040, 153] on li "Tasks" at bounding box center [1040, 142] width 46 height 31
click at [1029, 134] on link "Tasks" at bounding box center [1040, 140] width 46 height 26
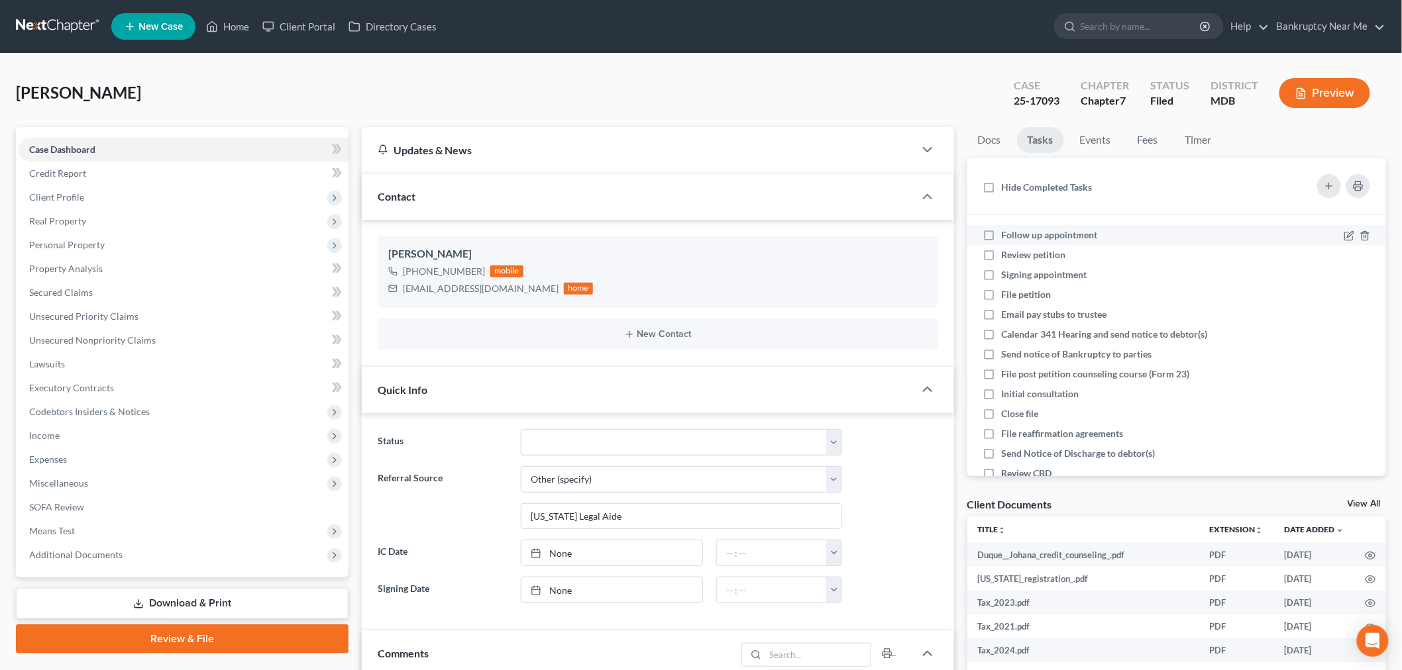
click at [1082, 233] on span "Follow up appointment" at bounding box center [1050, 234] width 96 height 11
click at [1015, 233] on input "Follow up appointment" at bounding box center [1011, 233] width 9 height 9
checkbox input "true"
drag, startPoint x: 1043, startPoint y: 248, endPoint x: 1041, endPoint y: 260, distance: 12.2
click at [1043, 249] on span "Review petition" at bounding box center [1034, 254] width 64 height 11
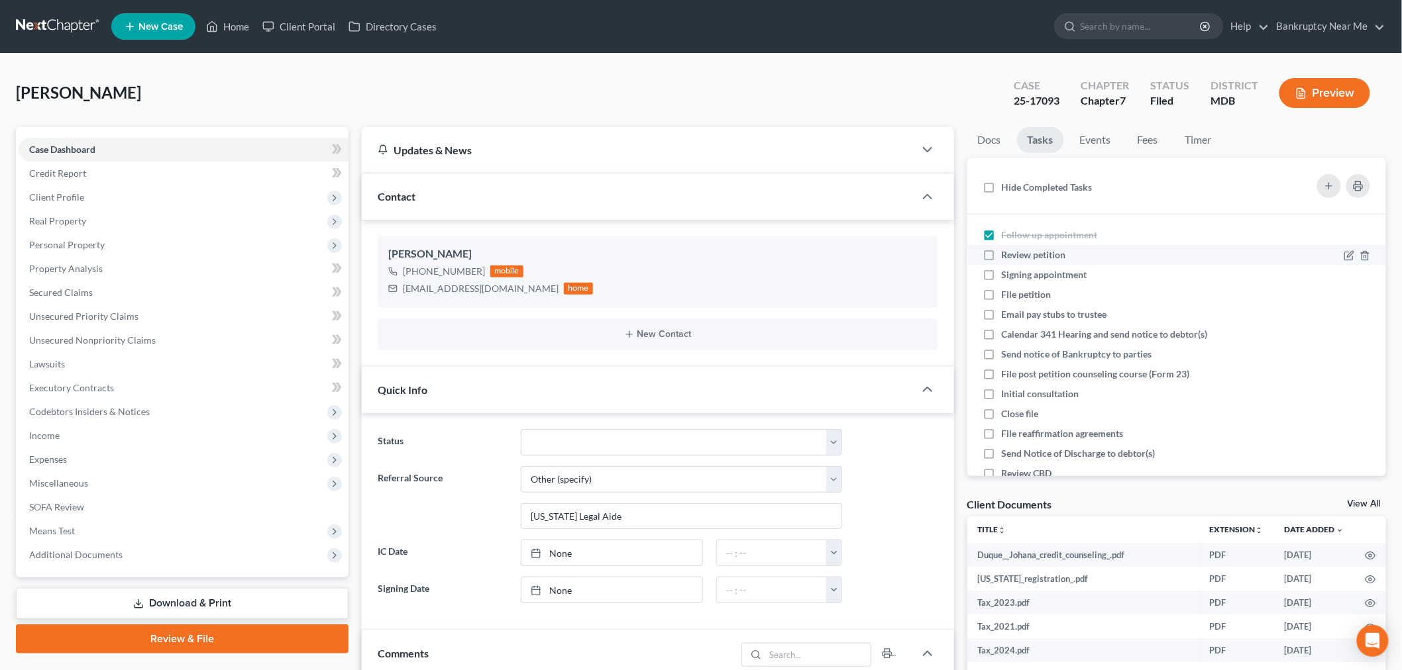
click at [1015, 249] on input "Review petition" at bounding box center [1011, 252] width 9 height 9
checkbox input "true"
click at [1027, 270] on span "Signing appointment" at bounding box center [1044, 274] width 85 height 11
click at [1015, 270] on input "Signing appointment" at bounding box center [1011, 272] width 9 height 9
checkbox input "true"
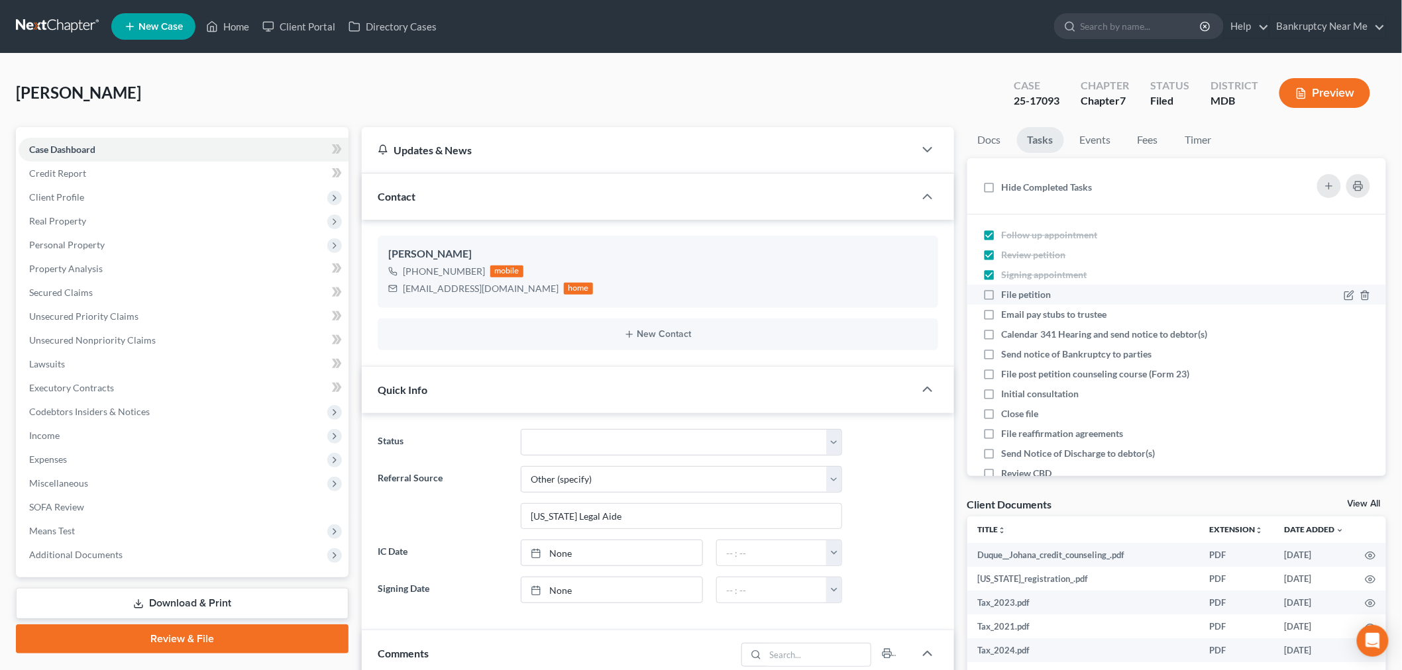
click at [1025, 293] on span "File petition" at bounding box center [1027, 294] width 50 height 11
click at [1015, 293] on input "File petition" at bounding box center [1011, 292] width 9 height 9
checkbox input "true"
click at [1054, 391] on span "Initial consultation" at bounding box center [1041, 393] width 78 height 11
click at [1015, 391] on input "Initial consultation" at bounding box center [1011, 392] width 9 height 9
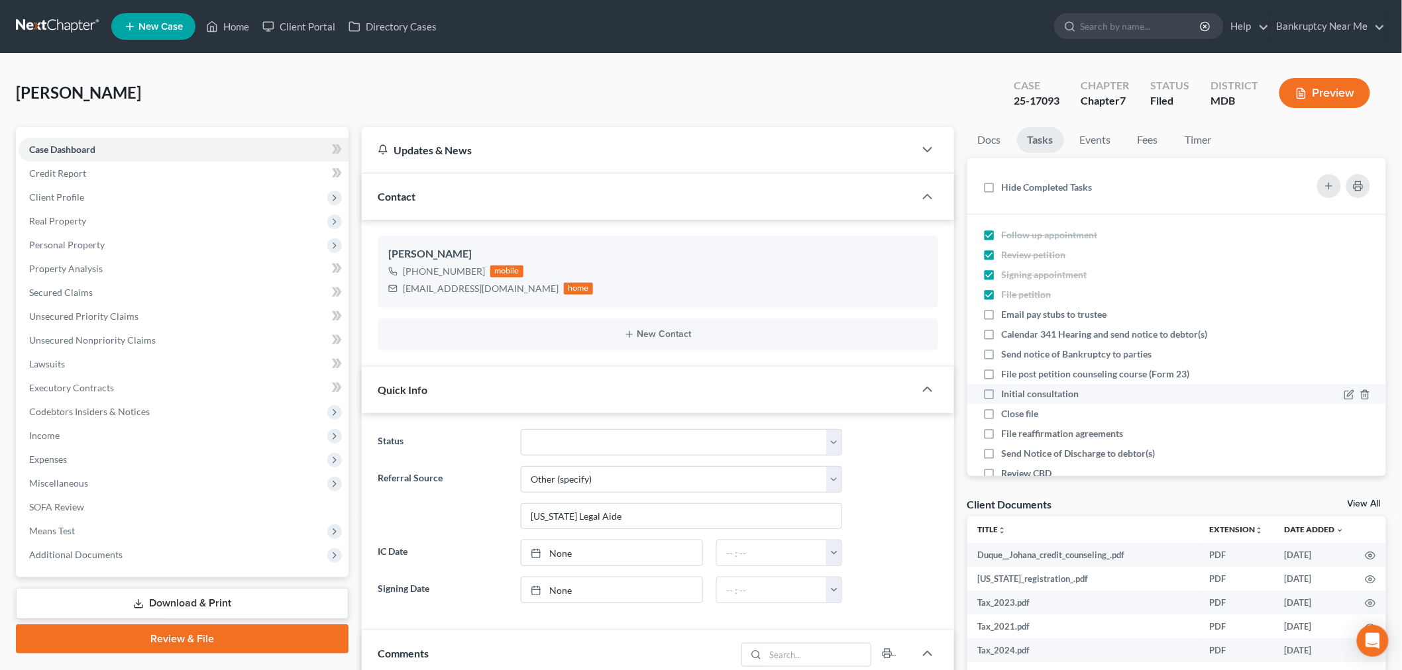
checkbox input "true"
click at [1076, 374] on span "File post petition counseling course (Form 23)" at bounding box center [1096, 373] width 188 height 11
click at [1015, 374] on input "File post petition counseling course (Form 23)" at bounding box center [1011, 372] width 9 height 9
checkbox input "true"
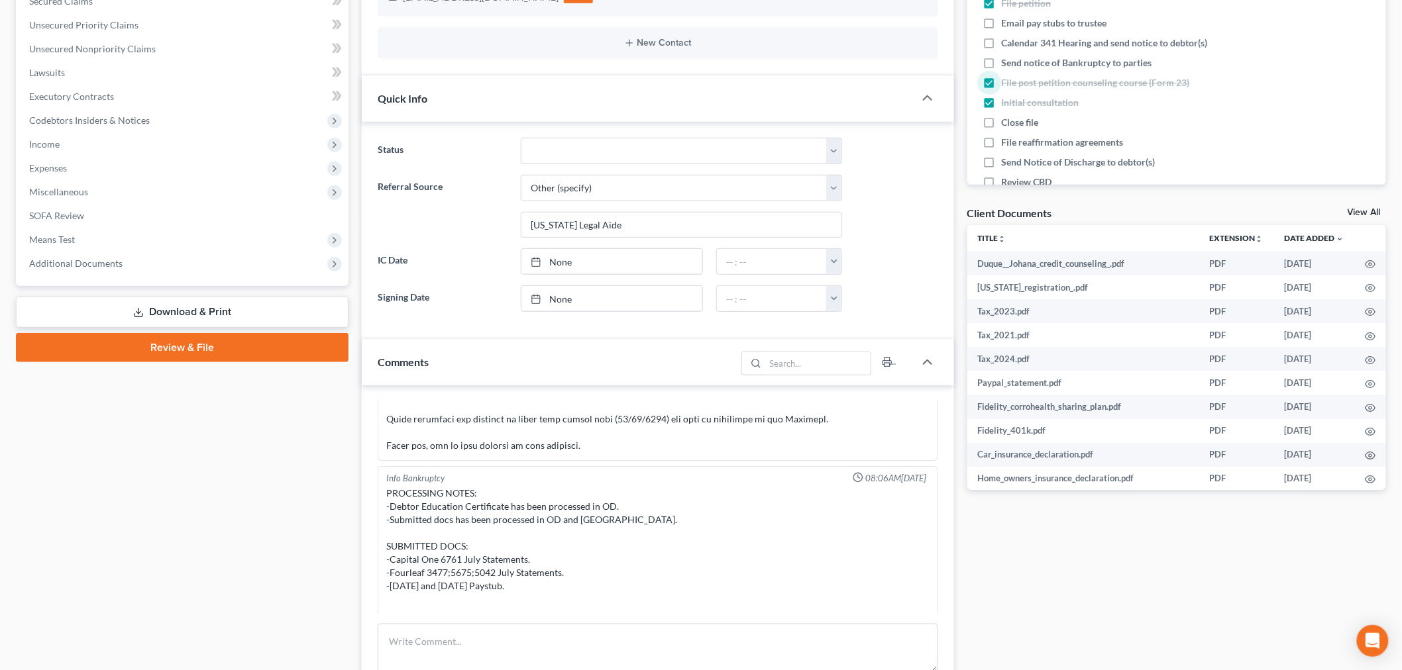
scroll to position [588, 0]
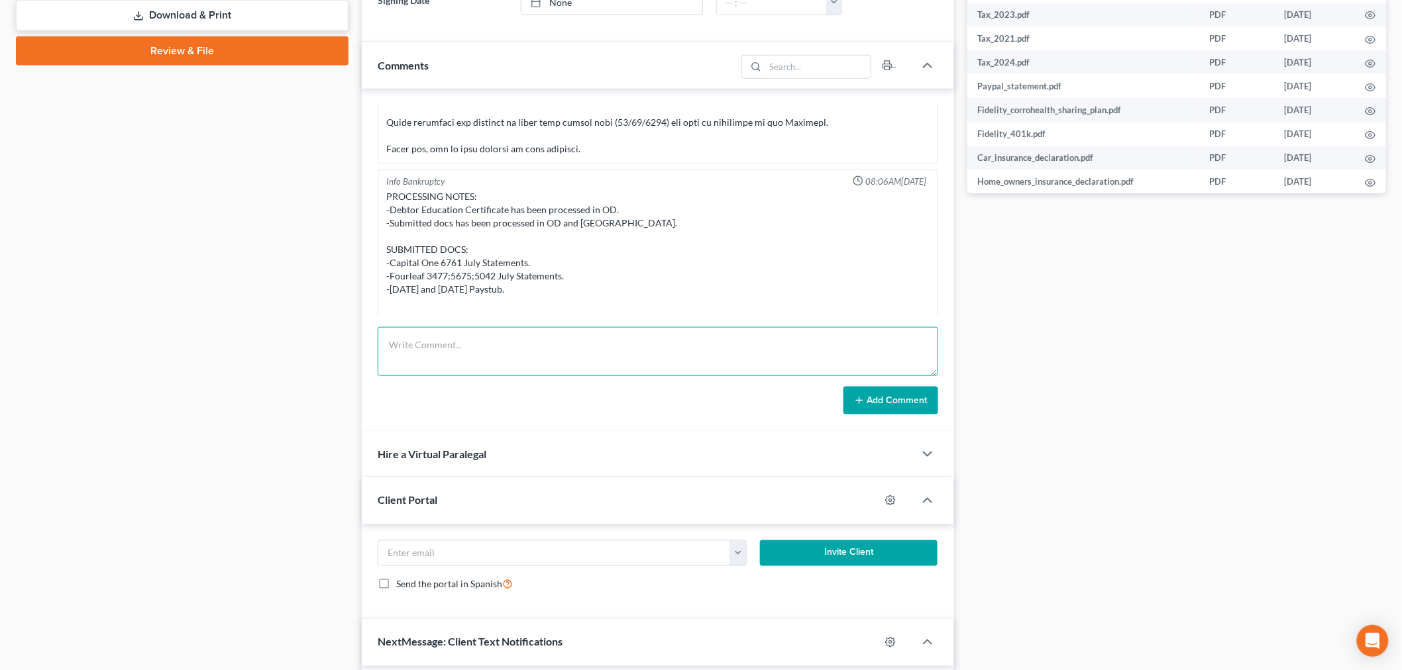
click at [707, 361] on textarea at bounding box center [658, 351] width 560 height 49
type textarea "2nd course filed doc 11"
click at [917, 399] on button "Add Comment" at bounding box center [890, 401] width 95 height 28
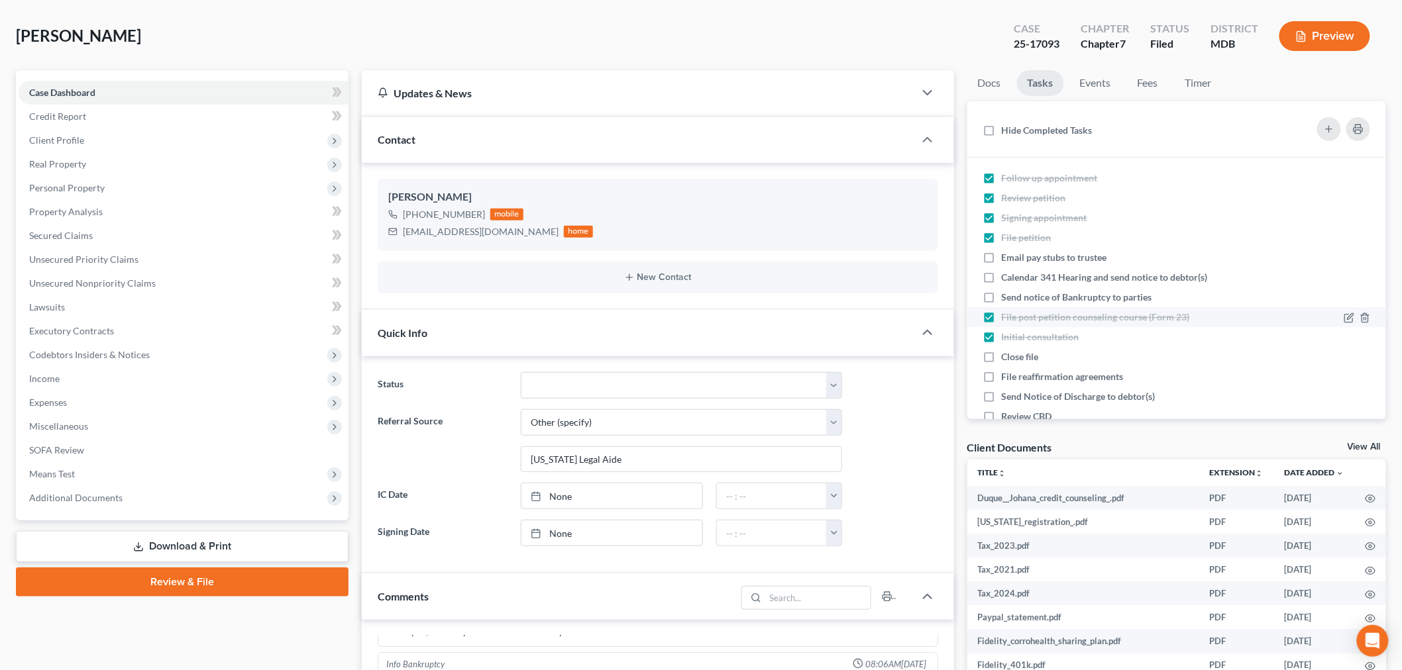
scroll to position [0, 0]
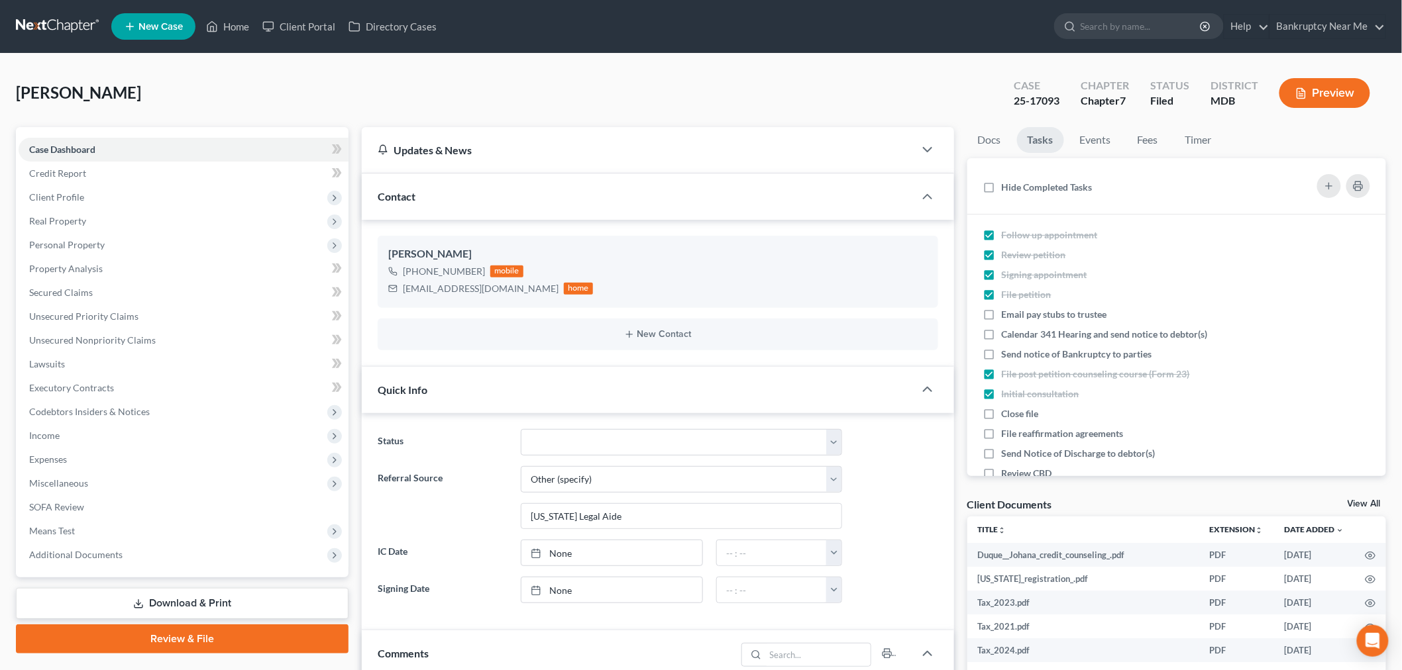
click at [54, 28] on link at bounding box center [58, 27] width 85 height 24
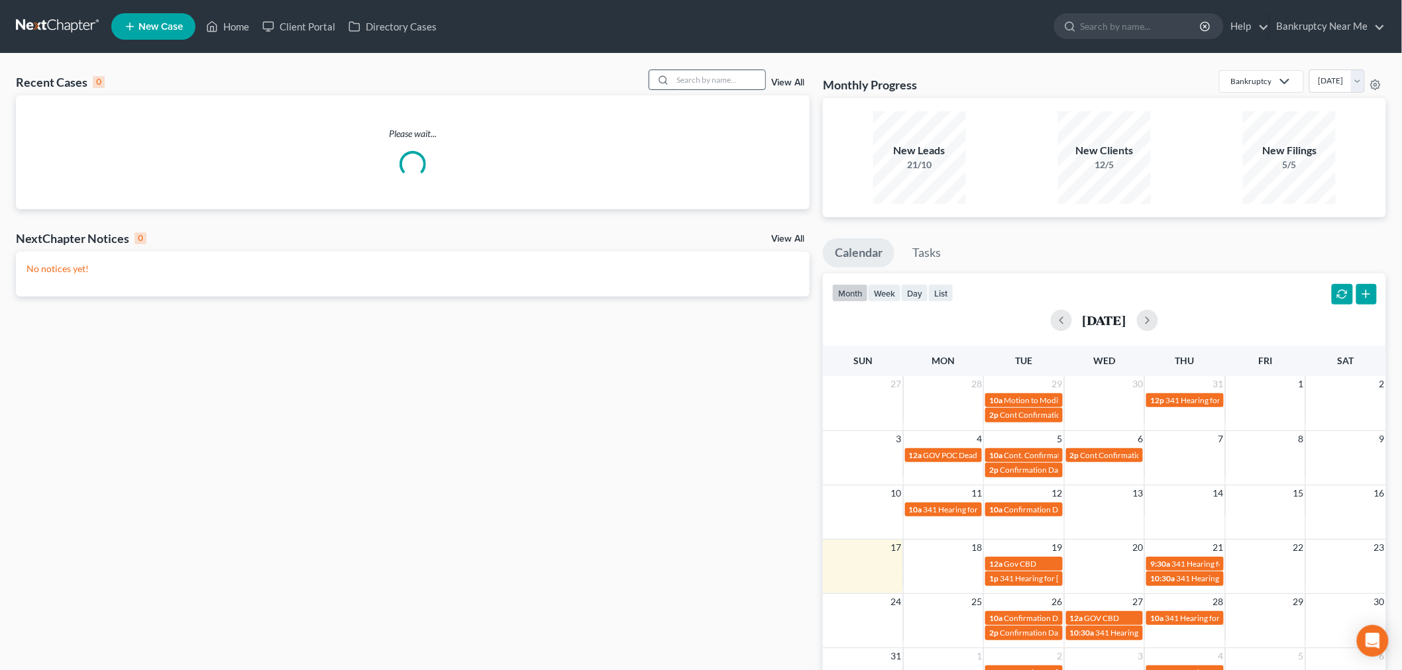
click at [725, 78] on input "search" at bounding box center [718, 79] width 93 height 19
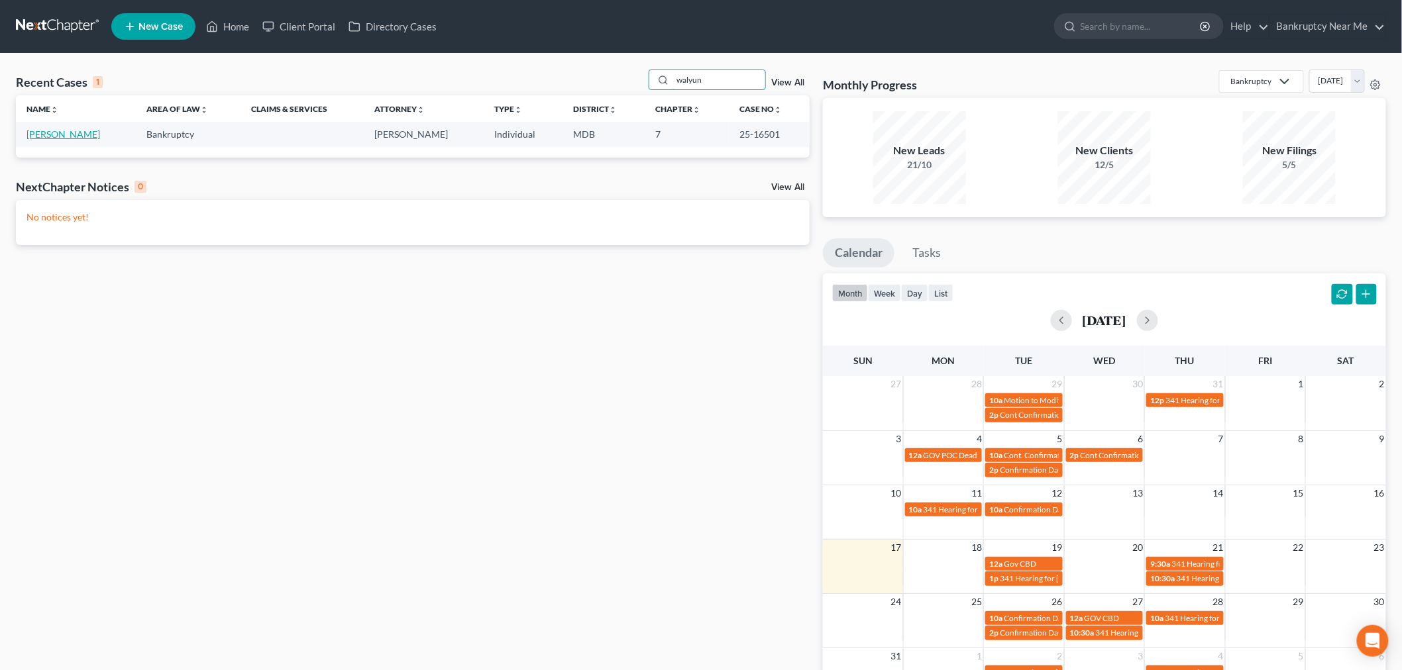
type input "walyun"
click at [67, 137] on link "[PERSON_NAME]" at bounding box center [63, 134] width 74 height 11
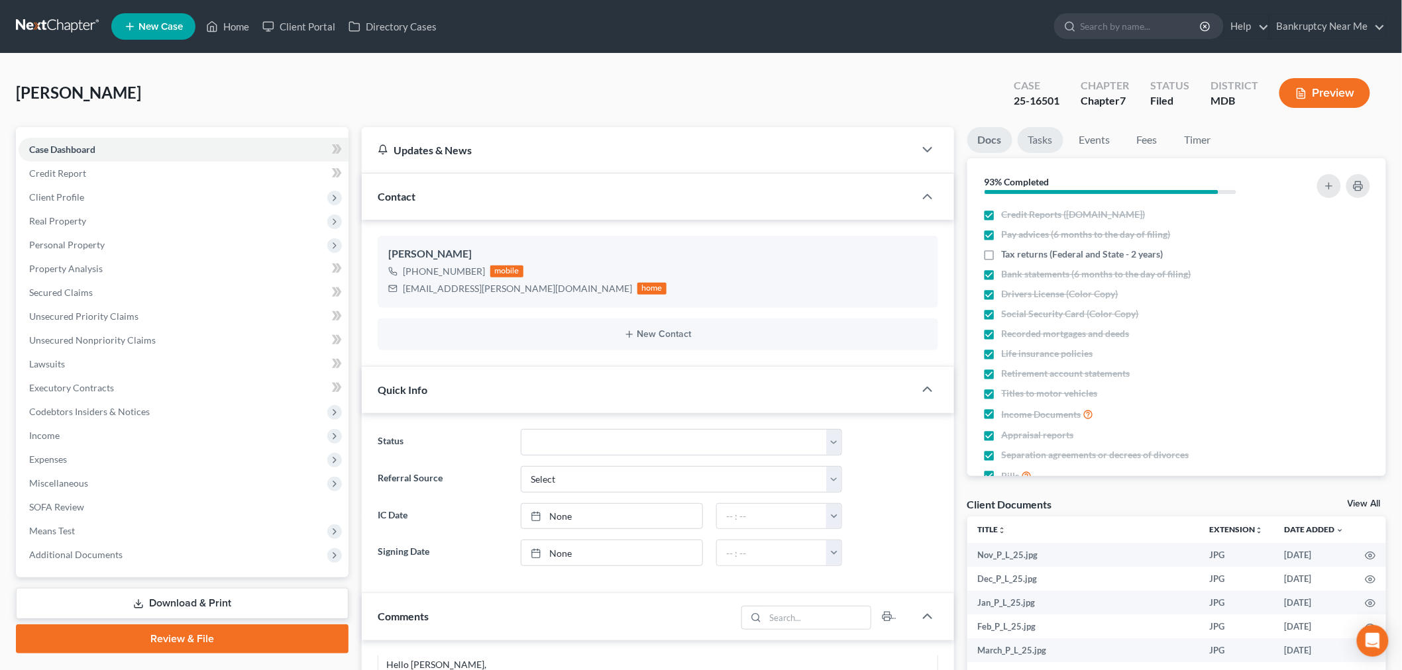
click at [1038, 134] on link "Tasks" at bounding box center [1040, 140] width 46 height 26
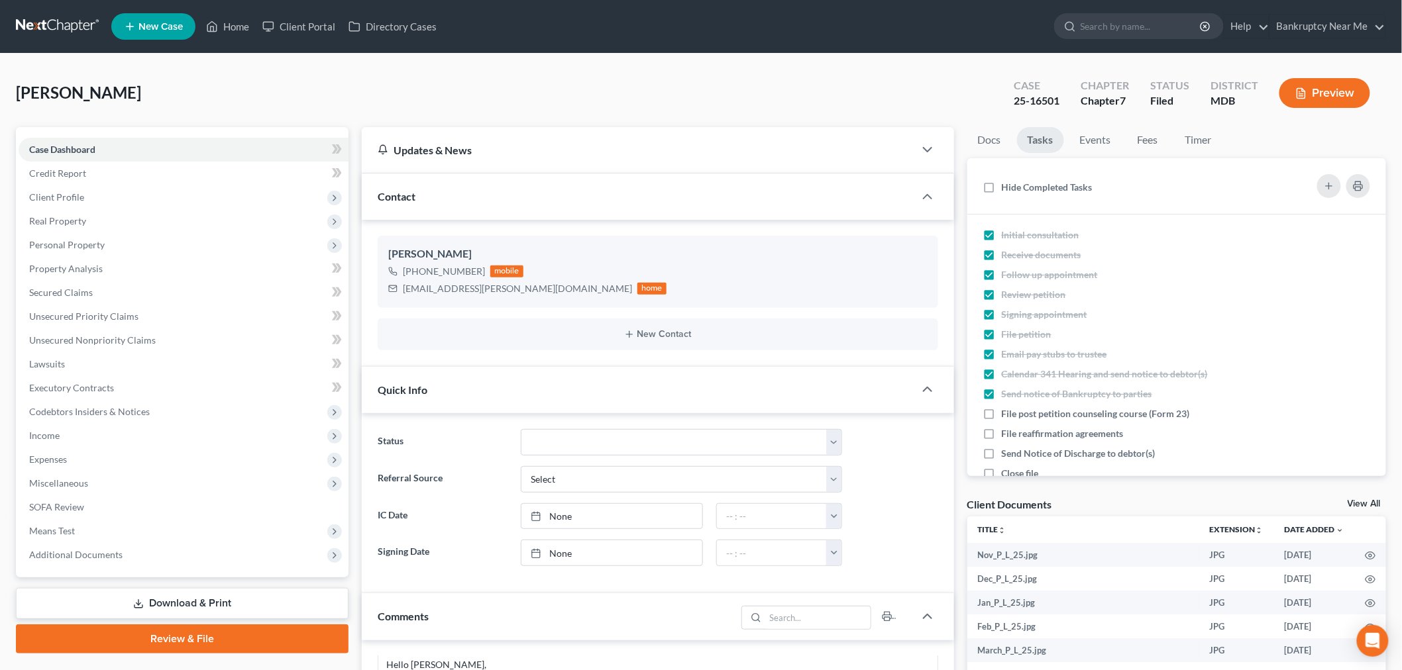
click at [38, 26] on link at bounding box center [58, 27] width 85 height 24
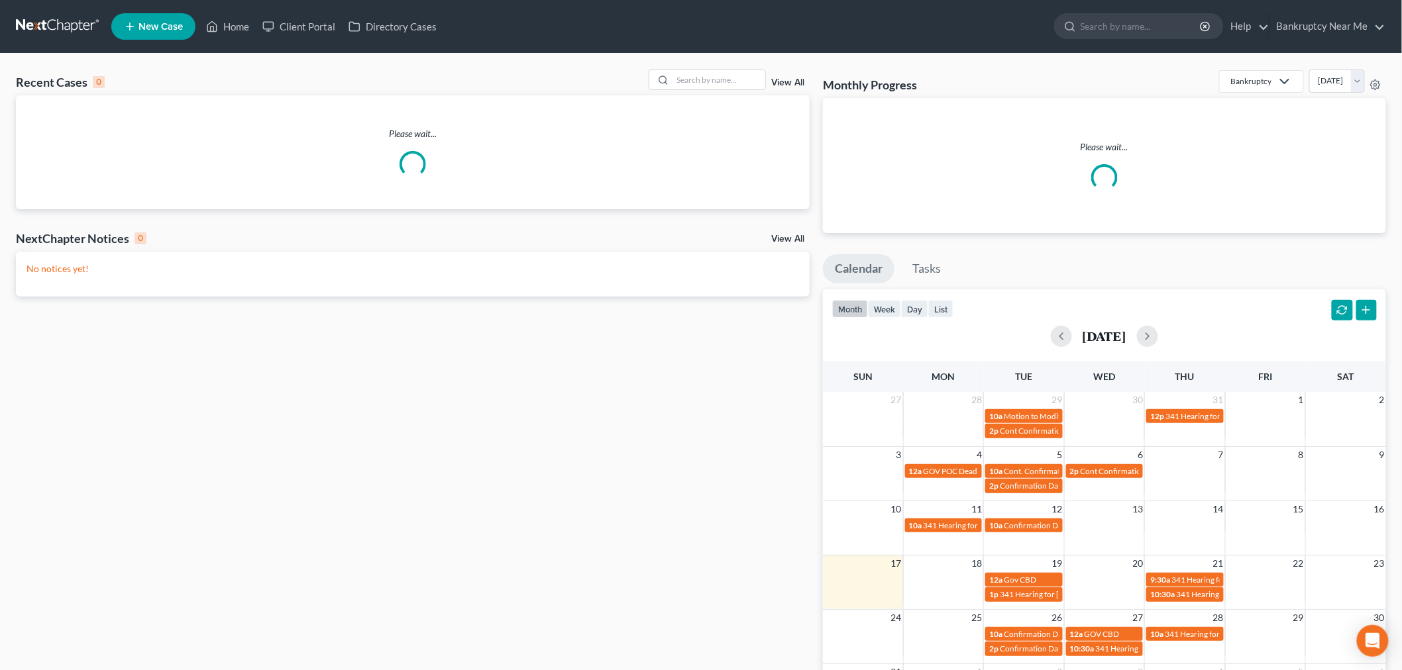
click at [732, 95] on div "Please wait..." at bounding box center [413, 152] width 794 height 114
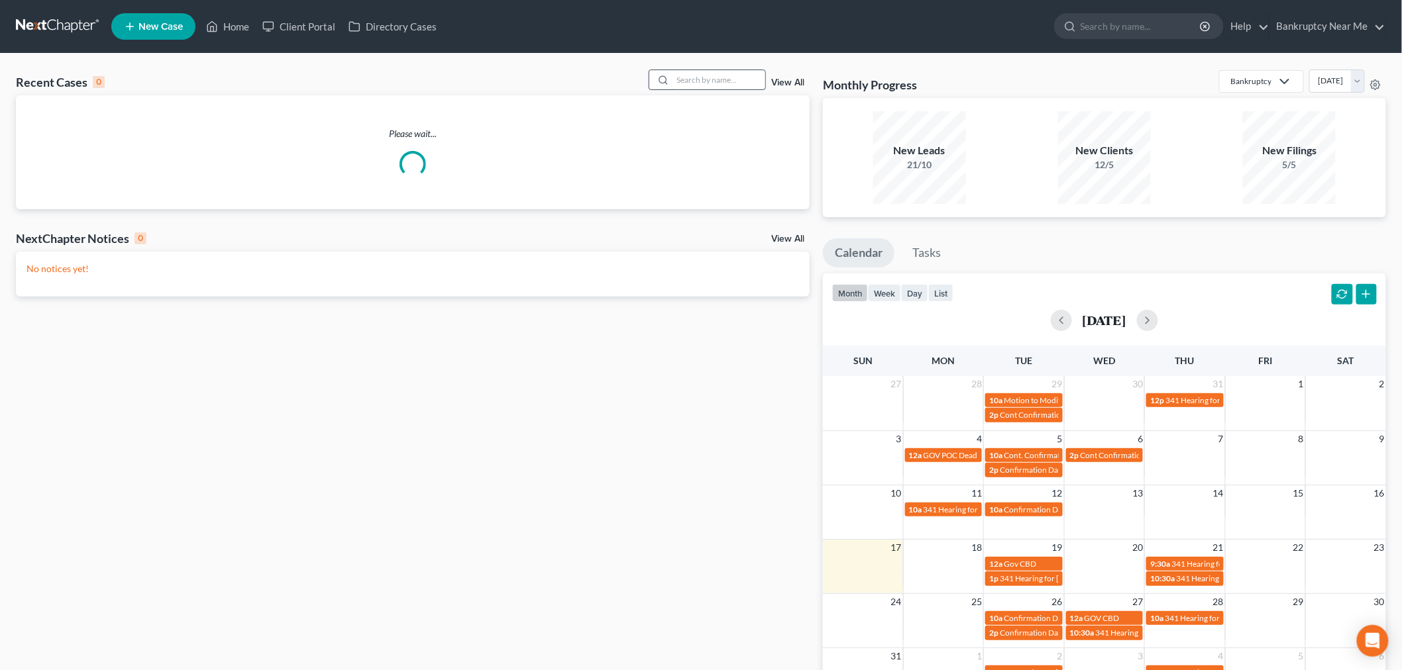
click at [733, 81] on input "search" at bounding box center [718, 79] width 93 height 19
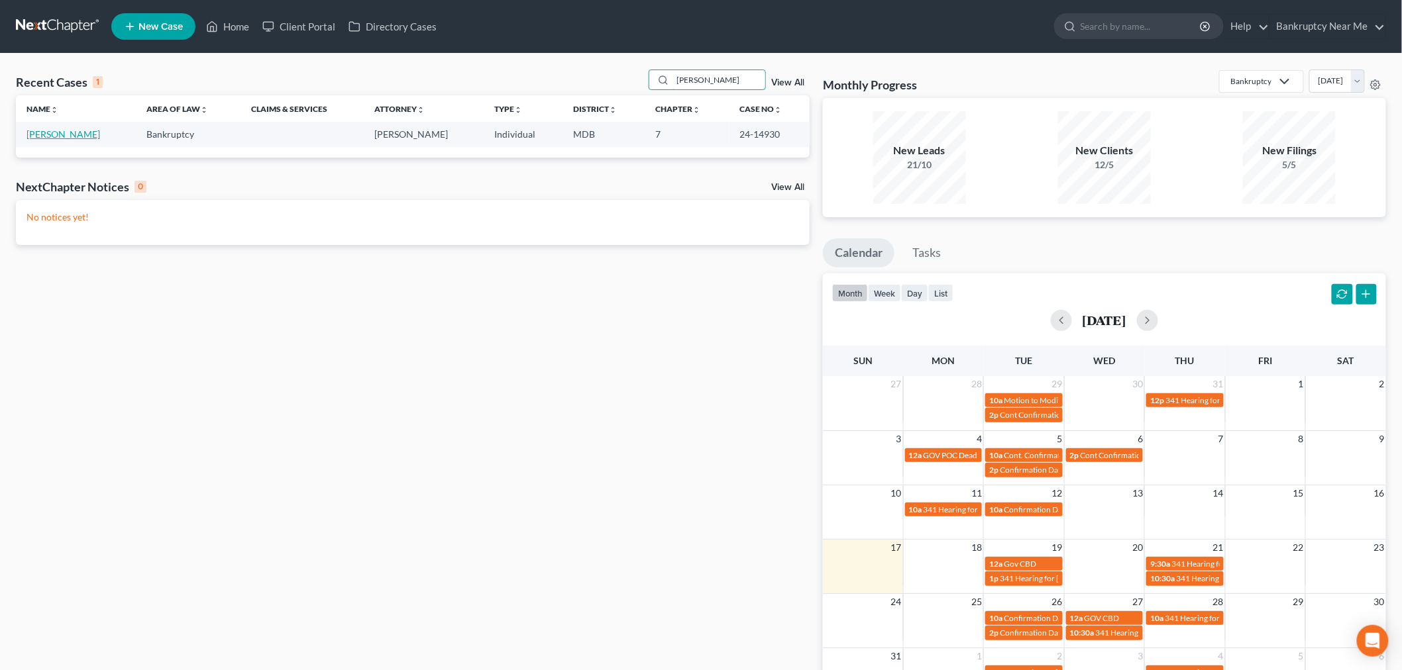
type input "[PERSON_NAME]"
click at [67, 130] on link "[PERSON_NAME]" at bounding box center [63, 134] width 74 height 11
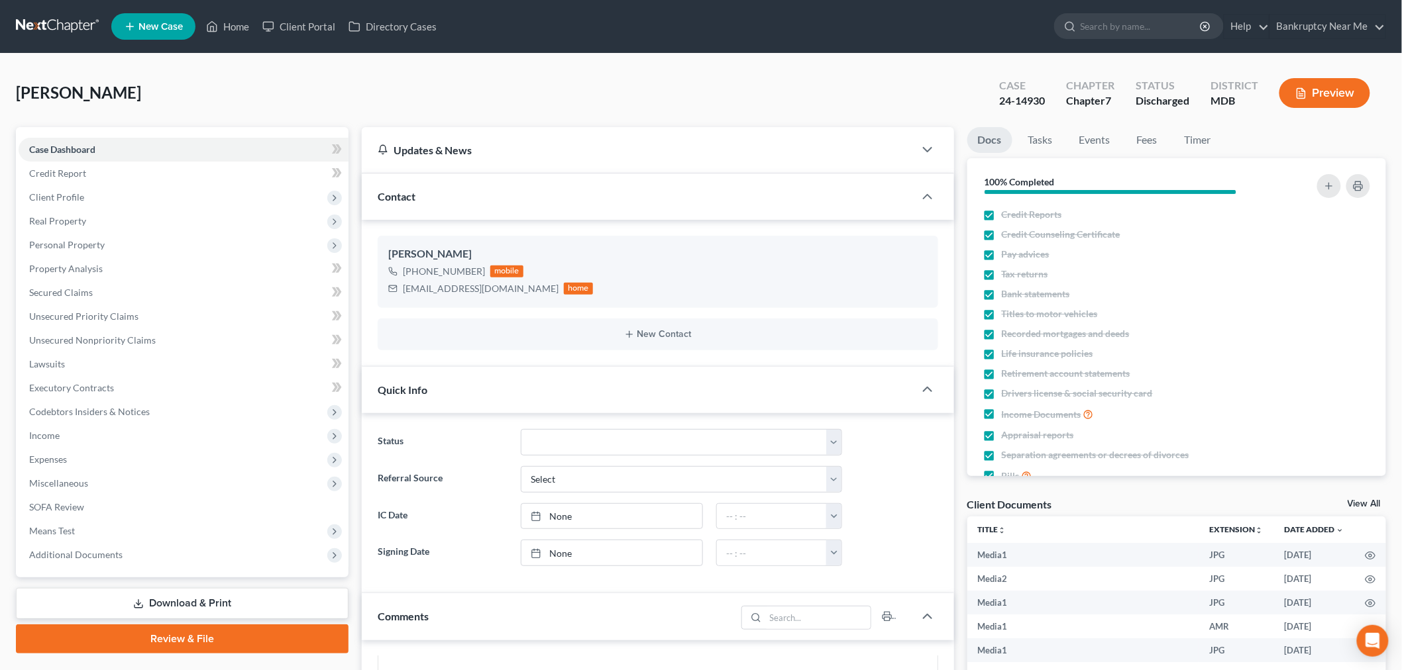
scroll to position [3886, 0]
click at [127, 287] on link "Secured Claims" at bounding box center [184, 293] width 330 height 24
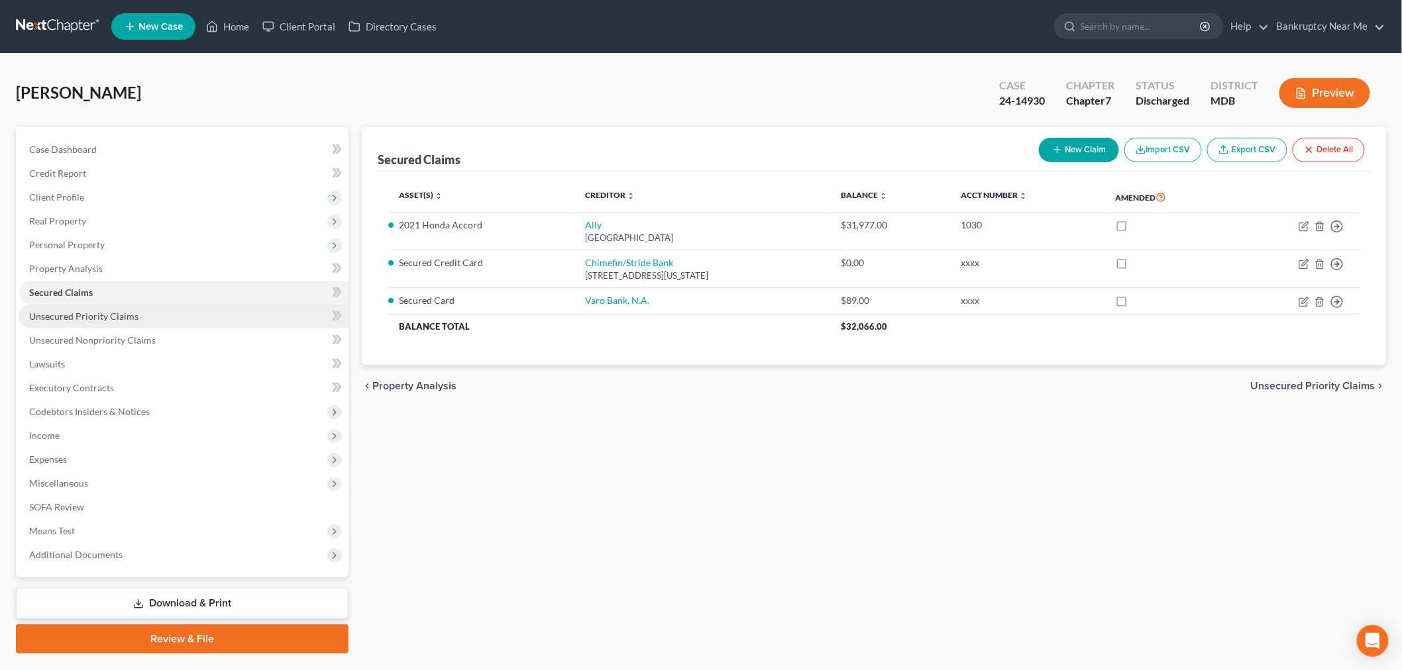
click at [162, 309] on link "Unsecured Priority Claims" at bounding box center [184, 317] width 330 height 24
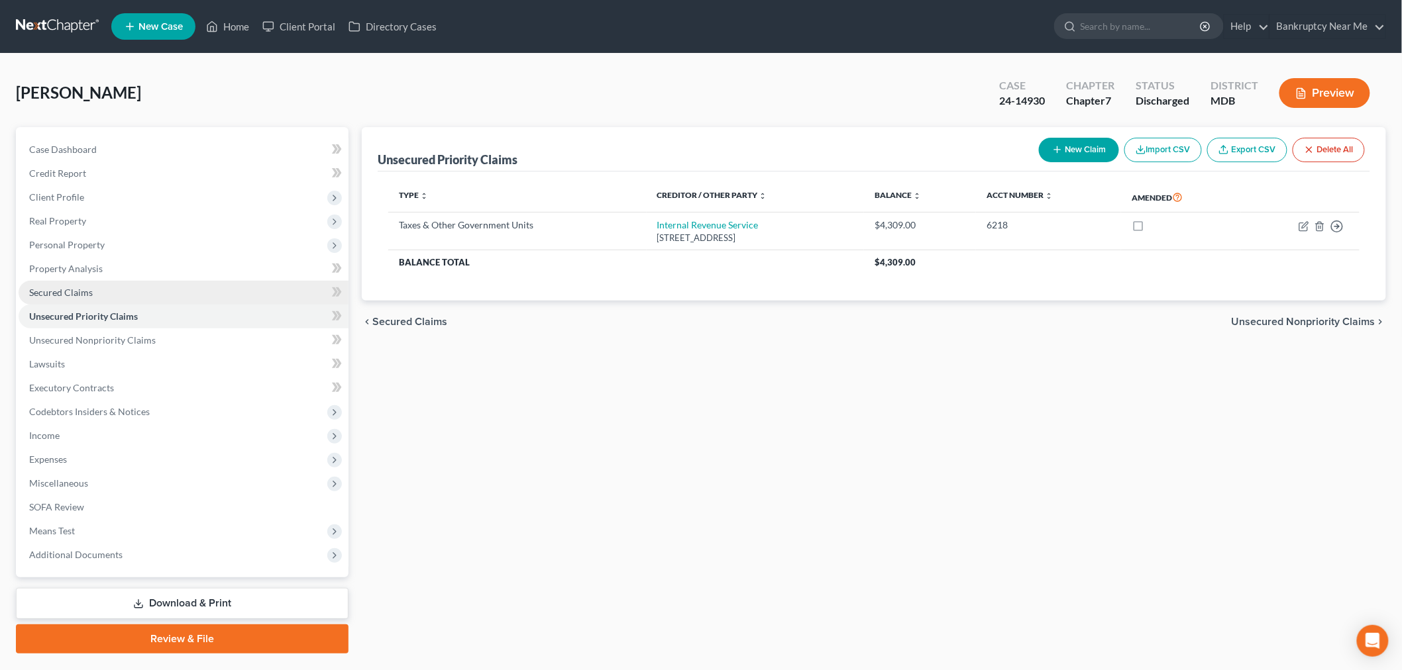
click at [163, 303] on link "Secured Claims" at bounding box center [184, 293] width 330 height 24
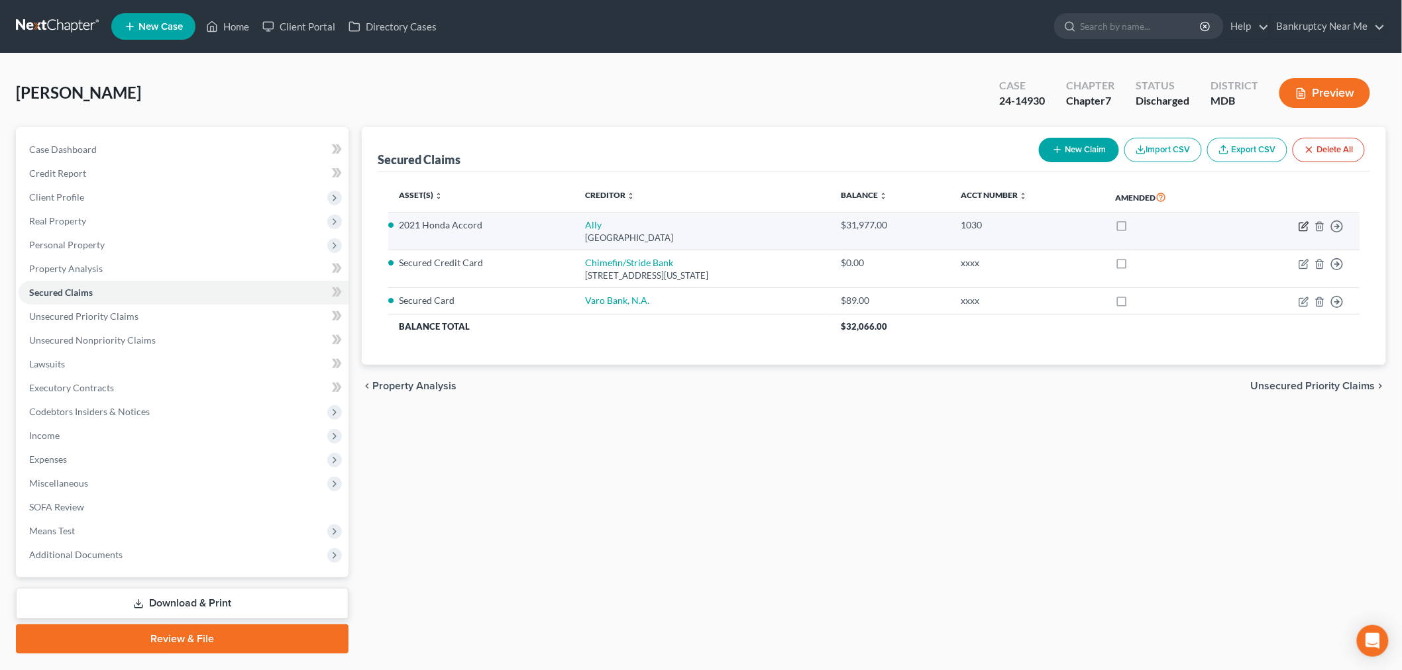
click at [1302, 223] on icon "button" at bounding box center [1303, 227] width 8 height 8
select select "24"
select select "2"
select select "0"
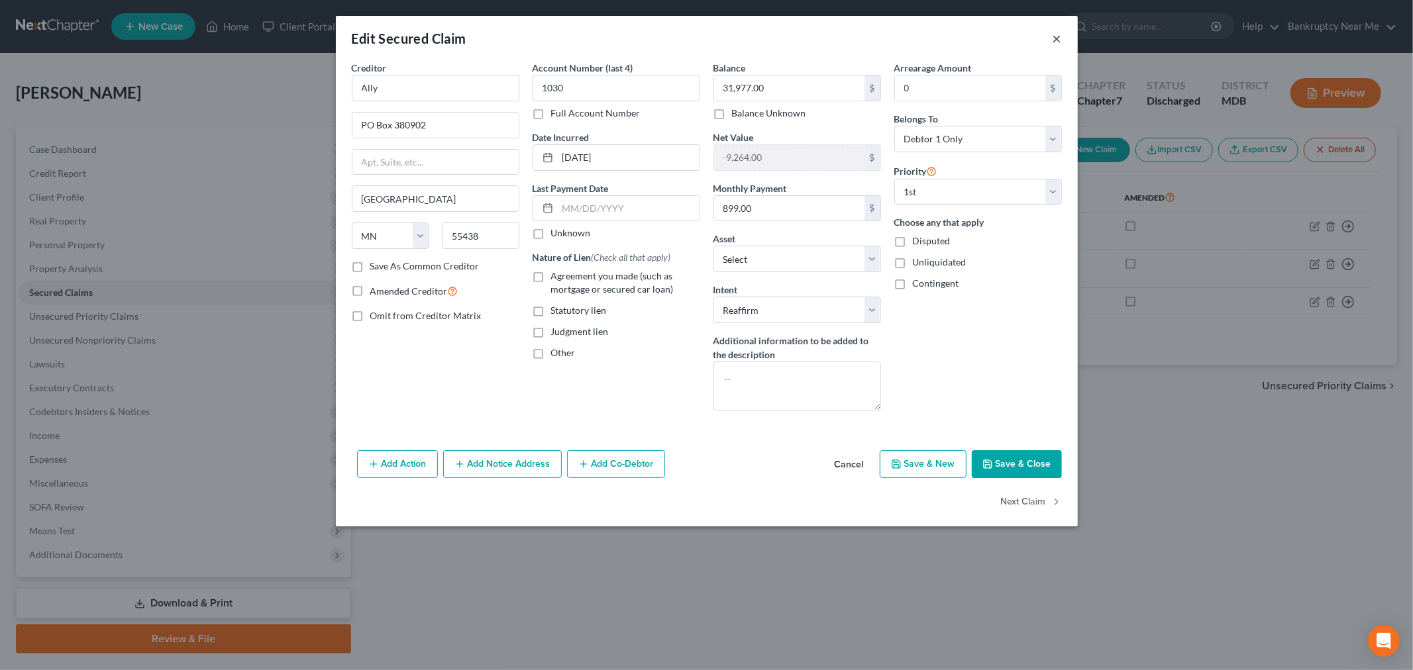
click at [1055, 33] on button "×" at bounding box center [1057, 38] width 9 height 16
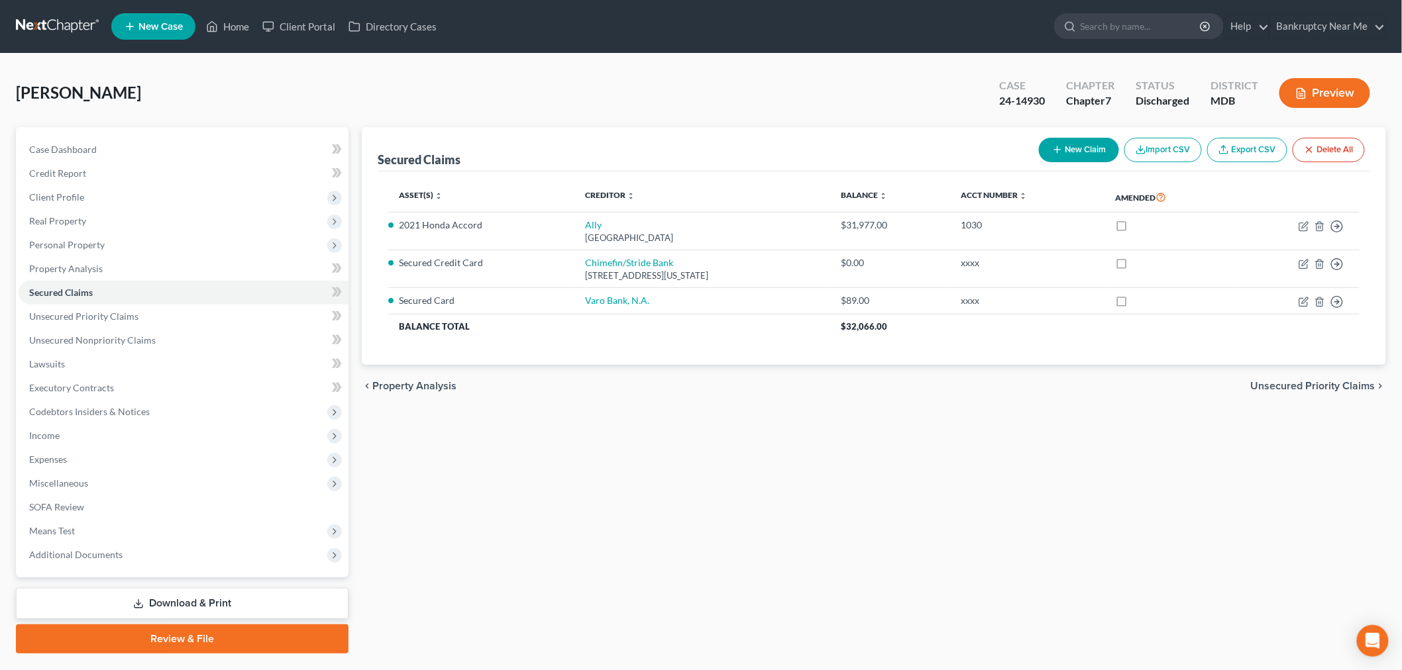
click at [77, 30] on link at bounding box center [58, 27] width 85 height 24
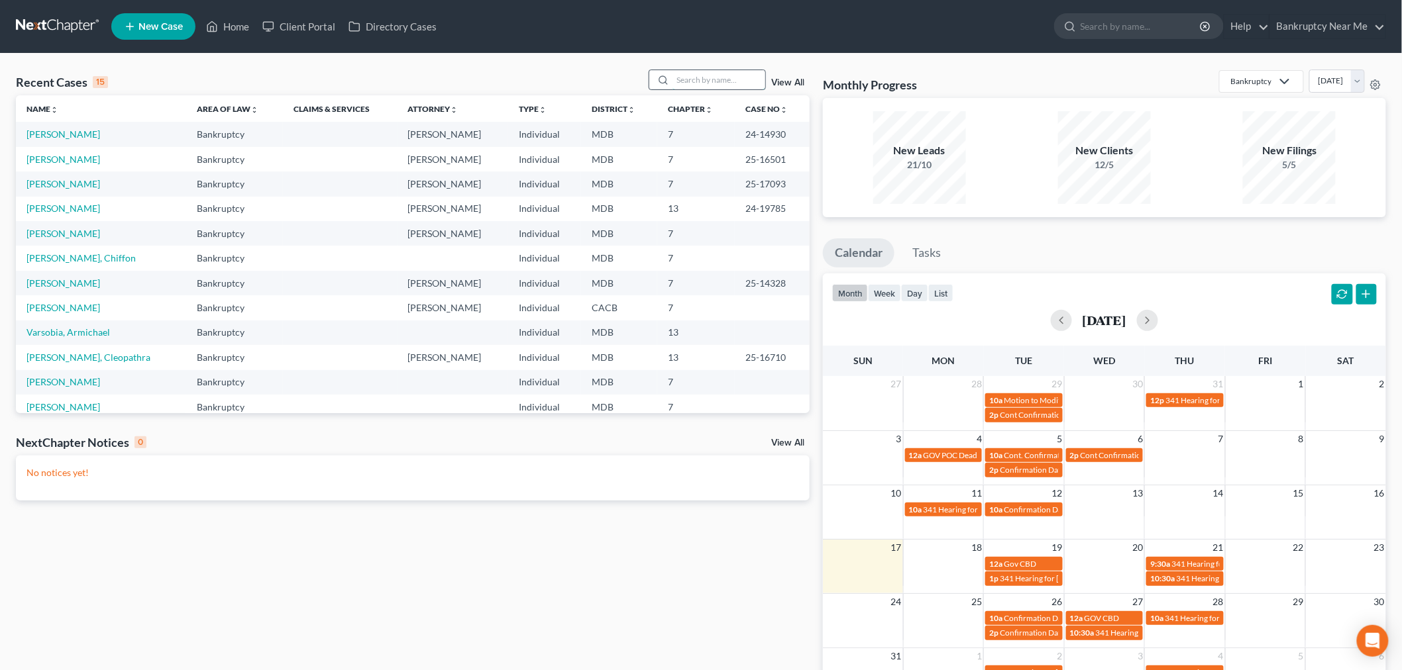
click at [705, 72] on input "search" at bounding box center [718, 79] width 93 height 19
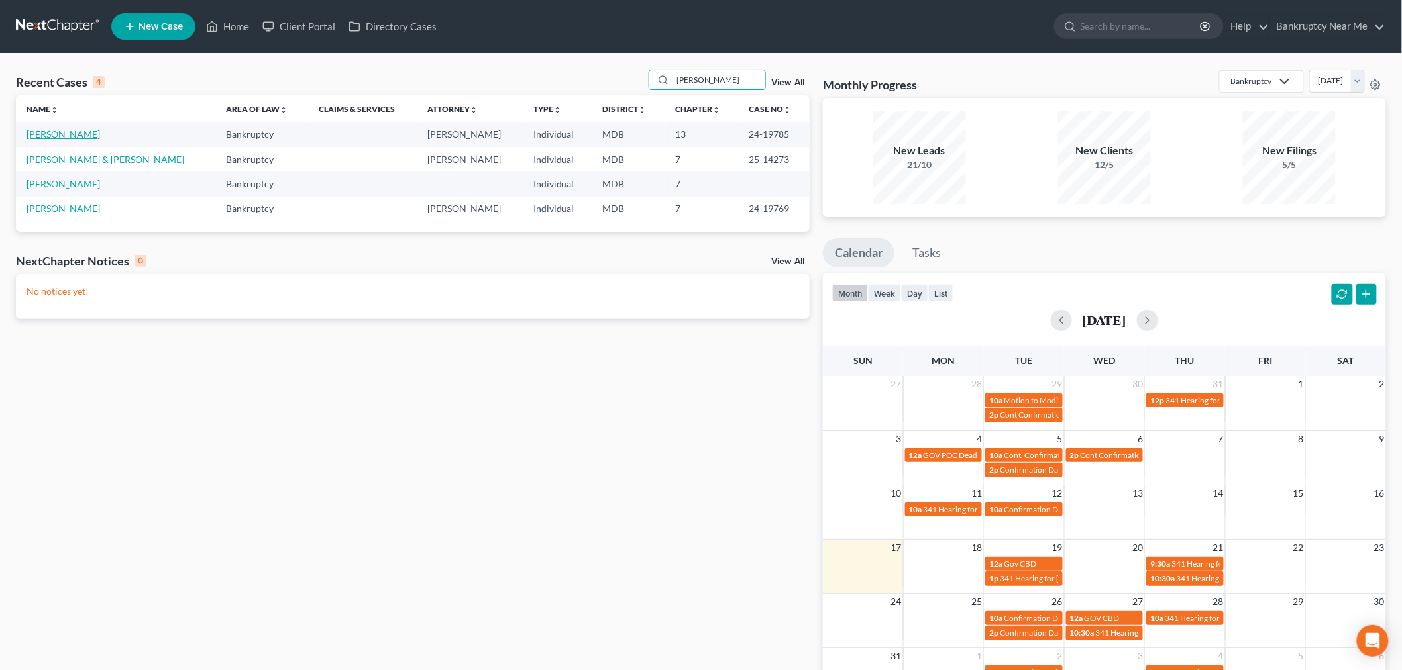
type input "[PERSON_NAME]"
click at [78, 129] on link "[PERSON_NAME]" at bounding box center [63, 134] width 74 height 11
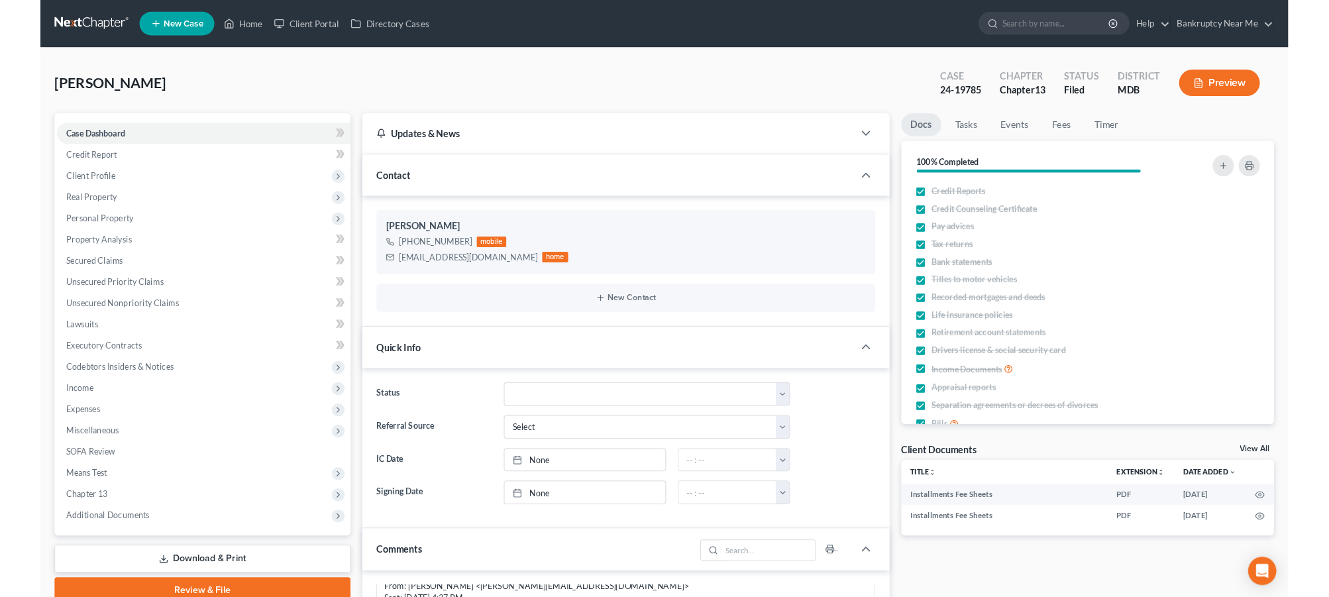
scroll to position [1320, 0]
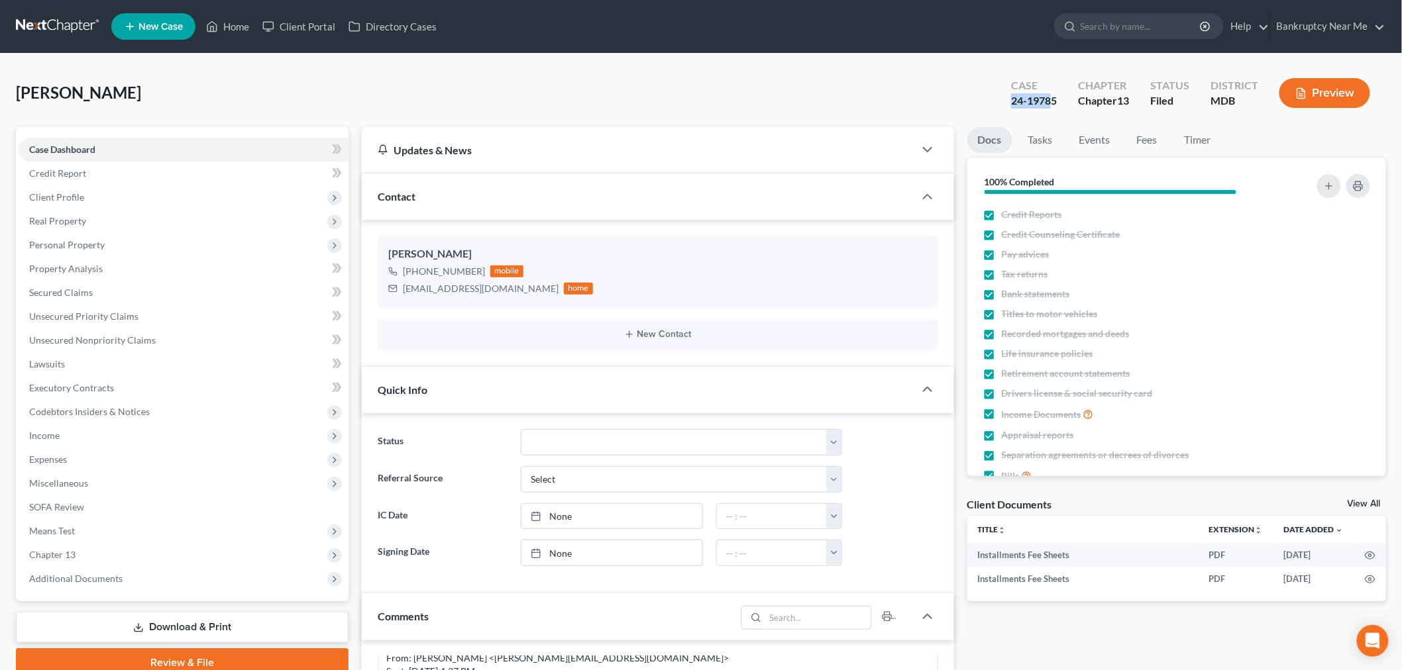
drag, startPoint x: 1054, startPoint y: 101, endPoint x: 1009, endPoint y: 108, distance: 45.6
click at [1009, 108] on div "Case 24-19785" at bounding box center [1033, 94] width 67 height 39
click at [1064, 91] on div "Case 24-19785" at bounding box center [1033, 94] width 67 height 39
drag, startPoint x: 1055, startPoint y: 103, endPoint x: 998, endPoint y: 106, distance: 57.1
click at [998, 106] on div "Case 24-19785 Chapter Chapter 13 Status Filed District MDB Preview" at bounding box center [1190, 93] width 391 height 47
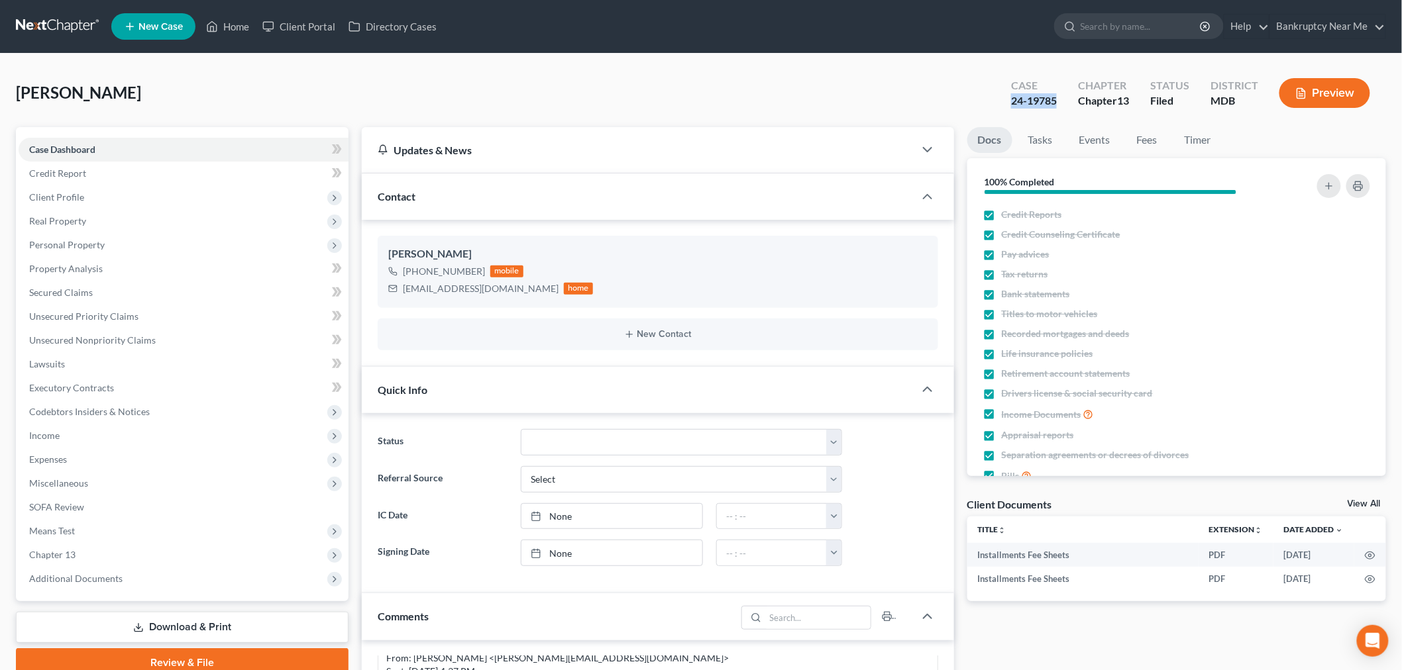
copy div "24-19785"
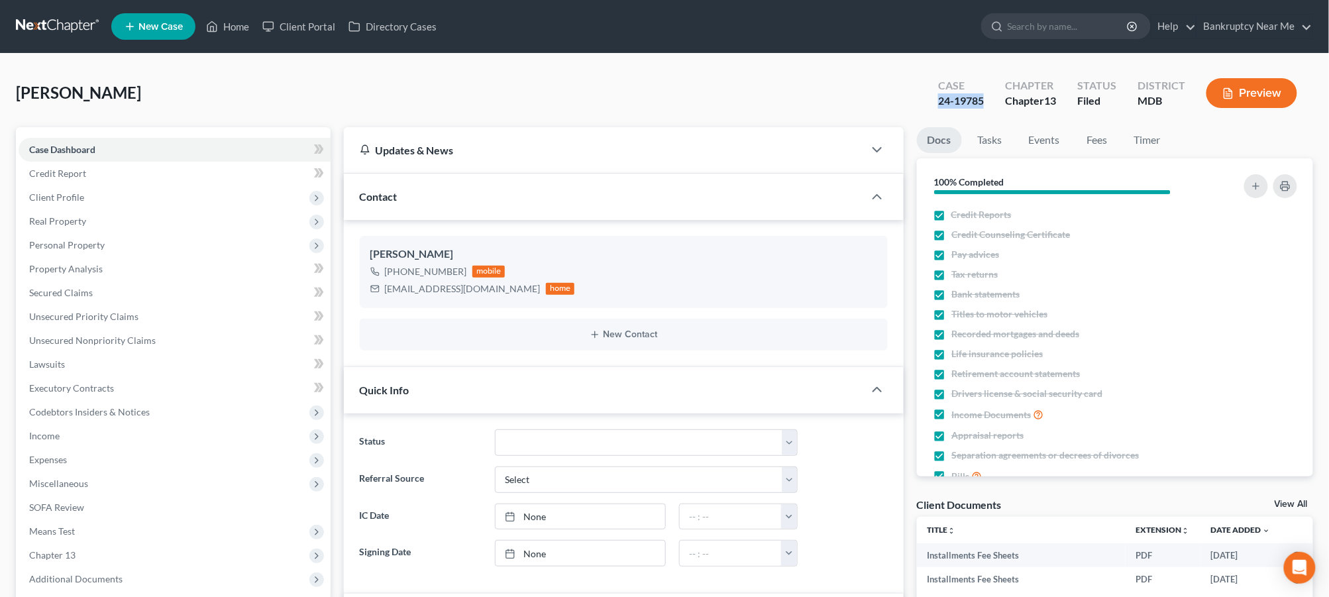
scroll to position [4479, 0]
copy div "24-19785"
drag, startPoint x: 115, startPoint y: 186, endPoint x: 118, endPoint y: 193, distance: 8.0
click at [115, 186] on span "Client Profile" at bounding box center [175, 197] width 312 height 24
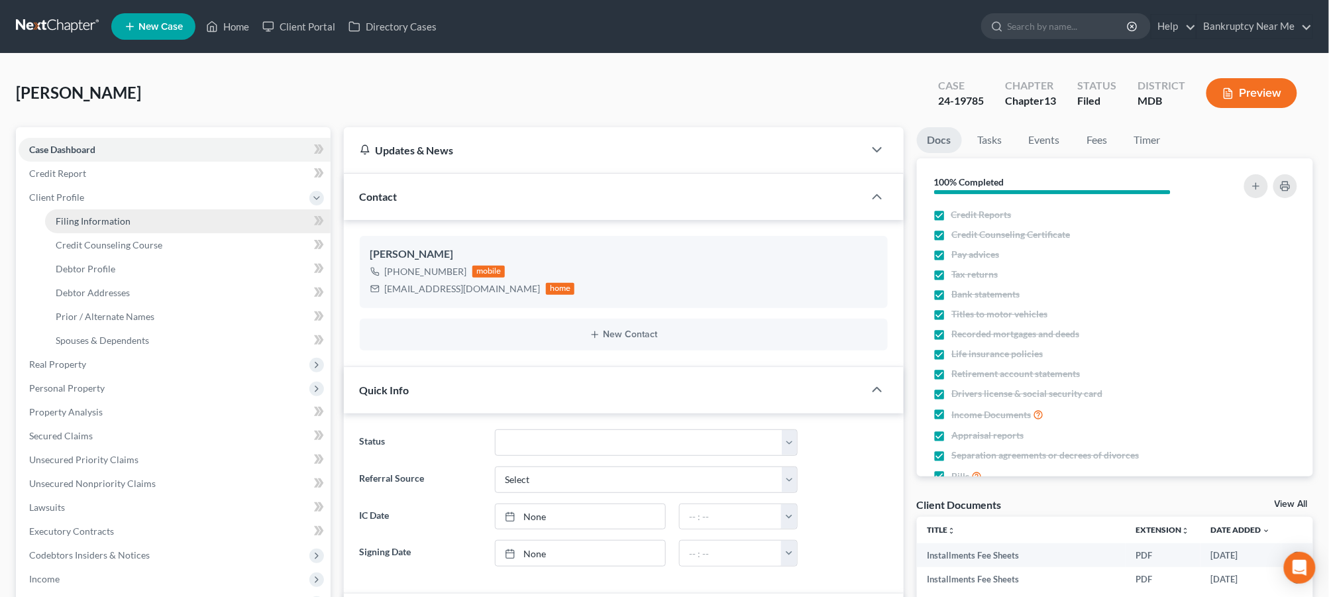
click at [139, 217] on link "Filing Information" at bounding box center [187, 221] width 285 height 24
select select "1"
select select "0"
select select "3"
select select "21"
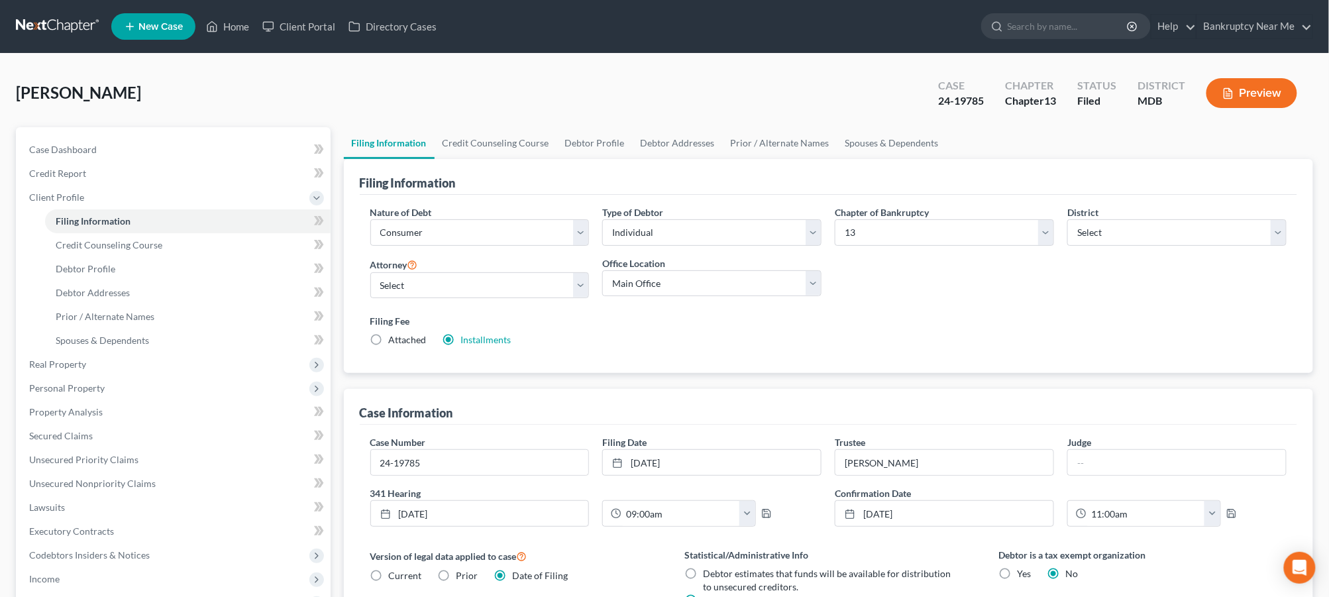
scroll to position [276, 0]
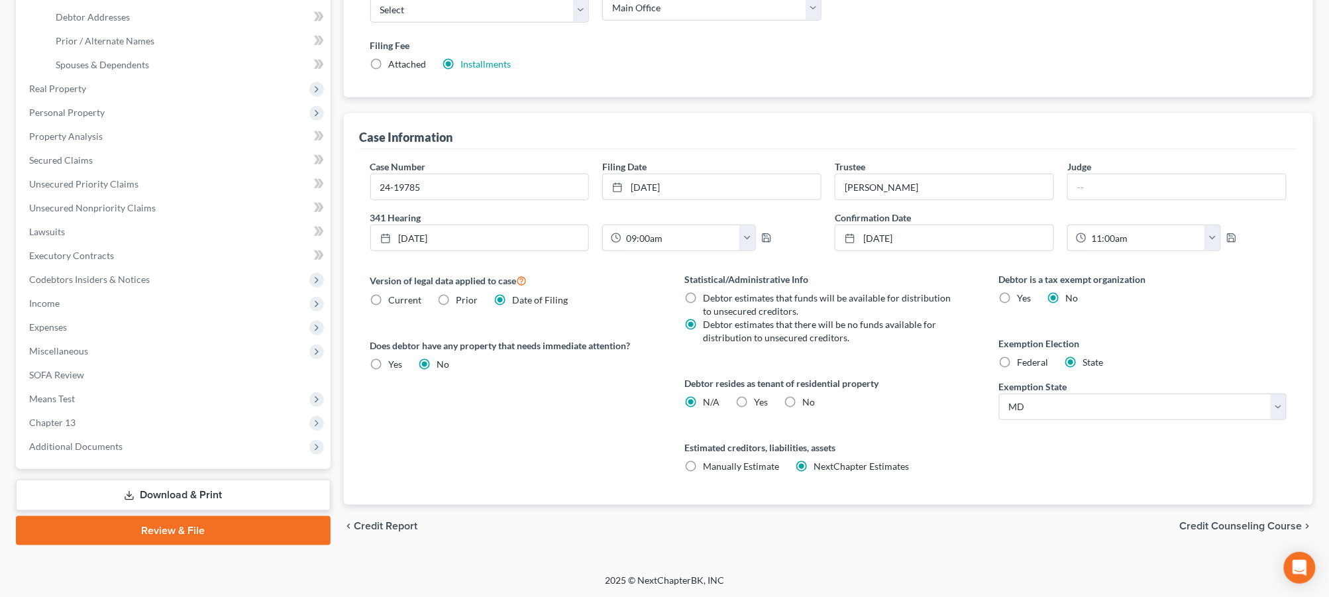
drag, startPoint x: 161, startPoint y: 486, endPoint x: 183, endPoint y: 468, distance: 28.2
click at [160, 486] on link "Download & Print" at bounding box center [173, 495] width 315 height 31
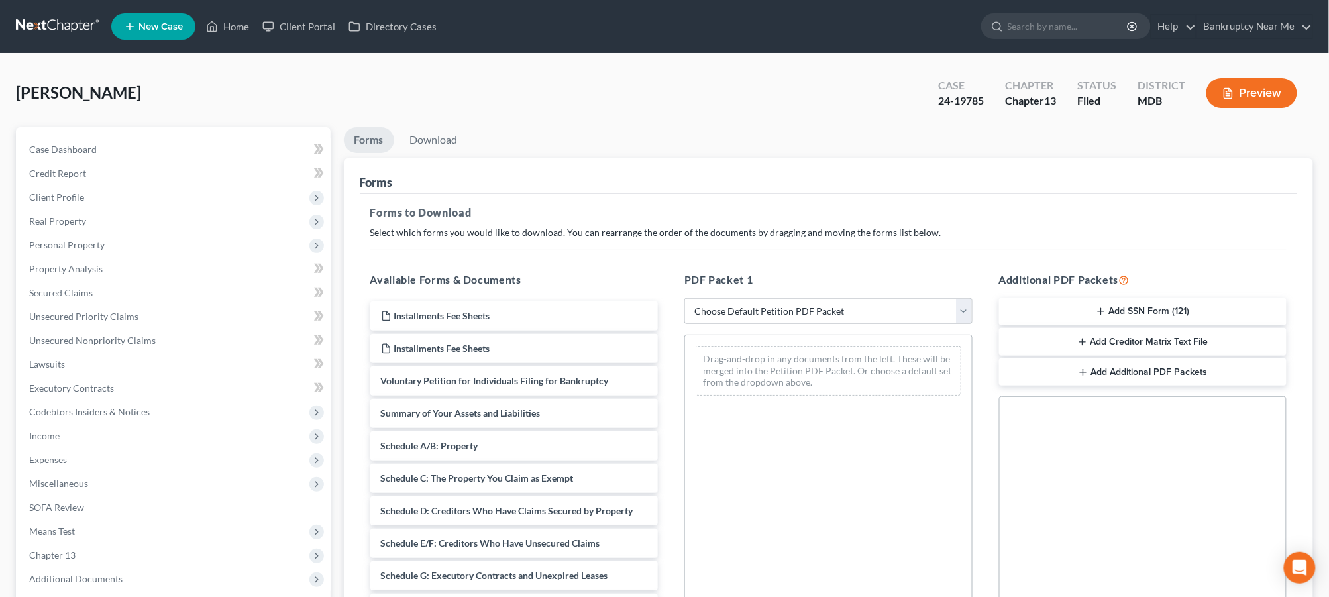
click at [747, 309] on select "Choose Default Petition PDF Packet Complete Bankruptcy Petition (all forms and …" at bounding box center [828, 311] width 288 height 26
select select "2"
click at [684, 298] on select "Choose Default Petition PDF Packet Complete Bankruptcy Petition (all forms and …" at bounding box center [828, 311] width 288 height 26
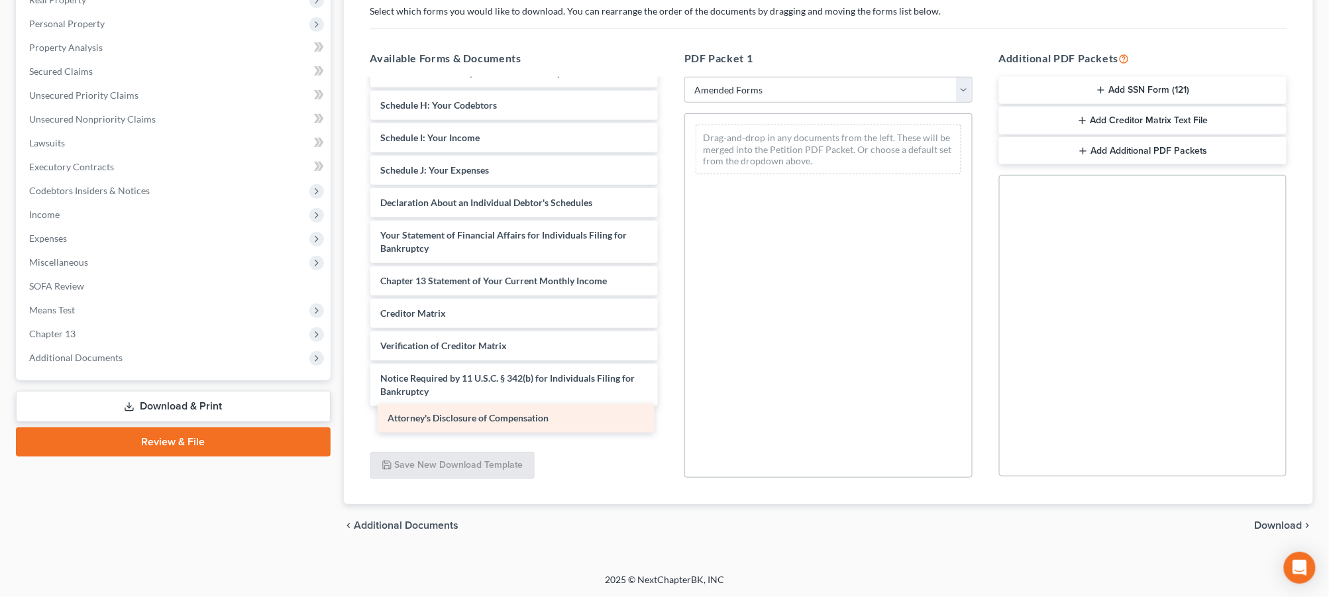
scroll to position [184, 0]
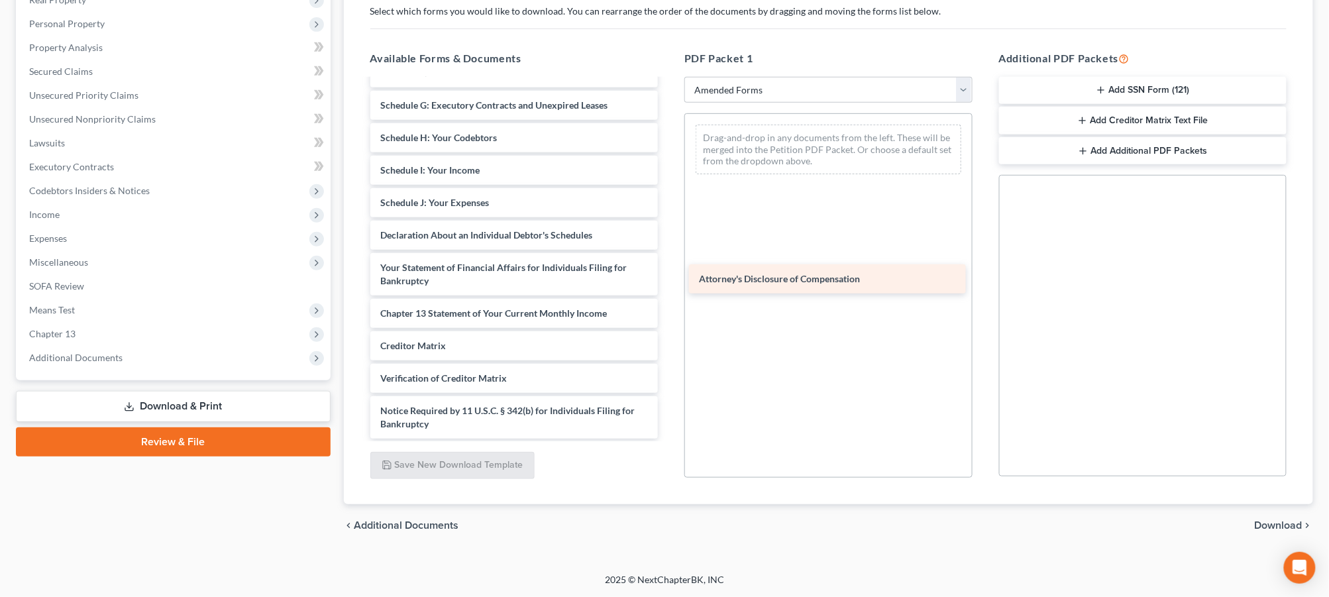
drag, startPoint x: 524, startPoint y: 425, endPoint x: 843, endPoint y: 282, distance: 349.5
click at [669, 282] on div "Attorney's Disclosure of Compensation Voluntary Petition for Individuals Filing…" at bounding box center [514, 167] width 309 height 543
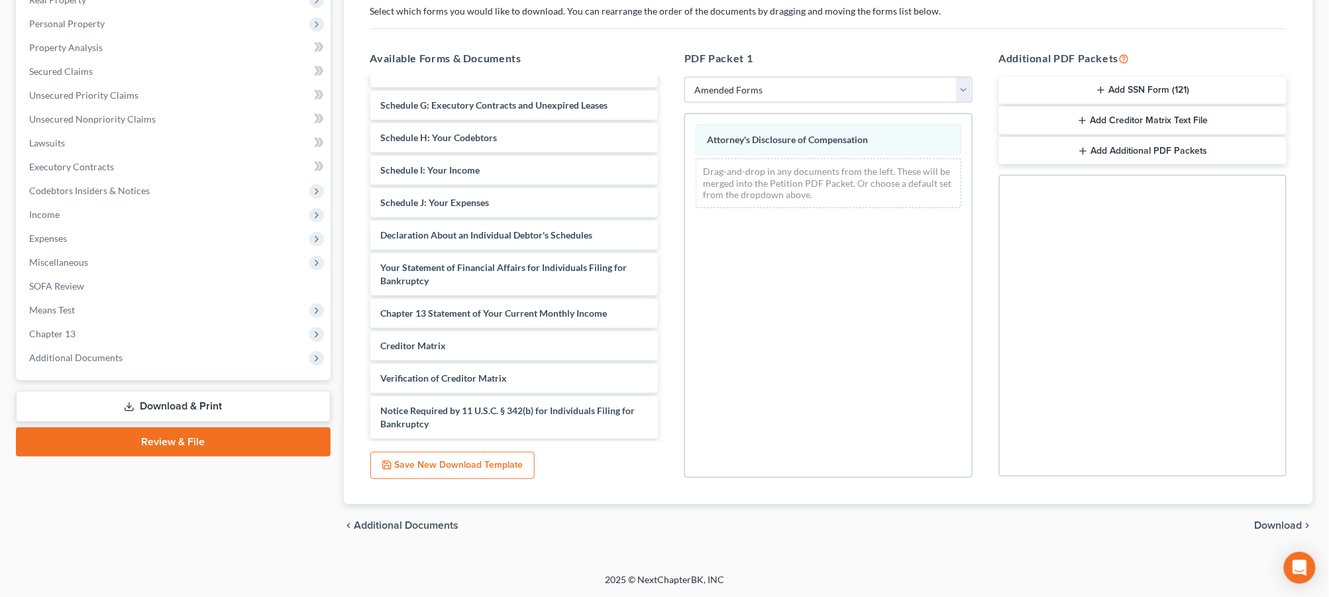
click at [1287, 524] on span "Download" at bounding box center [1279, 525] width 48 height 11
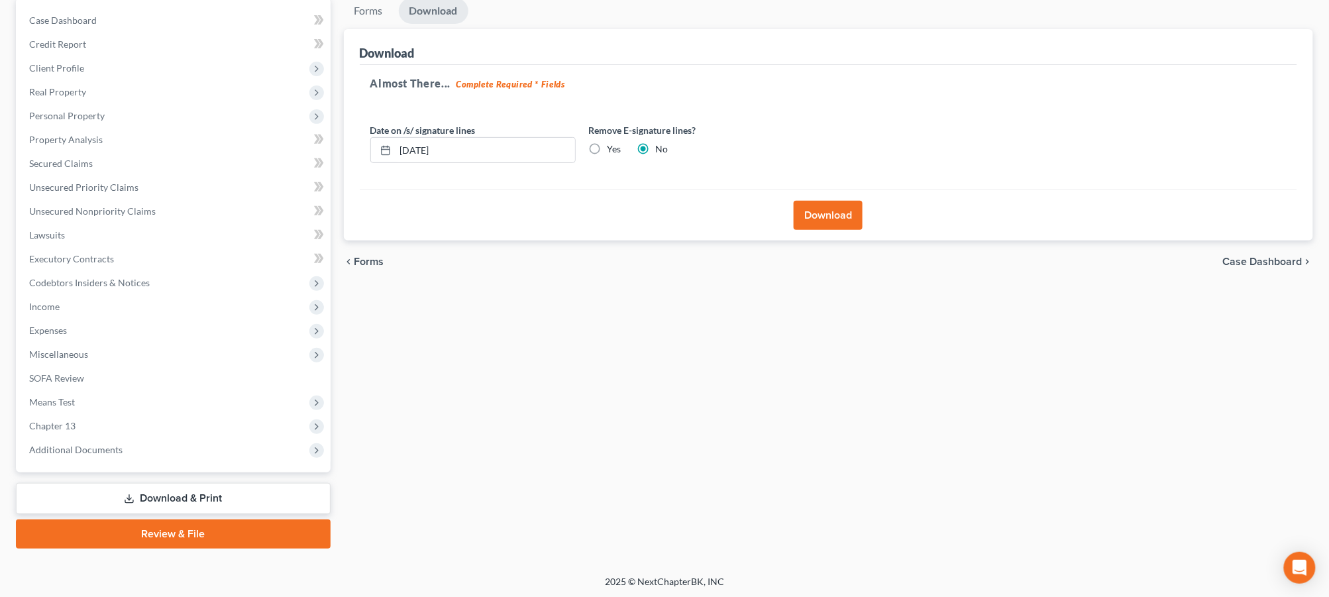
click at [843, 211] on button "Download" at bounding box center [828, 215] width 69 height 29
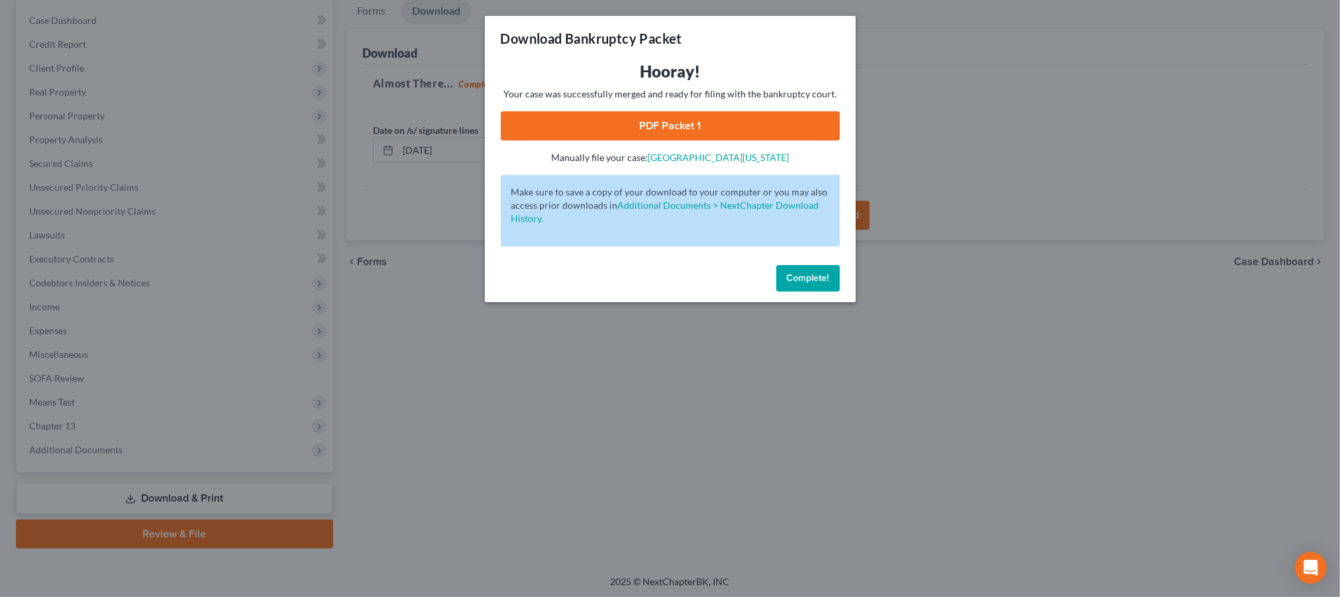
click at [681, 129] on link "PDF Packet 1" at bounding box center [670, 125] width 339 height 29
click at [802, 282] on span "Complete!" at bounding box center [808, 277] width 42 height 11
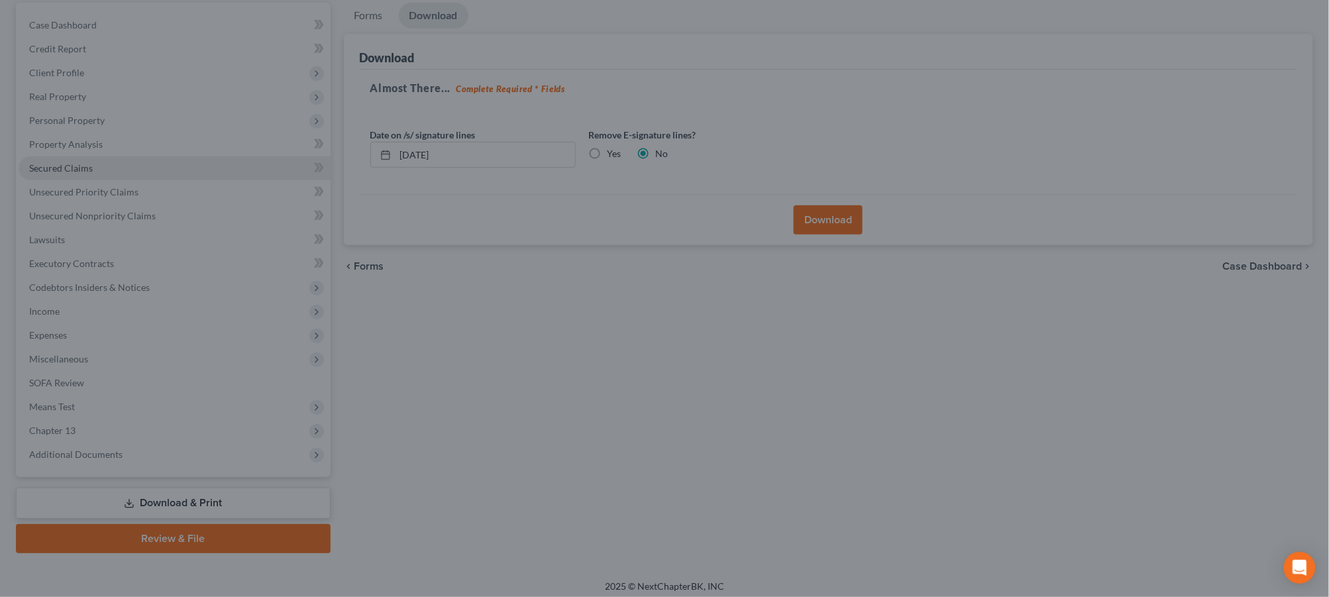
scroll to position [0, 0]
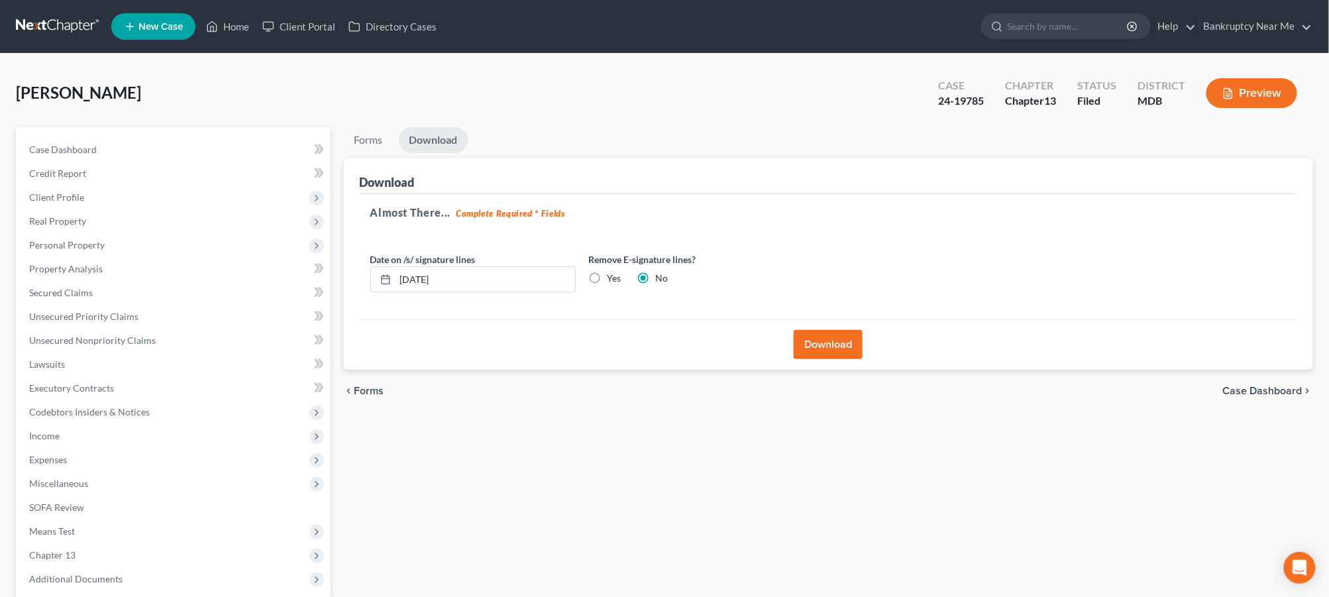
click at [166, 133] on div "Case Dashboard Payments Invoices Payments Payments Credit Report Client Profile…" at bounding box center [173, 364] width 315 height 474
click at [202, 148] on link "Case Dashboard" at bounding box center [175, 150] width 312 height 24
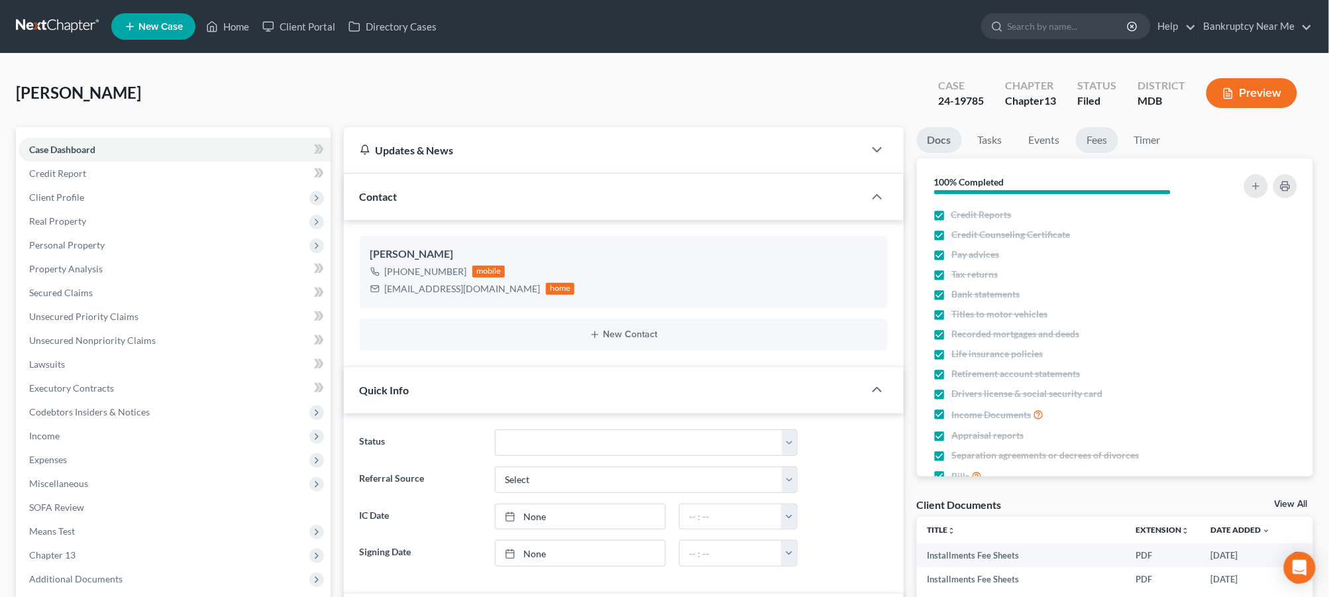
scroll to position [1347, 0]
click at [1073, 130] on ul "Docs Tasks Events Fees Timer" at bounding box center [1115, 142] width 396 height 31
click at [1088, 134] on link "Fees" at bounding box center [1097, 140] width 42 height 26
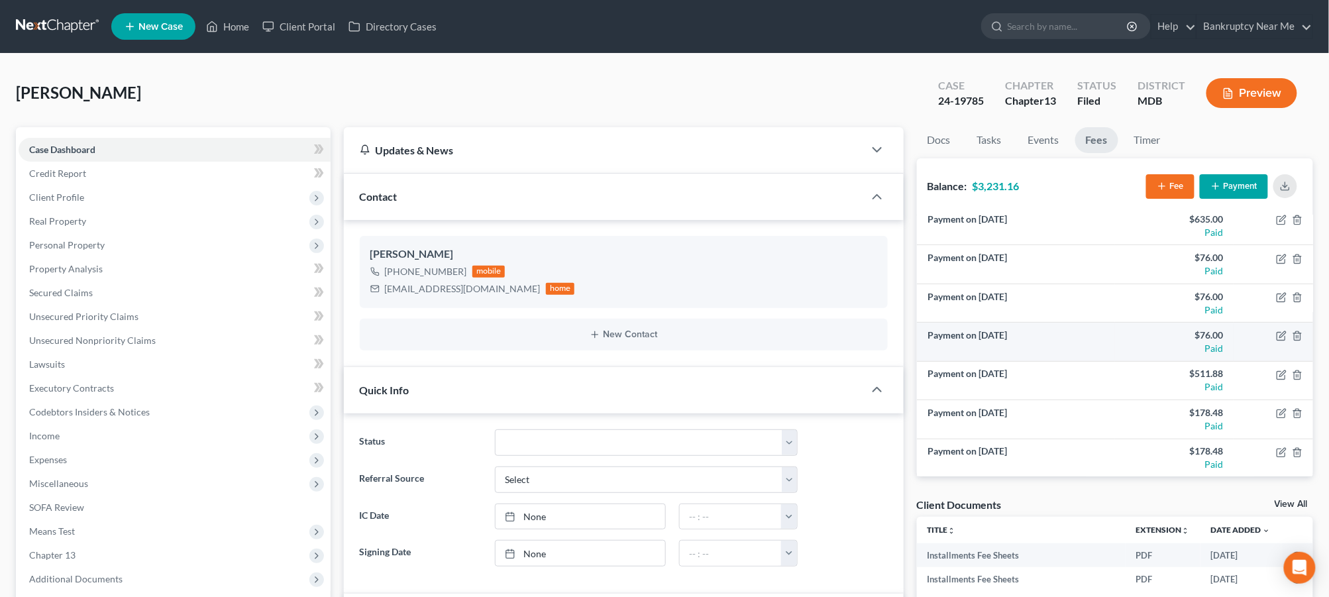
scroll to position [241, 0]
drag, startPoint x: 1032, startPoint y: 186, endPoint x: 982, endPoint y: 191, distance: 50.6
click at [982, 191] on div "Balance: $3,231.16 Fee Payment" at bounding box center [1115, 186] width 396 height 57
copy strong "3,231.16"
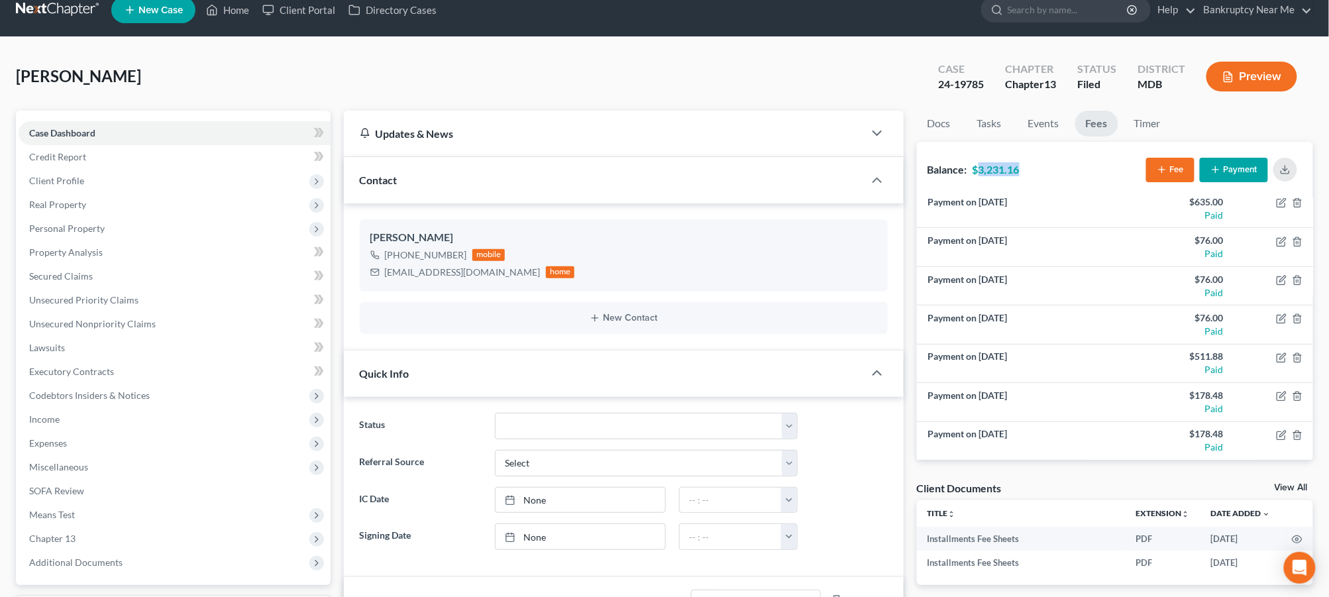
scroll to position [441, 0]
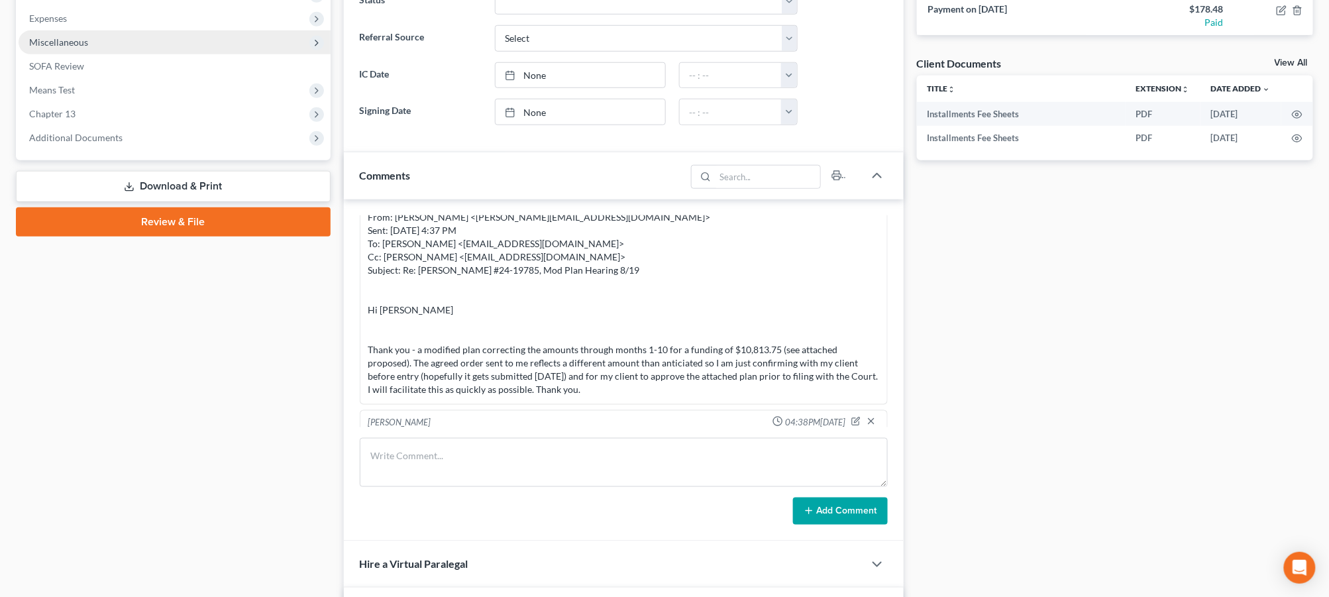
click at [79, 43] on span "Miscellaneous" at bounding box center [58, 41] width 59 height 11
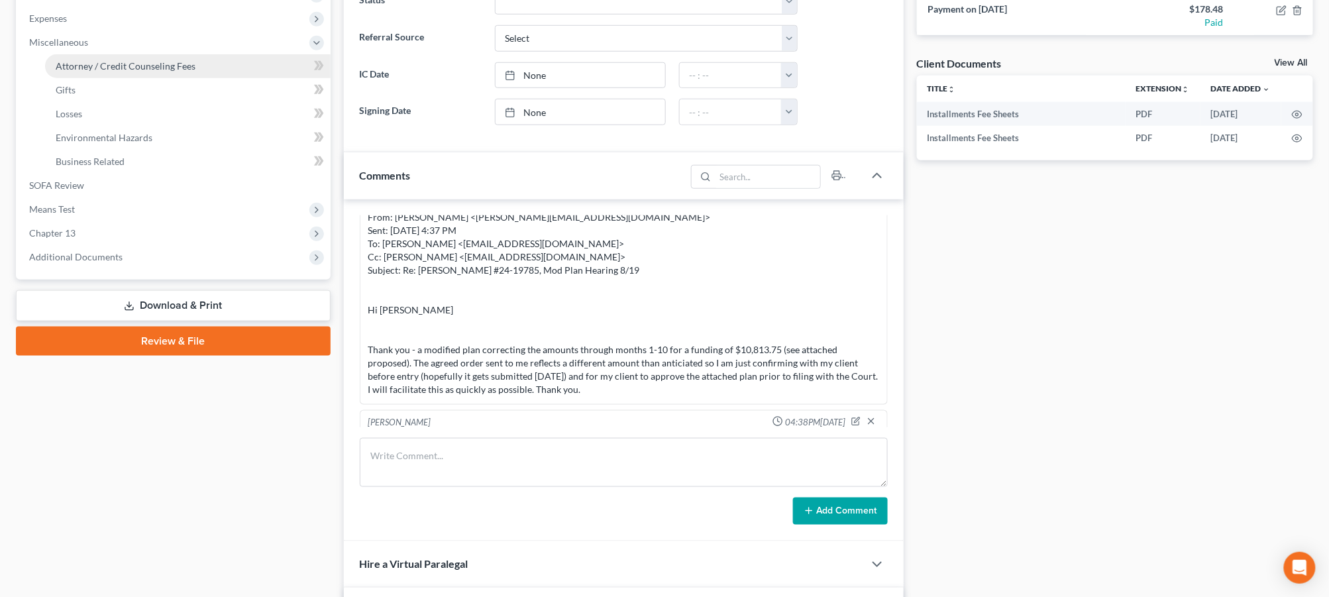
click at [93, 63] on span "Attorney / Credit Counseling Fees" at bounding box center [126, 65] width 140 height 11
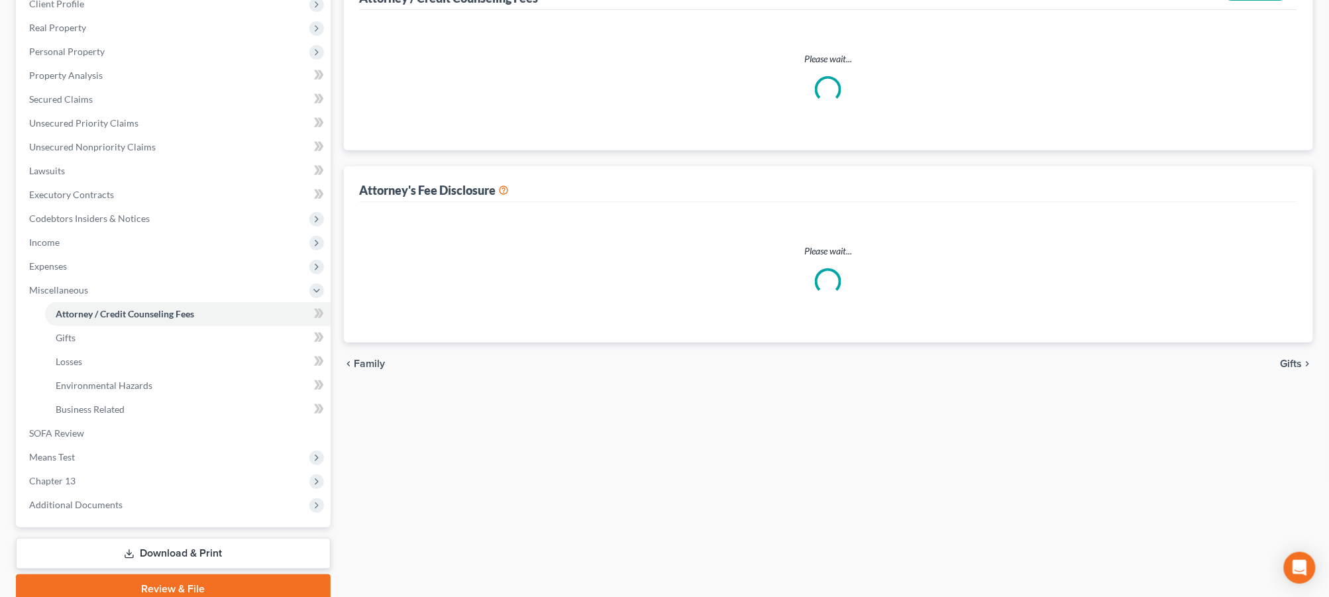
select select "1"
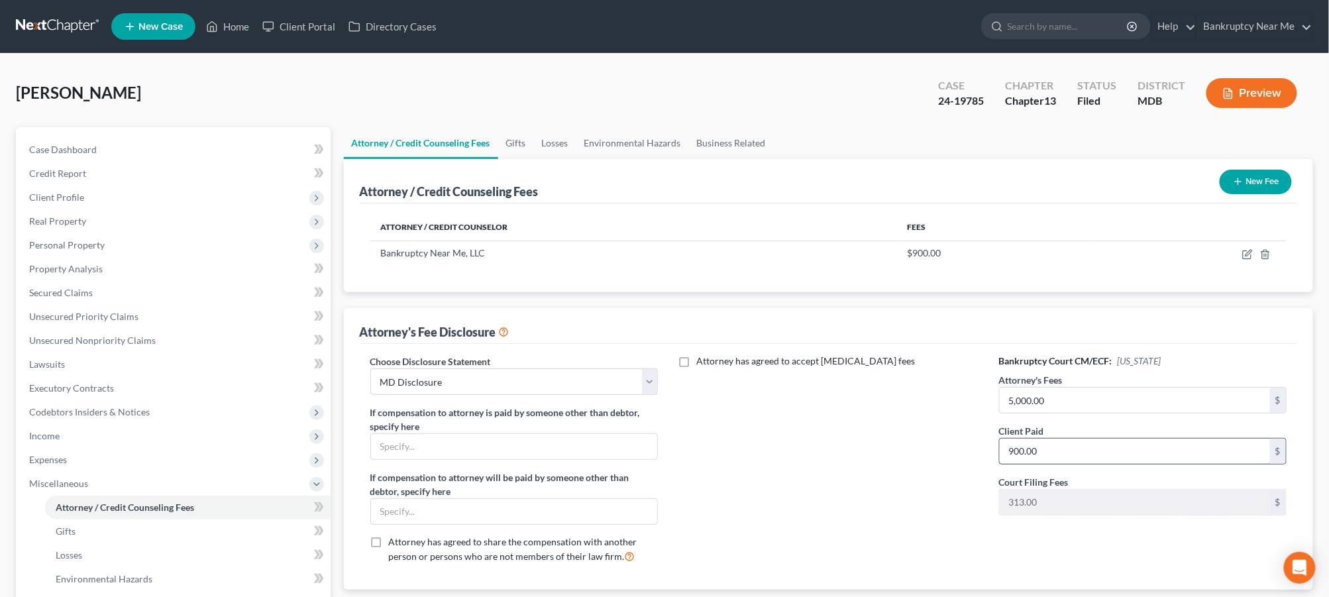
click at [1049, 458] on input "900.00" at bounding box center [1135, 451] width 271 height 25
click at [1070, 403] on input "5,000.00" at bounding box center [1135, 400] width 271 height 25
drag, startPoint x: 1070, startPoint y: 403, endPoint x: 1008, endPoint y: 403, distance: 62.3
click at [1008, 403] on input "4,100" at bounding box center [1135, 400] width 271 height 25
type input "5,000"
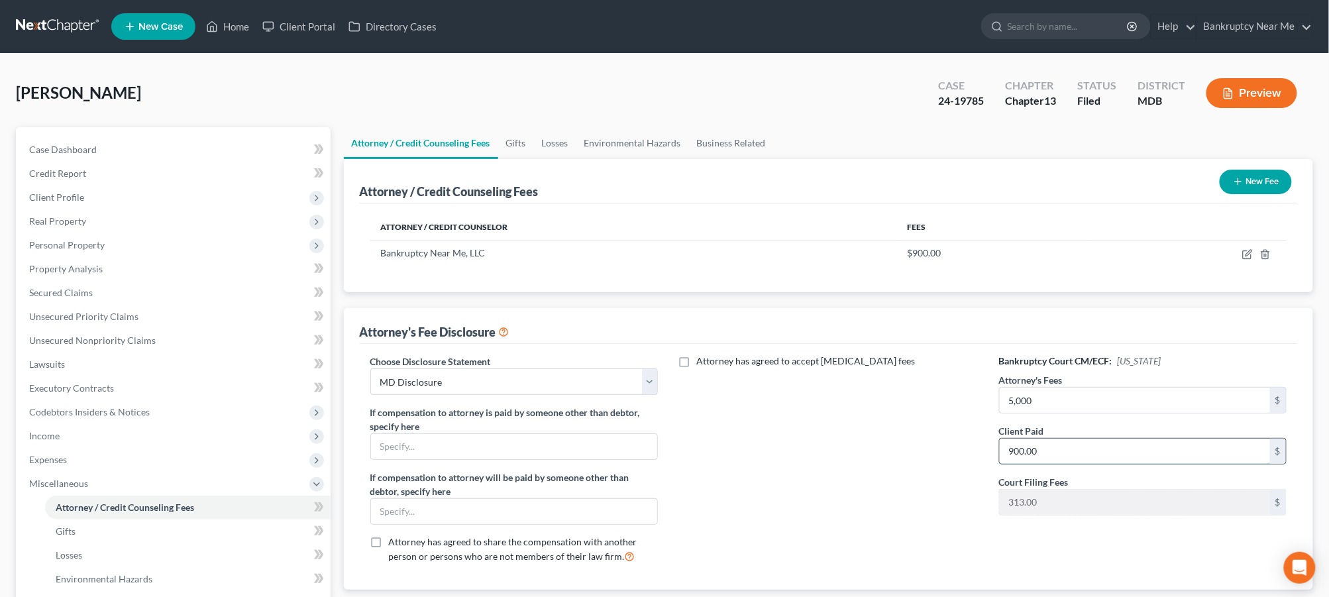
paste input "3,231.16"
drag, startPoint x: 1143, startPoint y: 455, endPoint x: 955, endPoint y: 448, distance: 188.2
click at [955, 448] on div "Choose Disclosure Statement Select Central California Disclosure MD Disclosure …" at bounding box center [828, 463] width 943 height 219
type input "1,768.84"
click at [597, 442] on input "text" at bounding box center [514, 446] width 287 height 25
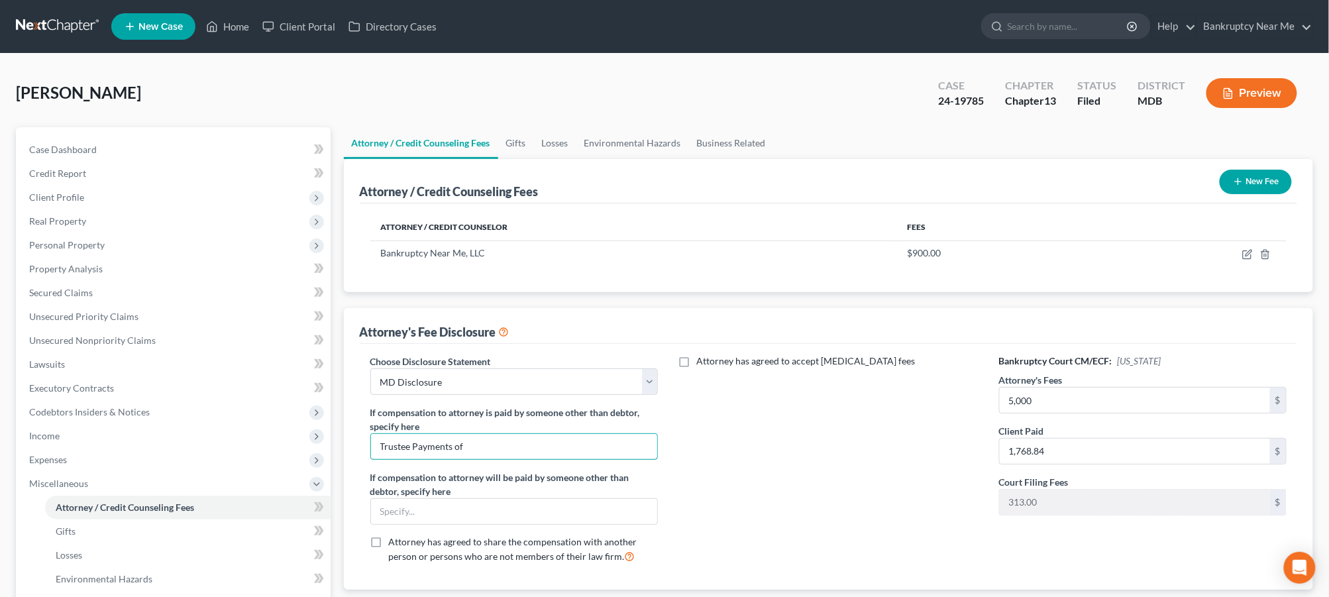
paste input "3,231.16"
click at [466, 446] on input "Trustee Payments of 3,231.16 disbursed to Attorney" at bounding box center [514, 446] width 287 height 25
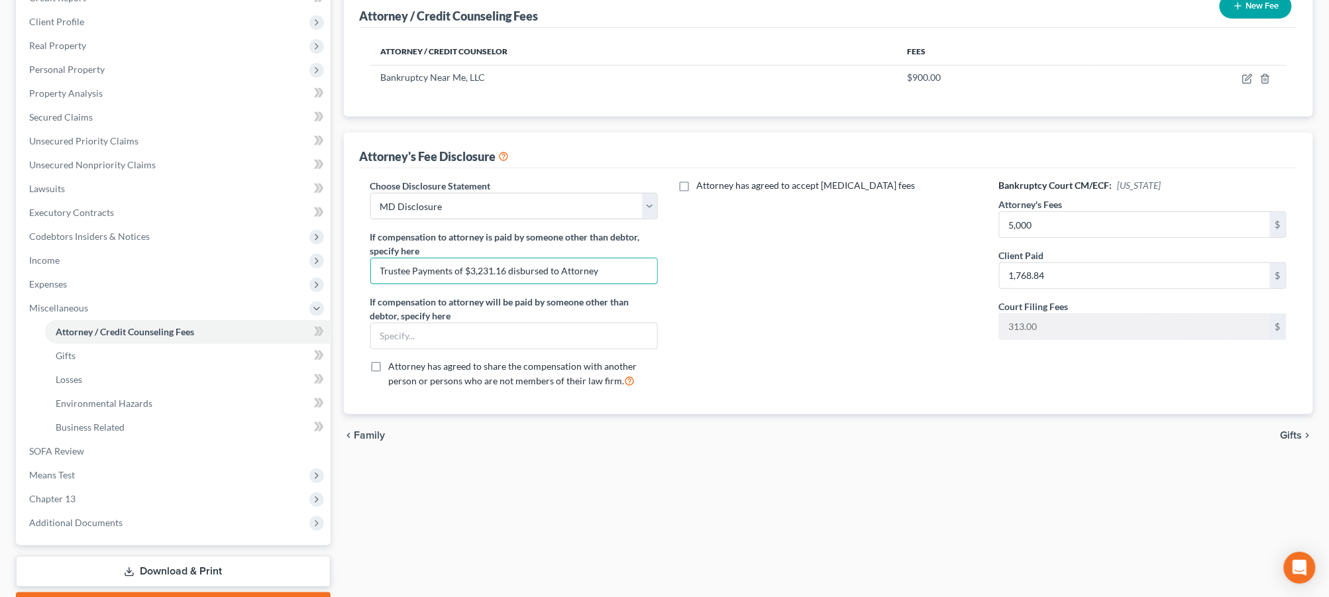
scroll to position [175, 0]
click at [627, 270] on input "Trustee Payments of $3,231.16 disbursed to Attorney" at bounding box center [514, 271] width 287 height 25
drag, startPoint x: 515, startPoint y: 268, endPoint x: 363, endPoint y: 273, distance: 151.8
click at [363, 273] on div "Choose Disclosure Statement Select Central California Disclosure MD Disclosure …" at bounding box center [514, 289] width 315 height 219
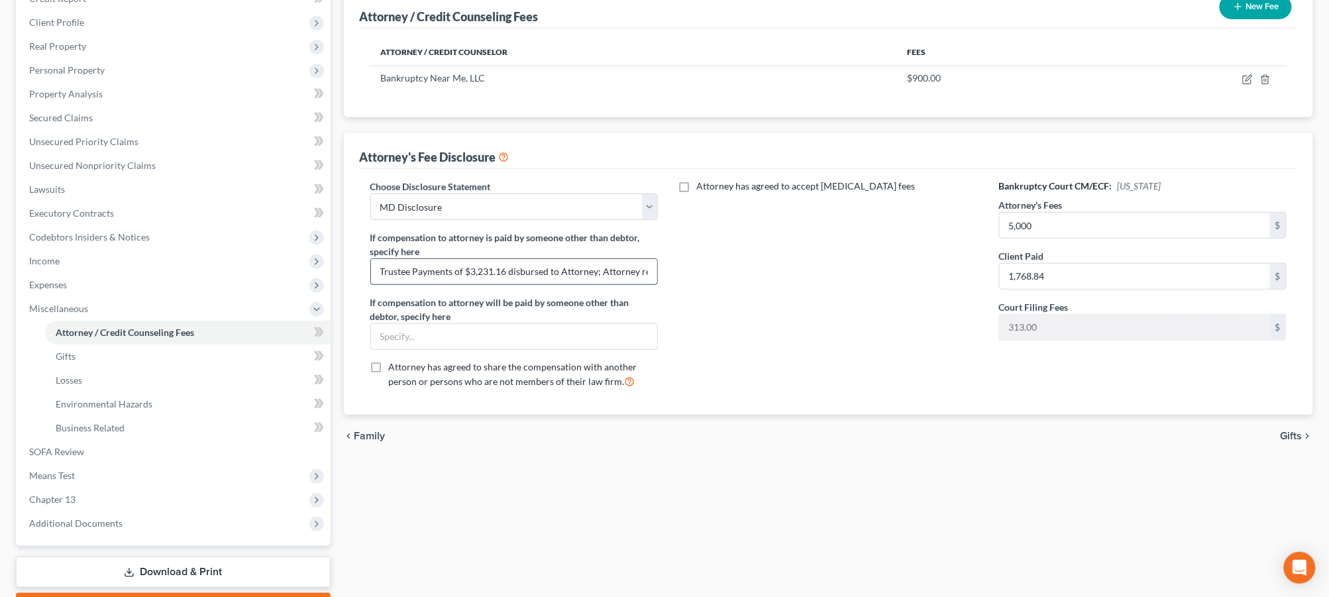
click at [510, 275] on input "Trustee Payments of $3,231.16 disbursed to Attorney; Attorney received $900 fro…" at bounding box center [514, 271] width 287 height 25
drag, startPoint x: 504, startPoint y: 270, endPoint x: 472, endPoint y: 270, distance: 32.5
click at [472, 270] on input "Trustee Payments of $3,231.16 disbursed to Attorney; Attorney received $900 fro…" at bounding box center [514, 271] width 287 height 25
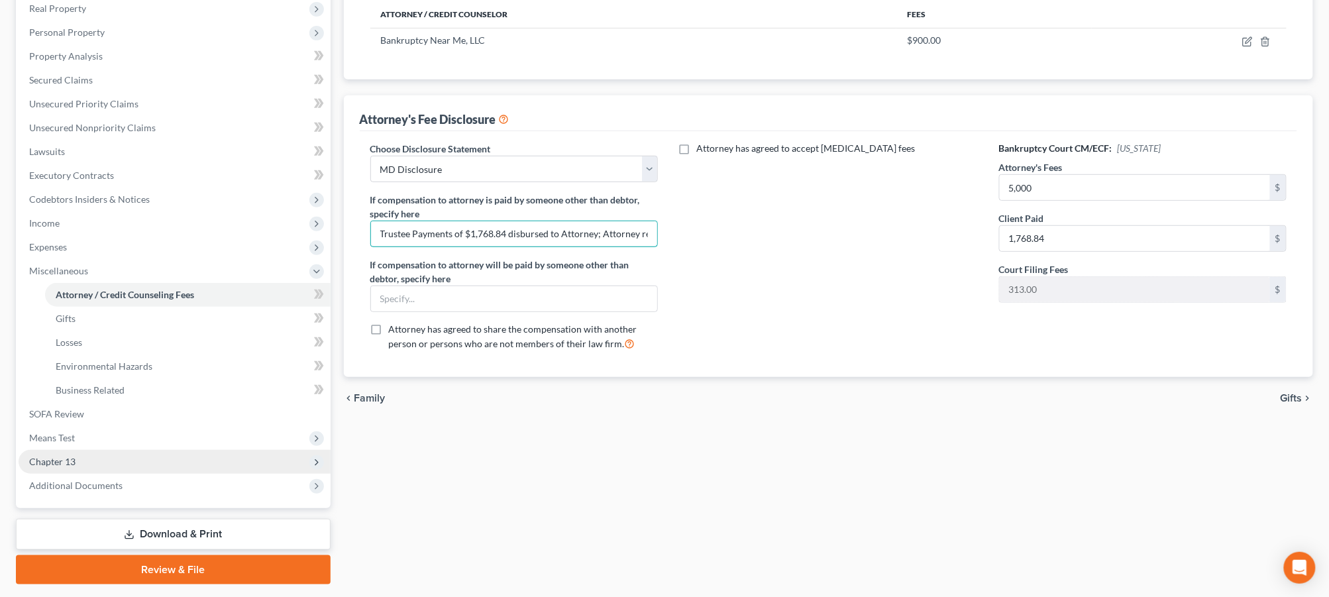
scroll to position [248, 0]
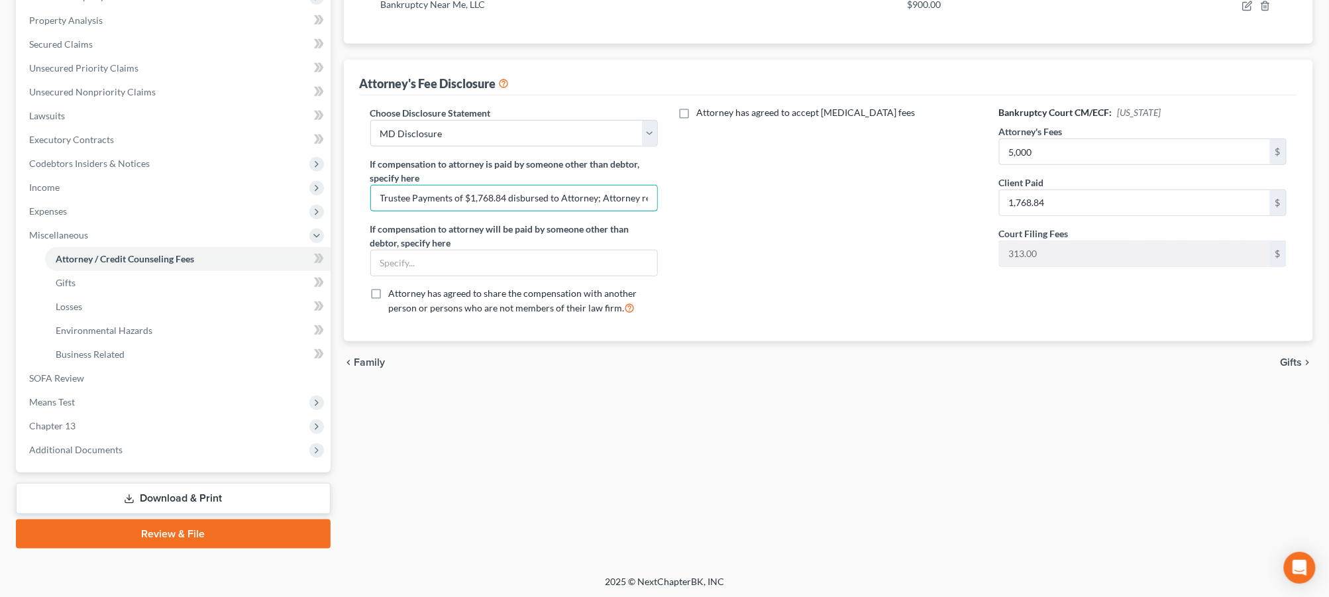
type input "Trustee Payments of $1,768.84 disbursed to Attorney; Attorney received $900 fro…"
click at [221, 495] on link "Download & Print" at bounding box center [173, 498] width 315 height 31
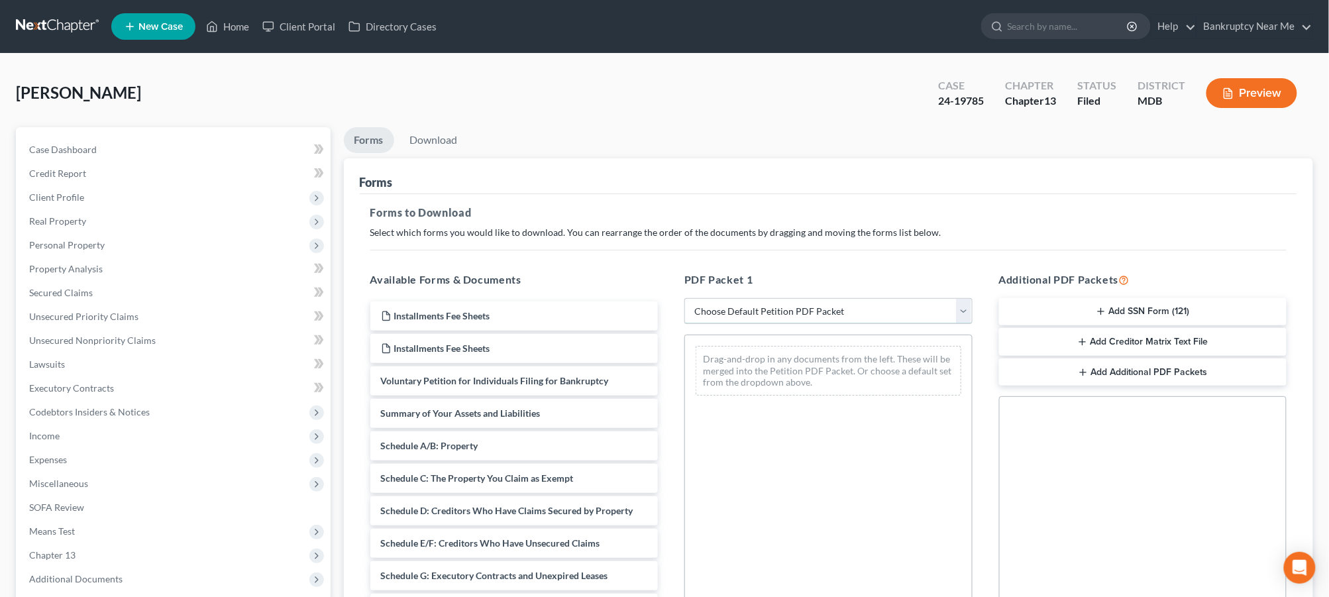
drag, startPoint x: 779, startPoint y: 307, endPoint x: 791, endPoint y: 319, distance: 16.9
click at [779, 307] on select "Choose Default Petition PDF Packet Complete Bankruptcy Petition (all forms and …" at bounding box center [828, 311] width 288 height 26
select select "2"
click at [684, 298] on select "Choose Default Petition PDF Packet Complete Bankruptcy Petition (all forms and …" at bounding box center [828, 311] width 288 height 26
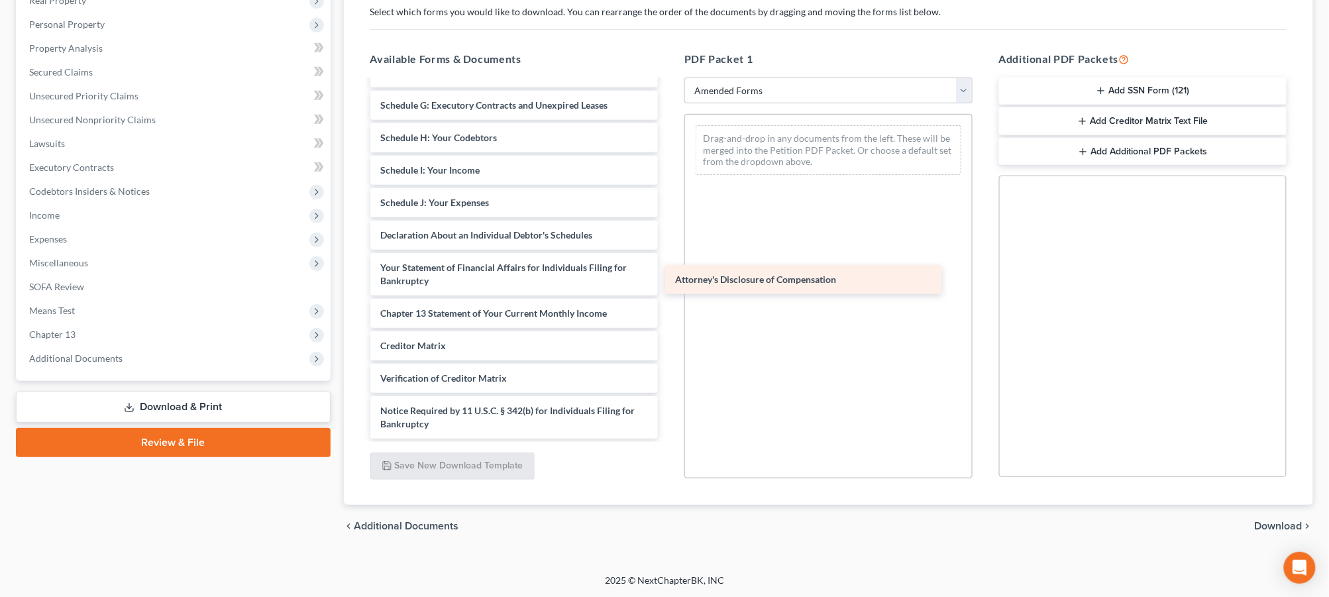
scroll to position [184, 0]
drag, startPoint x: 492, startPoint y: 419, endPoint x: 806, endPoint y: 255, distance: 354.6
click at [669, 255] on div "Attorney's Disclosure of Compensation Voluntary Petition for Individuals Filing…" at bounding box center [514, 168] width 309 height 543
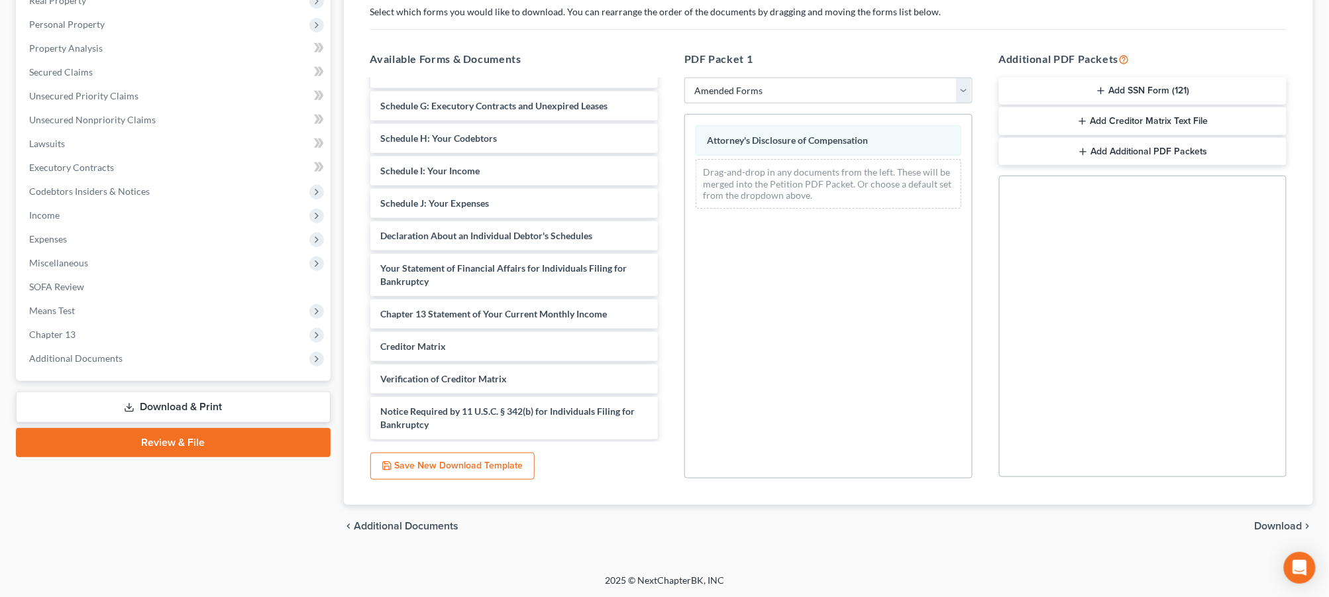
click at [1274, 529] on span "Download" at bounding box center [1279, 526] width 48 height 11
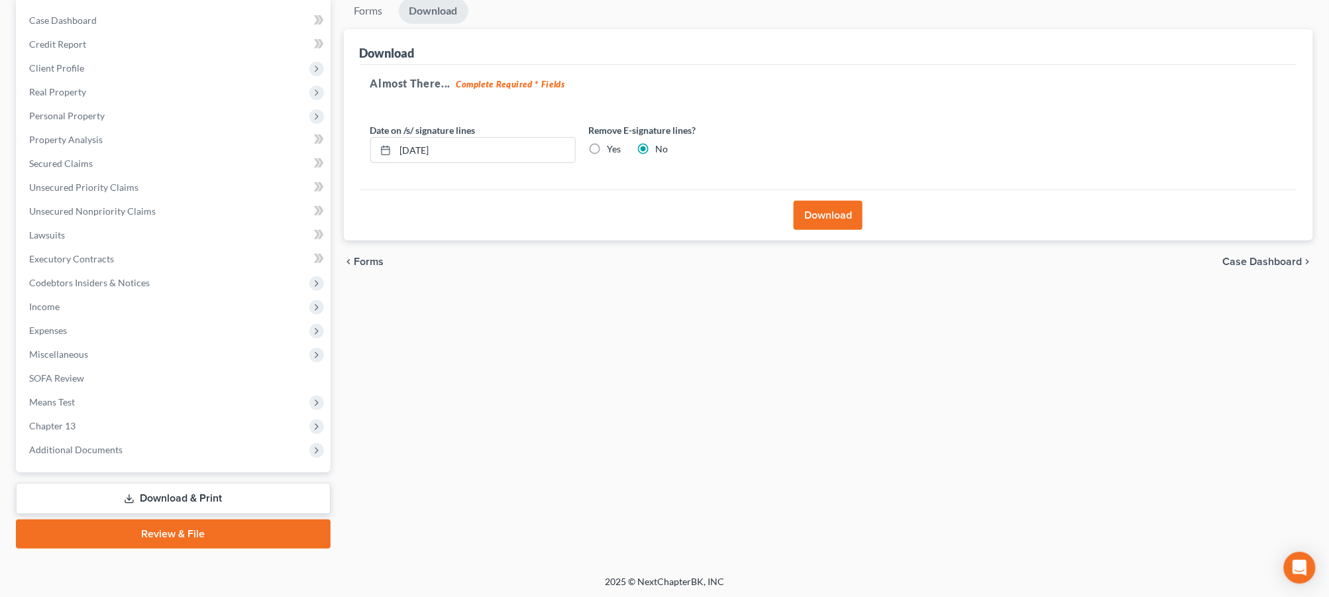
click at [839, 214] on button "Download" at bounding box center [828, 215] width 69 height 29
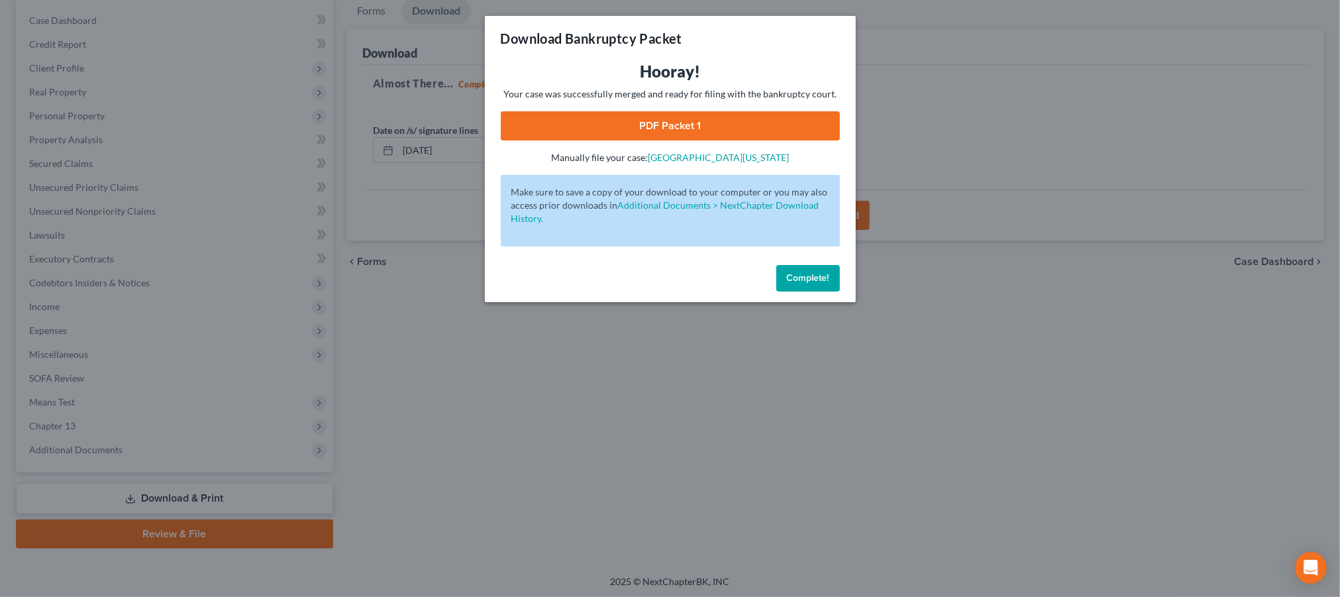
click at [611, 121] on link "PDF Packet 1" at bounding box center [670, 125] width 339 height 29
click at [829, 283] on button "Complete!" at bounding box center [808, 278] width 64 height 26
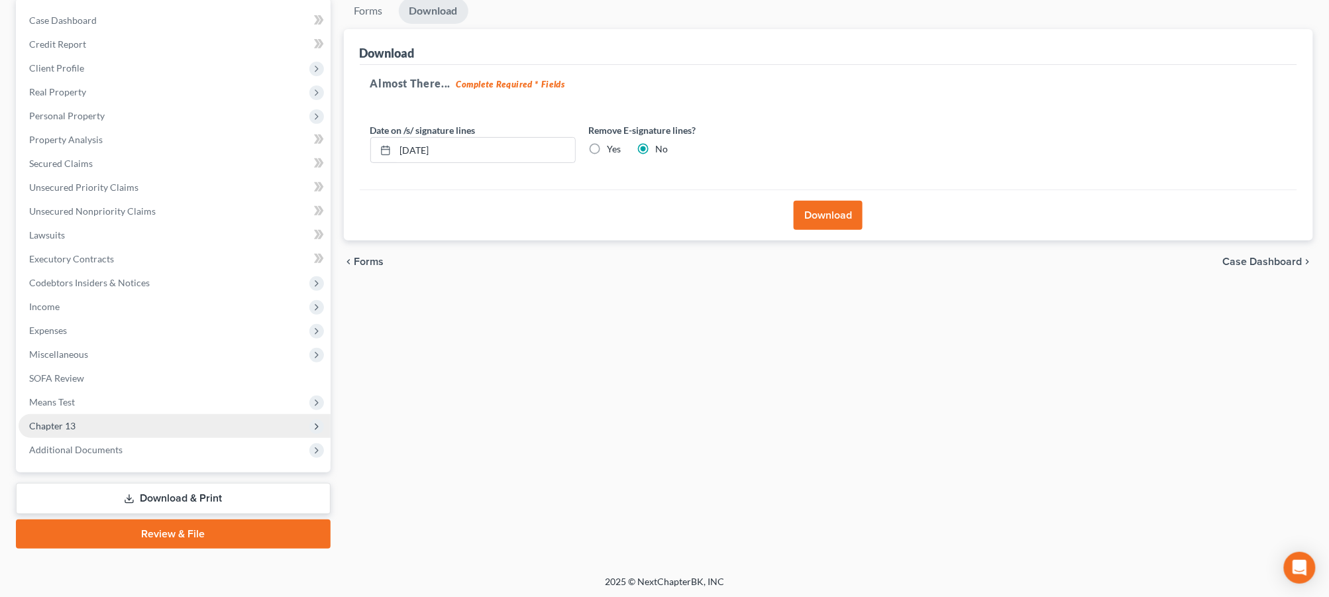
click at [187, 427] on span "Chapter 13" at bounding box center [175, 426] width 312 height 24
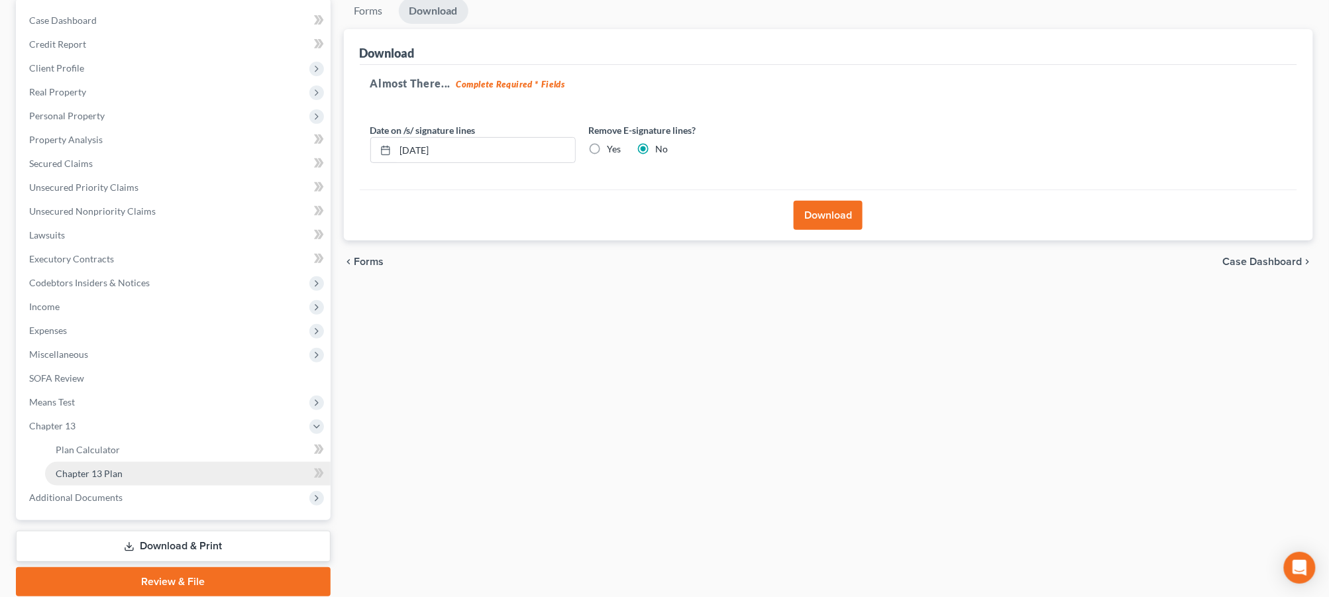
drag, startPoint x: 186, startPoint y: 470, endPoint x: 203, endPoint y: 465, distance: 17.4
click at [186, 470] on link "Chapter 13 Plan" at bounding box center [187, 474] width 285 height 24
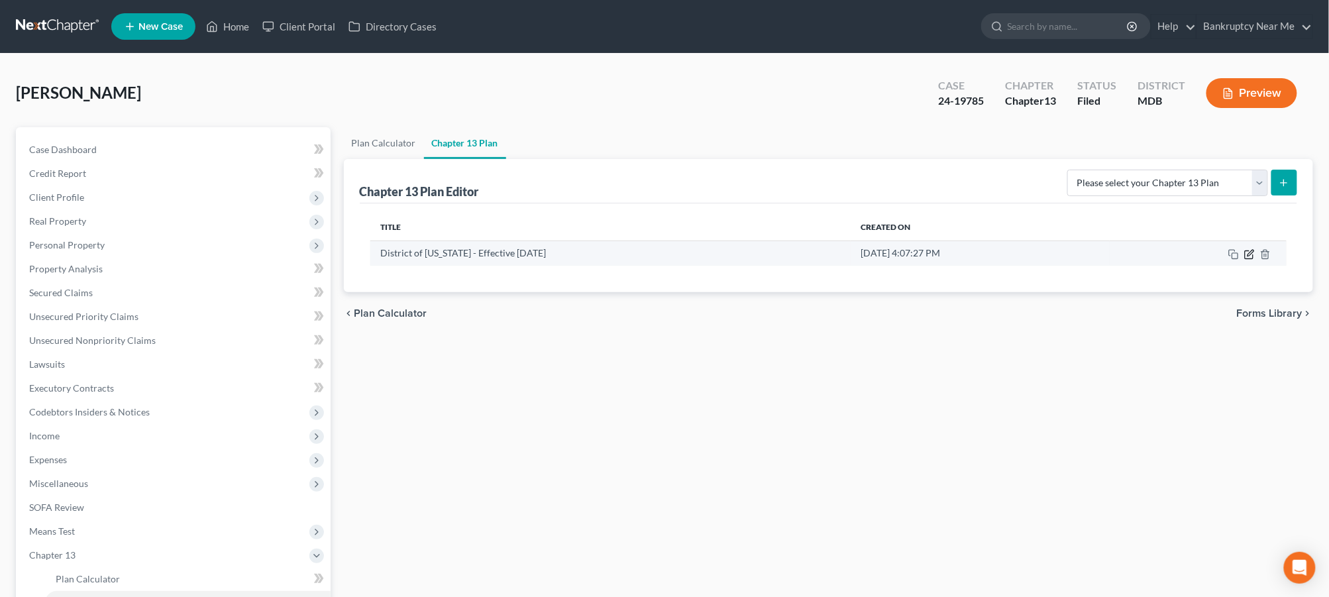
click at [1246, 254] on icon "button" at bounding box center [1249, 254] width 11 height 11
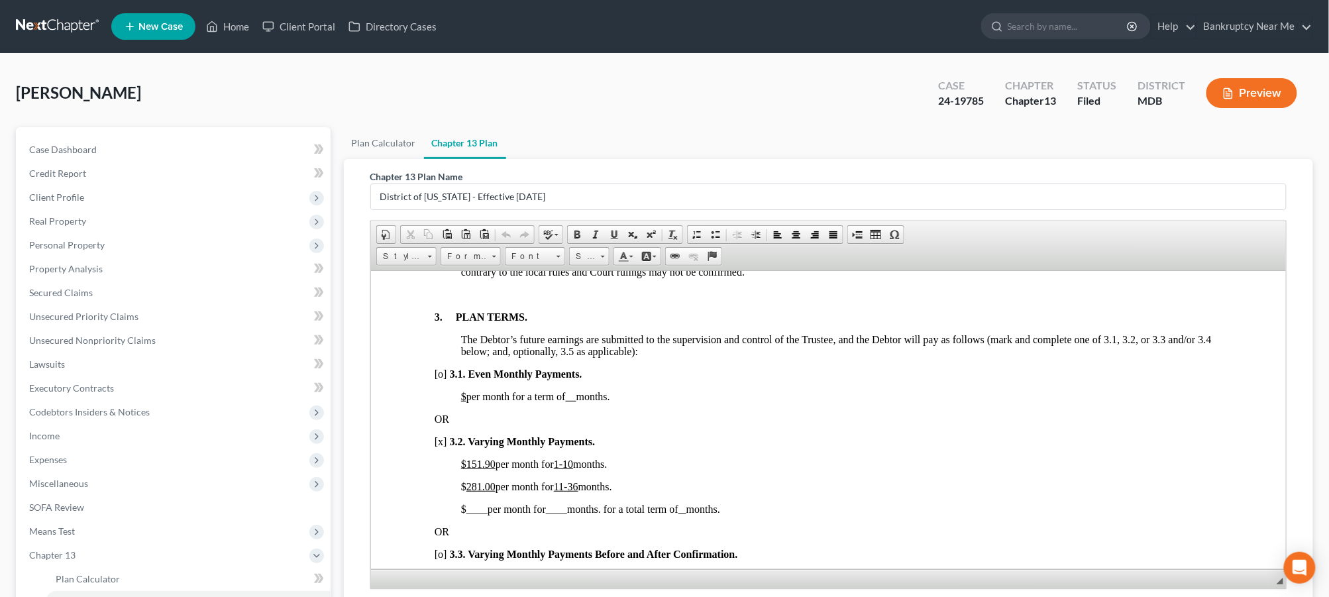
scroll to position [957, 0]
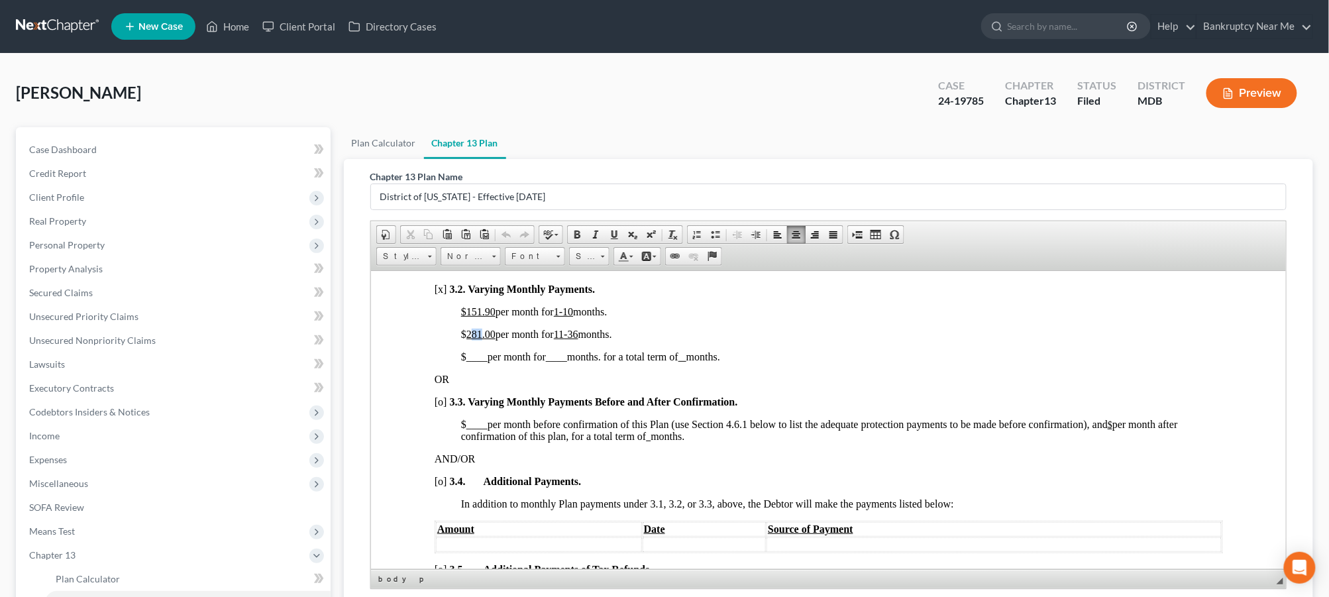
drag, startPoint x: 480, startPoint y: 360, endPoint x: 473, endPoint y: 357, distance: 8.0
click at [473, 339] on u "281.00" at bounding box center [480, 333] width 29 height 11
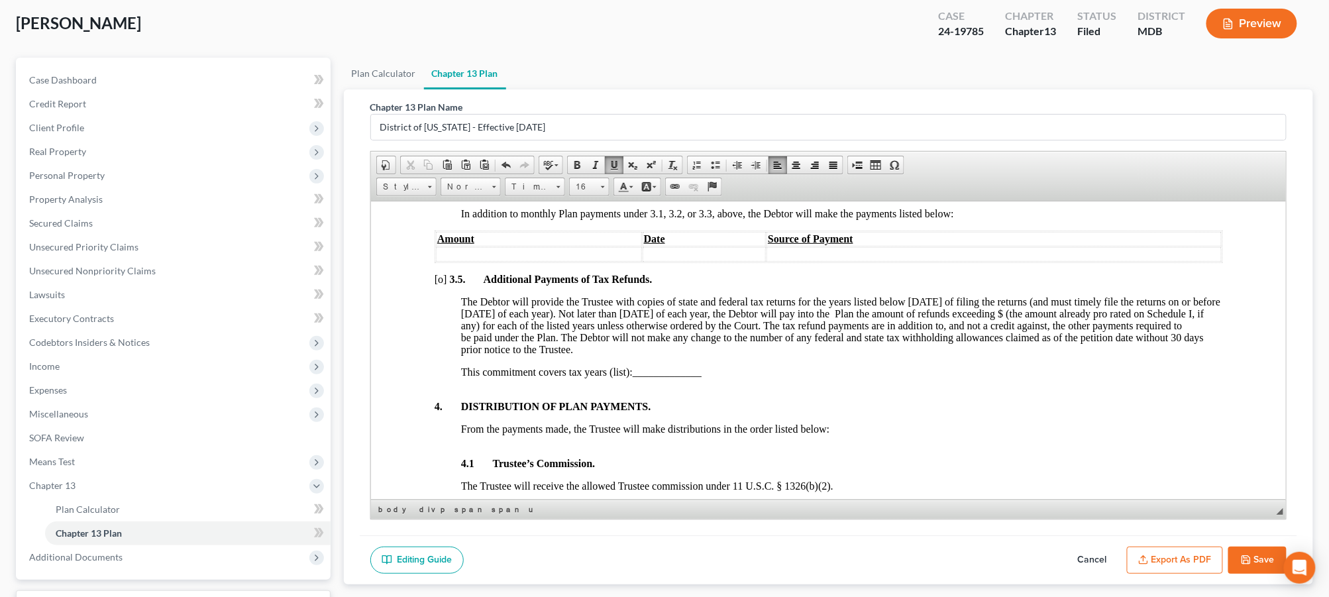
scroll to position [147, 0]
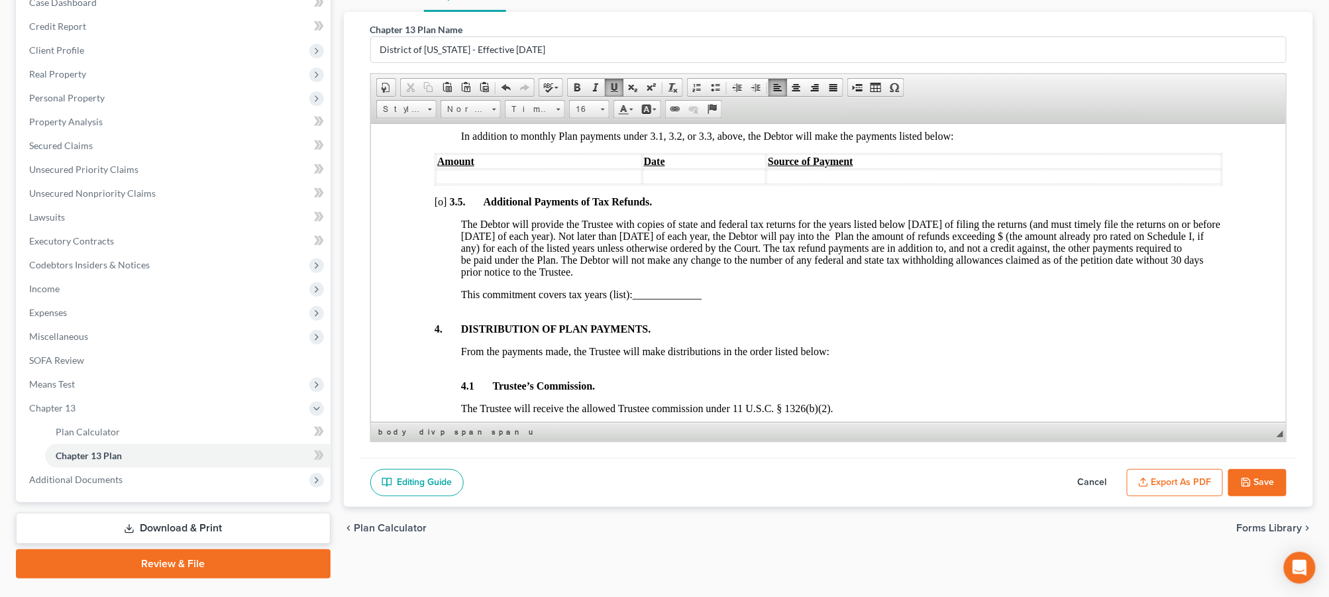
click at [1175, 480] on button "Export as PDF" at bounding box center [1175, 483] width 96 height 28
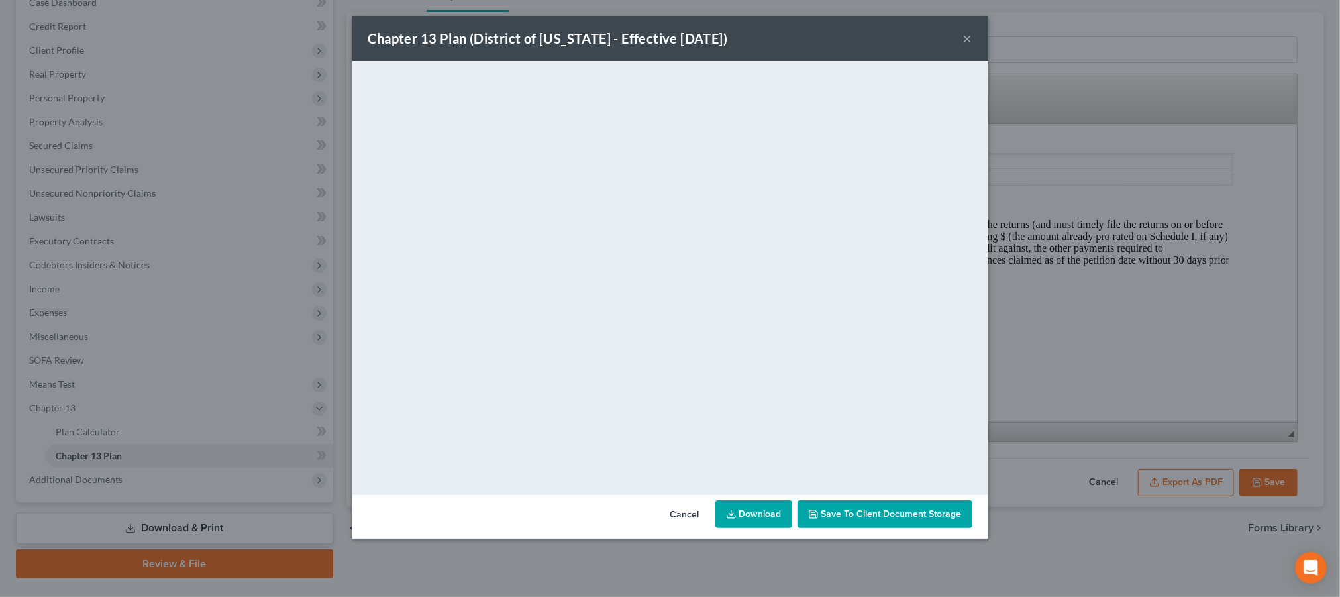
click at [960, 38] on div "Chapter 13 Plan (District of Maryland - Effective 12/1/17) ×" at bounding box center [670, 38] width 636 height 45
click at [969, 36] on button "×" at bounding box center [967, 38] width 9 height 16
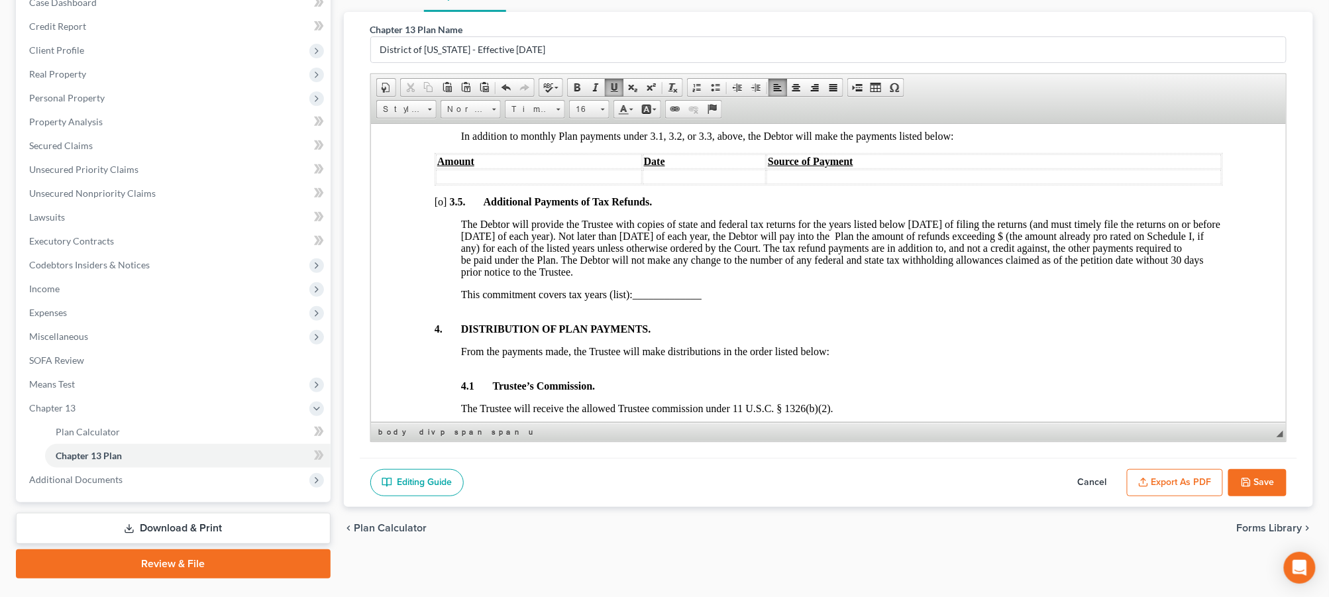
drag, startPoint x: 1267, startPoint y: 484, endPoint x: 1267, endPoint y: 442, distance: 41.1
click at [1266, 482] on button "Save" at bounding box center [1257, 483] width 58 height 28
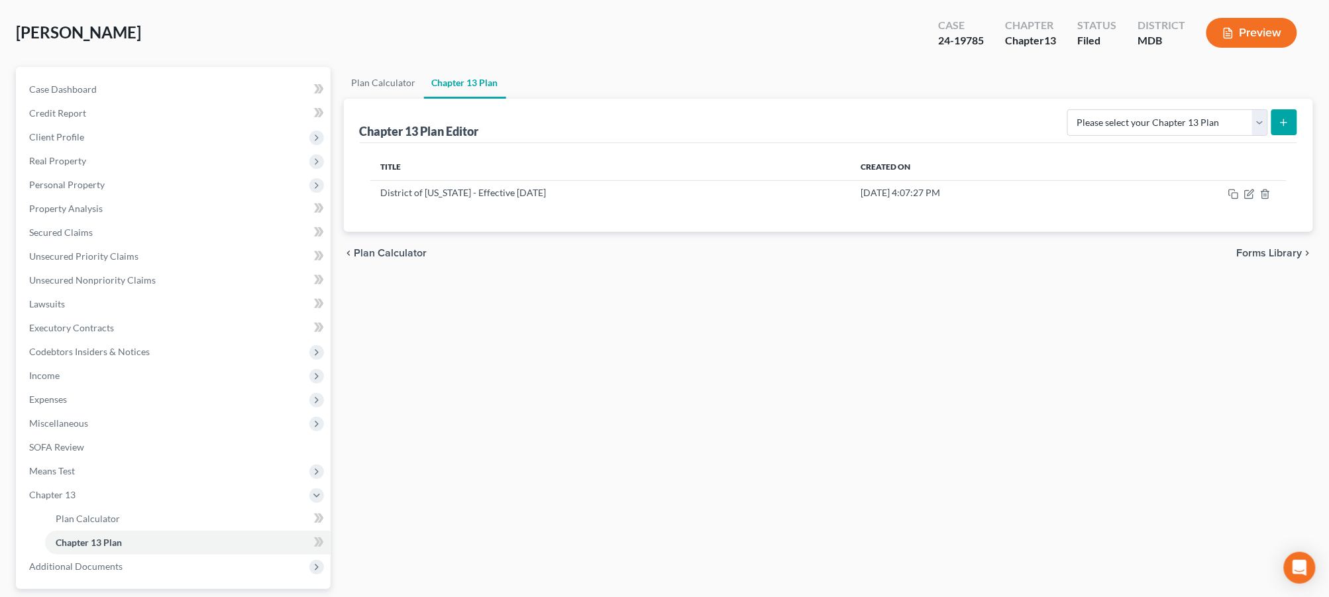
scroll to position [0, 0]
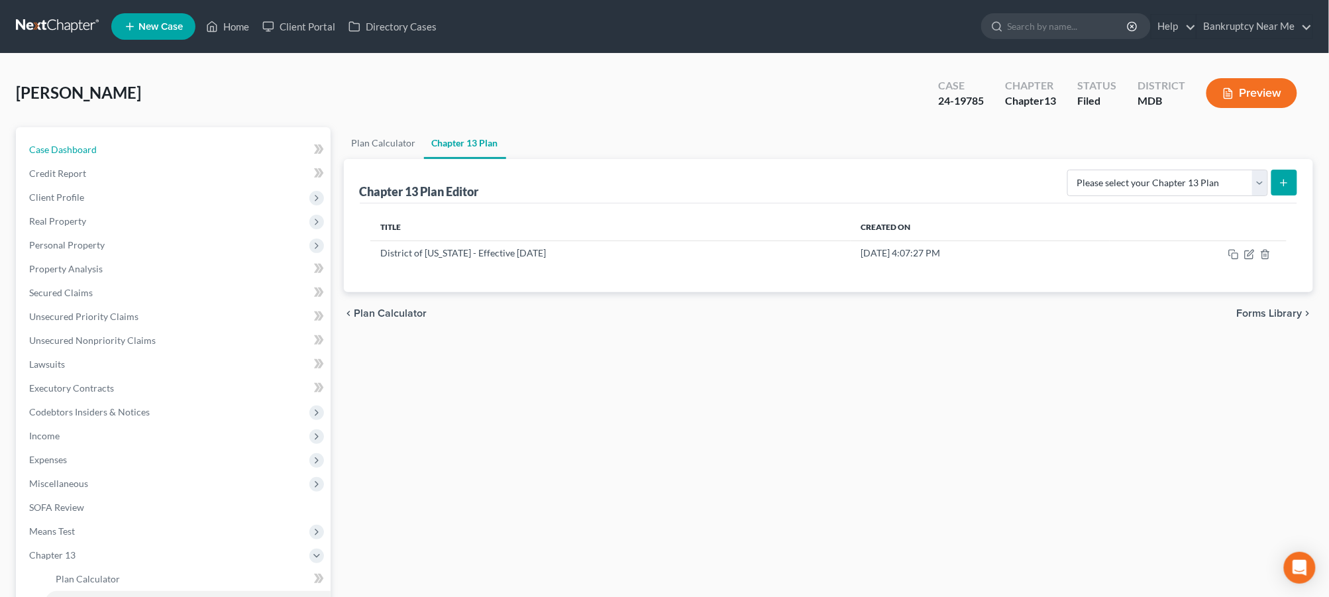
drag, startPoint x: 101, startPoint y: 149, endPoint x: 1335, endPoint y: 23, distance: 1241.1
click at [101, 149] on link "Case Dashboard" at bounding box center [175, 150] width 312 height 24
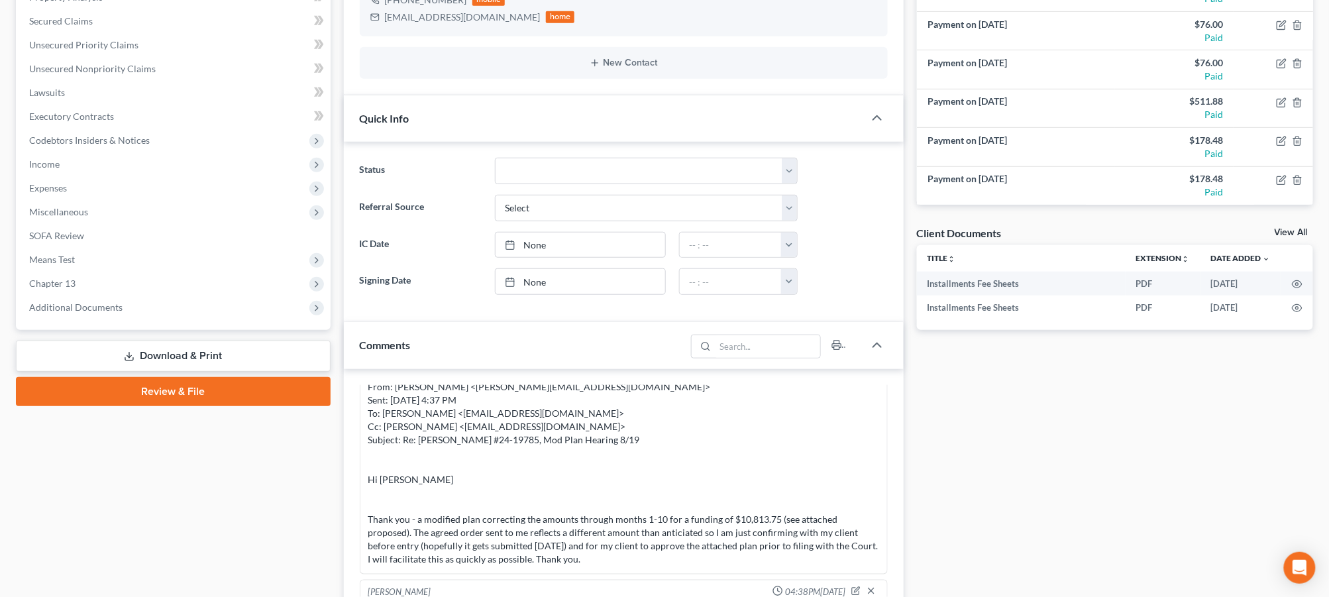
scroll to position [441, 0]
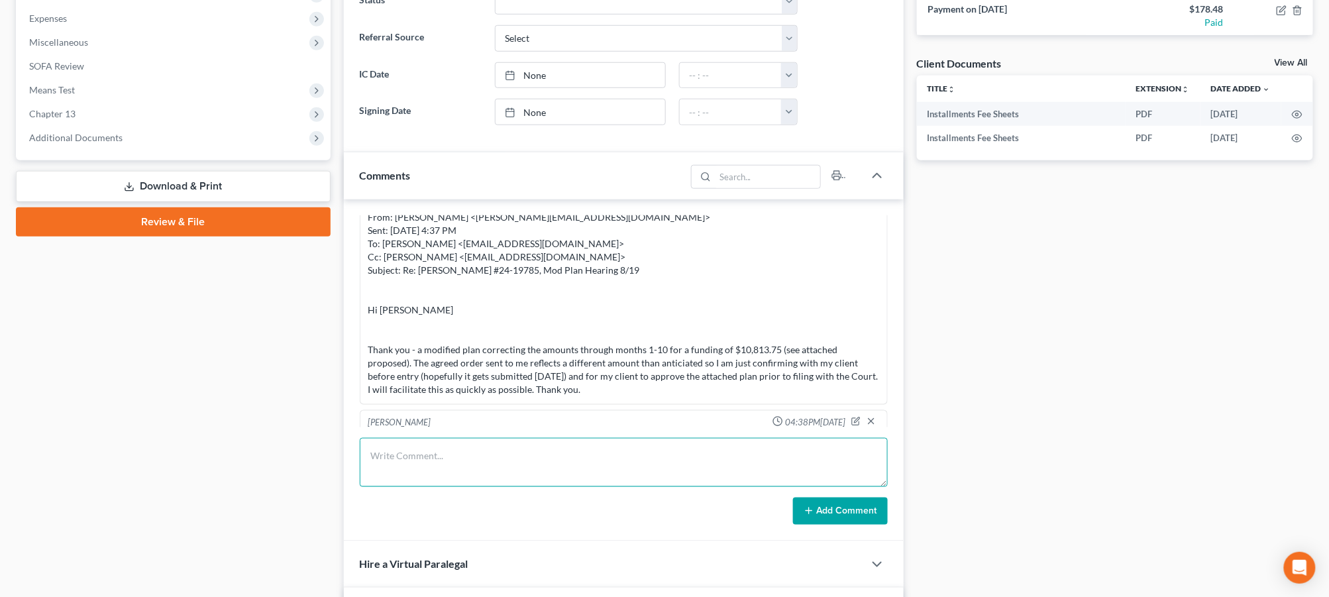
drag, startPoint x: 797, startPoint y: 447, endPoint x: 824, endPoint y: 462, distance: 31.1
click at [798, 449] on textarea at bounding box center [624, 462] width 528 height 49
paste textarea "From: Iris Kwon <iris@bankruptcynearme.org> Sent: Sunday, August 17, 2025 4:59 …"
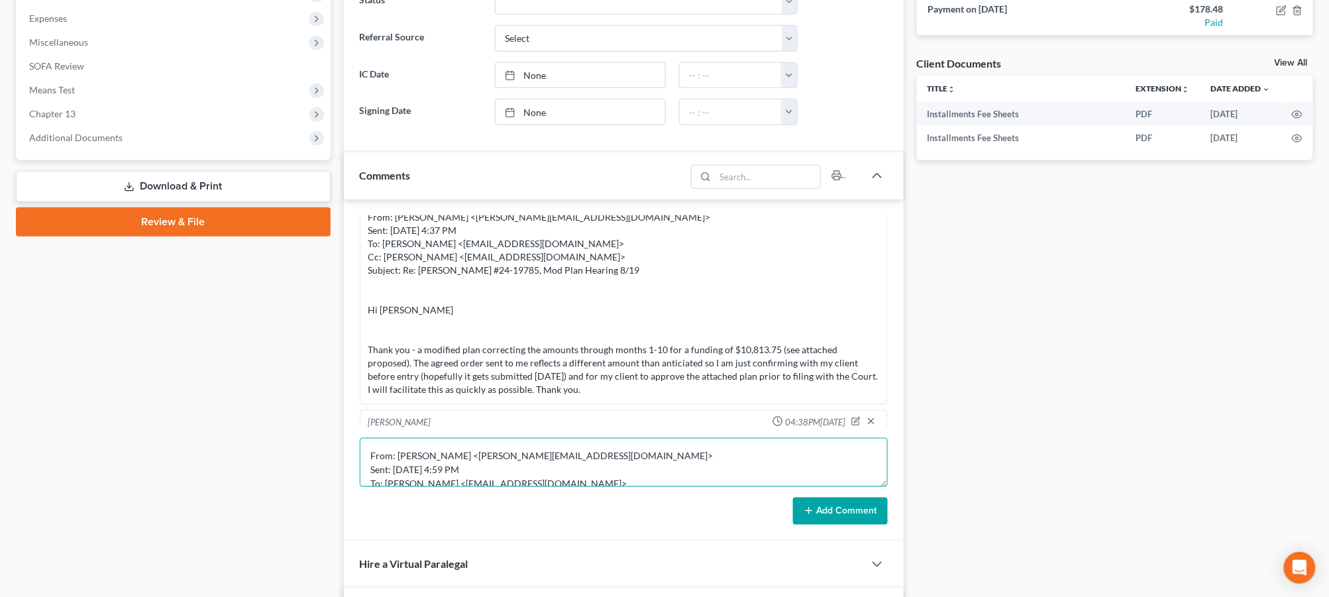
scroll to position [183, 0]
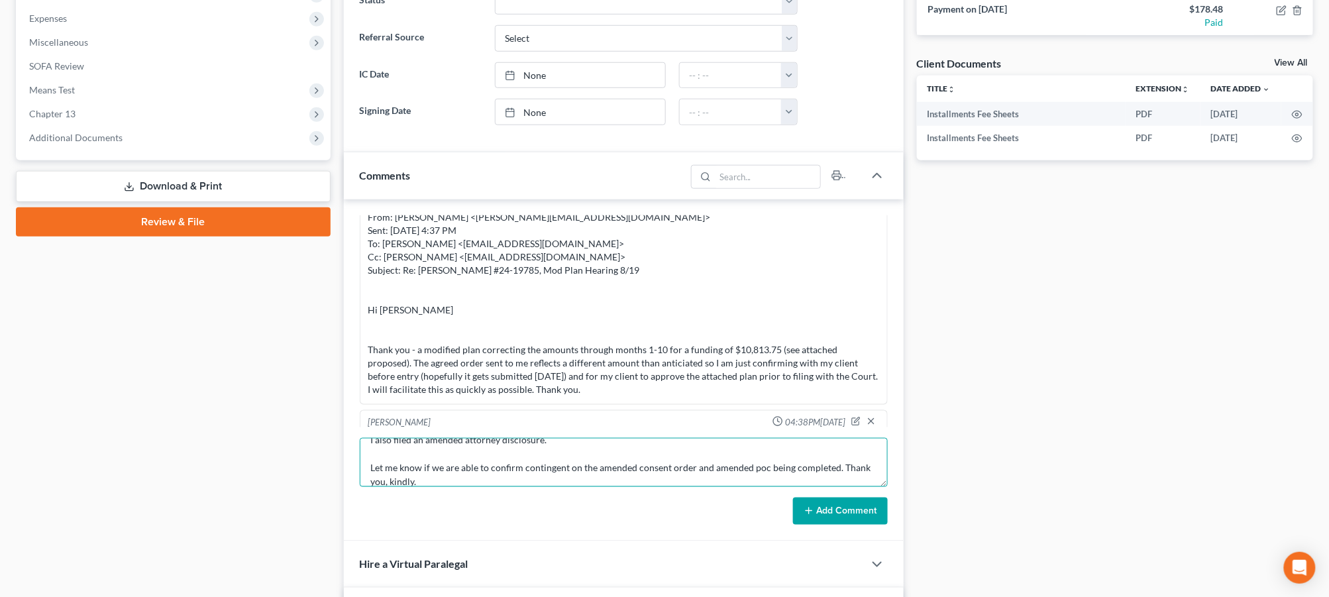
type textarea "From: Iris Kwon <iris@bankruptcynearme.org> Sent: Sunday, August 17, 2025 4:59 …"
drag, startPoint x: 844, startPoint y: 507, endPoint x: 856, endPoint y: 497, distance: 15.6
click at [843, 507] on button "Add Comment" at bounding box center [840, 511] width 95 height 28
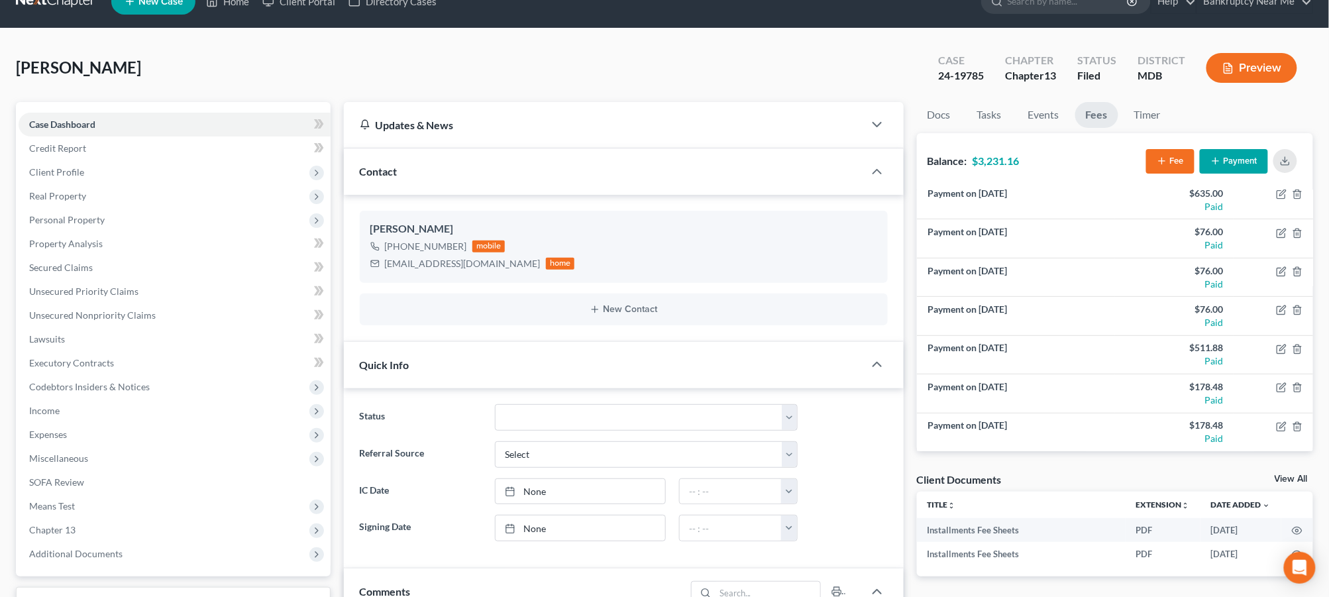
scroll to position [0, 0]
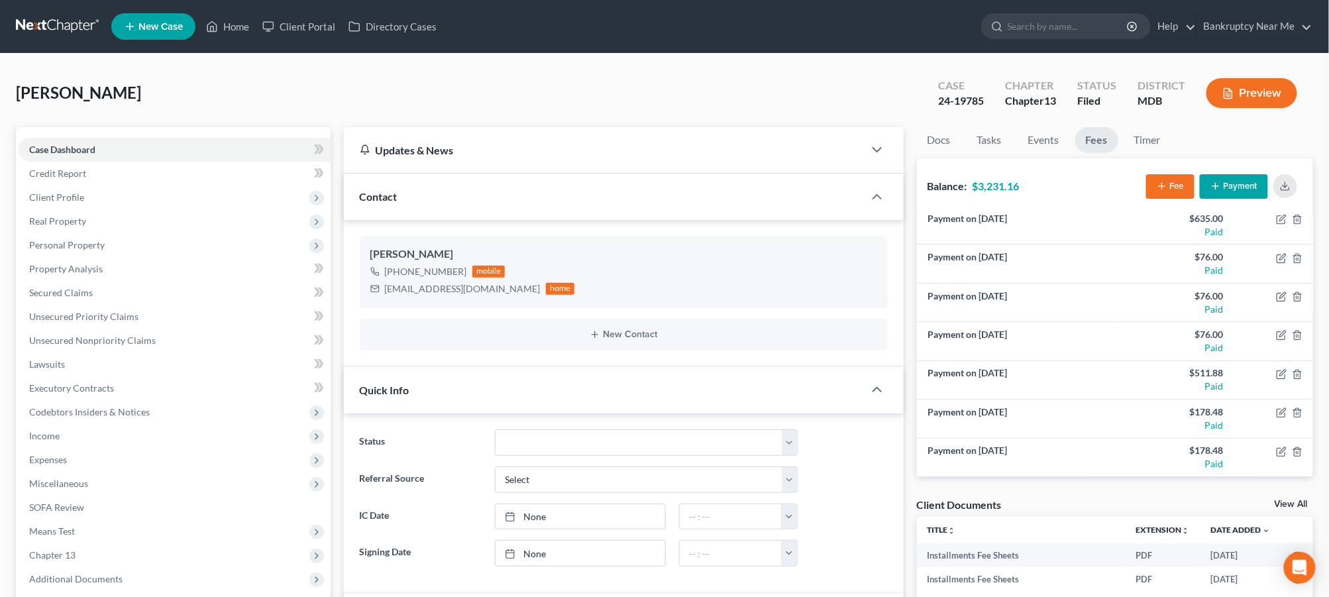
click at [48, 20] on link at bounding box center [58, 27] width 85 height 24
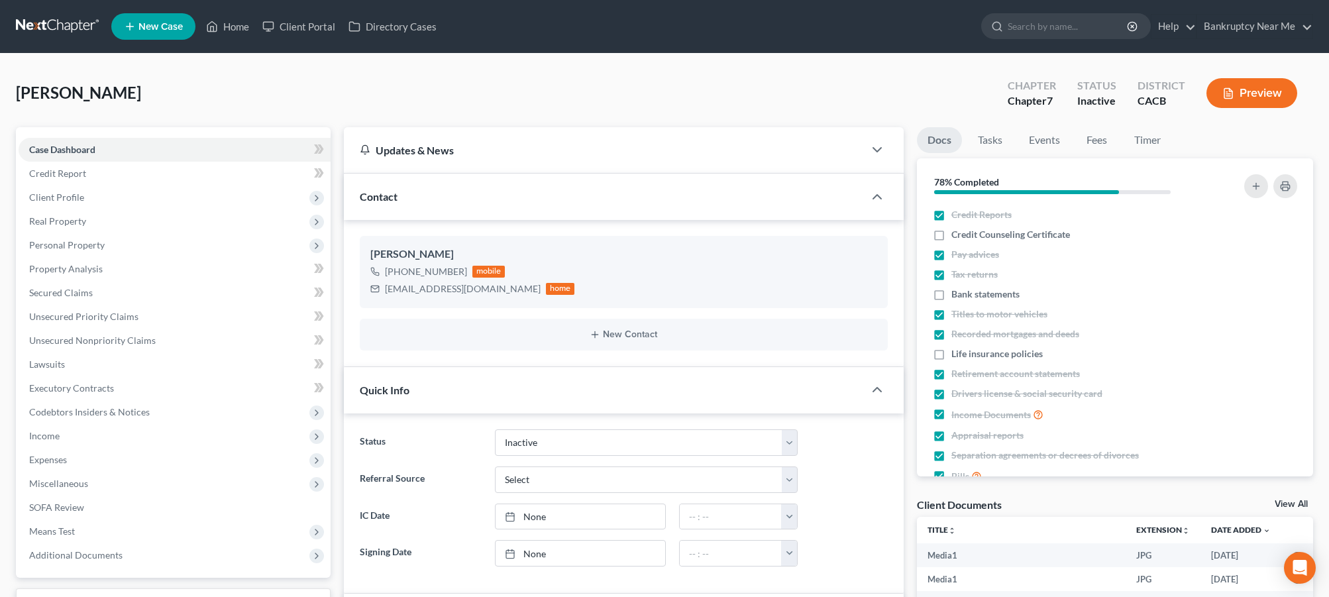
select select "8"
select select "0"
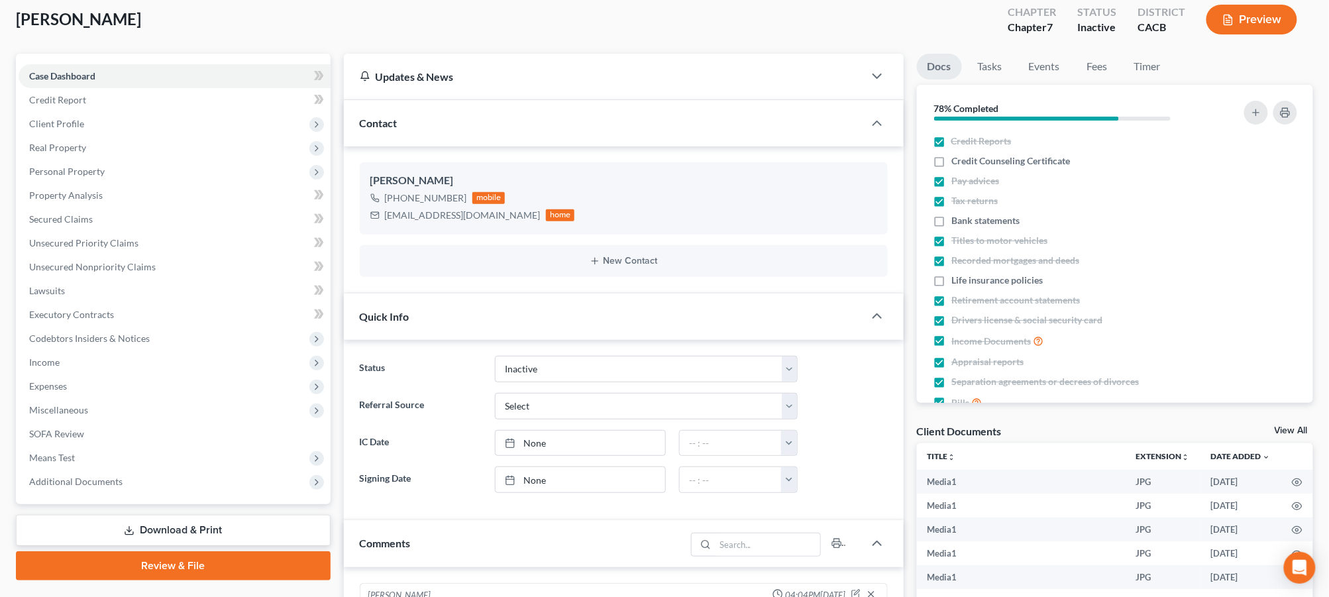
scroll to position [3739, 0]
